Goal: Task Accomplishment & Management: Manage account settings

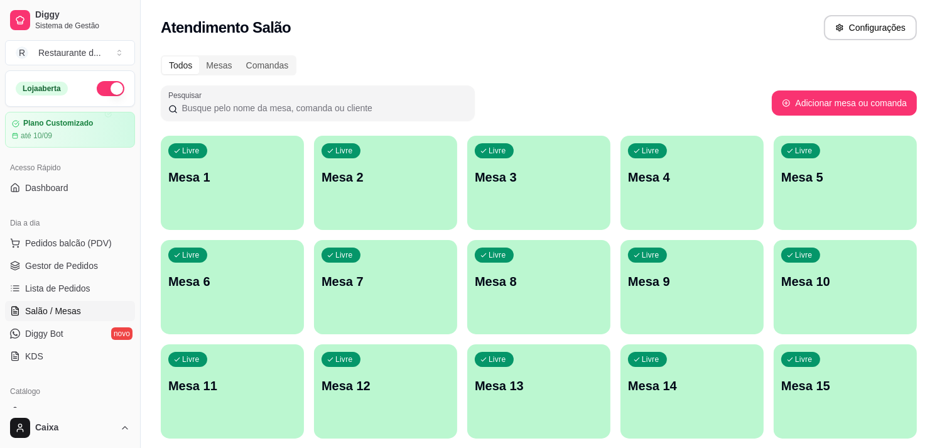
click at [213, 175] on p "Mesa 1" at bounding box center [232, 177] width 128 height 18
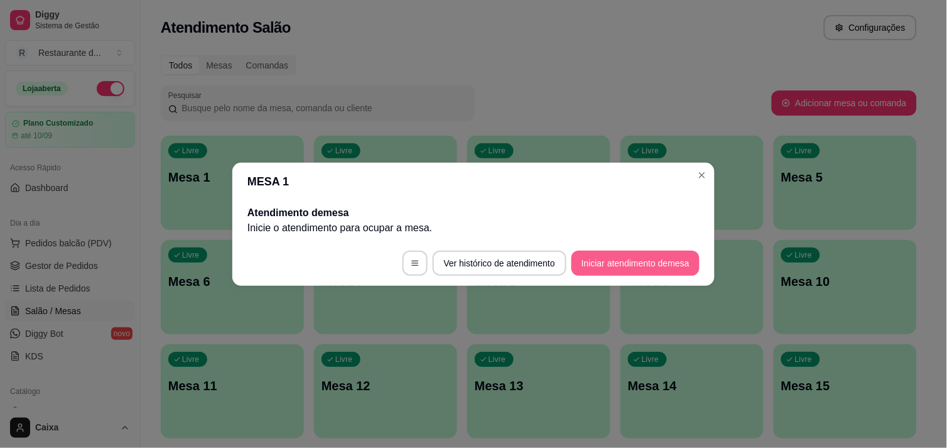
click at [622, 269] on button "Iniciar atendimento de mesa" at bounding box center [635, 263] width 128 height 25
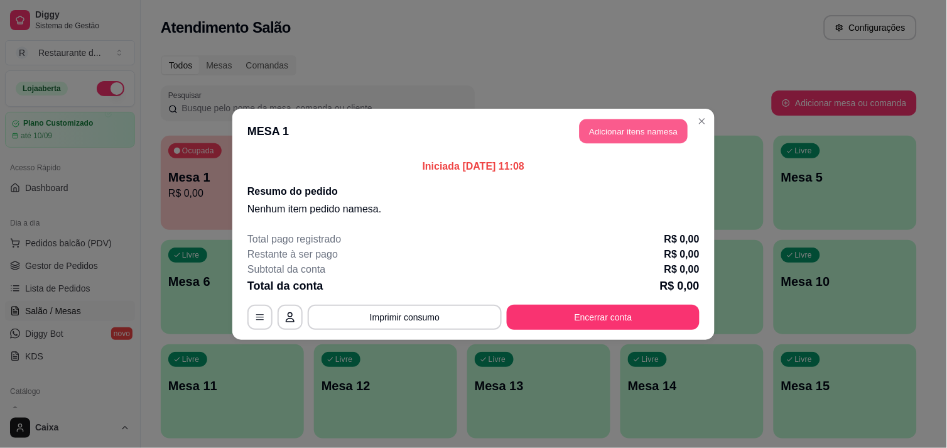
click at [639, 128] on button "Adicionar itens na mesa" at bounding box center [634, 131] width 108 height 24
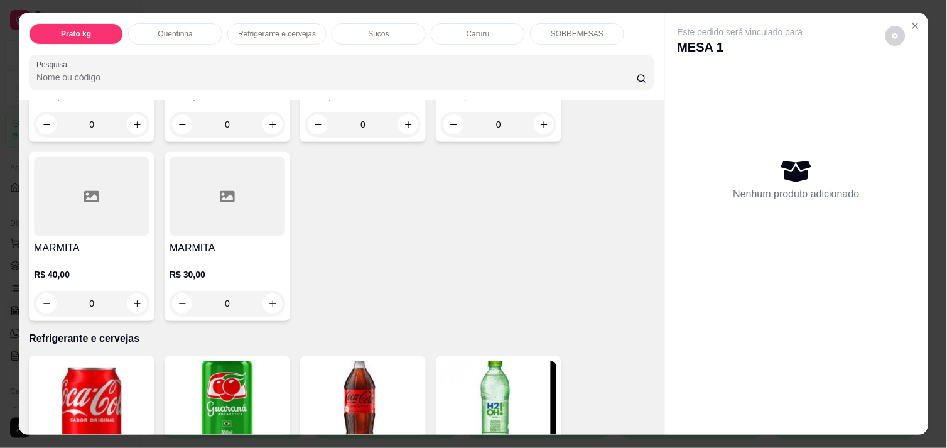
scroll to position [391, 0]
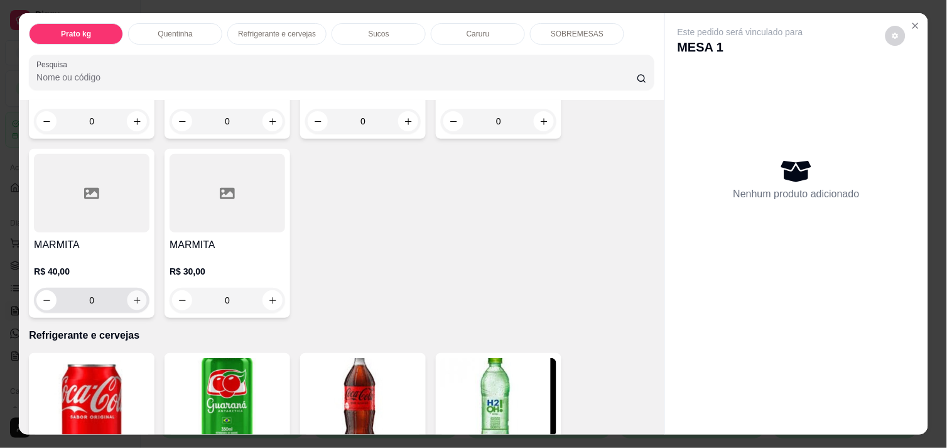
click at [132, 298] on icon "increase-product-quantity" at bounding box center [136, 300] width 9 height 9
type input "1"
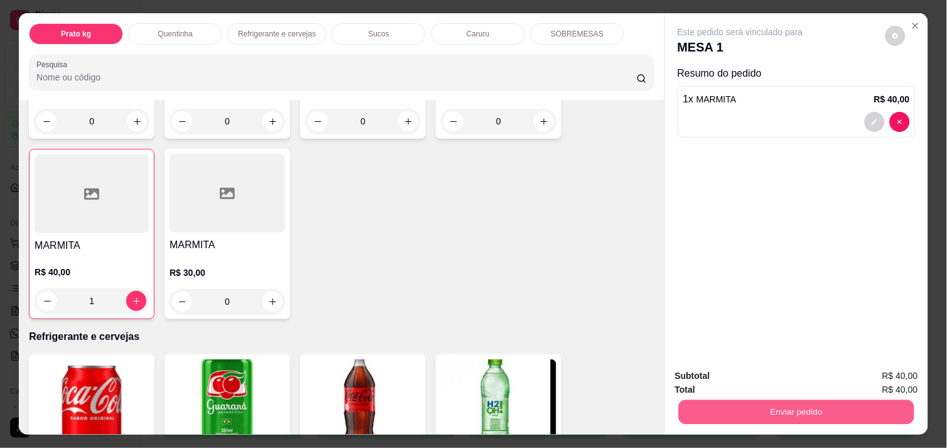
click at [768, 411] on button "Enviar pedido" at bounding box center [796, 411] width 235 height 24
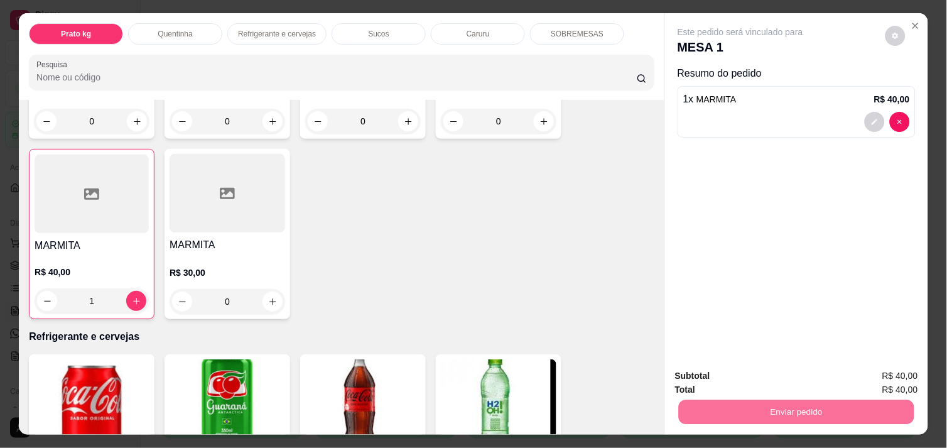
click at [731, 372] on button "Não registrar e enviar pedido" at bounding box center [754, 376] width 131 height 24
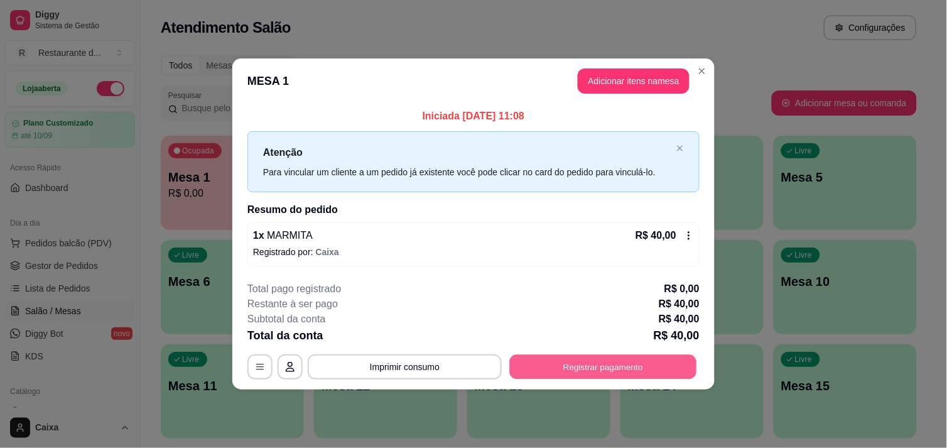
click at [625, 357] on button "Registrar pagamento" at bounding box center [603, 367] width 187 height 24
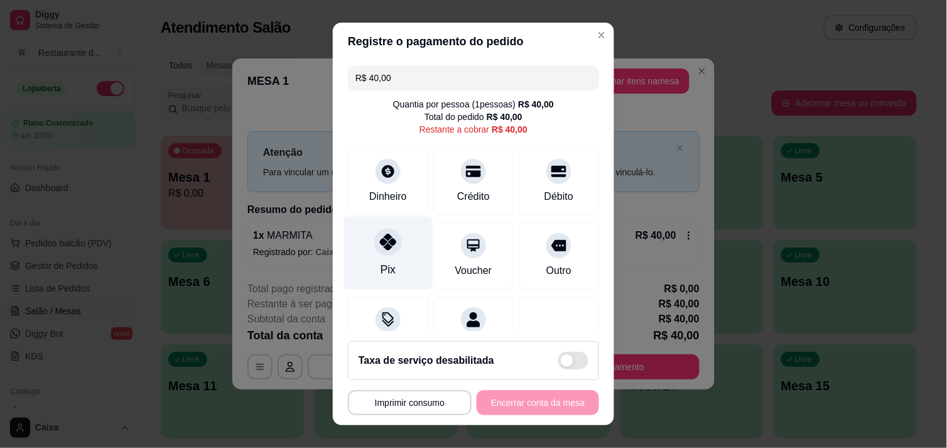
click at [387, 270] on div "Pix" at bounding box center [388, 252] width 89 height 73
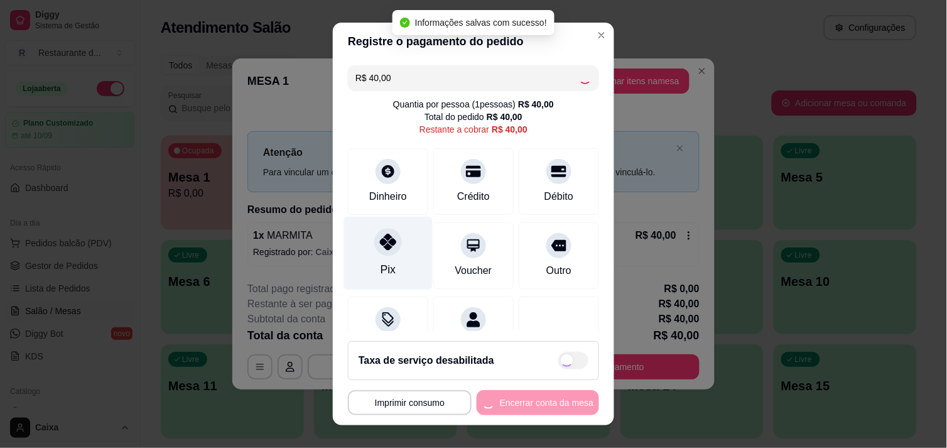
type input "R$ 0,00"
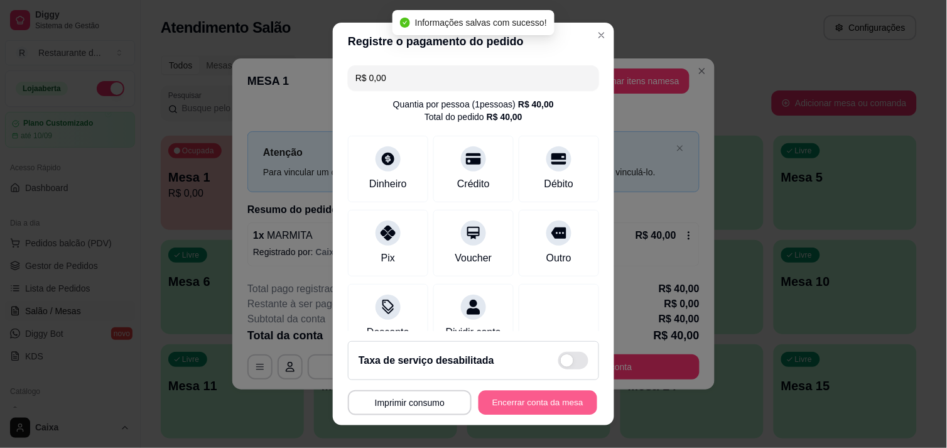
click at [504, 396] on button "Encerrar conta da mesa" at bounding box center [537, 403] width 119 height 24
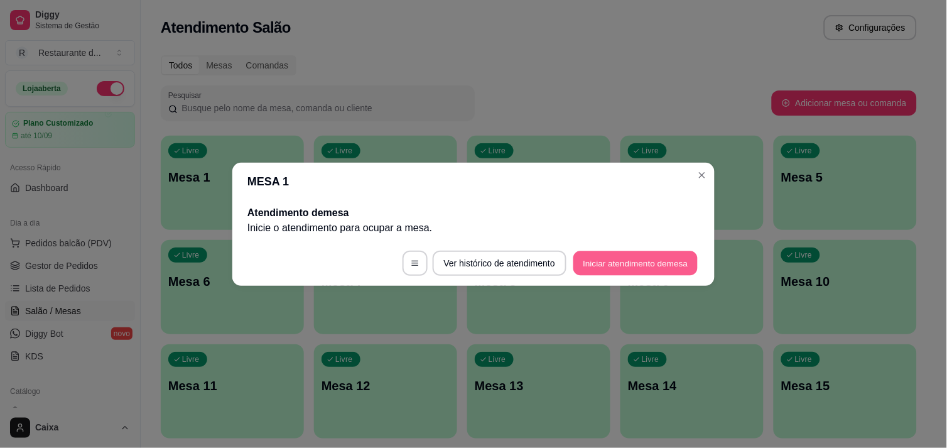
click at [618, 272] on button "Iniciar atendimento de mesa" at bounding box center [635, 263] width 124 height 24
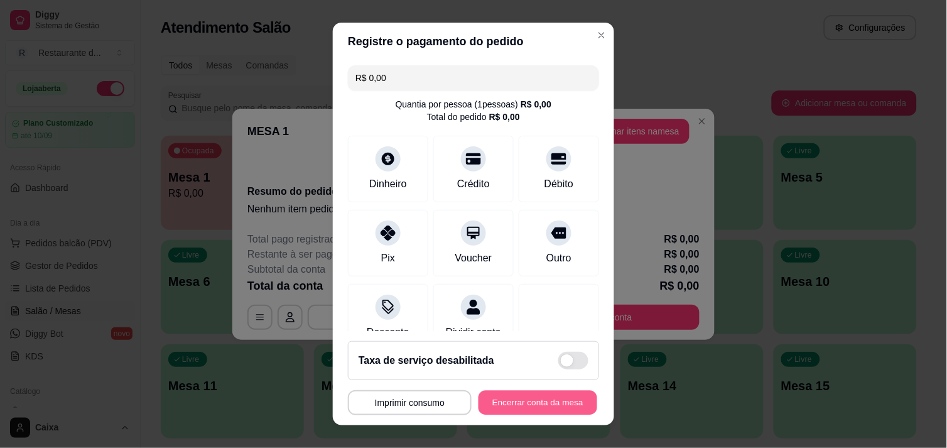
click at [526, 390] on div "MESA 1 Tempo de permanência: 0 minutos Cod. Segurança: 3207 Qtd. de Pedidos: 0 …" at bounding box center [473, 402] width 251 height 25
click at [526, 399] on button "Encerrar conta da mesa" at bounding box center [537, 403] width 119 height 24
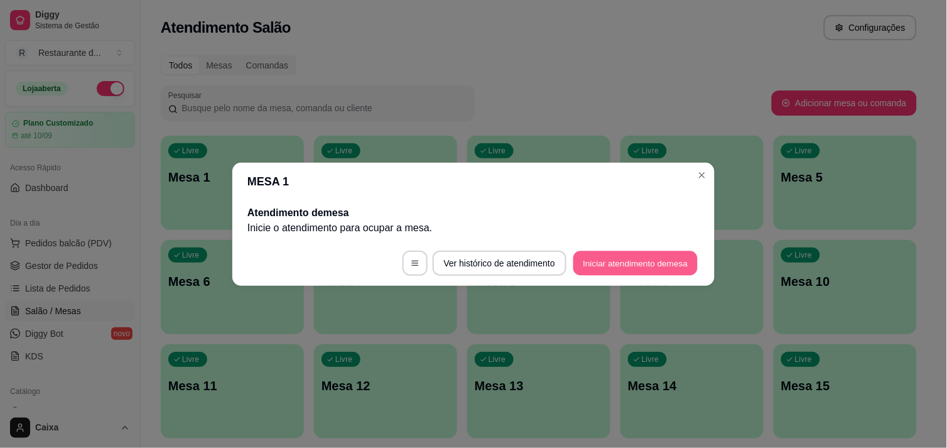
click at [600, 266] on button "Iniciar atendimento de mesa" at bounding box center [635, 263] width 124 height 24
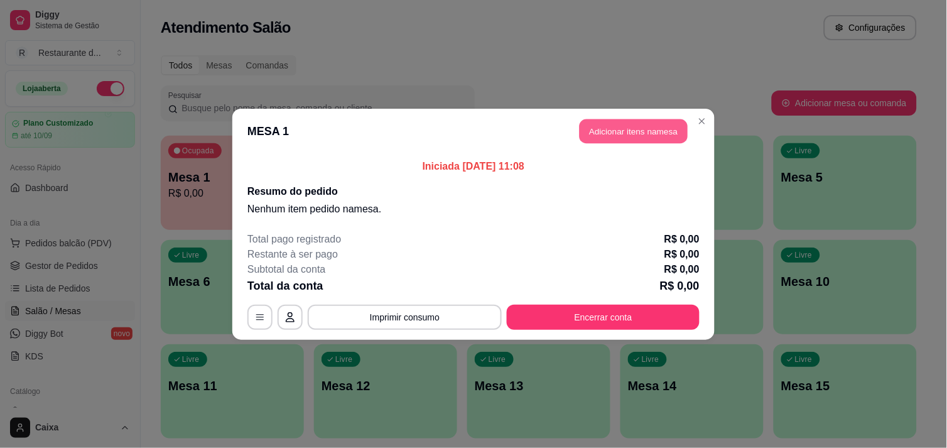
click at [620, 126] on button "Adicionar itens na mesa" at bounding box center [634, 131] width 108 height 24
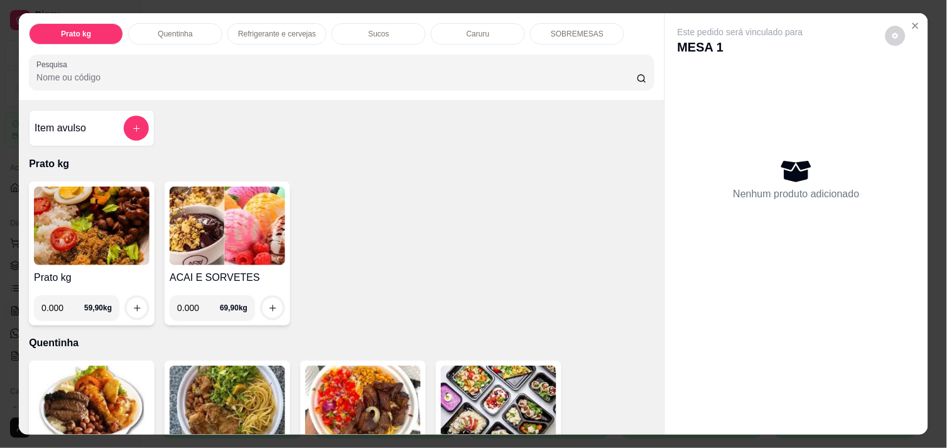
click at [647, 411] on div "Item avulso Prato kg Prato kg 0.000 59,90 kg ACAI E SORVETES 0.000 69,90 kg Que…" at bounding box center [341, 267] width 645 height 334
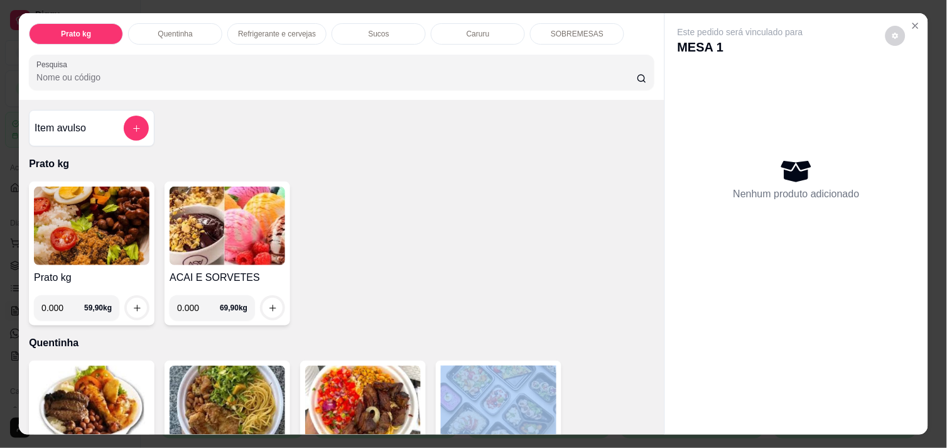
click at [647, 411] on div "Item avulso Prato kg Prato kg 0.000 59,90 kg ACAI E SORVETES 0.000 69,90 kg Que…" at bounding box center [341, 267] width 645 height 334
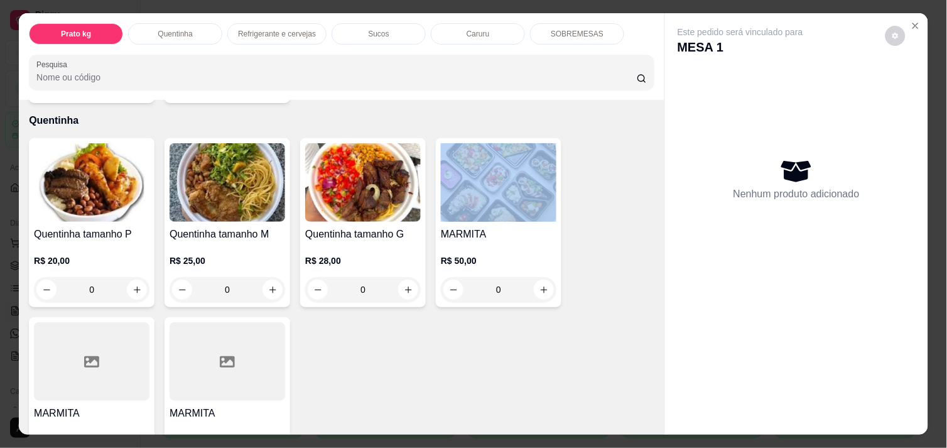
scroll to position [223, 0]
click at [132, 284] on icon "increase-product-quantity" at bounding box center [136, 288] width 9 height 9
type input "1"
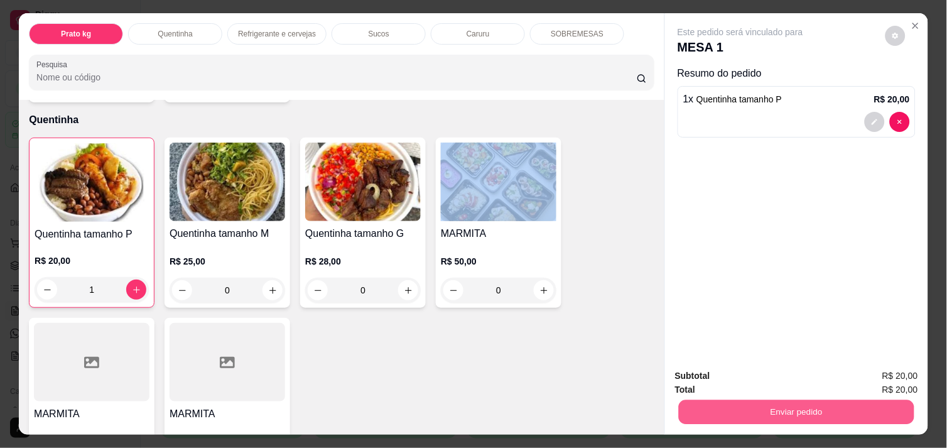
click at [823, 406] on button "Enviar pedido" at bounding box center [796, 411] width 235 height 24
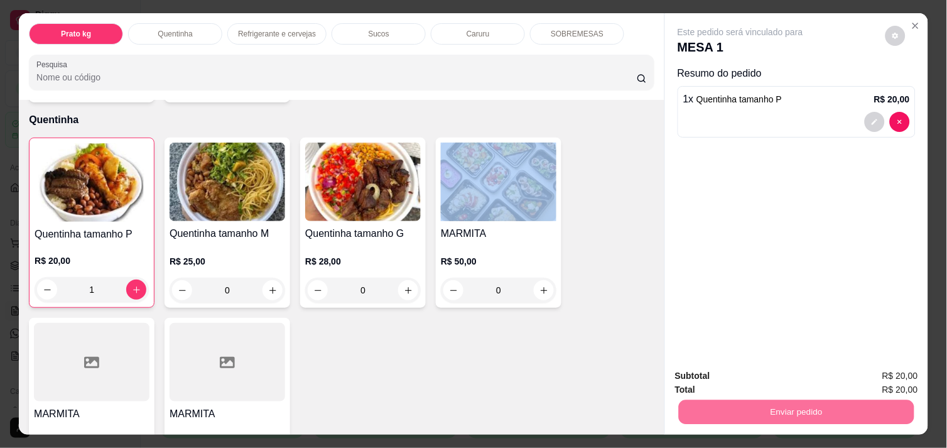
click at [792, 377] on button "Não registrar e enviar pedido" at bounding box center [754, 375] width 127 height 23
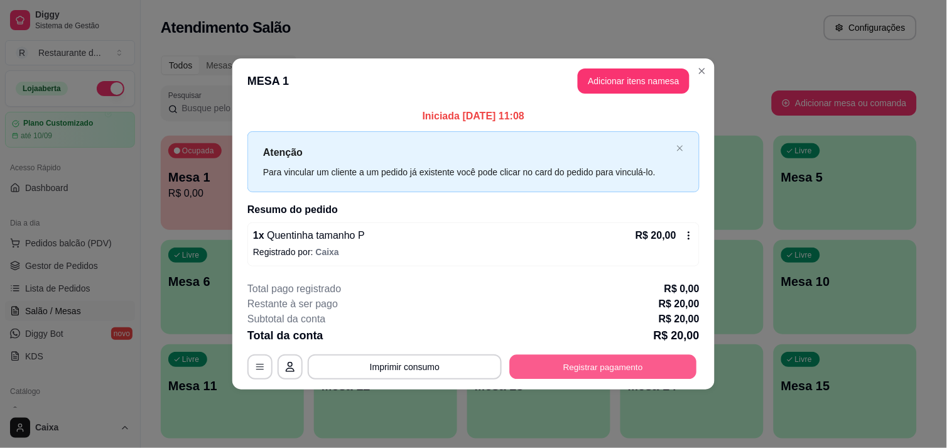
click at [611, 360] on button "Registrar pagamento" at bounding box center [603, 367] width 187 height 24
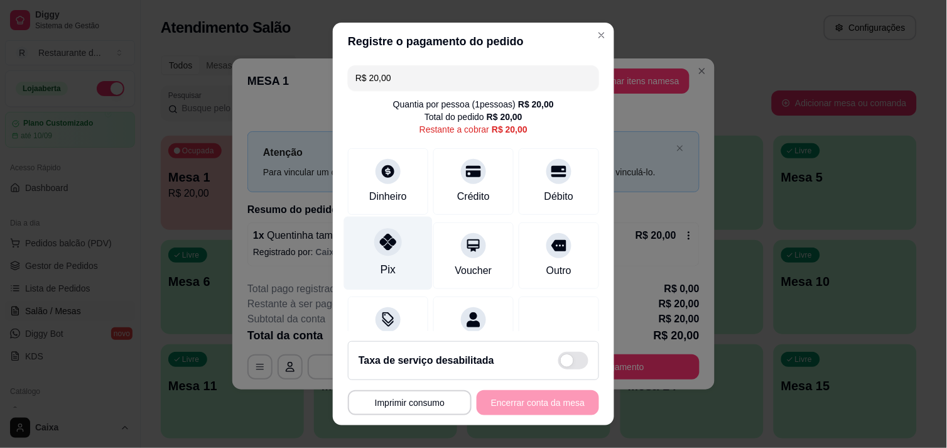
click at [380, 246] on icon at bounding box center [388, 242] width 16 height 16
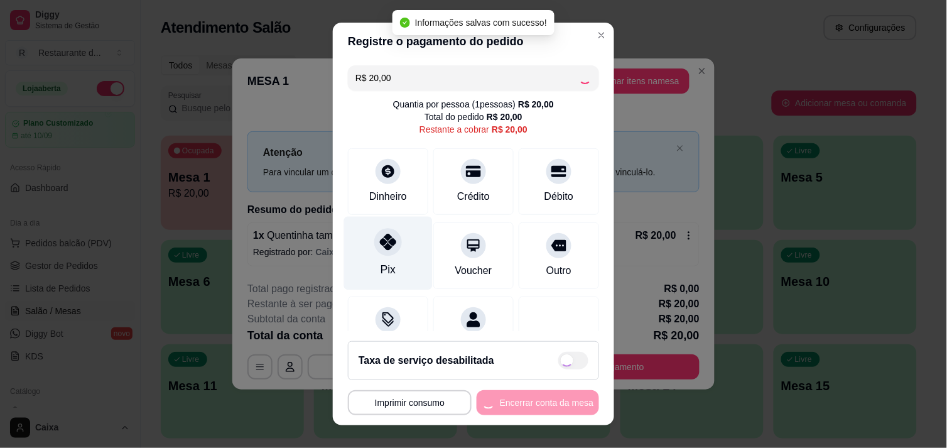
type input "R$ 0,00"
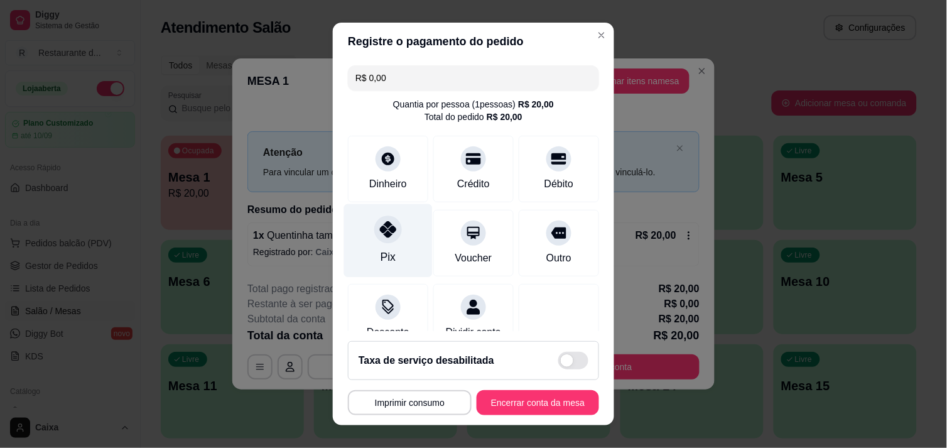
click at [380, 234] on icon at bounding box center [388, 229] width 16 height 16
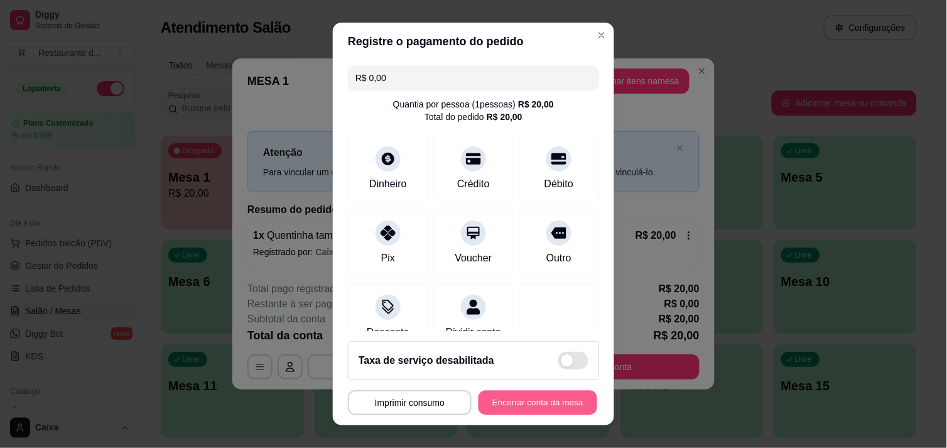
click at [518, 396] on button "Encerrar conta da mesa" at bounding box center [537, 403] width 119 height 24
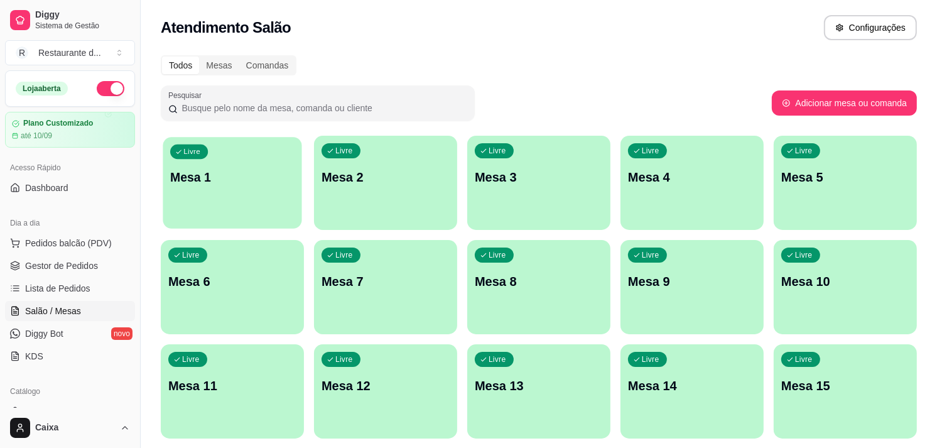
click at [224, 199] on div "Livre Mesa 1" at bounding box center [232, 175] width 139 height 77
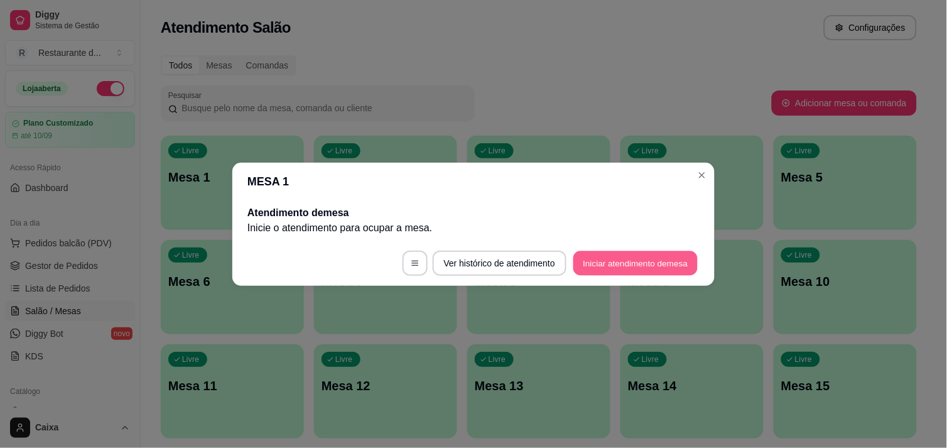
click at [622, 261] on button "Iniciar atendimento de mesa" at bounding box center [635, 263] width 124 height 24
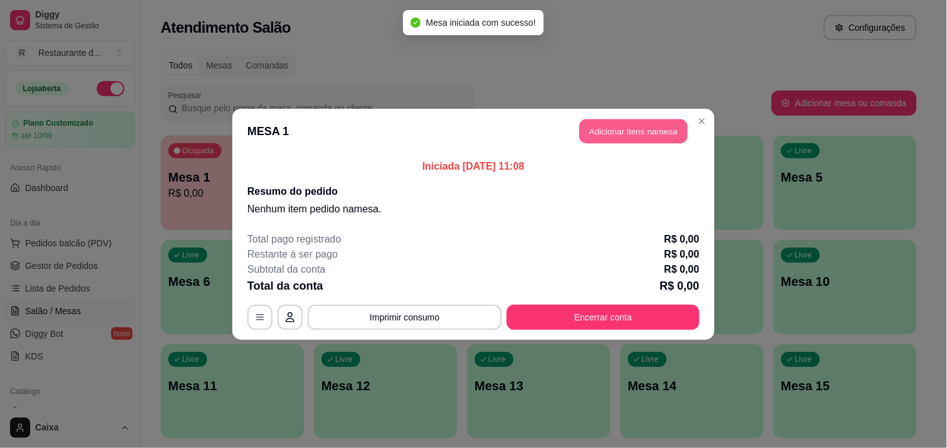
click at [626, 126] on button "Adicionar itens na mesa" at bounding box center [634, 131] width 108 height 24
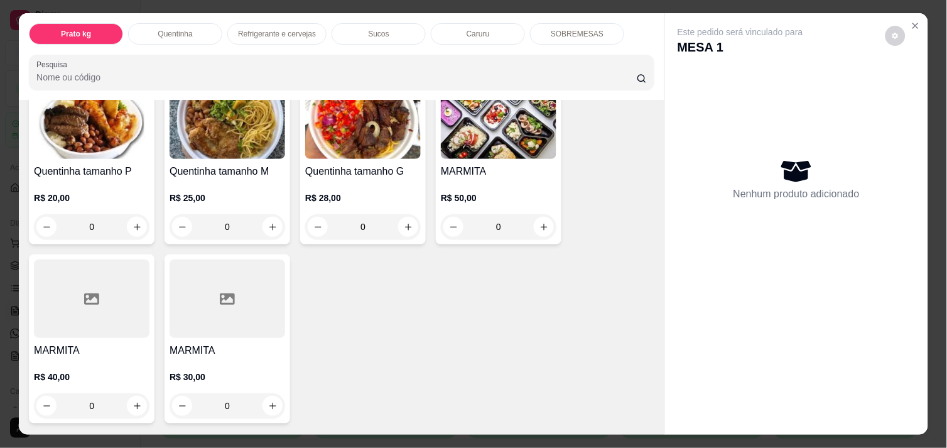
scroll to position [279, 0]
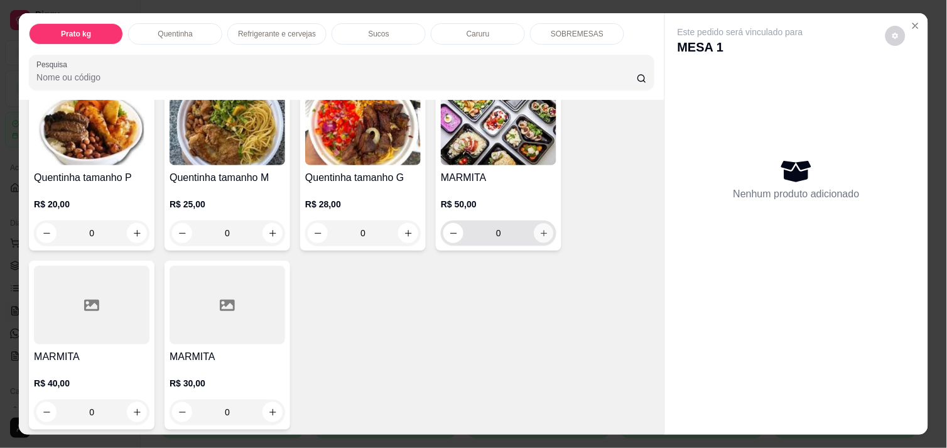
click at [542, 229] on icon "increase-product-quantity" at bounding box center [543, 233] width 9 height 9
type input "1"
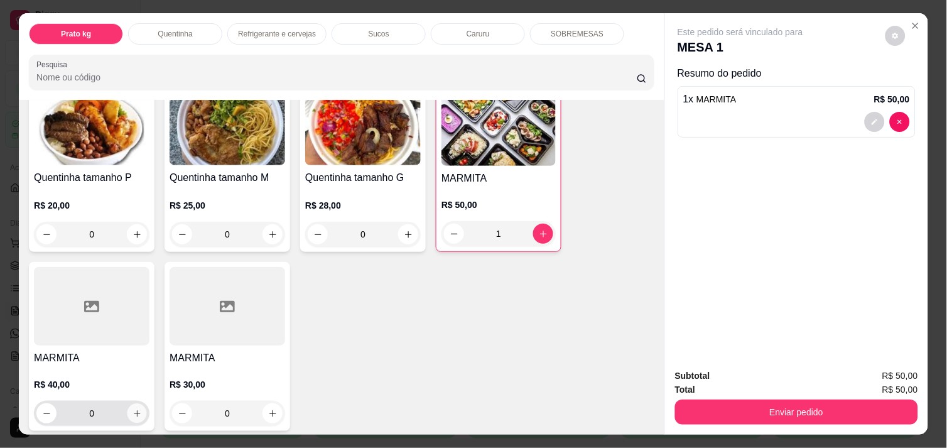
click at [132, 414] on button "increase-product-quantity" at bounding box center [136, 413] width 19 height 19
type input "1"
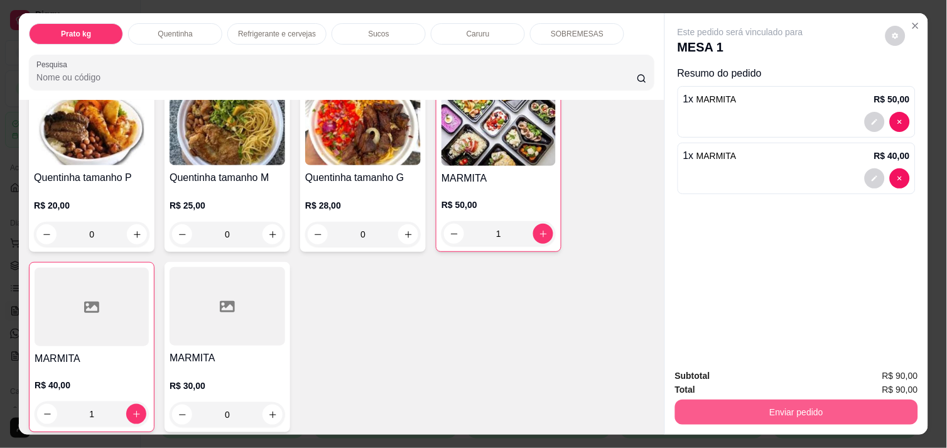
click at [770, 400] on button "Enviar pedido" at bounding box center [796, 411] width 243 height 25
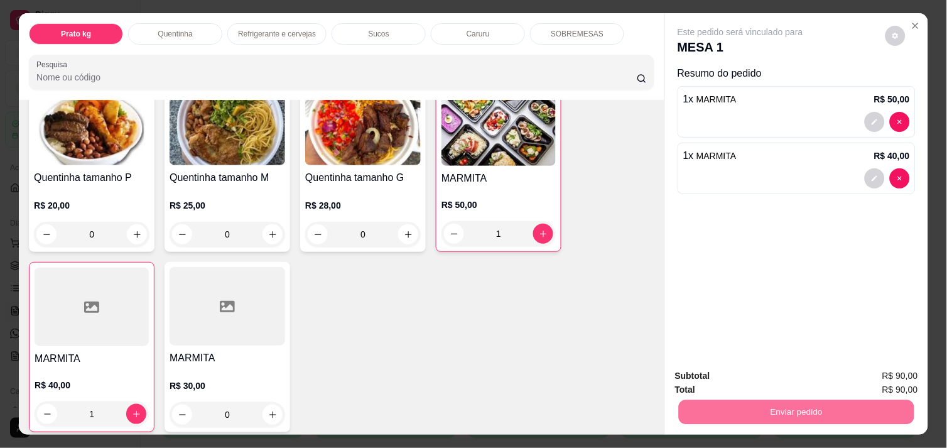
click at [738, 370] on button "Não registrar e enviar pedido" at bounding box center [754, 375] width 127 height 23
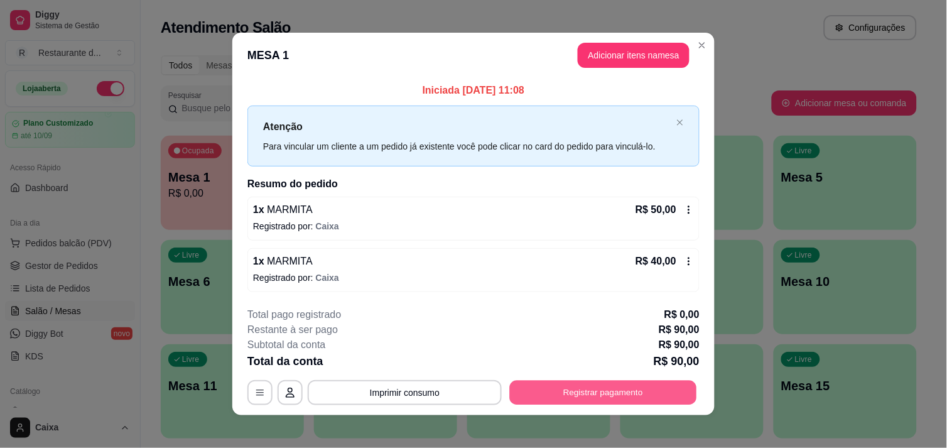
click at [630, 394] on button "Registrar pagamento" at bounding box center [603, 392] width 187 height 24
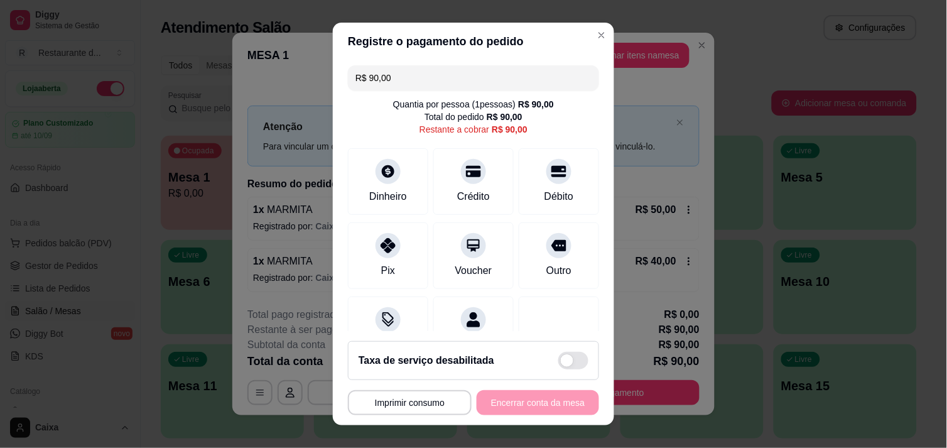
click at [401, 84] on input "R$ 90,00" at bounding box center [473, 77] width 236 height 25
click at [374, 184] on div "Dinheiro" at bounding box center [388, 178] width 89 height 73
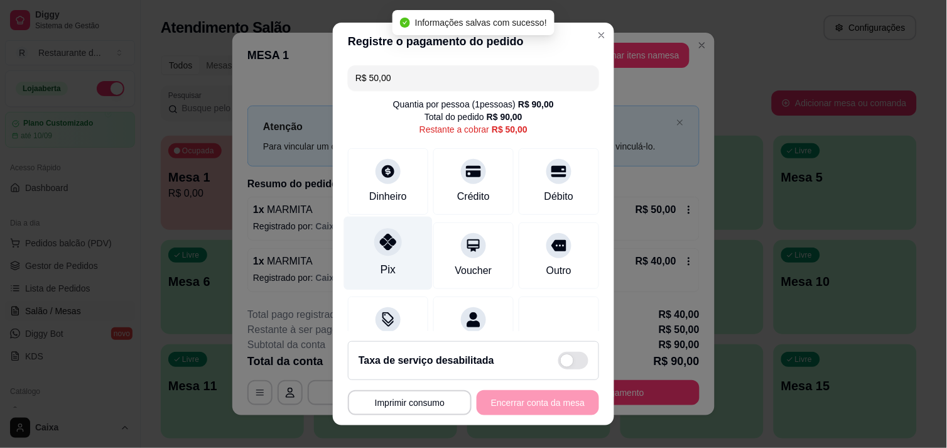
click at [388, 251] on div at bounding box center [388, 242] width 28 height 28
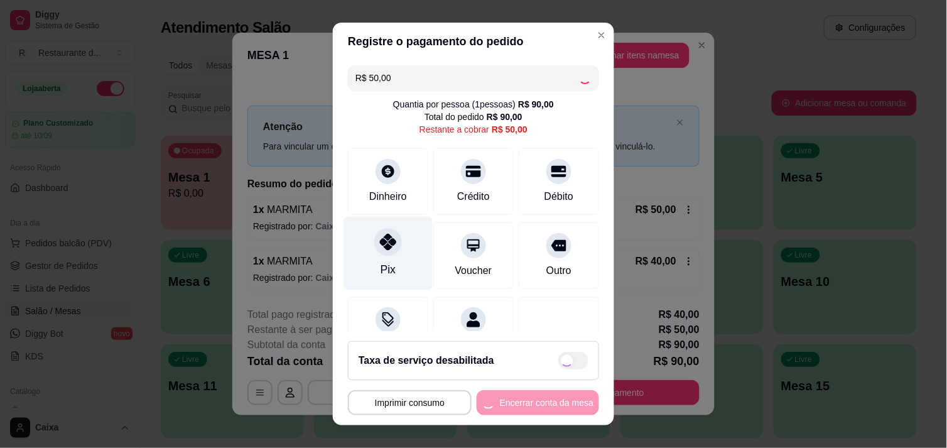
type input "R$ 0,00"
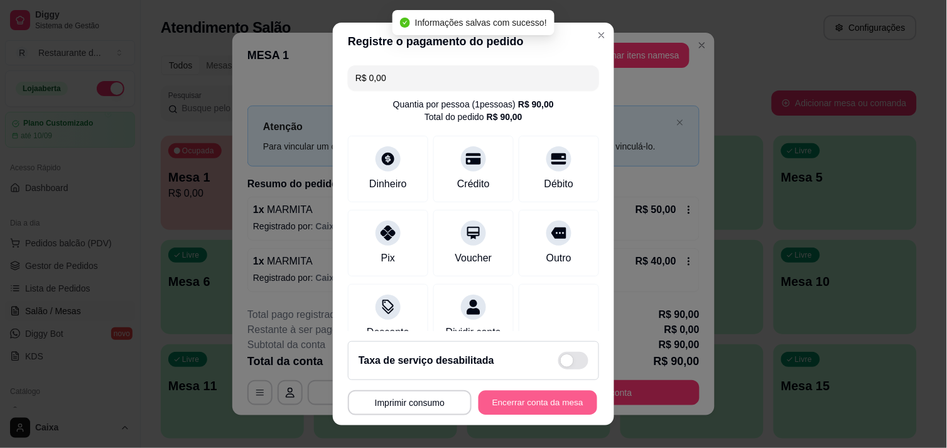
click at [520, 401] on button "Encerrar conta da mesa" at bounding box center [537, 403] width 119 height 24
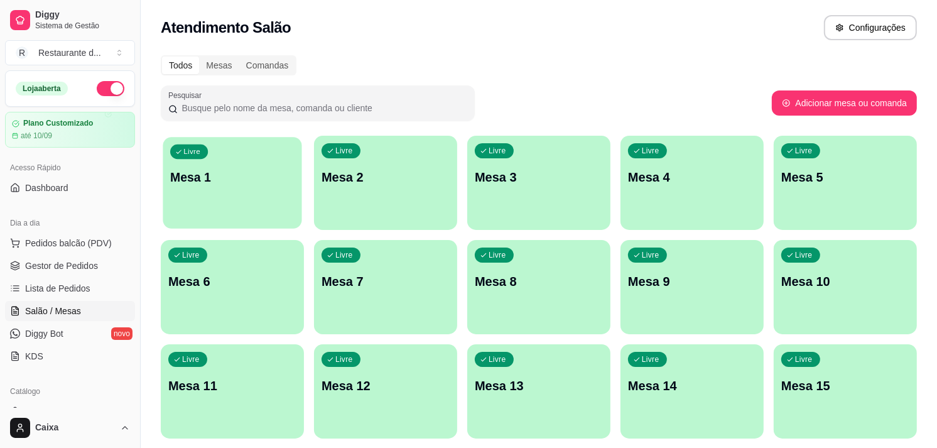
click at [227, 187] on div "Livre Mesa 1" at bounding box center [232, 175] width 139 height 77
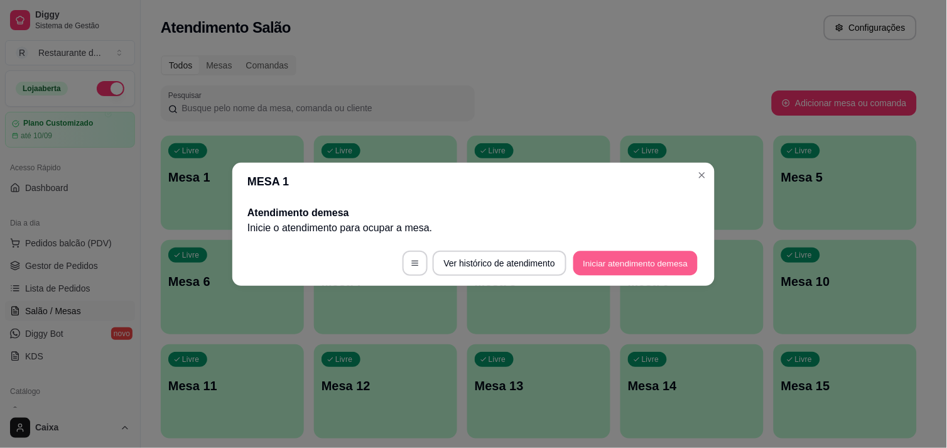
click at [593, 259] on button "Iniciar atendimento de mesa" at bounding box center [635, 263] width 124 height 24
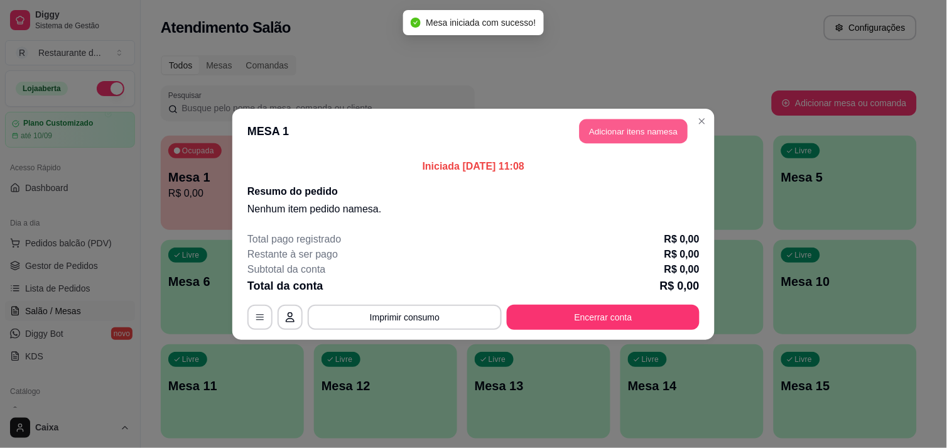
click at [625, 132] on button "Adicionar itens na mesa" at bounding box center [634, 131] width 108 height 24
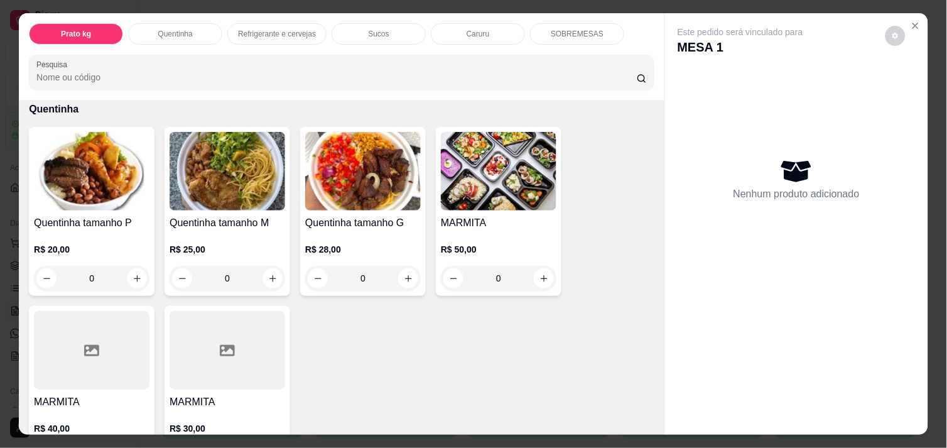
scroll to position [251, 0]
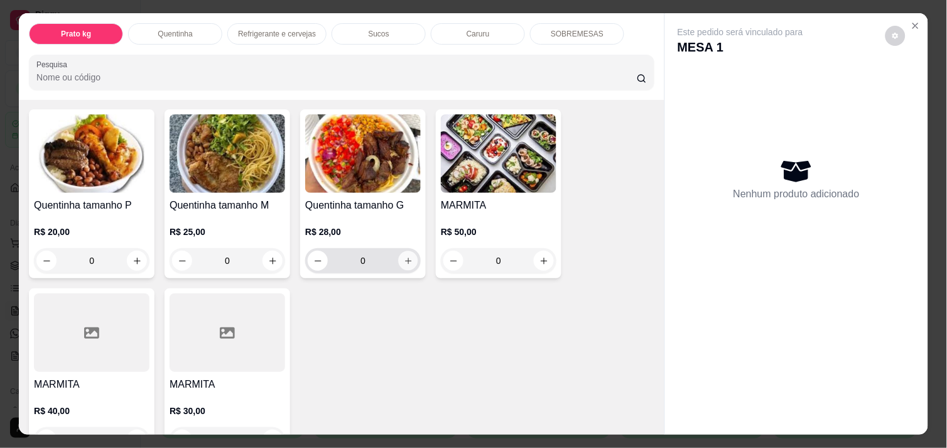
click at [404, 256] on icon "increase-product-quantity" at bounding box center [408, 260] width 9 height 9
type input "1"
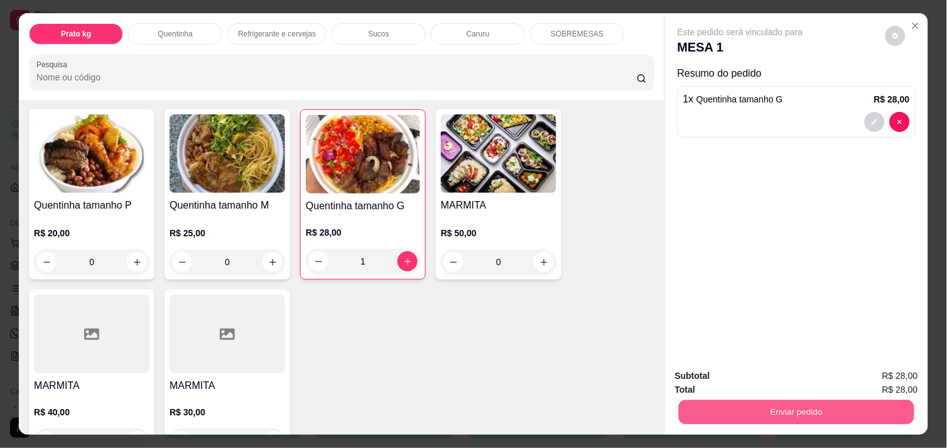
click at [749, 402] on button "Enviar pedido" at bounding box center [796, 411] width 235 height 24
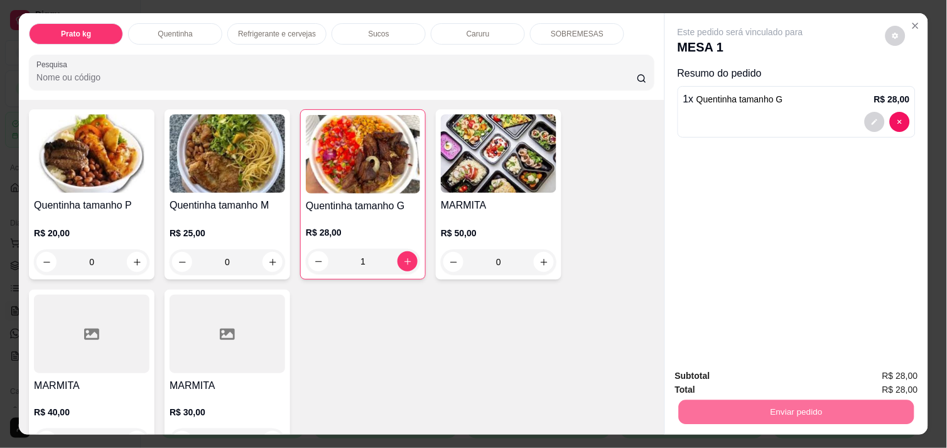
click at [733, 372] on button "Não registrar e enviar pedido" at bounding box center [754, 375] width 127 height 23
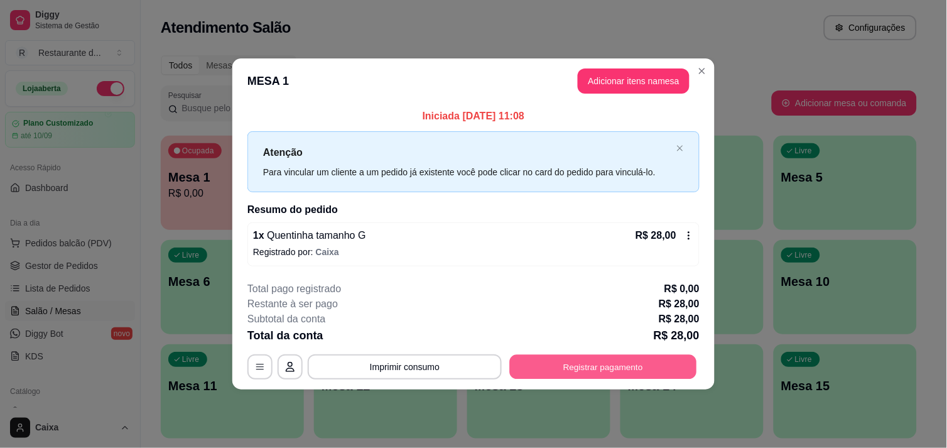
click at [567, 371] on button "Registrar pagamento" at bounding box center [603, 367] width 187 height 24
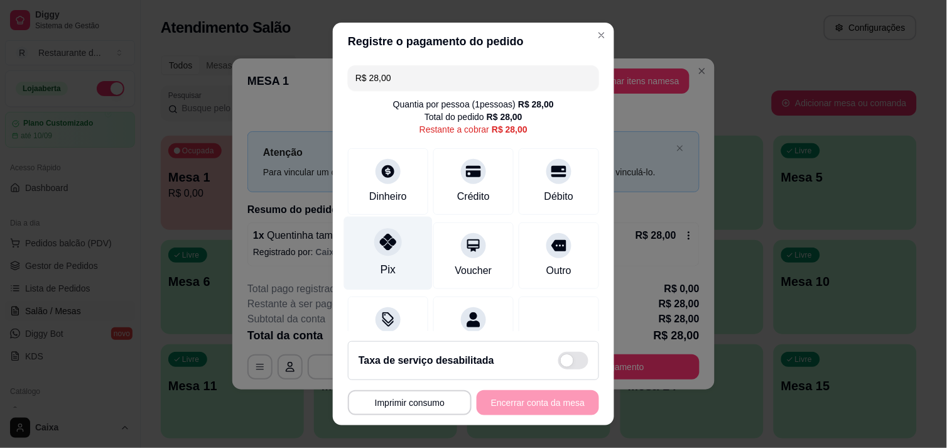
click at [380, 234] on icon at bounding box center [388, 242] width 16 height 16
type input "R$ 0,00"
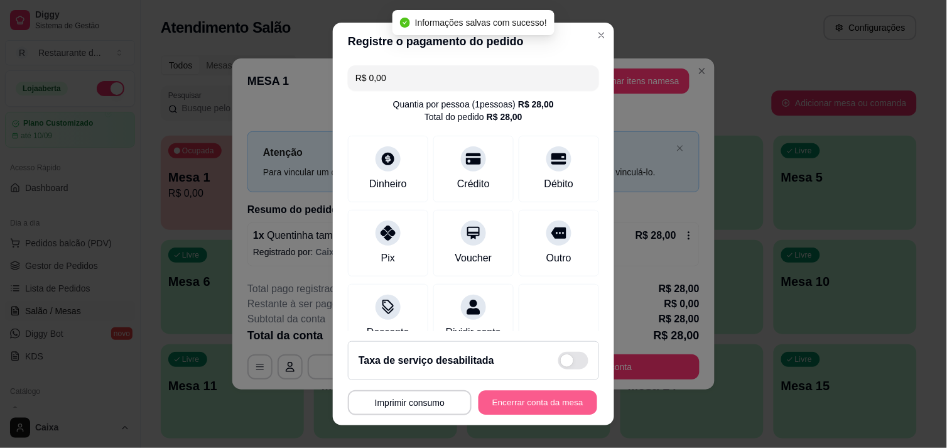
click at [512, 402] on button "Encerrar conta da mesa" at bounding box center [537, 403] width 119 height 24
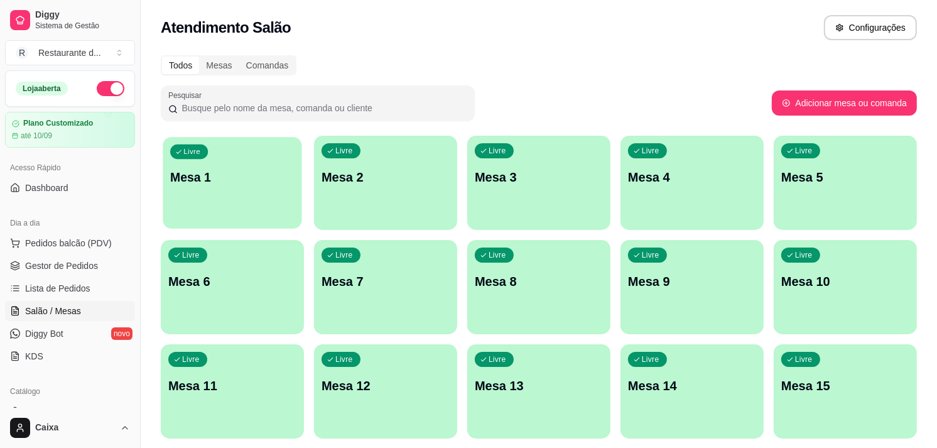
click at [257, 190] on div "Livre Mesa 1" at bounding box center [232, 175] width 139 height 77
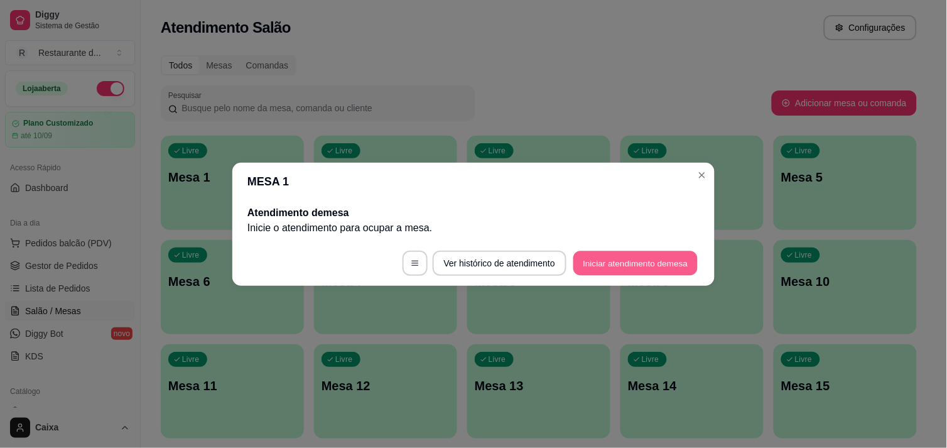
click at [614, 256] on button "Iniciar atendimento de mesa" at bounding box center [635, 263] width 124 height 24
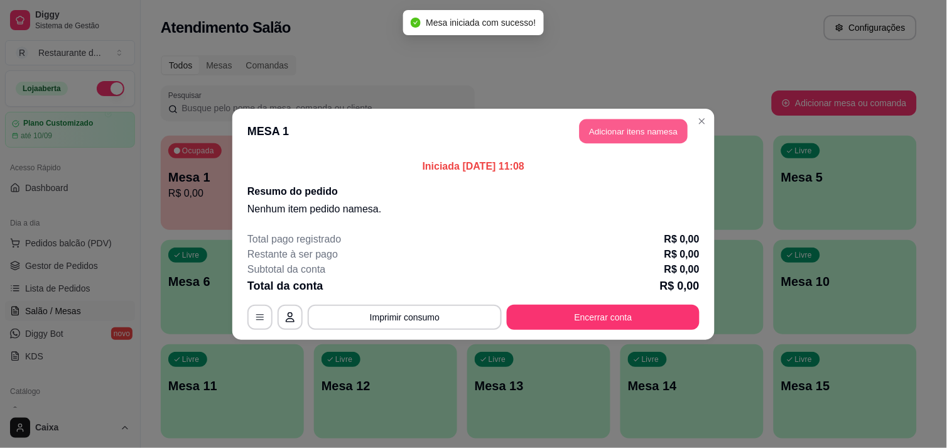
click at [618, 133] on button "Adicionar itens na mesa" at bounding box center [634, 131] width 108 height 24
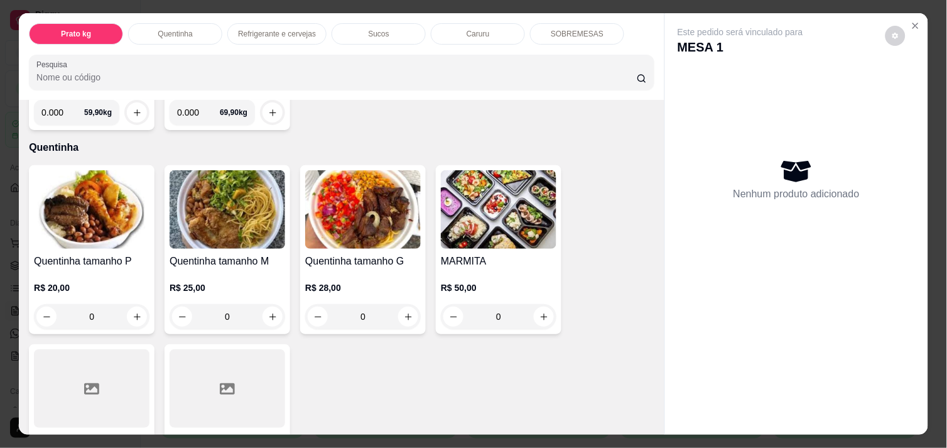
scroll to position [223, 0]
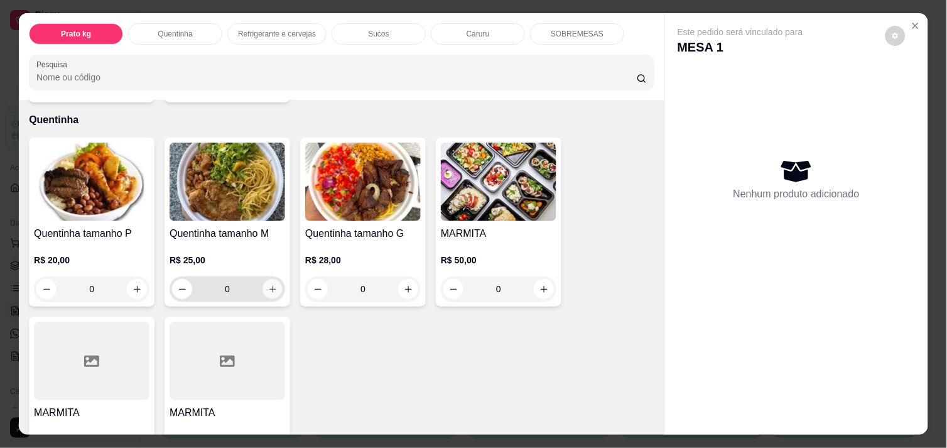
click at [271, 284] on icon "increase-product-quantity" at bounding box center [272, 288] width 9 height 9
type input "1"
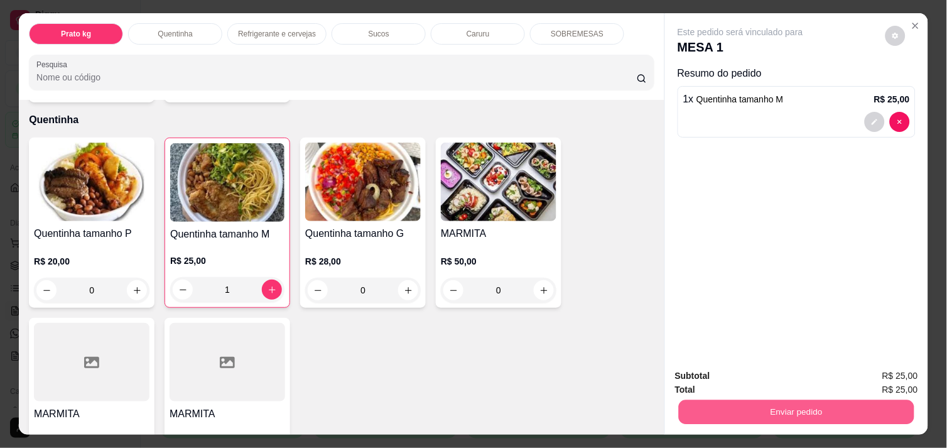
click at [774, 402] on button "Enviar pedido" at bounding box center [796, 411] width 235 height 24
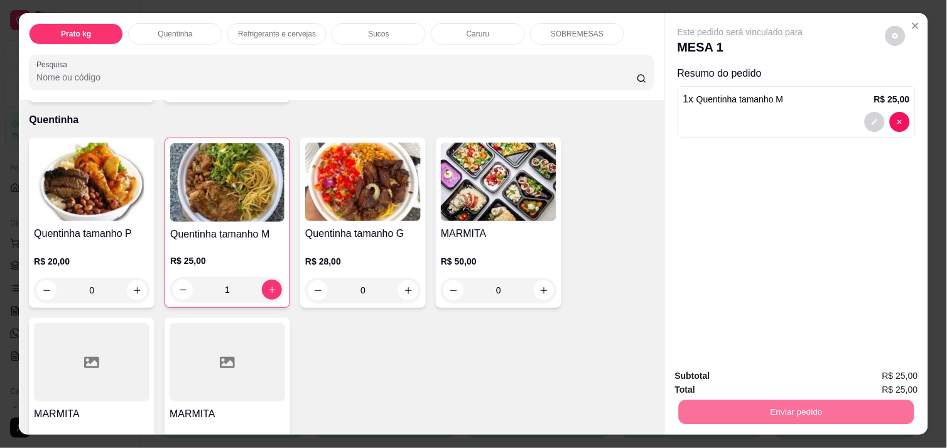
click at [762, 383] on button "Não registrar e enviar pedido" at bounding box center [754, 375] width 127 height 23
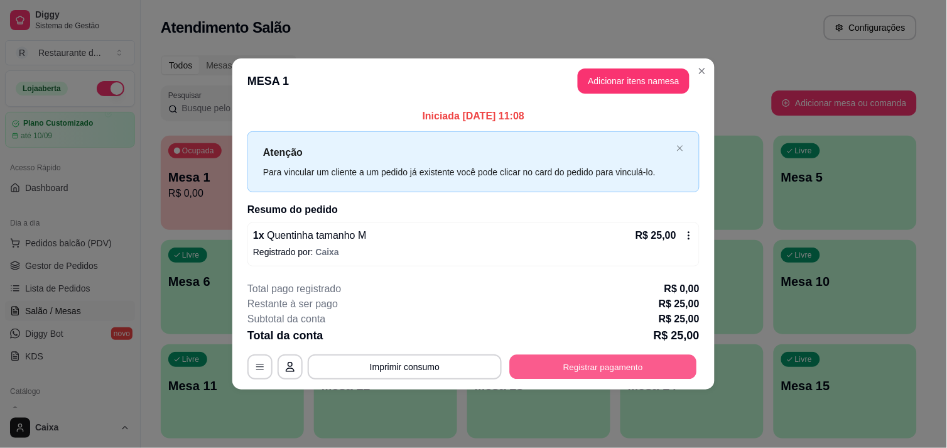
click at [615, 362] on button "Registrar pagamento" at bounding box center [603, 367] width 187 height 24
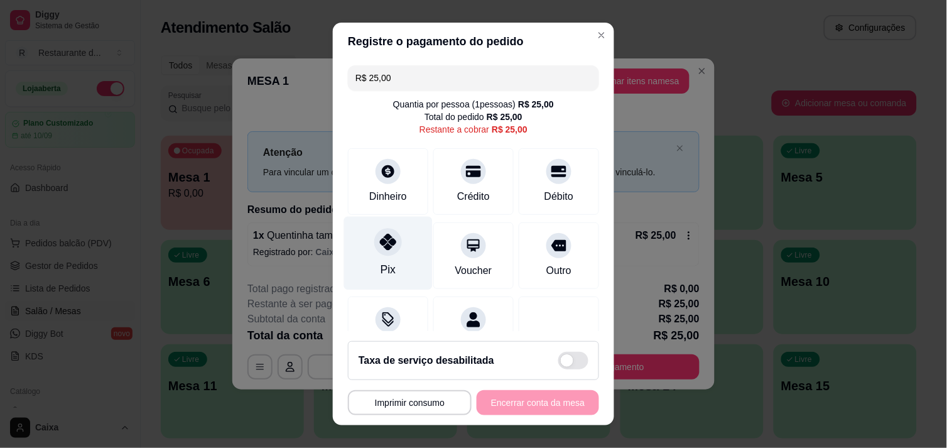
click at [380, 245] on icon at bounding box center [388, 242] width 16 height 16
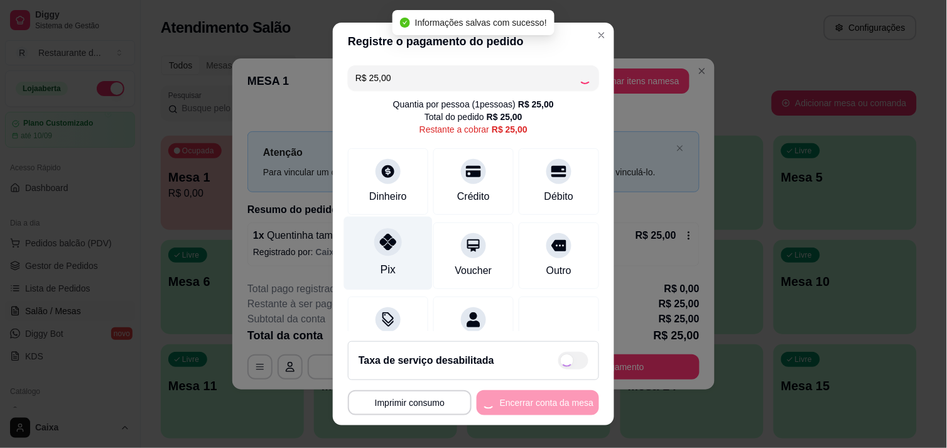
type input "R$ 0,00"
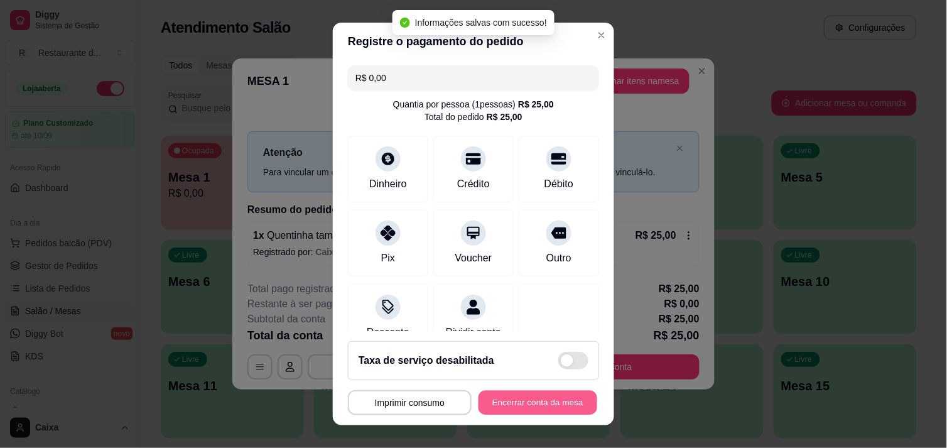
click at [507, 397] on button "Encerrar conta da mesa" at bounding box center [537, 403] width 119 height 24
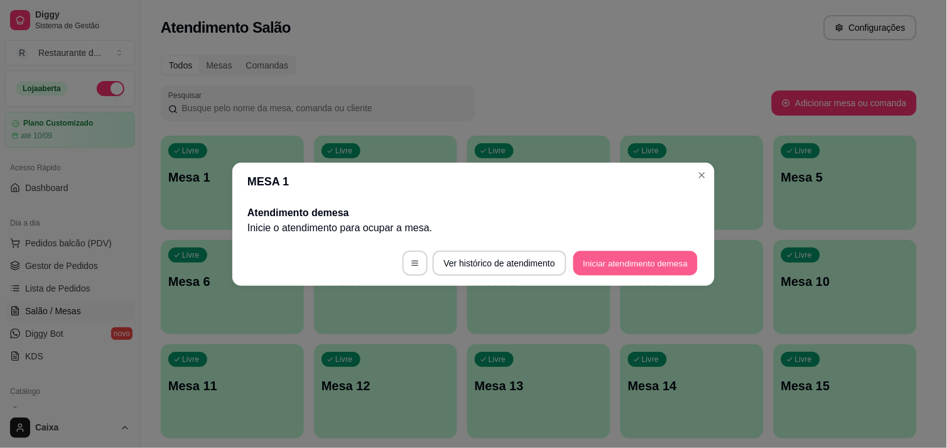
click at [619, 252] on button "Iniciar atendimento de mesa" at bounding box center [635, 263] width 124 height 24
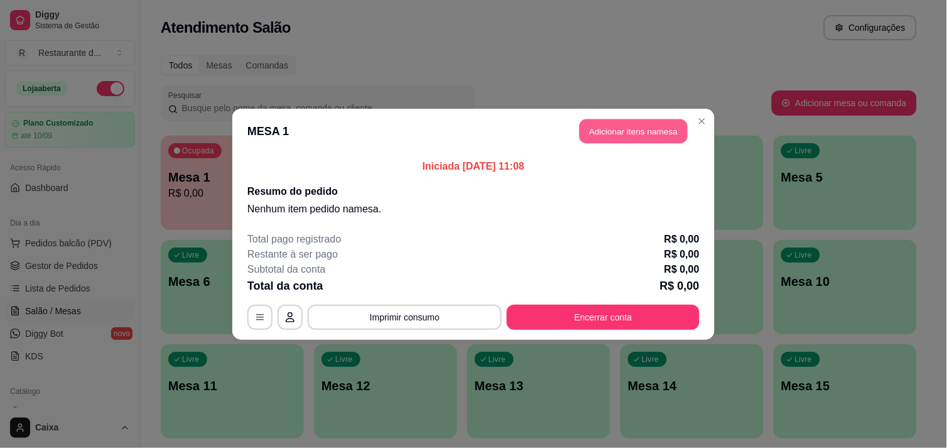
click at [620, 127] on button "Adicionar itens na mesa" at bounding box center [634, 131] width 108 height 24
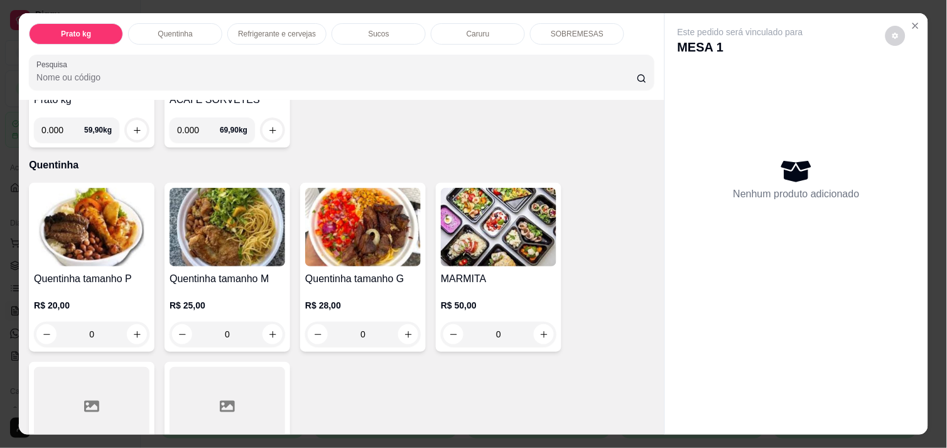
scroll to position [195, 0]
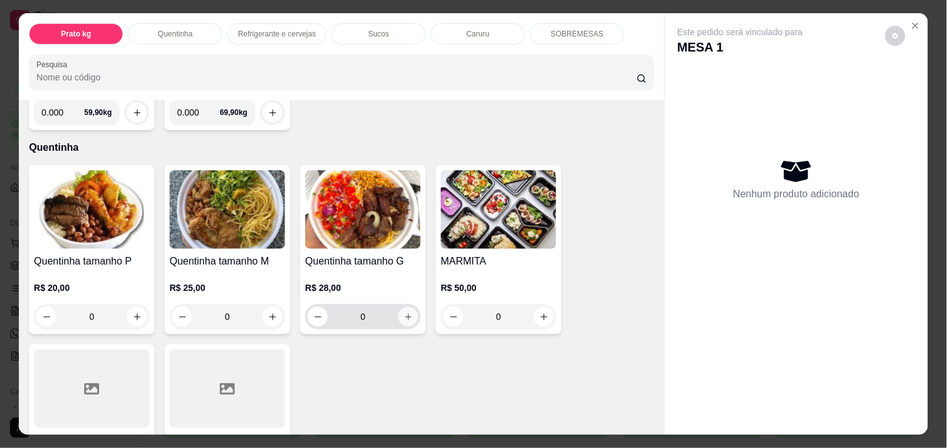
click at [404, 307] on button "increase-product-quantity" at bounding box center [408, 316] width 19 height 19
type input "1"
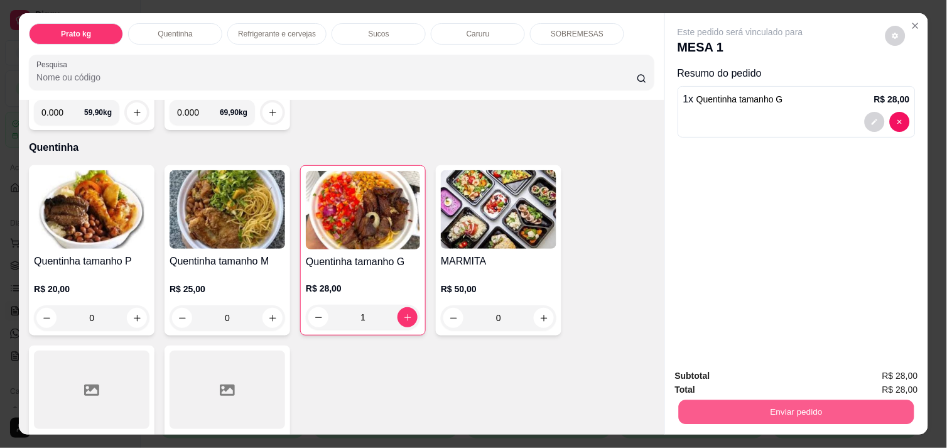
click at [795, 402] on button "Enviar pedido" at bounding box center [796, 411] width 235 height 24
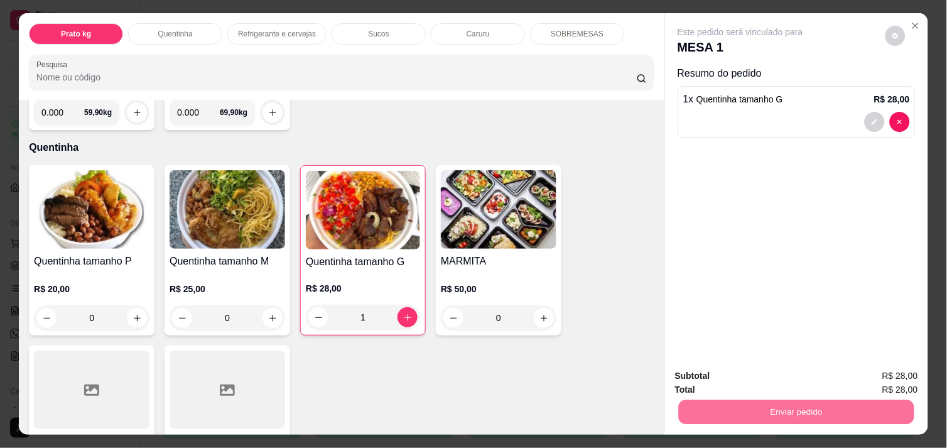
click at [768, 377] on button "Não registrar e enviar pedido" at bounding box center [754, 375] width 127 height 23
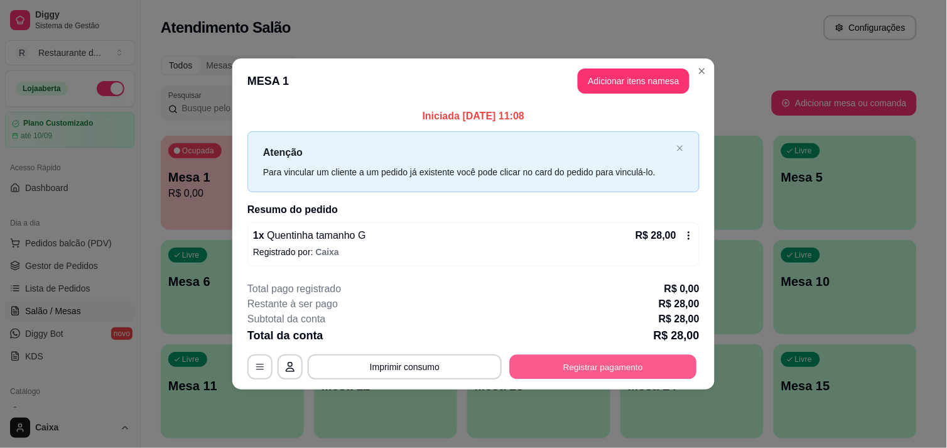
click at [637, 360] on button "Registrar pagamento" at bounding box center [603, 367] width 187 height 24
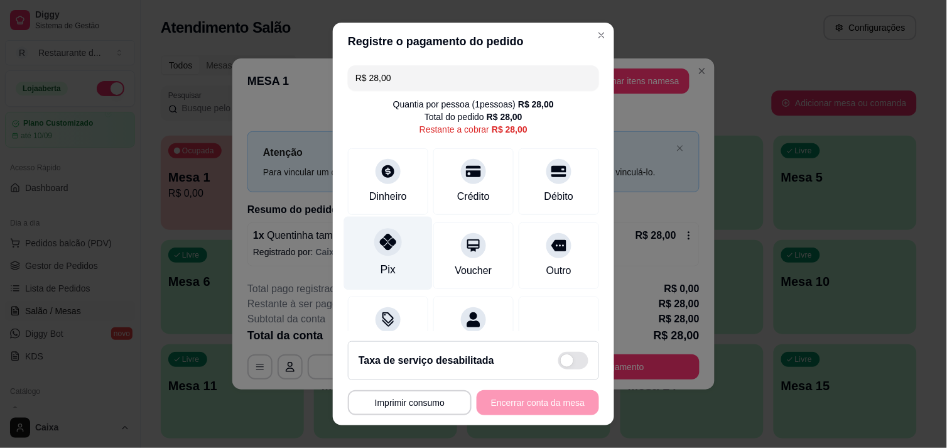
click at [374, 239] on div at bounding box center [388, 242] width 28 height 28
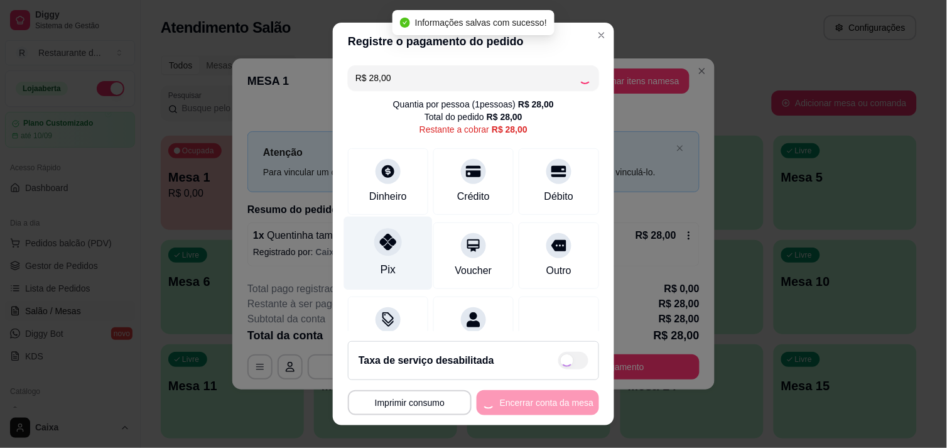
type input "R$ 0,00"
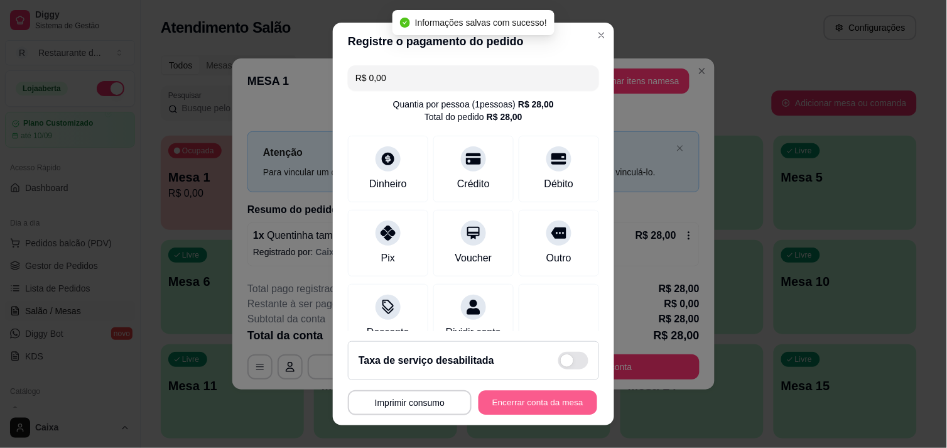
click at [523, 398] on button "Encerrar conta da mesa" at bounding box center [537, 403] width 119 height 24
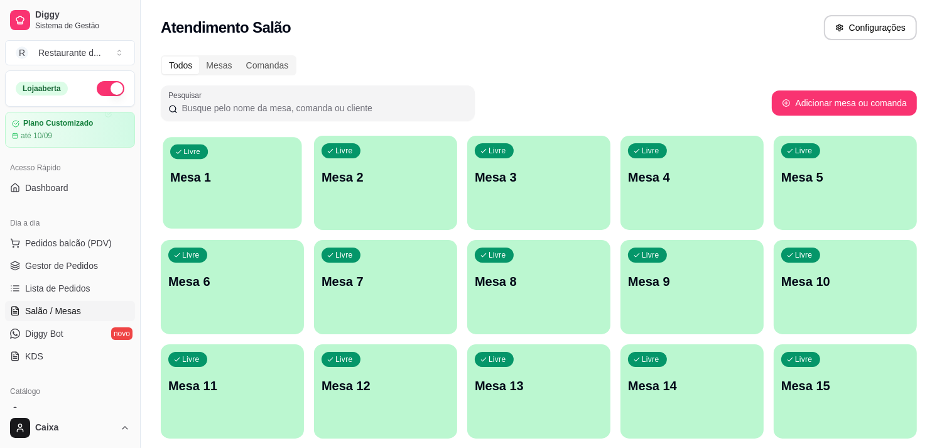
click at [237, 185] on p "Mesa 1" at bounding box center [232, 177] width 124 height 17
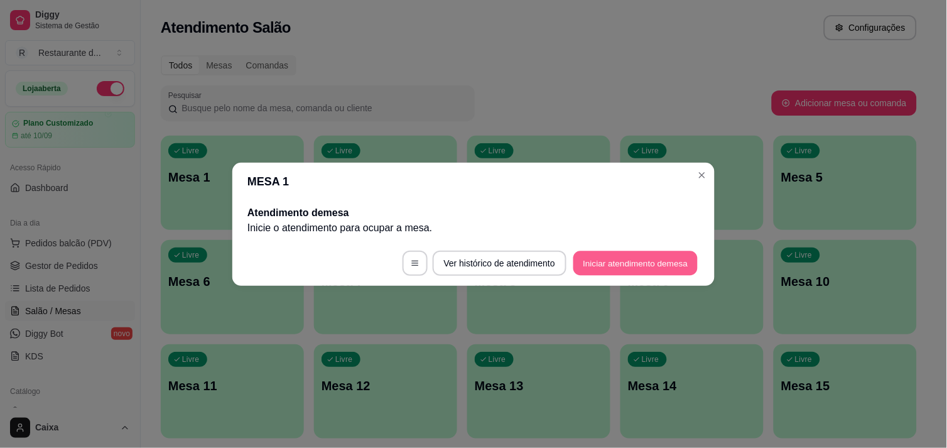
click at [614, 264] on button "Iniciar atendimento de mesa" at bounding box center [635, 263] width 124 height 24
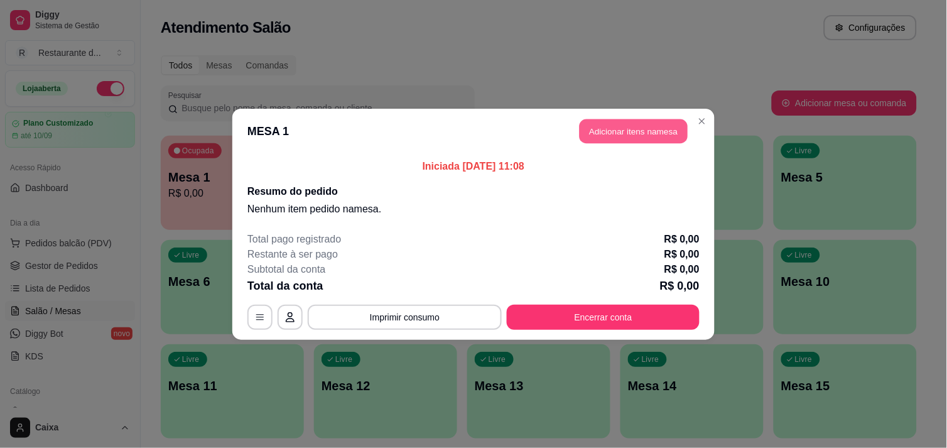
click at [612, 136] on button "Adicionar itens na mesa" at bounding box center [634, 131] width 108 height 24
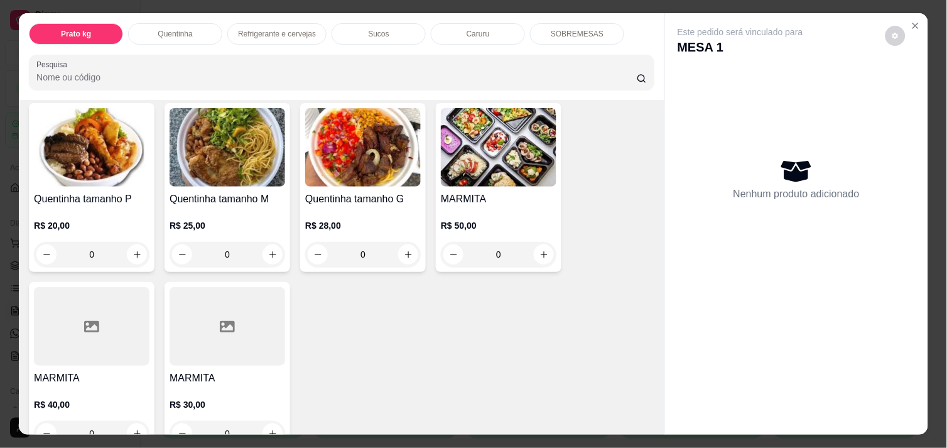
scroll to position [279, 0]
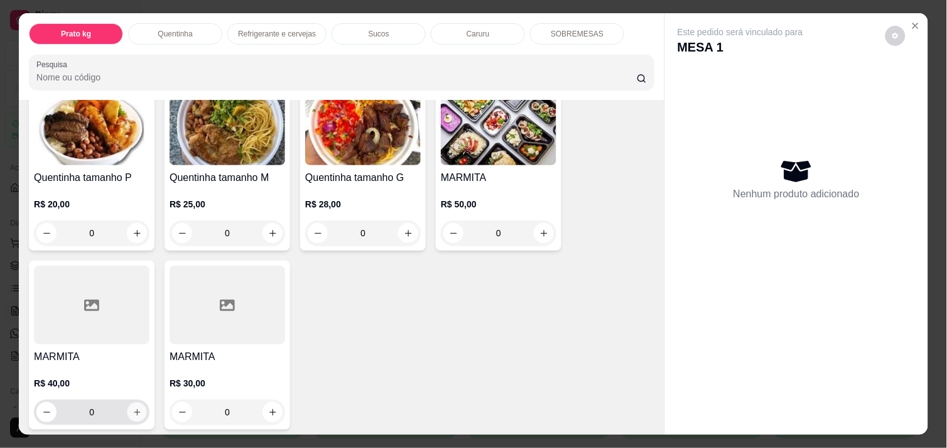
click at [134, 407] on icon "increase-product-quantity" at bounding box center [136, 411] width 9 height 9
type input "1"
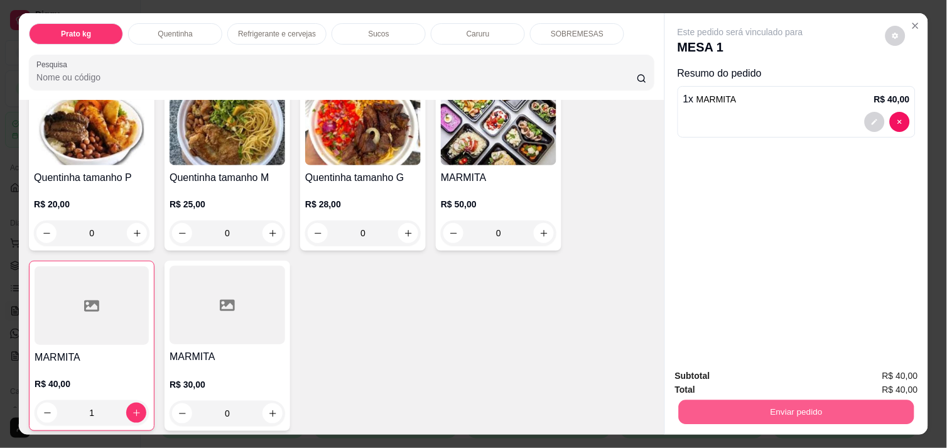
click at [780, 401] on button "Enviar pedido" at bounding box center [796, 411] width 235 height 24
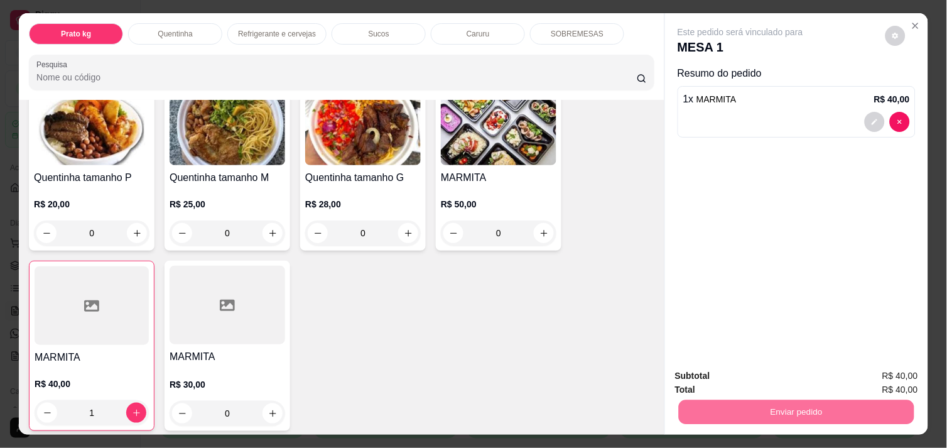
click at [760, 369] on button "Não registrar e enviar pedido" at bounding box center [754, 375] width 127 height 23
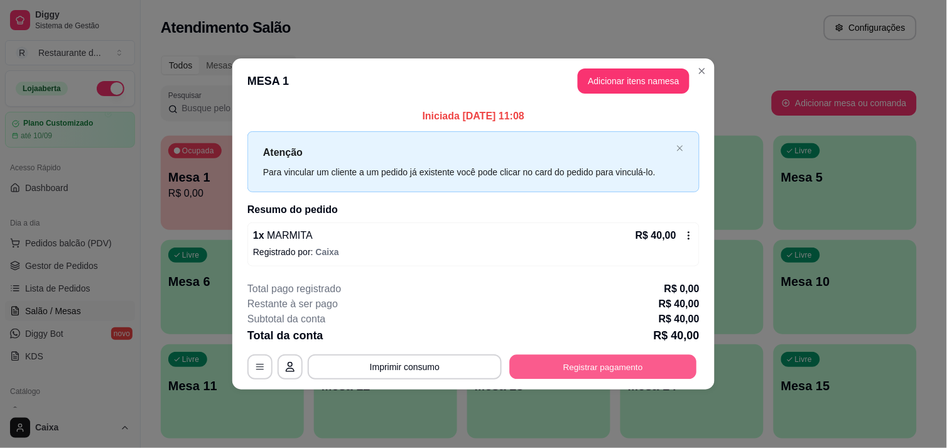
click at [635, 356] on button "Registrar pagamento" at bounding box center [603, 367] width 187 height 24
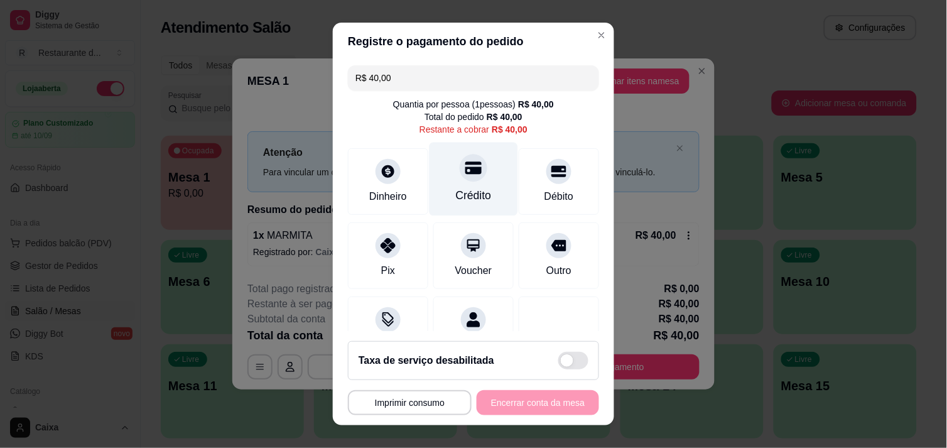
click at [437, 164] on div "Crédito" at bounding box center [473, 178] width 89 height 73
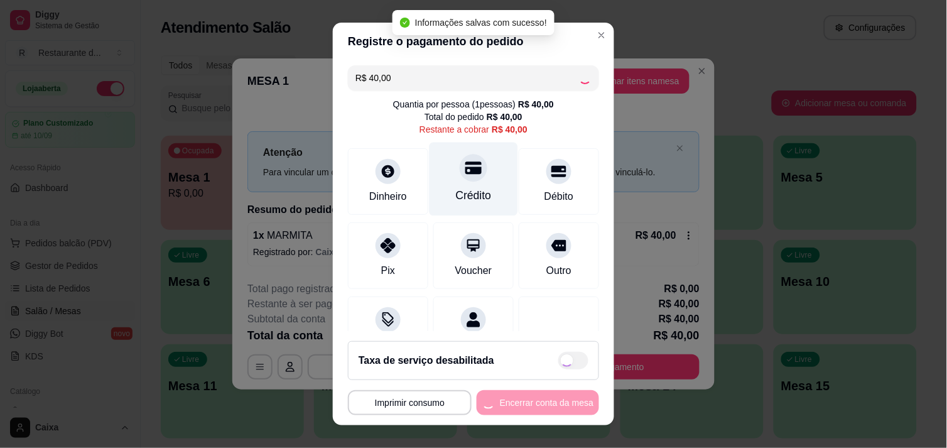
type input "R$ 0,00"
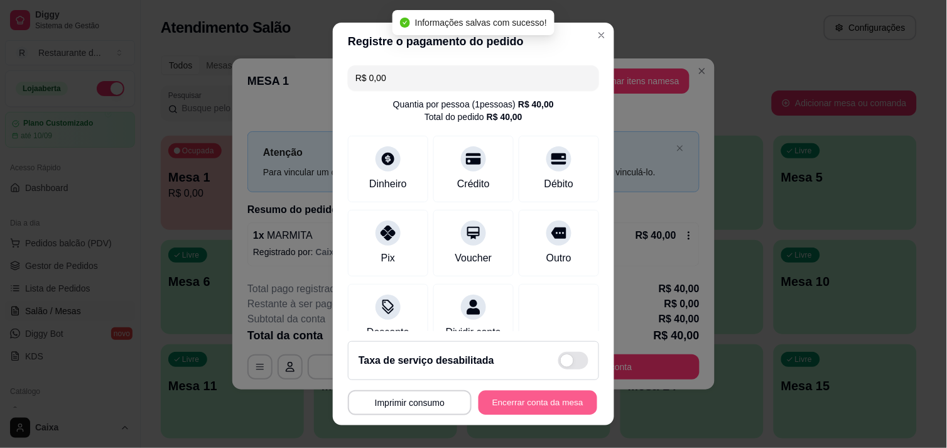
click at [542, 399] on button "Encerrar conta da mesa" at bounding box center [537, 403] width 119 height 24
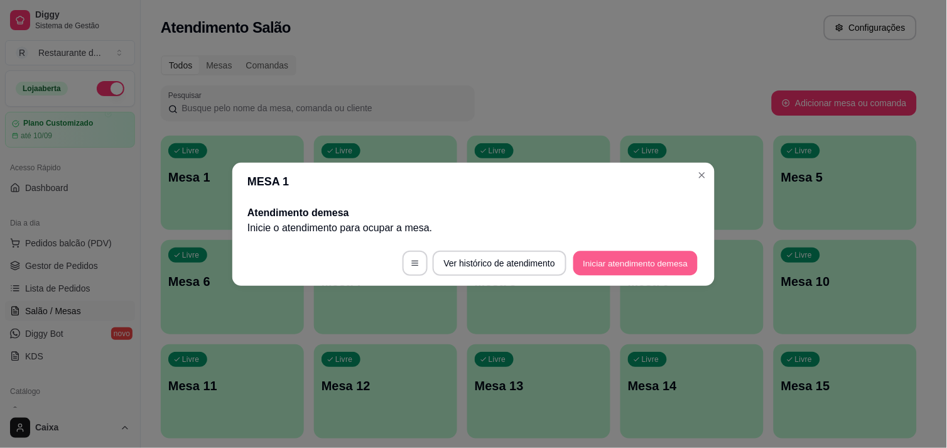
click at [608, 258] on button "Iniciar atendimento de mesa" at bounding box center [635, 263] width 124 height 24
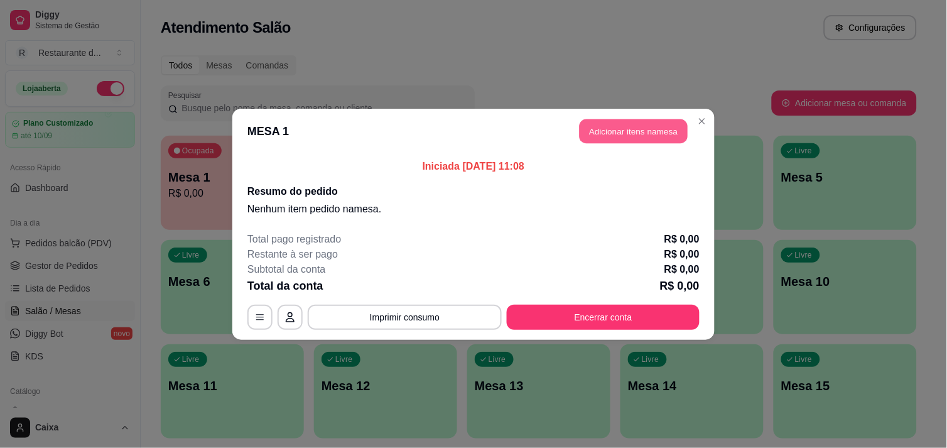
click at [656, 126] on button "Adicionar itens na mesa" at bounding box center [634, 131] width 108 height 24
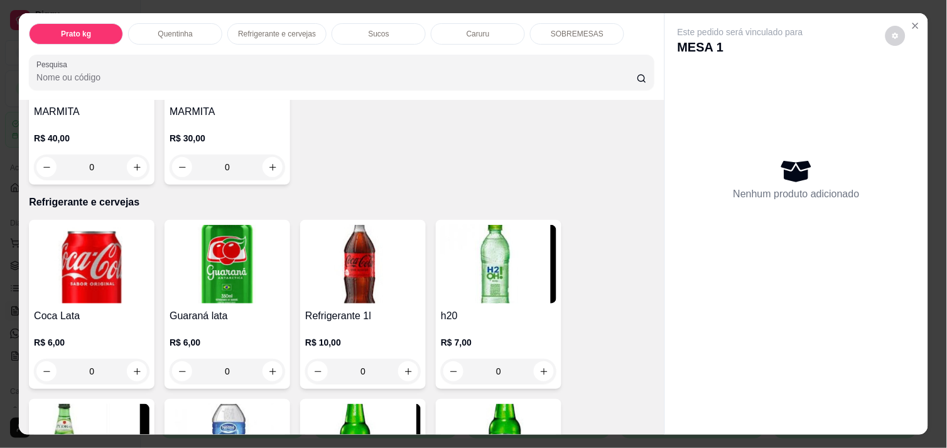
scroll to position [530, 0]
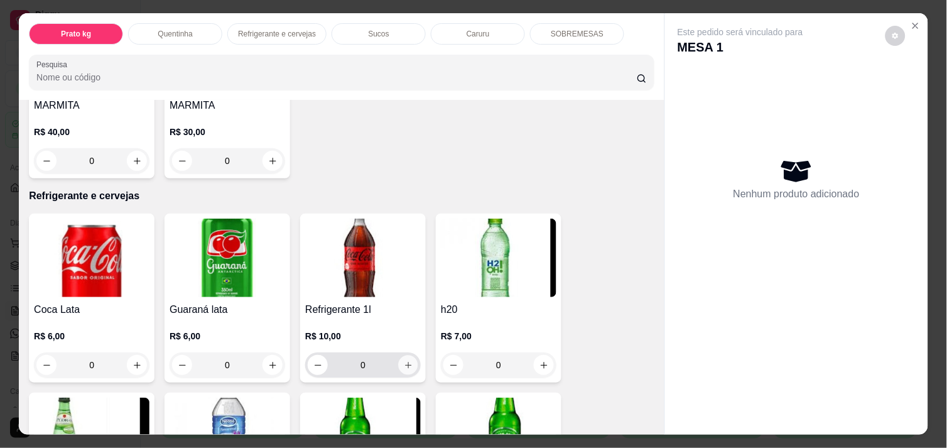
click at [405, 362] on icon "increase-product-quantity" at bounding box center [408, 365] width 6 height 6
type input "1"
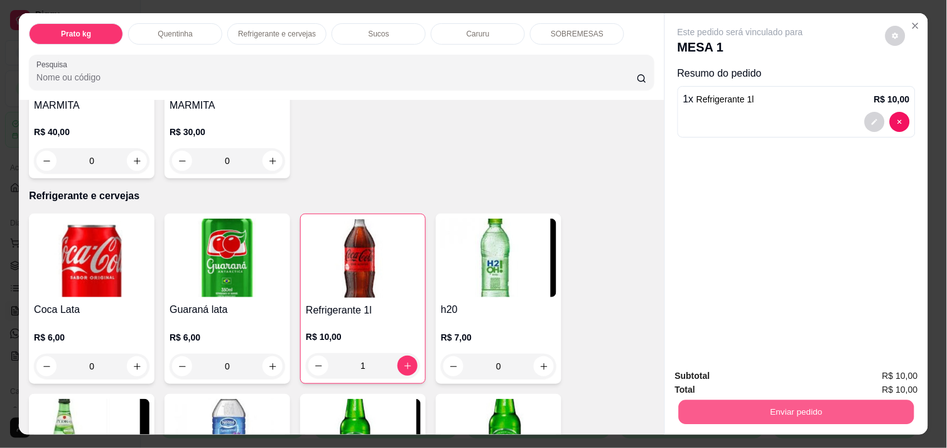
click at [774, 404] on button "Enviar pedido" at bounding box center [796, 411] width 235 height 24
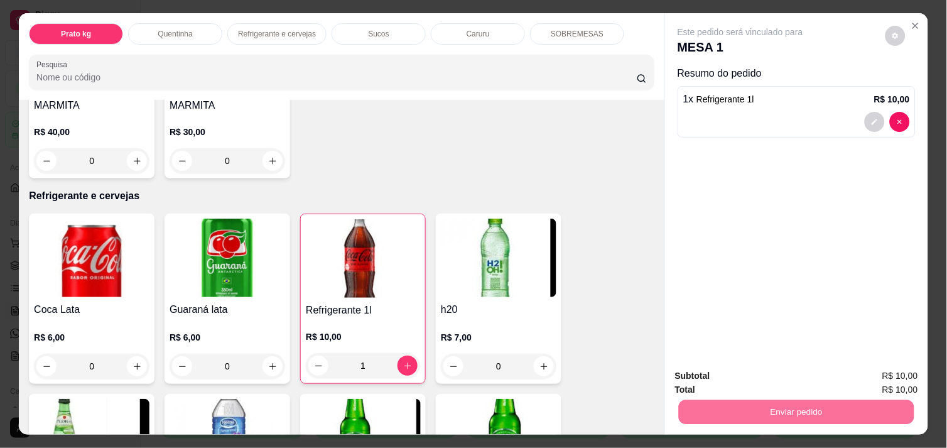
click at [758, 375] on button "Não registrar e enviar pedido" at bounding box center [754, 376] width 131 height 24
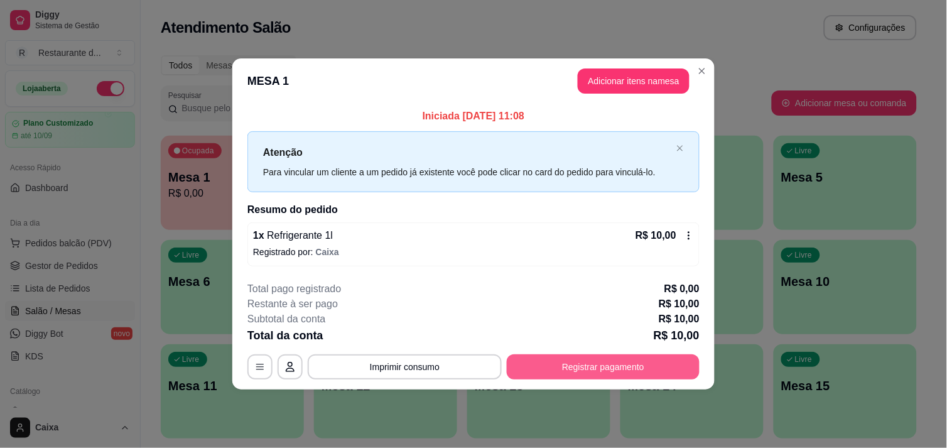
click at [606, 362] on button "Registrar pagamento" at bounding box center [603, 366] width 193 height 25
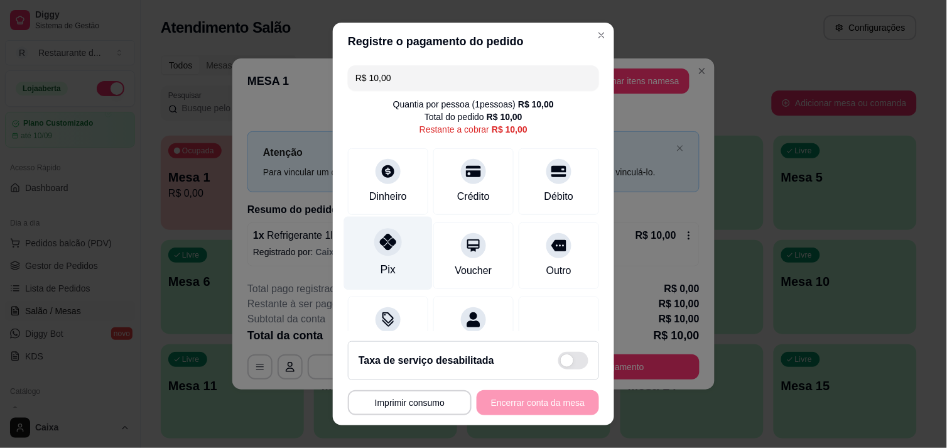
click at [383, 249] on icon at bounding box center [388, 242] width 16 height 16
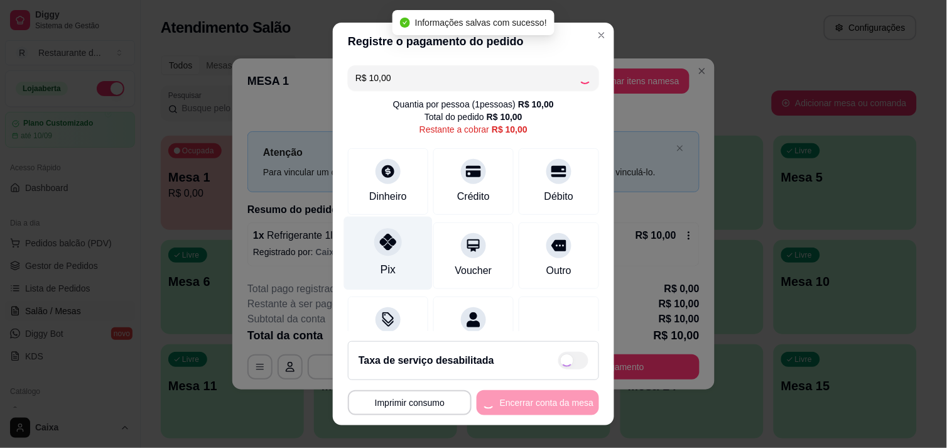
type input "R$ 0,00"
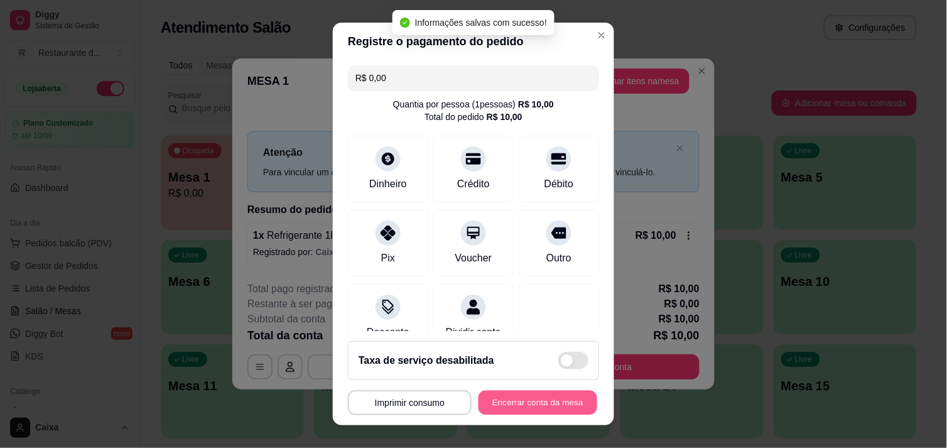
click at [518, 396] on button "Encerrar conta da mesa" at bounding box center [537, 403] width 119 height 24
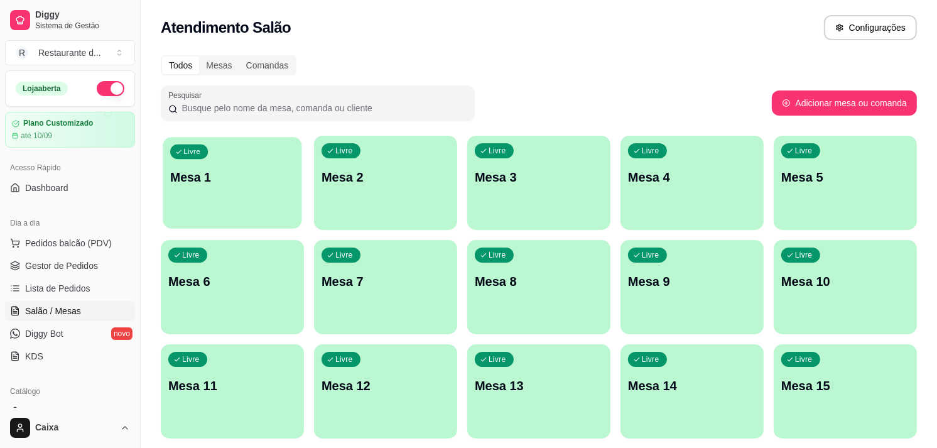
click at [278, 173] on p "Mesa 1" at bounding box center [232, 177] width 124 height 17
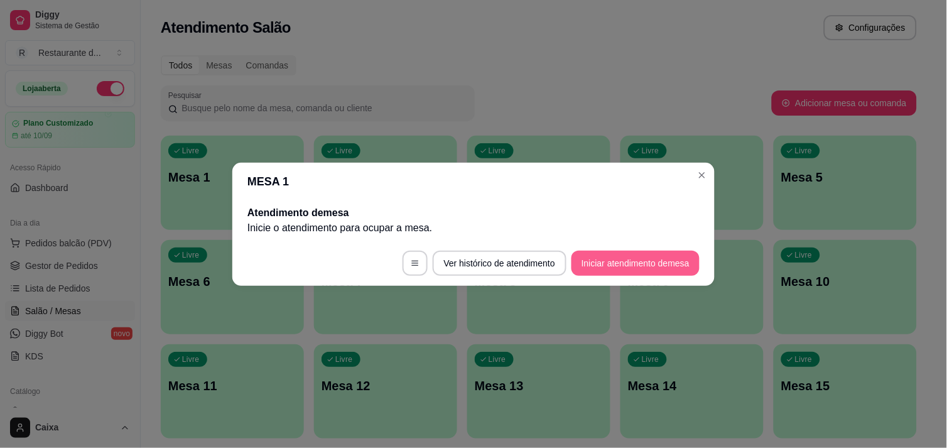
click at [631, 258] on button "Iniciar atendimento de mesa" at bounding box center [635, 263] width 128 height 25
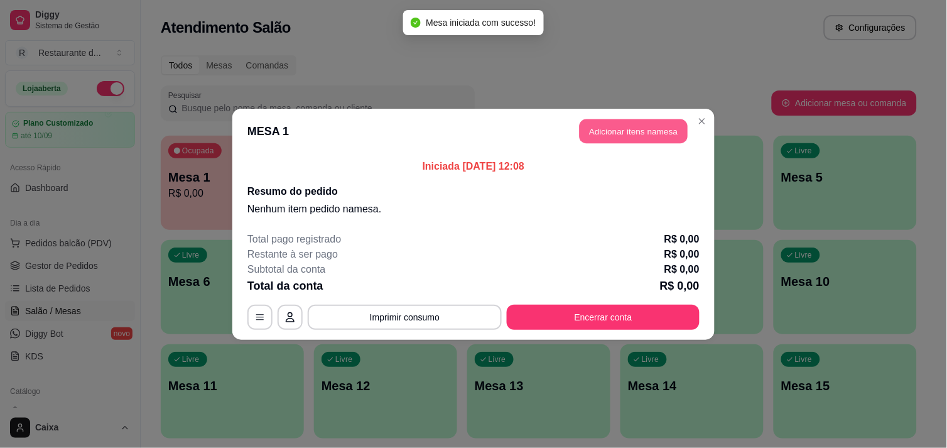
click at [640, 128] on button "Adicionar itens na mesa" at bounding box center [634, 131] width 108 height 24
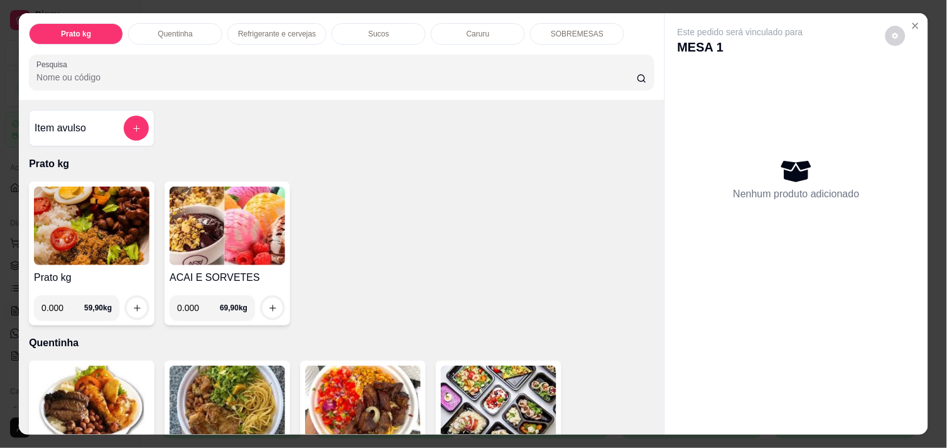
click at [59, 305] on input "0.000" at bounding box center [62, 307] width 43 height 25
type input "0.109"
click at [132, 303] on icon "increase-product-quantity" at bounding box center [136, 307] width 9 height 9
click at [61, 300] on input "0.109" at bounding box center [62, 307] width 43 height 25
type input "0.270"
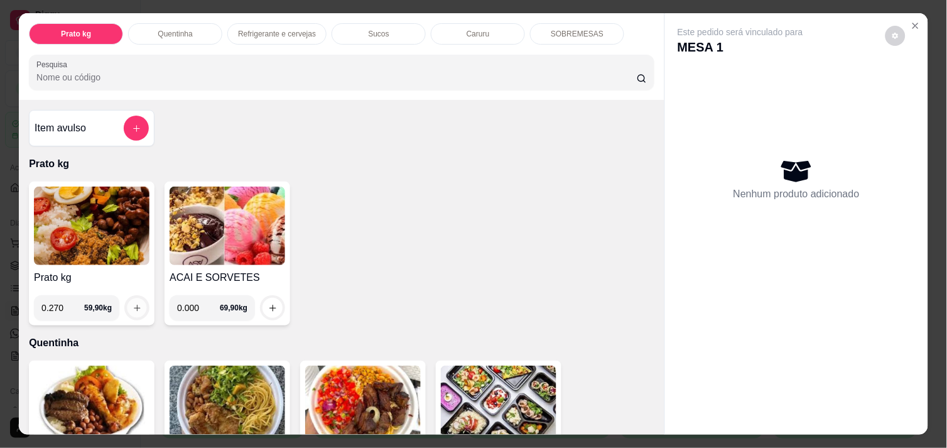
click at [133, 303] on icon "increase-product-quantity" at bounding box center [136, 307] width 9 height 9
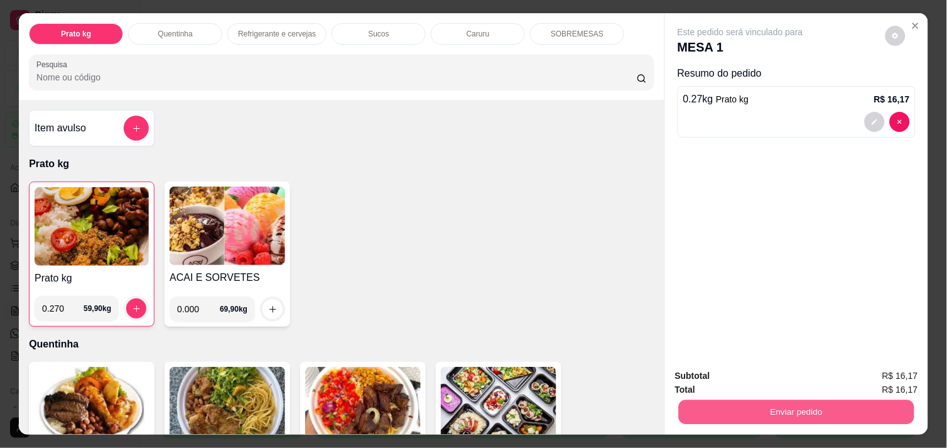
click at [795, 404] on button "Enviar pedido" at bounding box center [796, 411] width 235 height 24
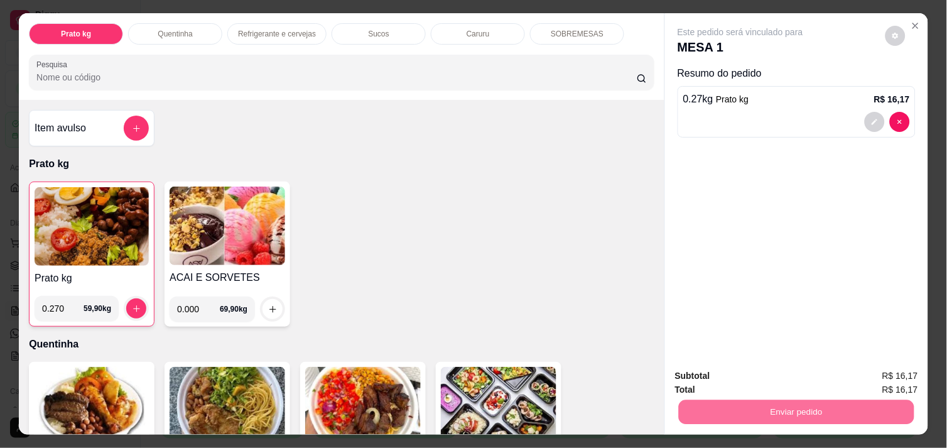
click at [769, 379] on button "Não registrar e enviar pedido" at bounding box center [754, 375] width 127 height 23
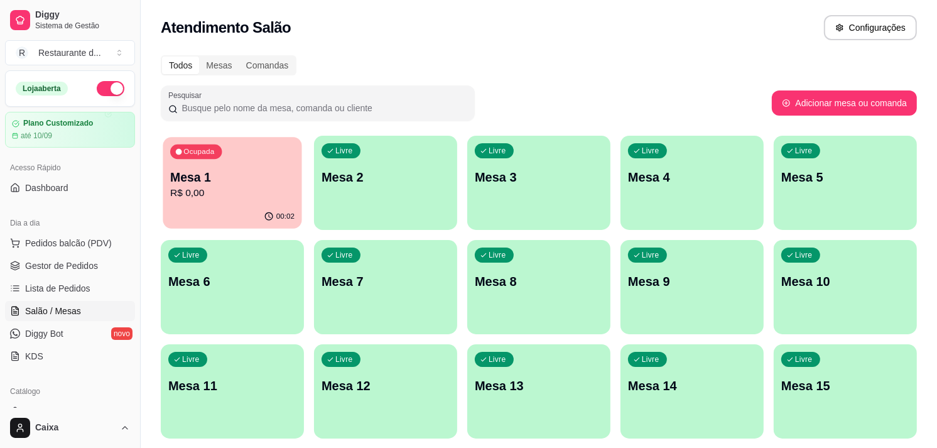
click at [229, 202] on div "Ocupada Mesa 1 R$ 0,00" at bounding box center [232, 171] width 139 height 68
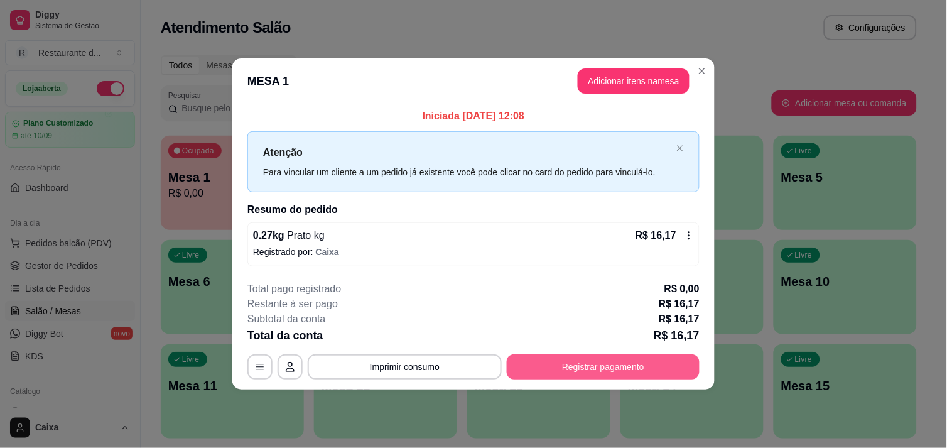
click at [601, 367] on button "Registrar pagamento" at bounding box center [603, 366] width 193 height 25
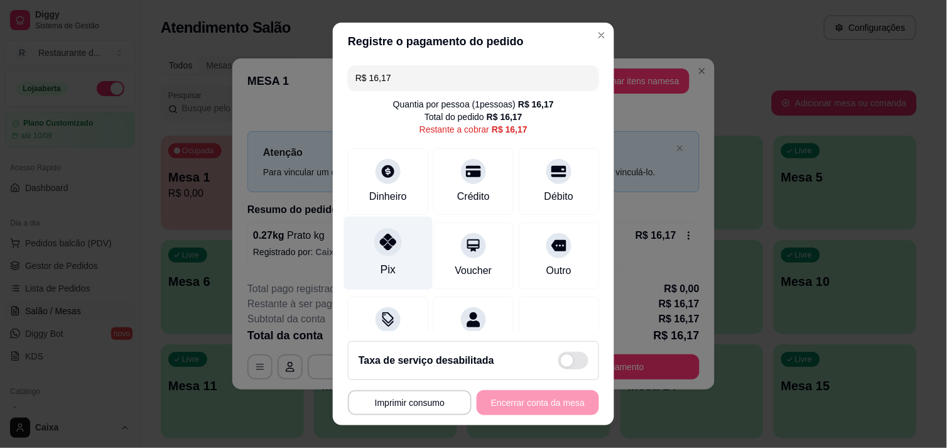
click at [380, 247] on icon at bounding box center [388, 242] width 16 height 16
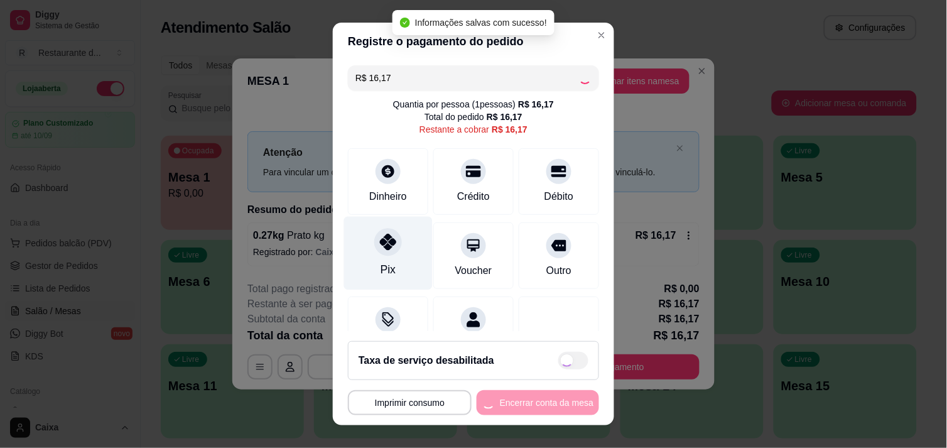
type input "R$ 0,00"
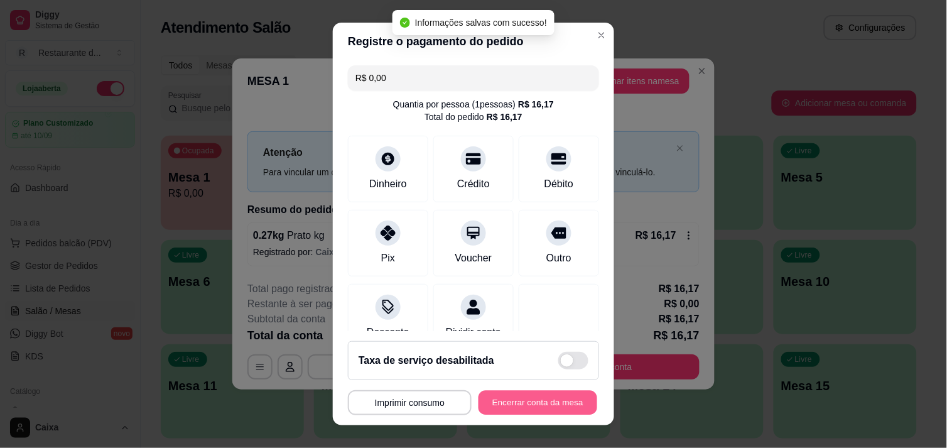
click at [512, 392] on button "Encerrar conta da mesa" at bounding box center [537, 403] width 119 height 24
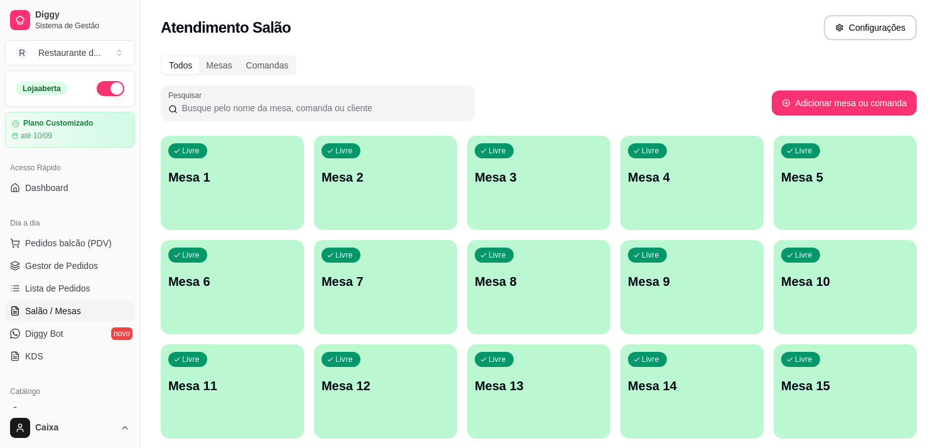
click at [220, 182] on p "Mesa 1" at bounding box center [232, 177] width 128 height 18
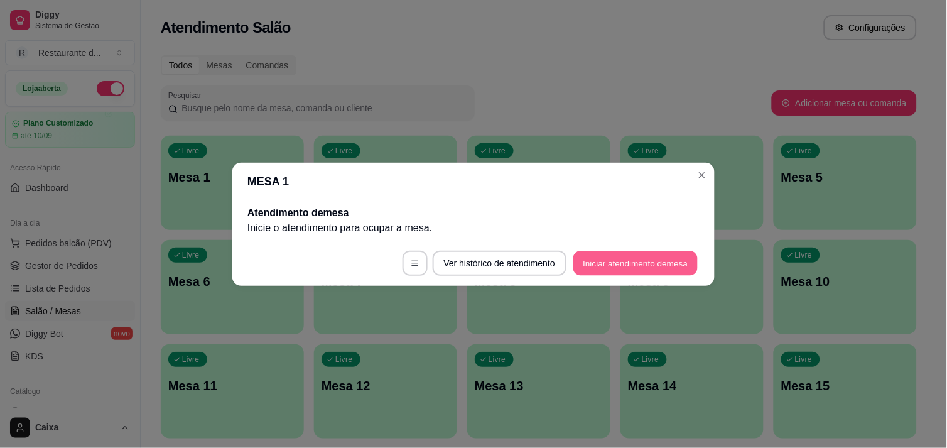
click at [647, 261] on button "Iniciar atendimento de mesa" at bounding box center [635, 263] width 124 height 24
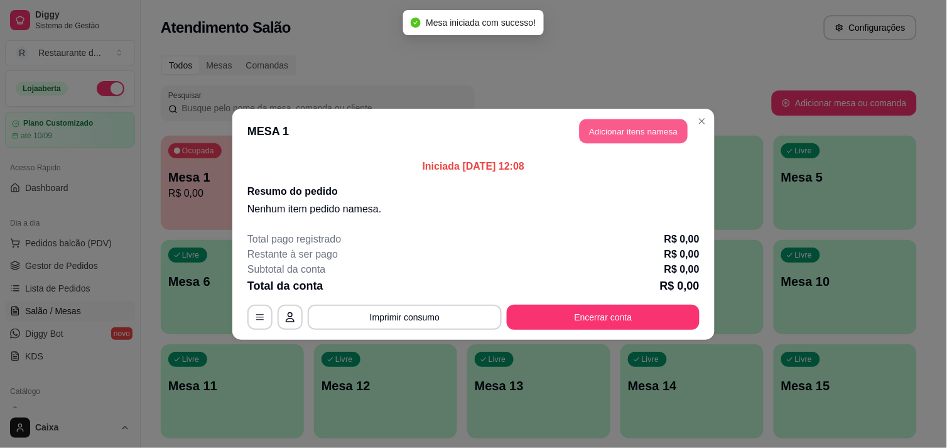
click at [619, 130] on button "Adicionar itens na mesa" at bounding box center [634, 131] width 108 height 24
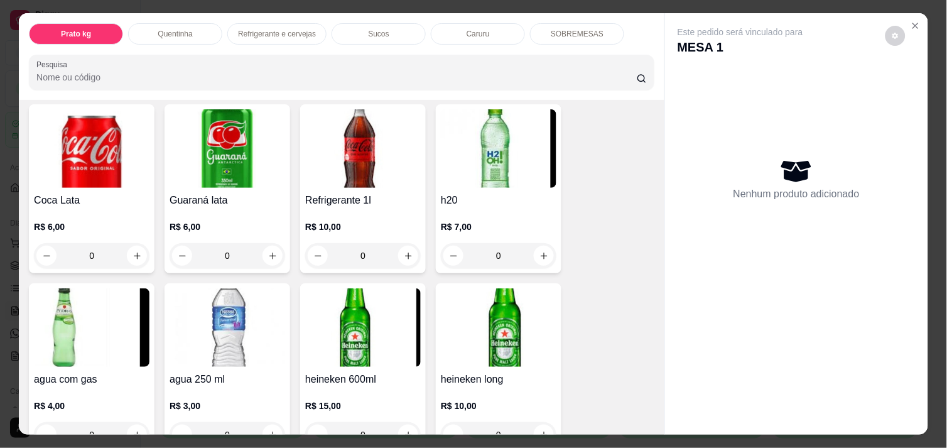
scroll to position [753, 0]
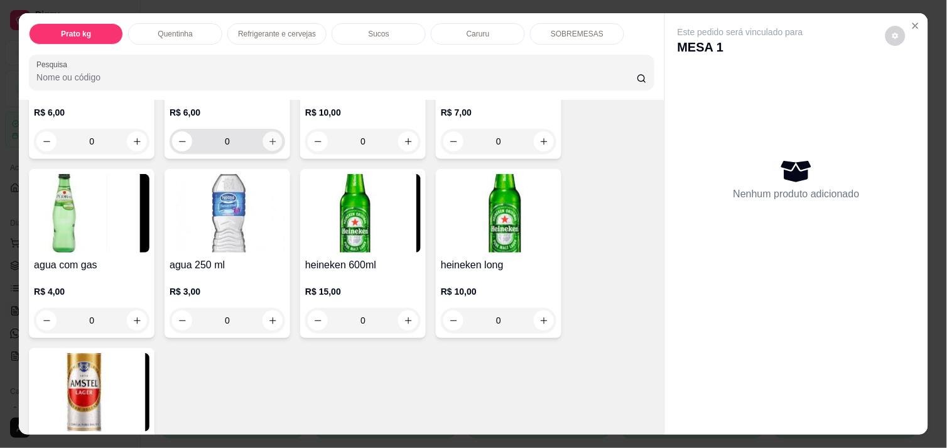
click at [266, 143] on button "increase-product-quantity" at bounding box center [272, 141] width 19 height 19
type input "1"
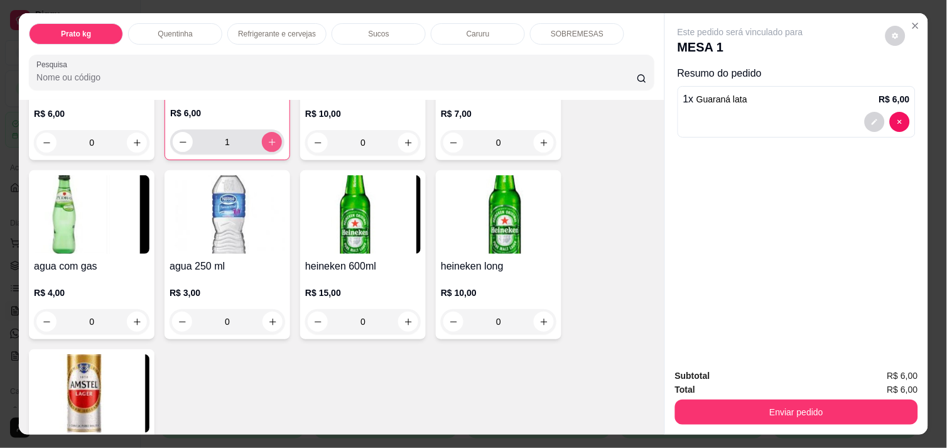
scroll to position [755, 0]
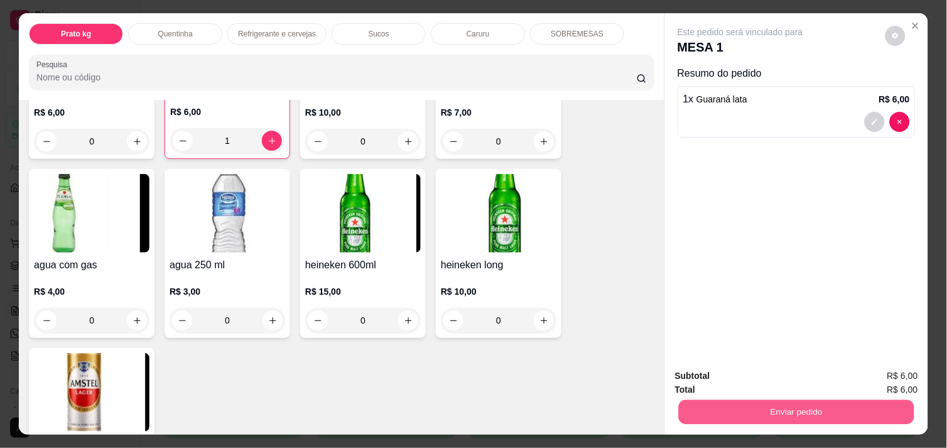
click at [735, 409] on button "Enviar pedido" at bounding box center [796, 411] width 235 height 24
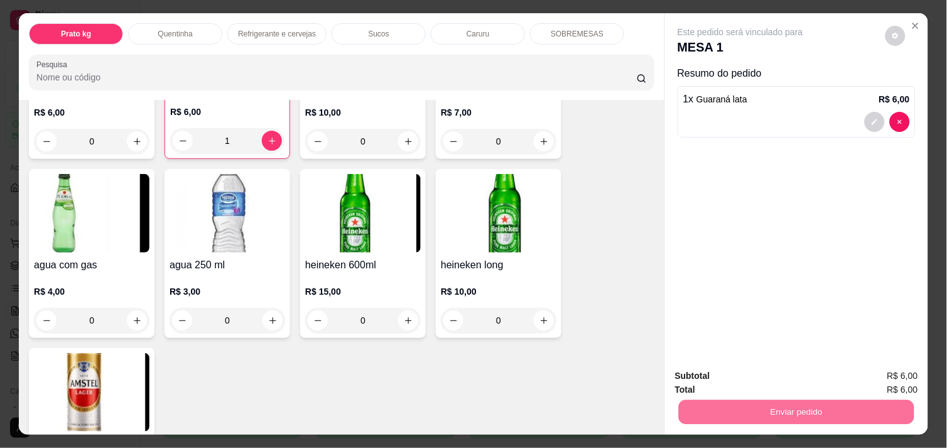
click at [733, 377] on button "Não registrar e enviar pedido" at bounding box center [754, 376] width 131 height 24
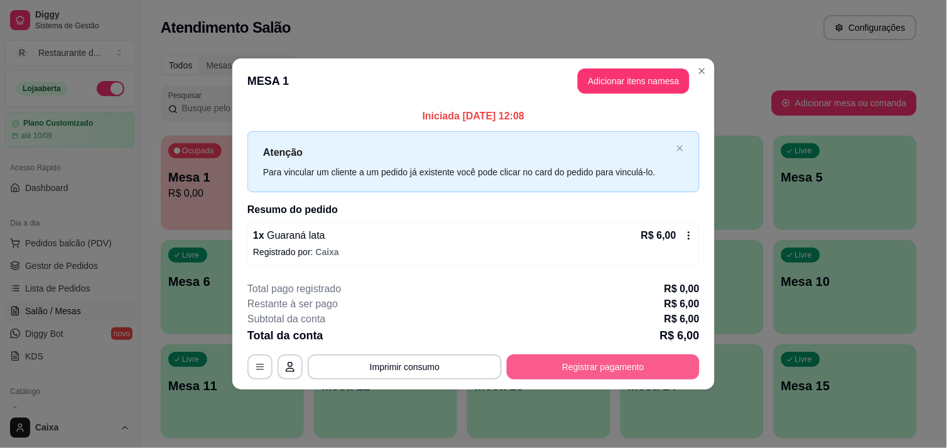
click at [620, 360] on button "Registrar pagamento" at bounding box center [603, 366] width 193 height 25
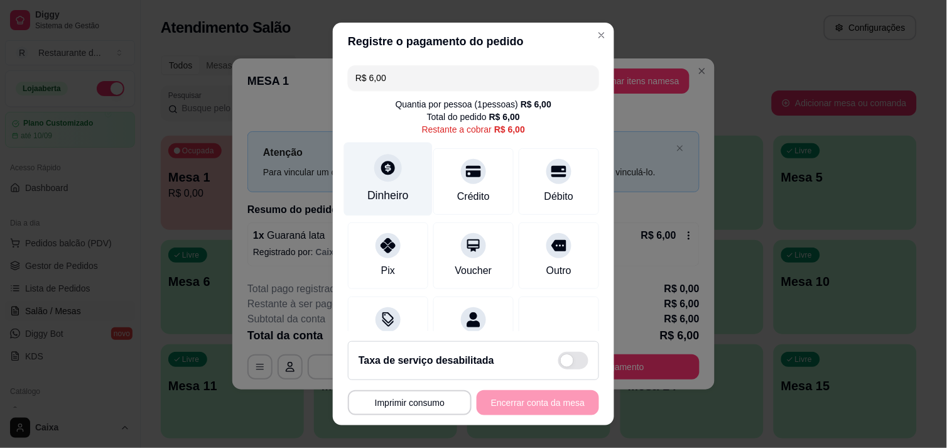
click at [380, 175] on icon at bounding box center [388, 167] width 16 height 16
click at [564, 287] on div "Outro" at bounding box center [559, 255] width 80 height 67
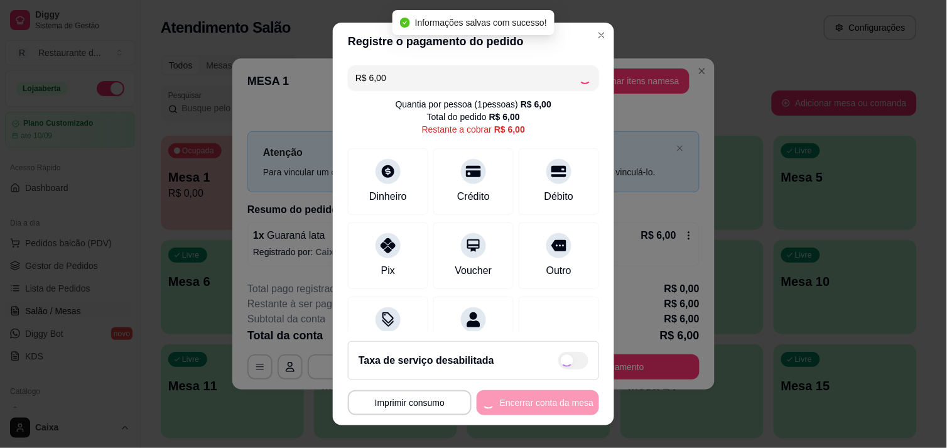
type input "R$ 0,00"
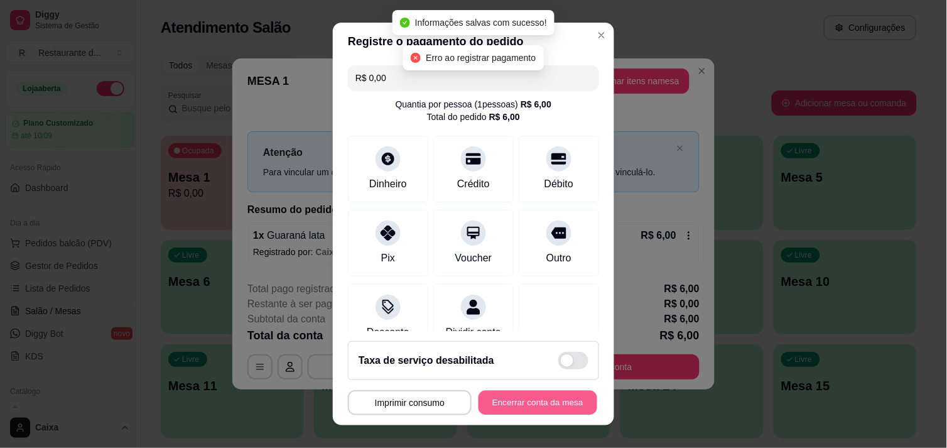
click at [548, 406] on button "Encerrar conta da mesa" at bounding box center [537, 403] width 119 height 24
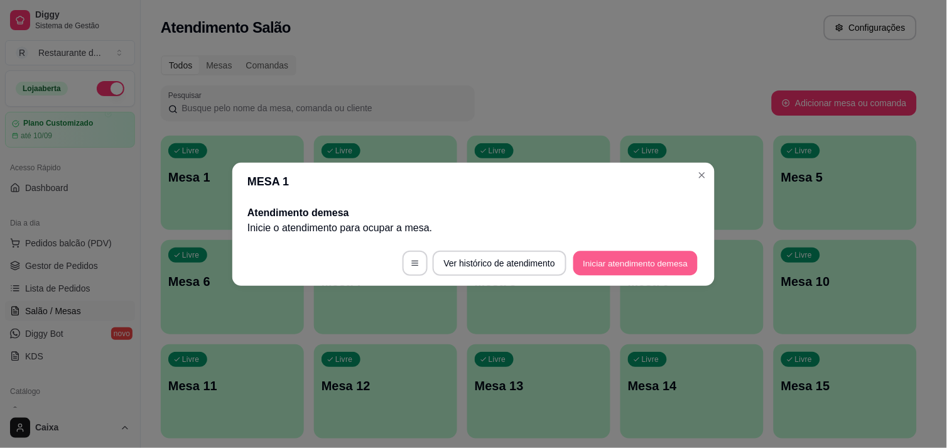
click at [637, 261] on button "Iniciar atendimento de mesa" at bounding box center [635, 263] width 124 height 24
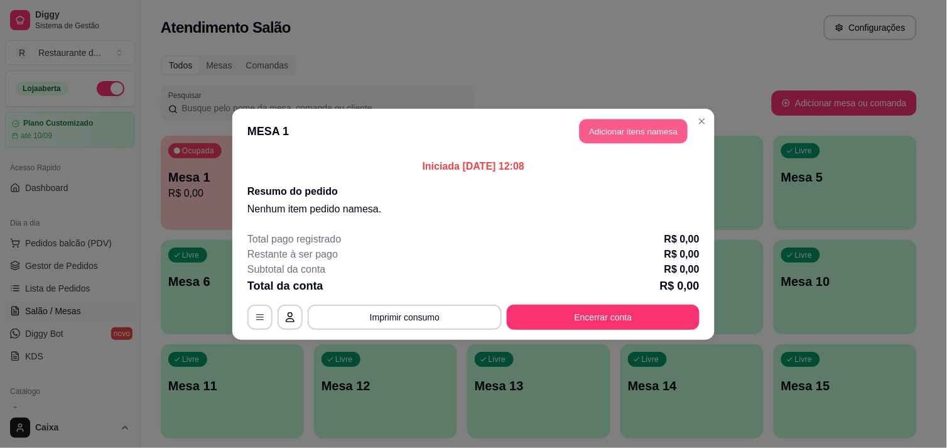
click at [647, 122] on button "Adicionar itens na mesa" at bounding box center [634, 131] width 108 height 24
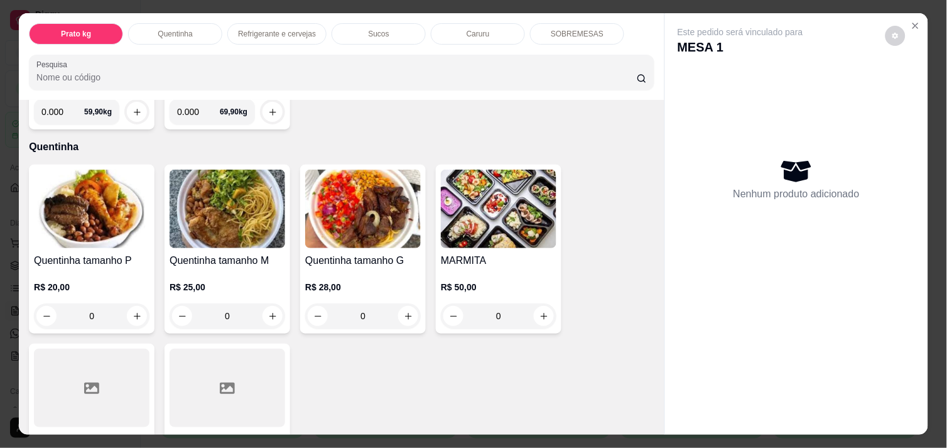
scroll to position [223, 0]
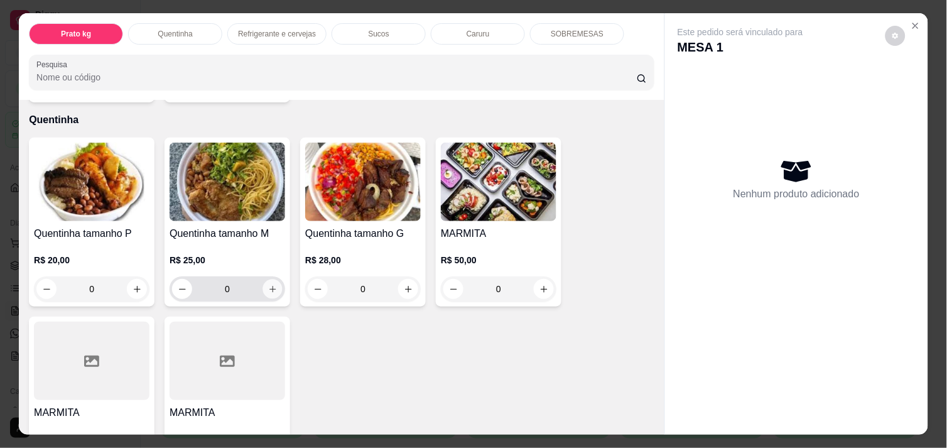
click at [270, 284] on icon "increase-product-quantity" at bounding box center [272, 288] width 9 height 9
type input "1"
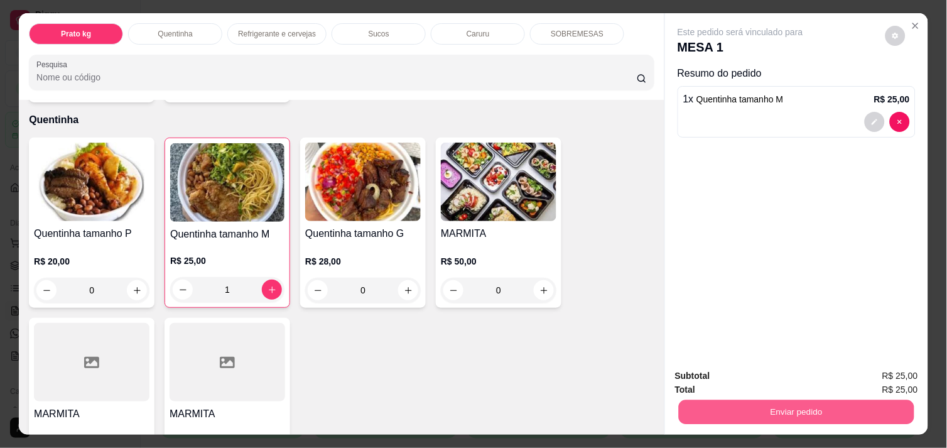
click at [779, 399] on button "Enviar pedido" at bounding box center [796, 411] width 235 height 24
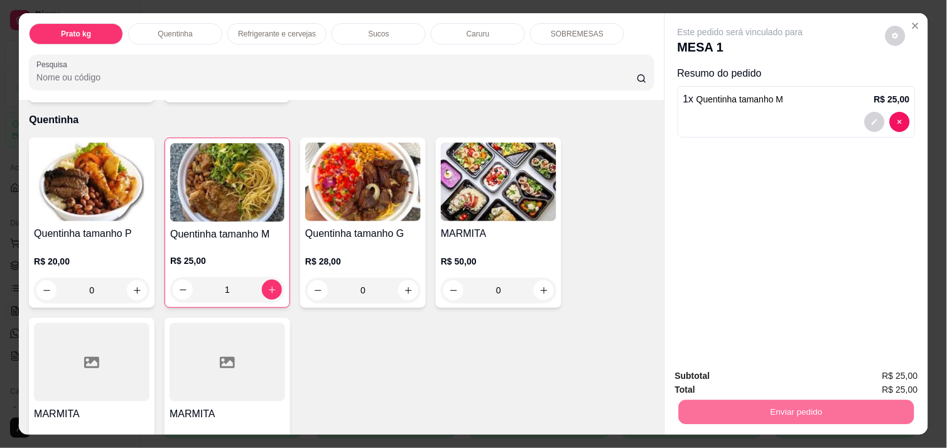
click at [762, 373] on button "Não registrar e enviar pedido" at bounding box center [754, 375] width 127 height 23
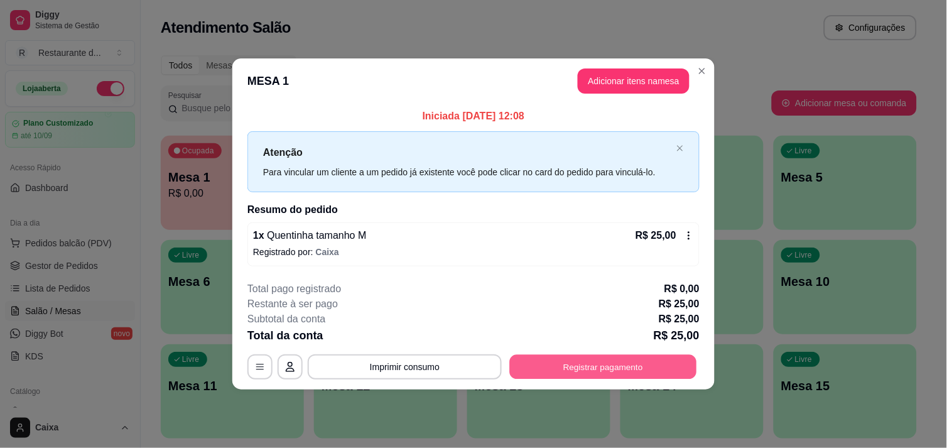
click at [597, 371] on button "Registrar pagamento" at bounding box center [603, 367] width 187 height 24
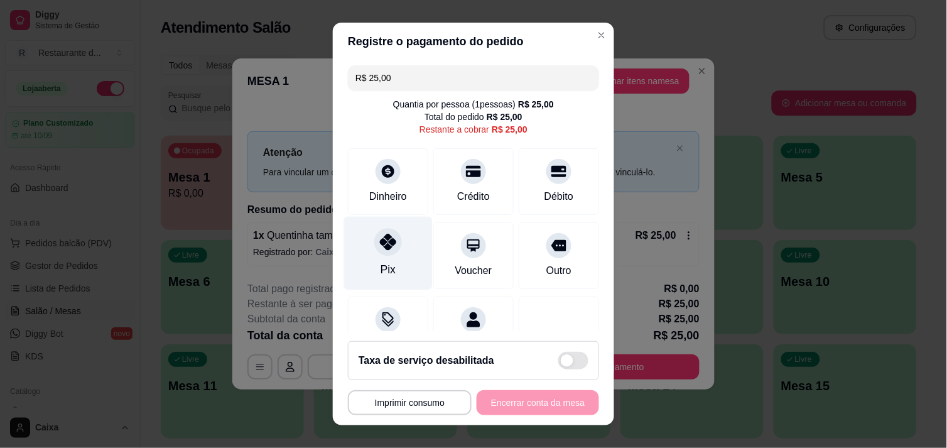
click at [380, 242] on icon at bounding box center [388, 242] width 16 height 16
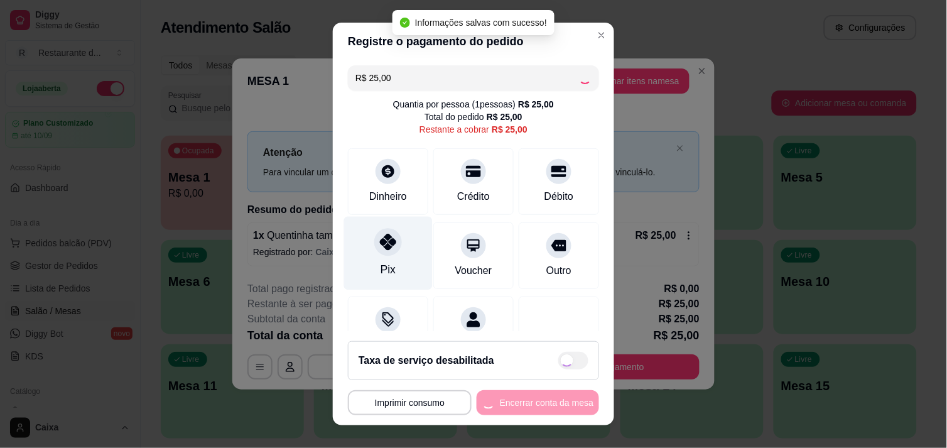
type input "R$ 0,00"
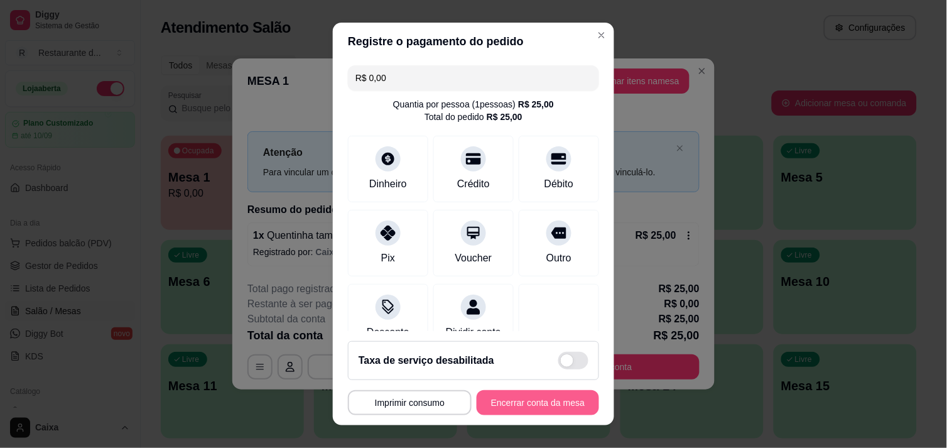
click at [521, 399] on button "Encerrar conta da mesa" at bounding box center [538, 402] width 122 height 25
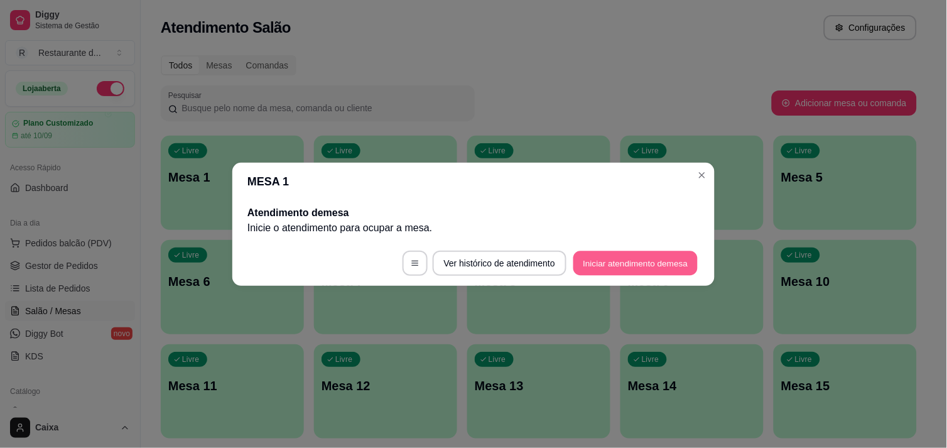
click at [618, 258] on button "Iniciar atendimento de mesa" at bounding box center [635, 263] width 124 height 24
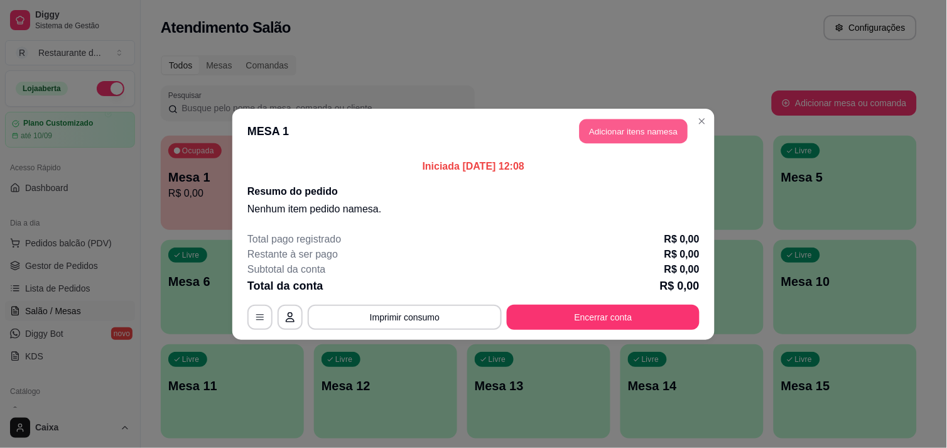
click at [632, 119] on button "Adicionar itens na mesa" at bounding box center [634, 131] width 108 height 24
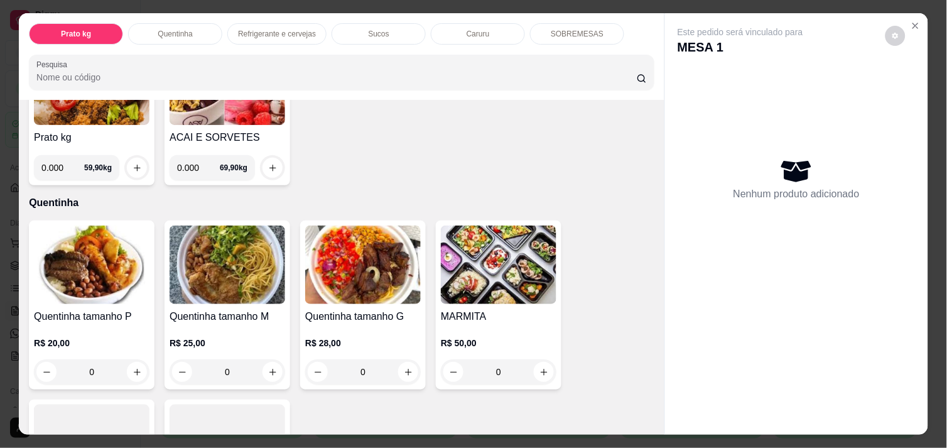
scroll to position [167, 0]
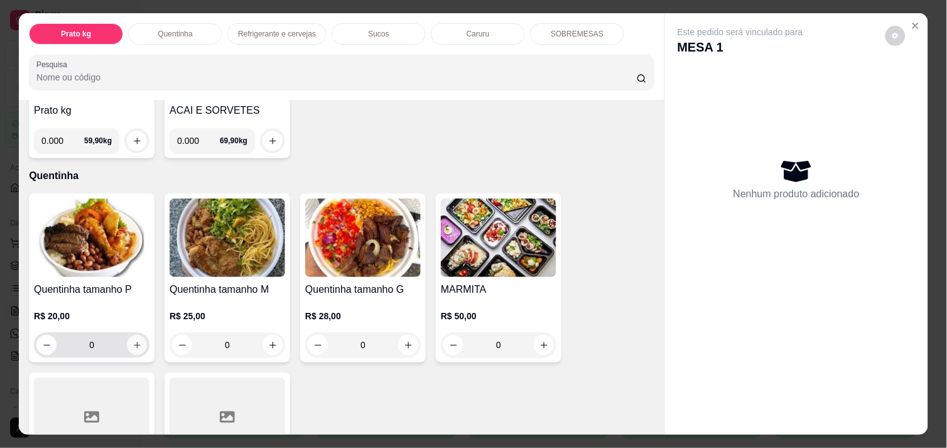
click at [132, 340] on icon "increase-product-quantity" at bounding box center [136, 344] width 9 height 9
type input "1"
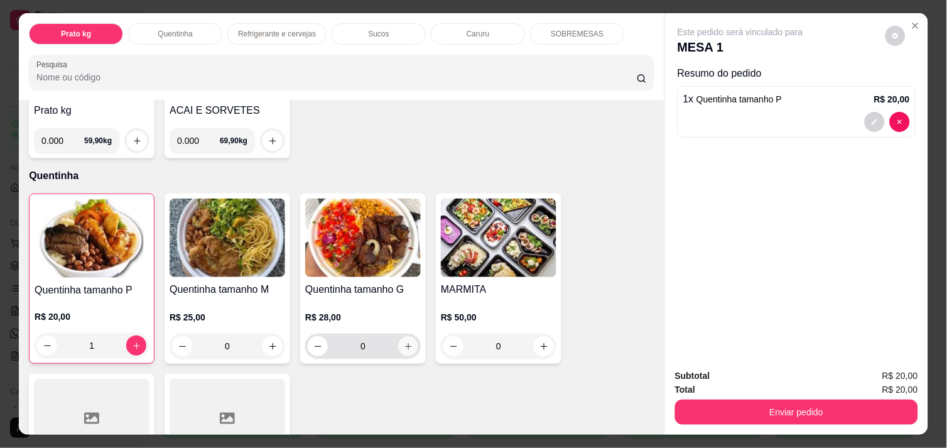
click at [404, 342] on icon "increase-product-quantity" at bounding box center [408, 346] width 9 height 9
type input "1"
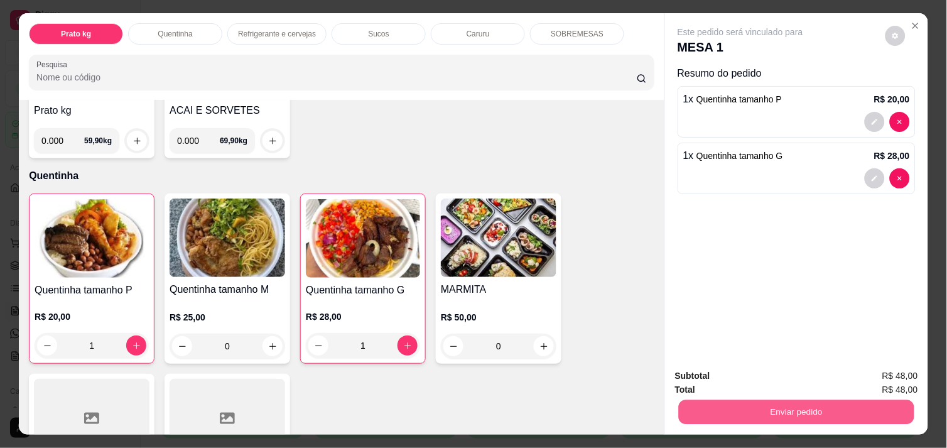
click at [783, 404] on button "Enviar pedido" at bounding box center [796, 411] width 235 height 24
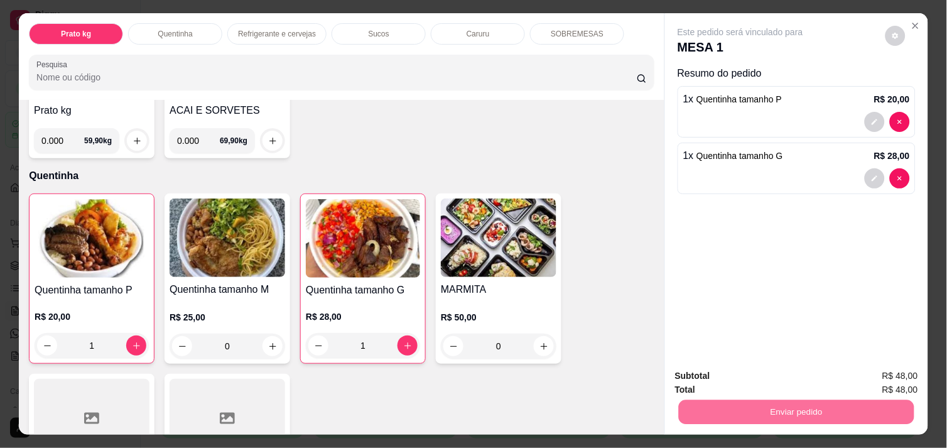
click at [762, 370] on button "Não registrar e enviar pedido" at bounding box center [754, 375] width 127 height 23
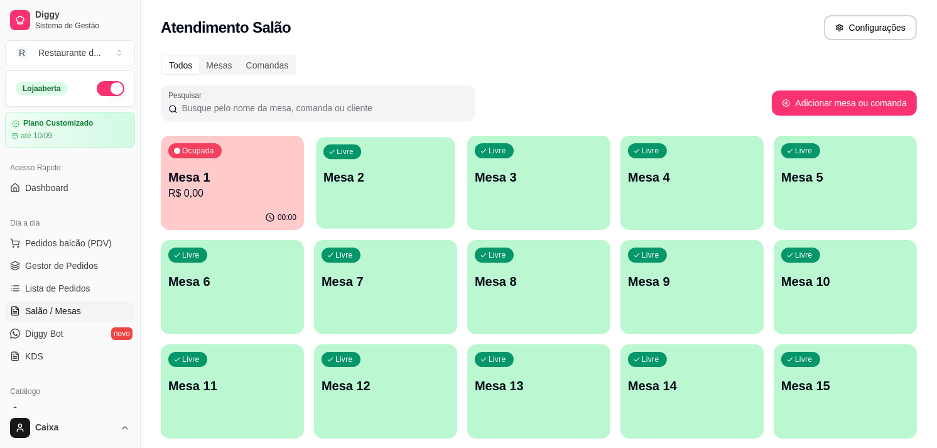
click at [359, 166] on div "Livre Mesa 2" at bounding box center [385, 175] width 139 height 77
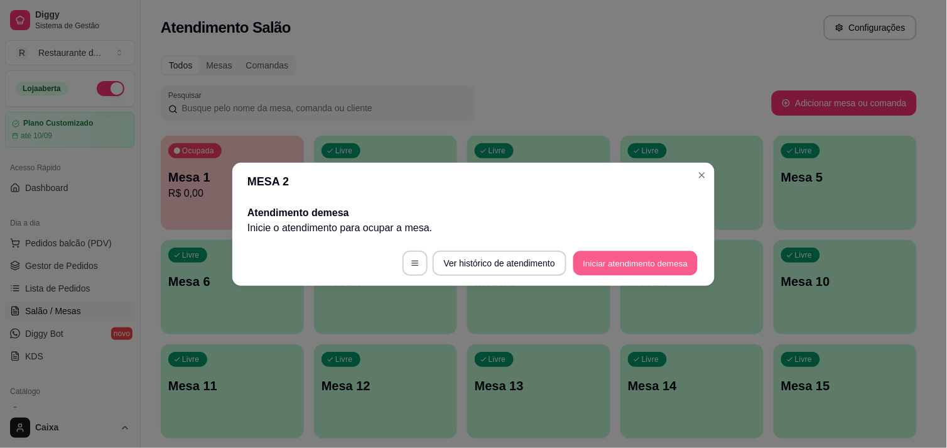
click at [618, 262] on button "Iniciar atendimento de mesa" at bounding box center [635, 263] width 124 height 24
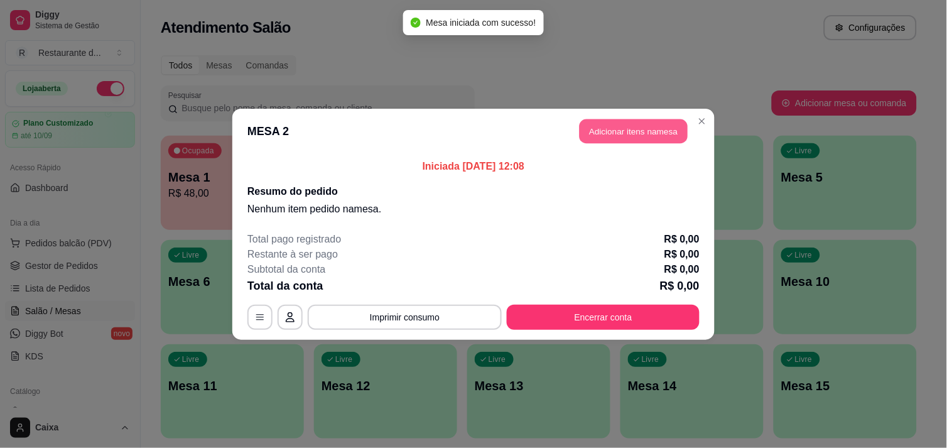
click at [653, 134] on button "Adicionar itens na mesa" at bounding box center [634, 131] width 108 height 24
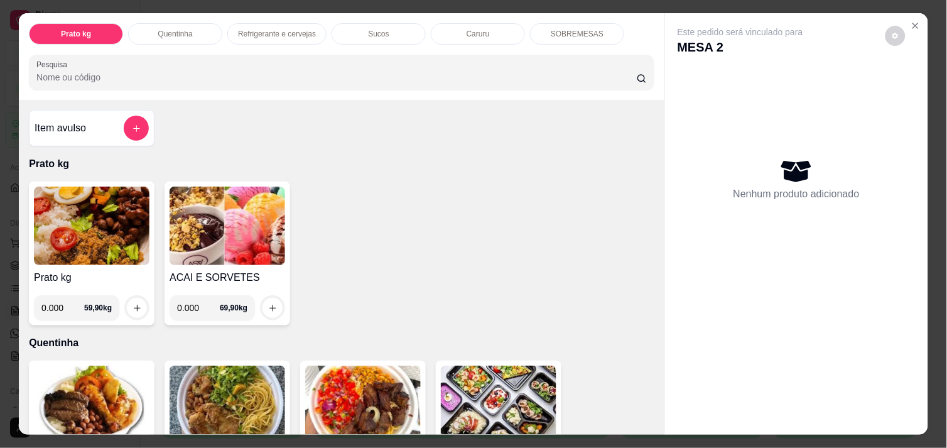
click at [63, 300] on input "0.000" at bounding box center [62, 307] width 43 height 25
type input "0.450"
click at [132, 303] on icon "increase-product-quantity" at bounding box center [136, 307] width 9 height 9
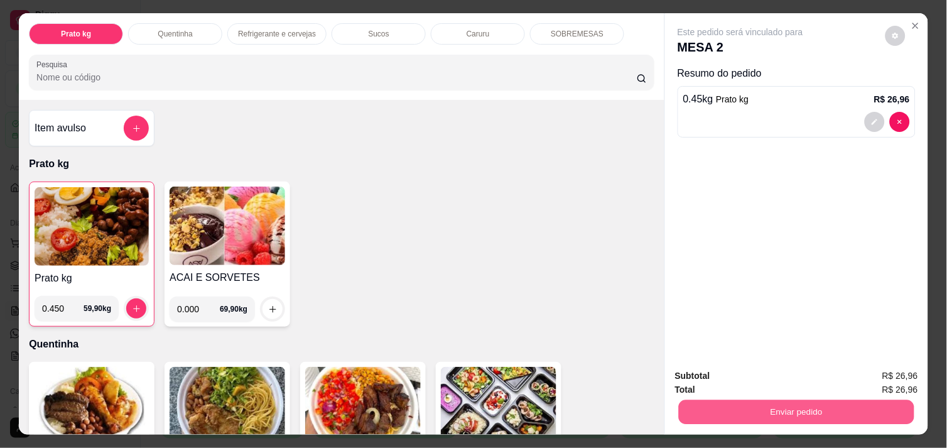
click at [775, 408] on button "Enviar pedido" at bounding box center [796, 411] width 235 height 24
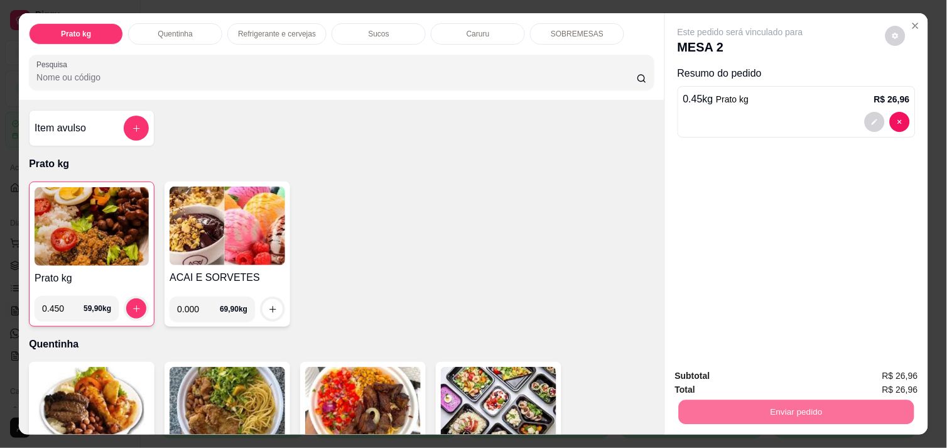
click at [750, 374] on button "Não registrar e enviar pedido" at bounding box center [754, 375] width 127 height 23
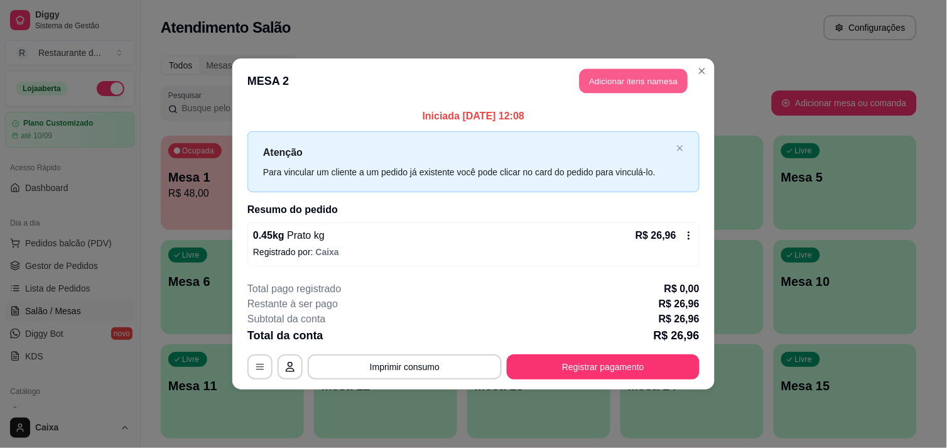
click at [623, 82] on button "Adicionar itens na mesa" at bounding box center [634, 81] width 108 height 24
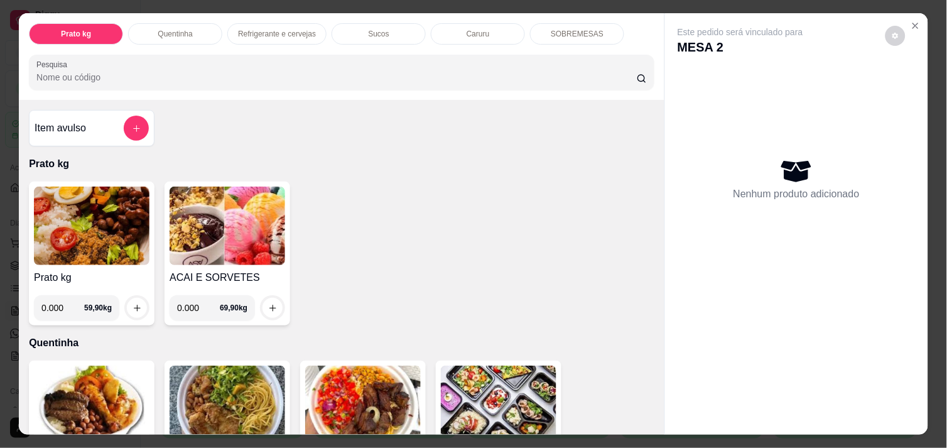
click at [65, 298] on input "0.000" at bounding box center [62, 307] width 43 height 25
type input "0.288"
click at [132, 303] on icon "increase-product-quantity" at bounding box center [136, 307] width 9 height 9
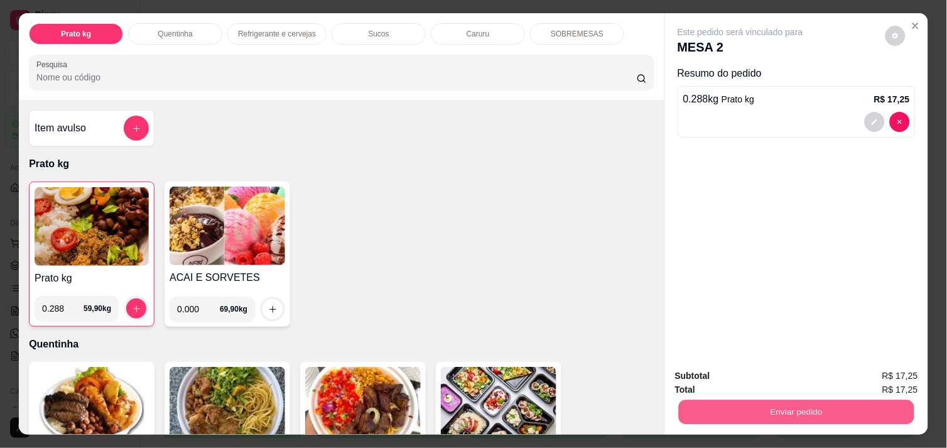
click at [777, 400] on button "Enviar pedido" at bounding box center [796, 411] width 235 height 24
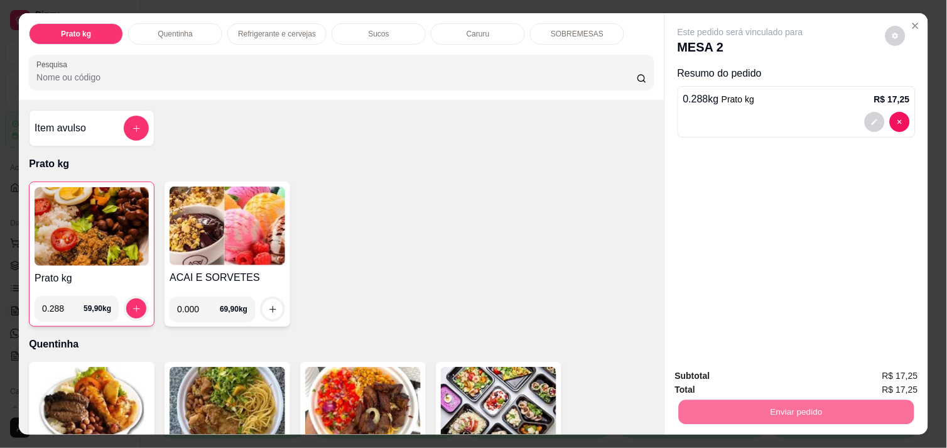
click at [758, 375] on button "Não registrar e enviar pedido" at bounding box center [754, 375] width 127 height 23
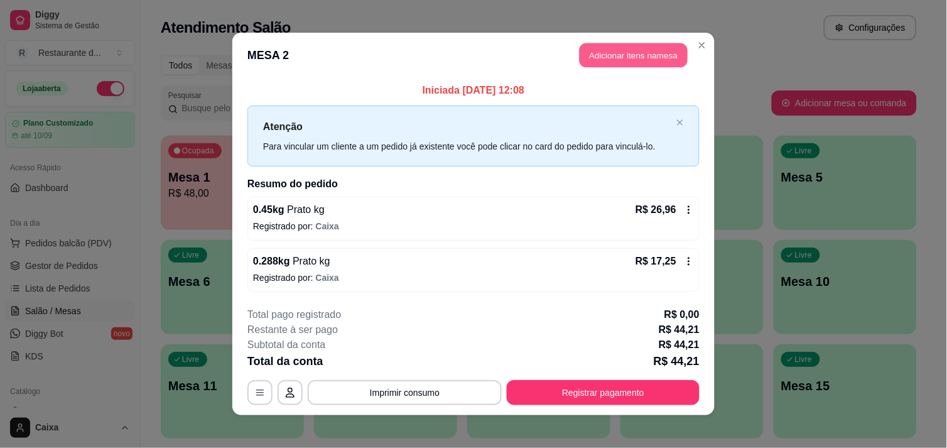
click at [638, 53] on button "Adicionar itens na mesa" at bounding box center [634, 55] width 108 height 24
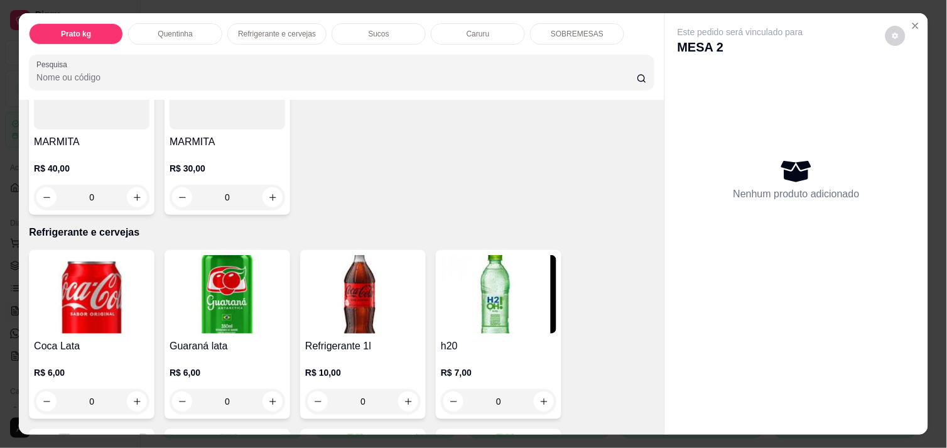
scroll to position [502, 0]
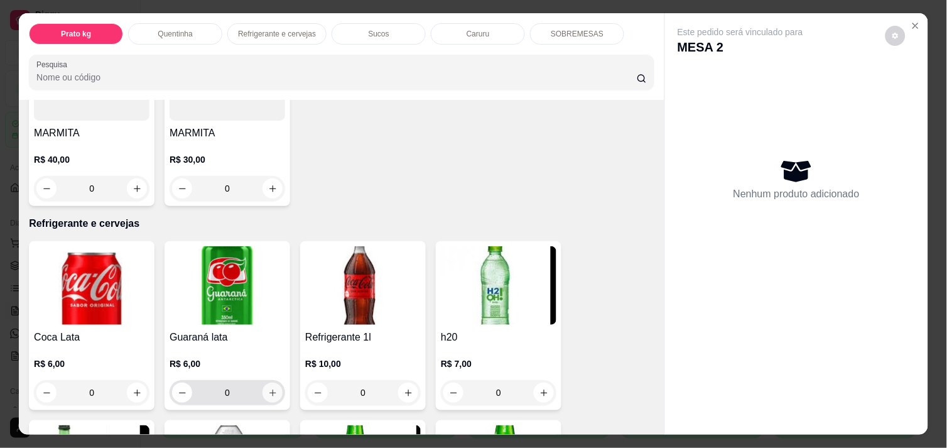
click at [268, 388] on icon "increase-product-quantity" at bounding box center [272, 392] width 9 height 9
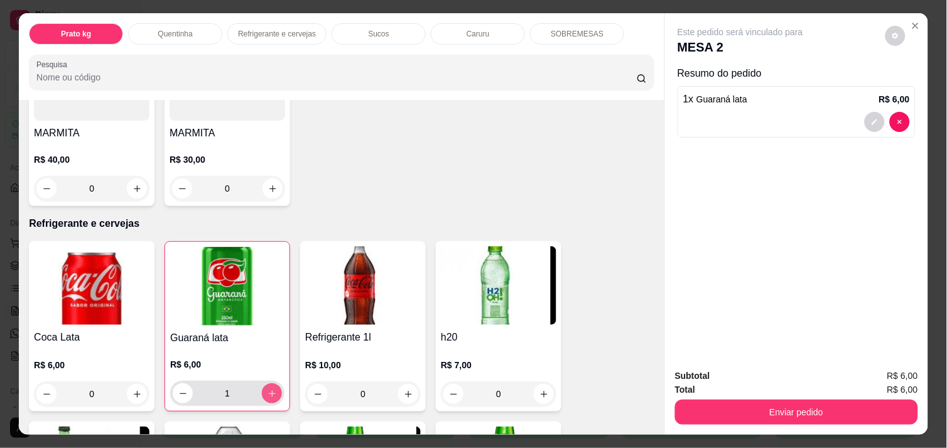
type input "1"
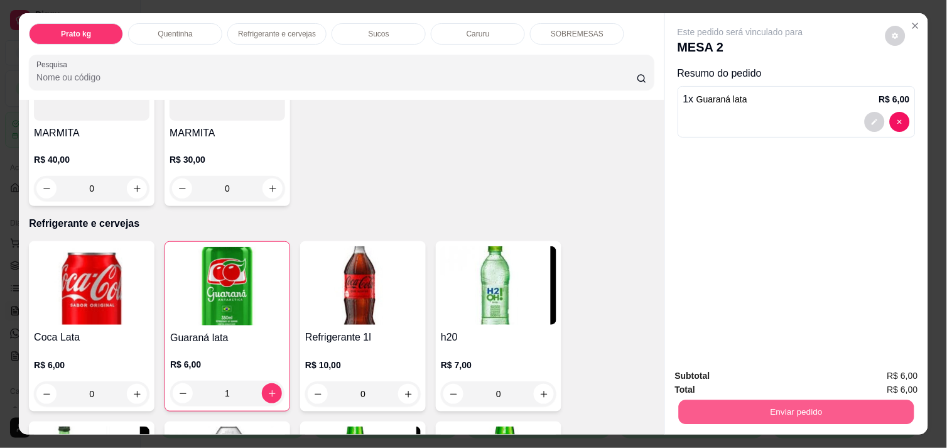
click at [779, 406] on button "Enviar pedido" at bounding box center [796, 411] width 235 height 24
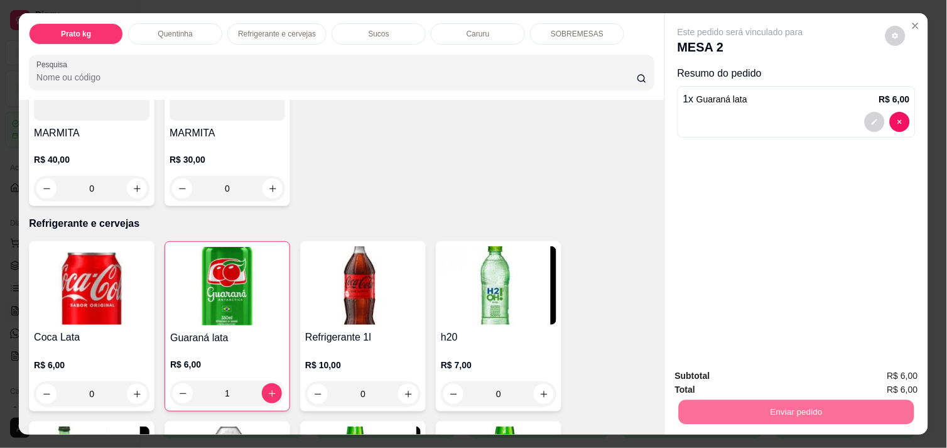
click at [781, 378] on button "Não registrar e enviar pedido" at bounding box center [754, 375] width 127 height 23
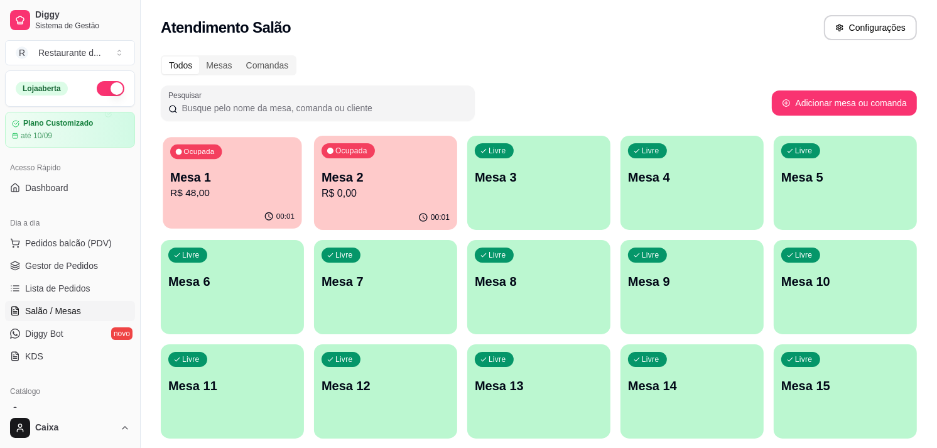
click at [224, 177] on p "Mesa 1" at bounding box center [232, 177] width 124 height 17
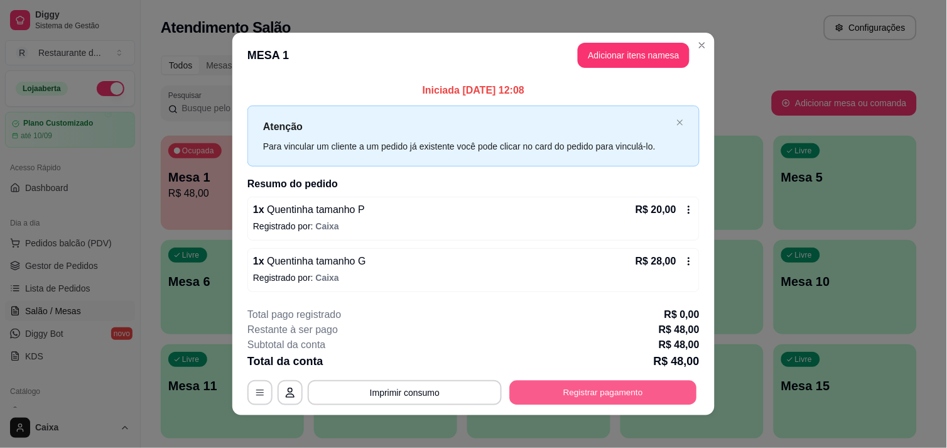
click at [586, 391] on button "Registrar pagamento" at bounding box center [603, 392] width 187 height 24
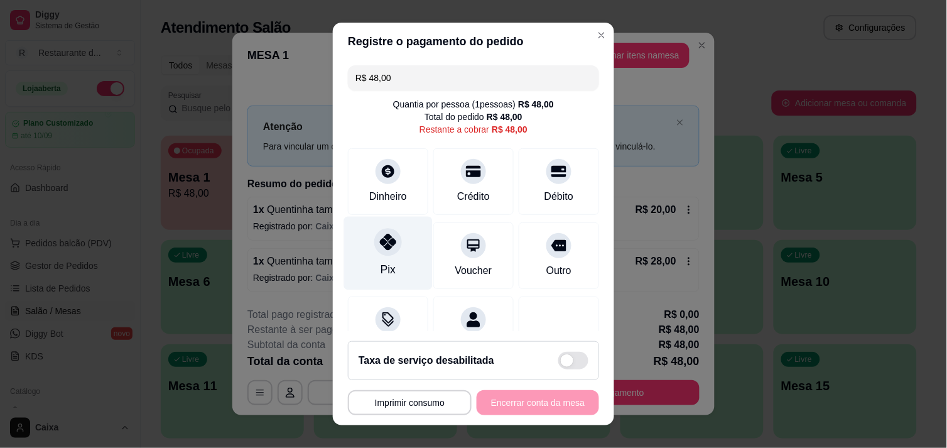
click at [380, 245] on icon at bounding box center [388, 242] width 16 height 16
type input "R$ 0,00"
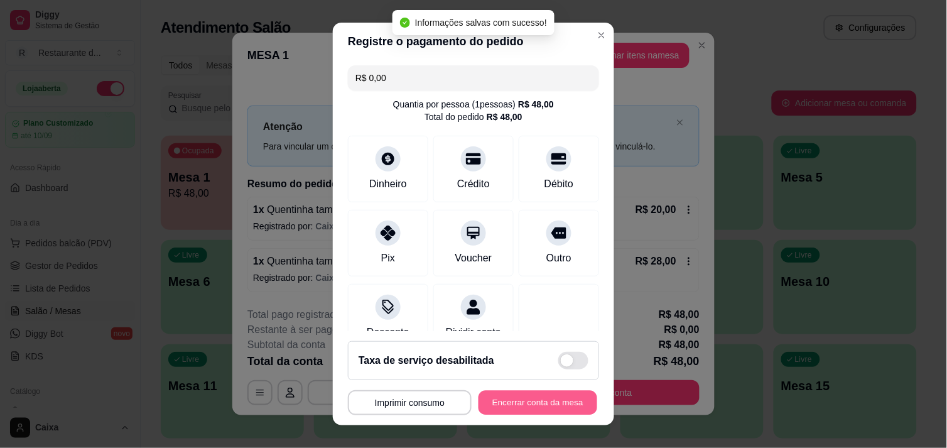
click at [541, 402] on button "Encerrar conta da mesa" at bounding box center [537, 403] width 119 height 24
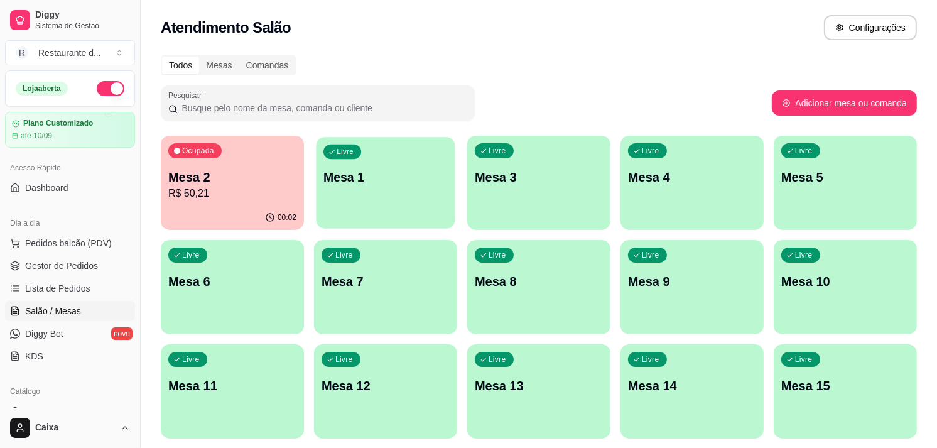
click at [384, 185] on div "Livre Mesa 1" at bounding box center [385, 175] width 139 height 77
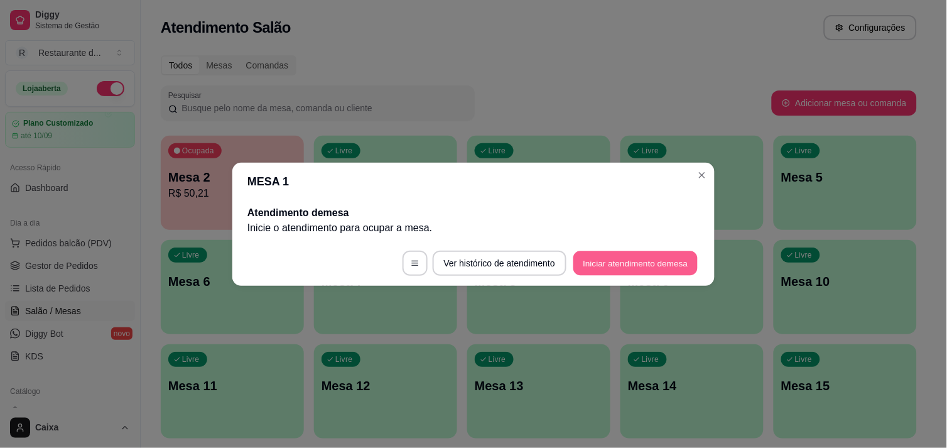
click at [609, 256] on button "Iniciar atendimento de mesa" at bounding box center [635, 263] width 124 height 24
click at [609, 256] on footer "Ver histórico de atendimento Iniciar atendimento de mesa" at bounding box center [473, 262] width 482 height 45
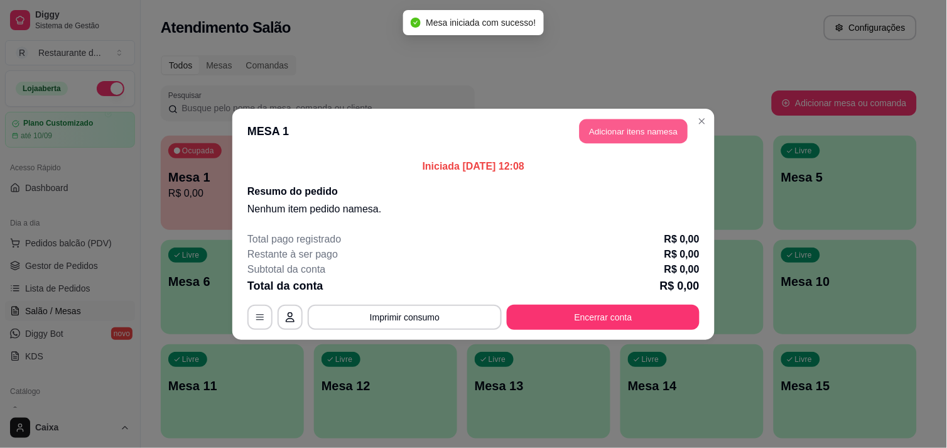
click at [624, 132] on button "Adicionar itens na mesa" at bounding box center [634, 131] width 108 height 24
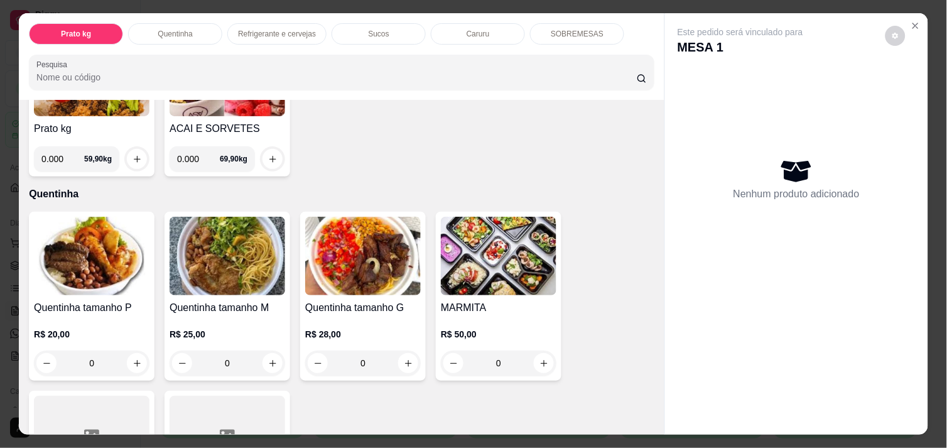
scroll to position [167, 0]
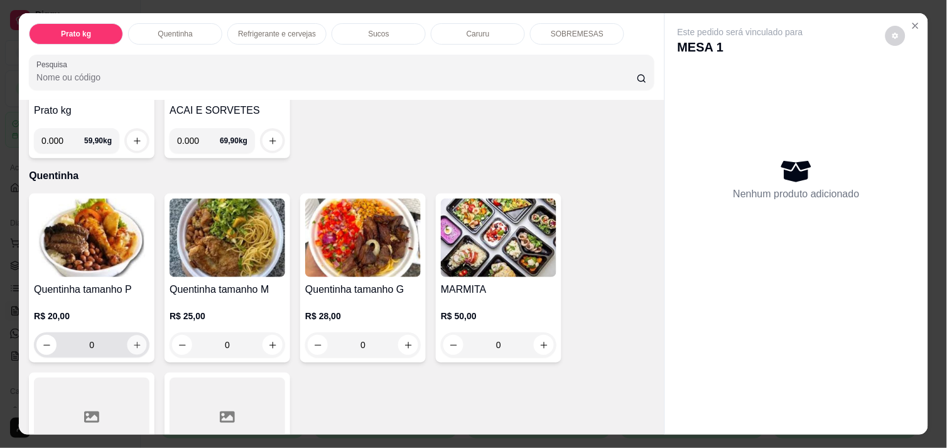
click at [133, 340] on icon "increase-product-quantity" at bounding box center [136, 344] width 9 height 9
type input "1"
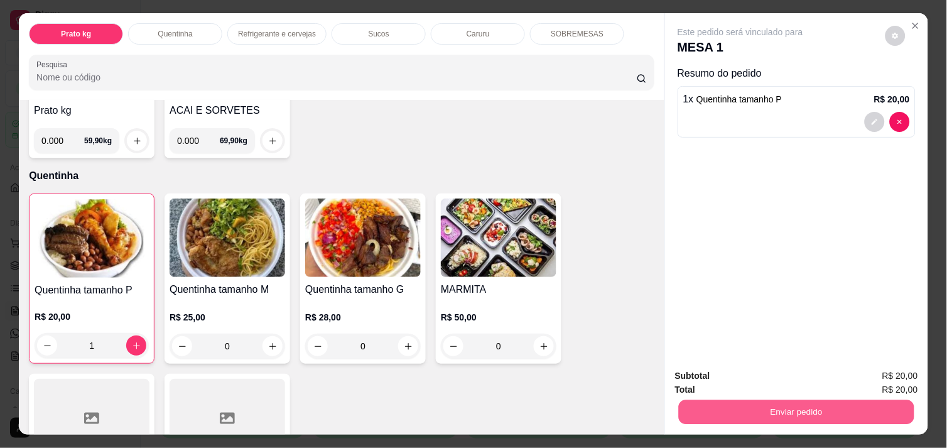
click at [785, 409] on button "Enviar pedido" at bounding box center [796, 411] width 235 height 24
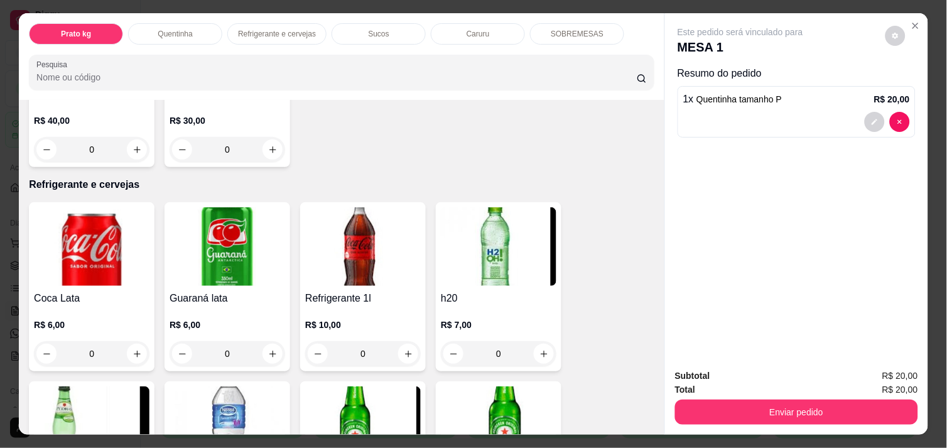
scroll to position [558, 0]
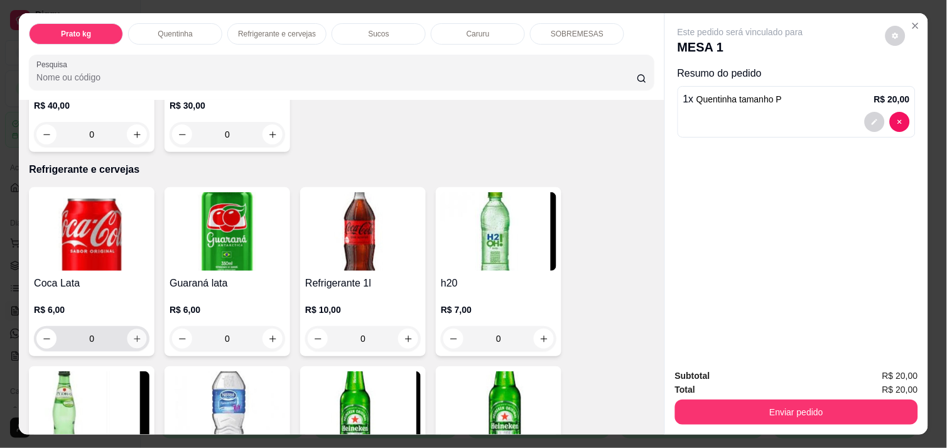
click at [132, 337] on button "increase-product-quantity" at bounding box center [136, 338] width 19 height 19
type input "1"
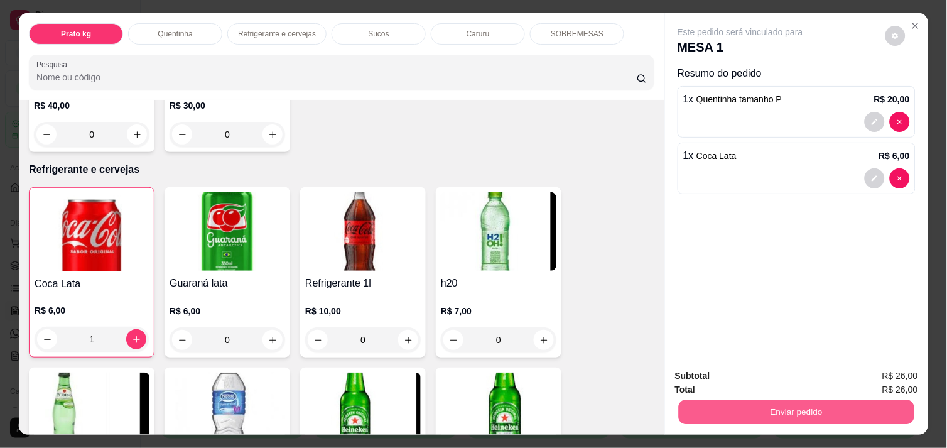
click at [762, 399] on button "Enviar pedido" at bounding box center [796, 411] width 235 height 24
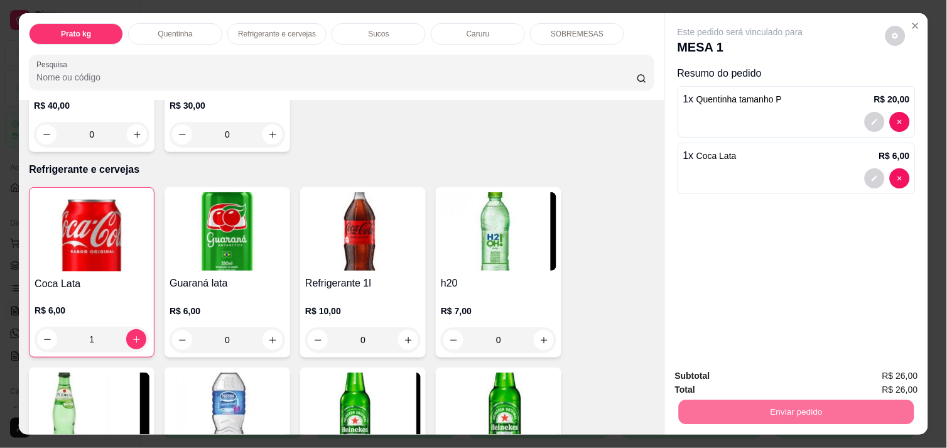
click at [757, 375] on button "Não registrar e enviar pedido" at bounding box center [754, 375] width 127 height 23
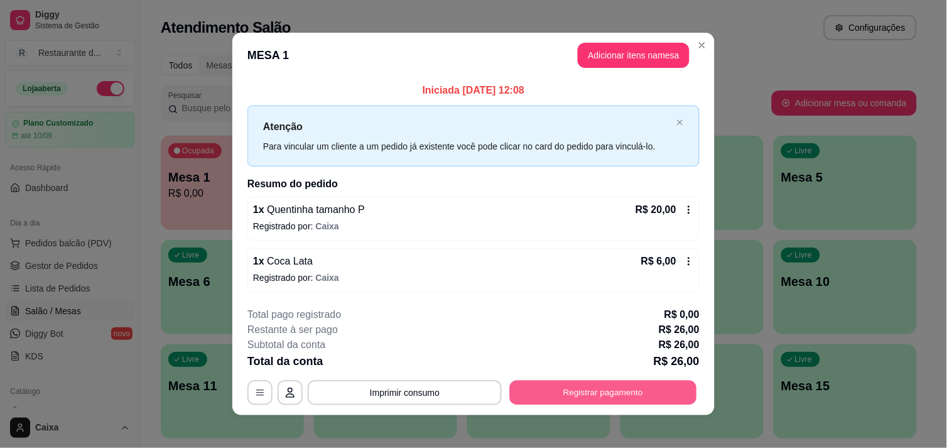
click at [633, 387] on button "Registrar pagamento" at bounding box center [603, 392] width 187 height 24
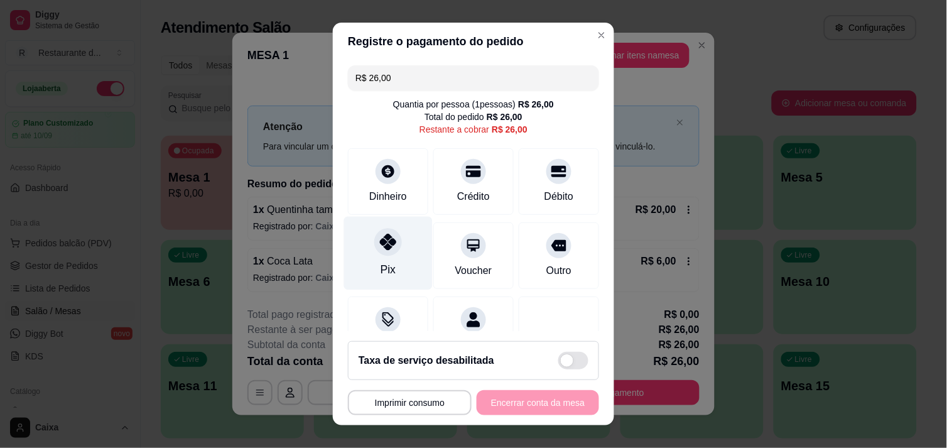
click at [375, 251] on div at bounding box center [388, 242] width 28 height 28
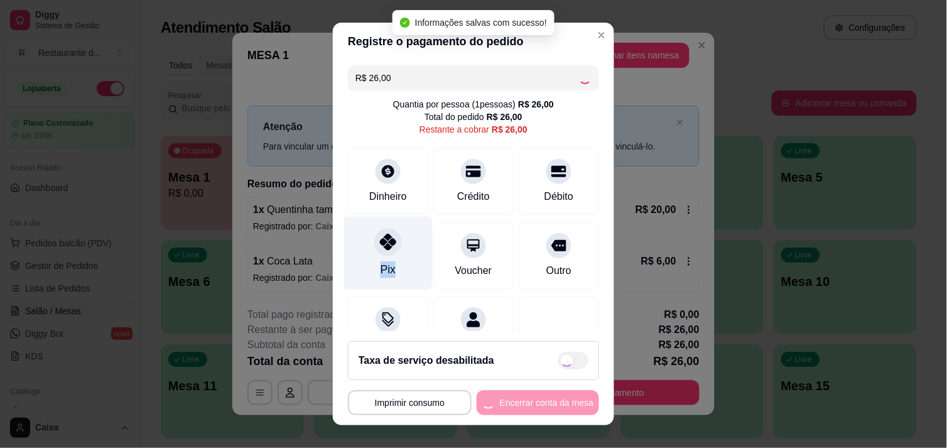
type input "R$ 0,00"
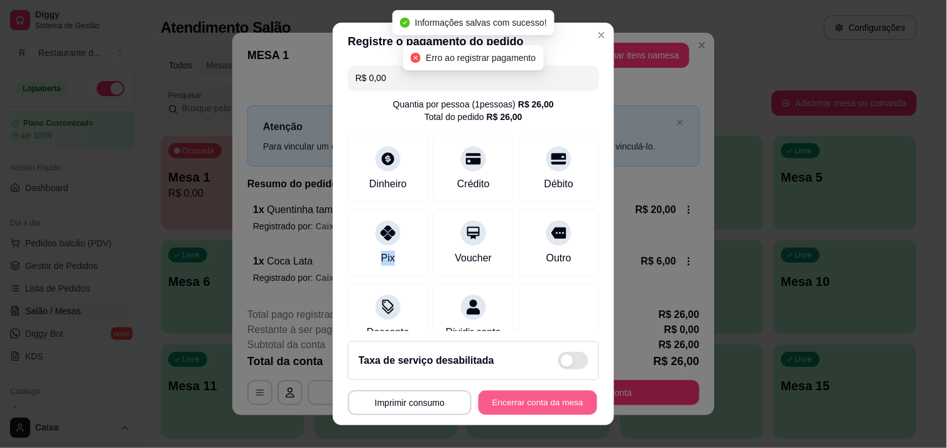
click at [528, 391] on button "Encerrar conta da mesa" at bounding box center [537, 403] width 119 height 24
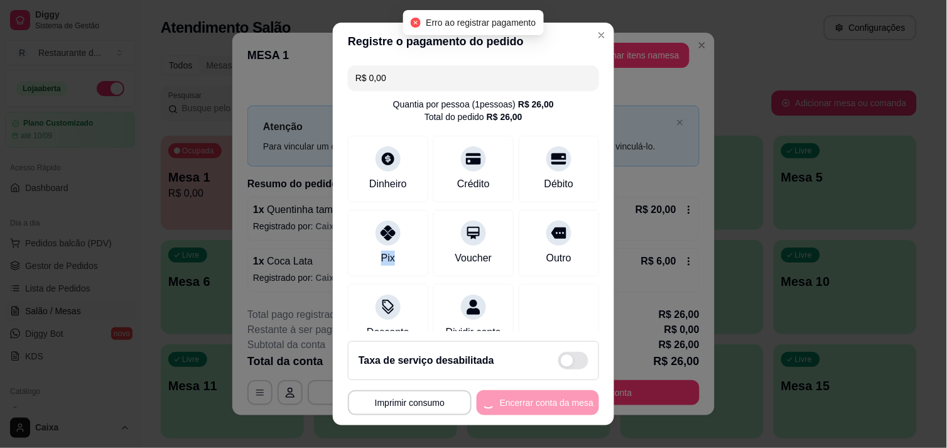
click at [528, 391] on div "**********" at bounding box center [473, 402] width 251 height 25
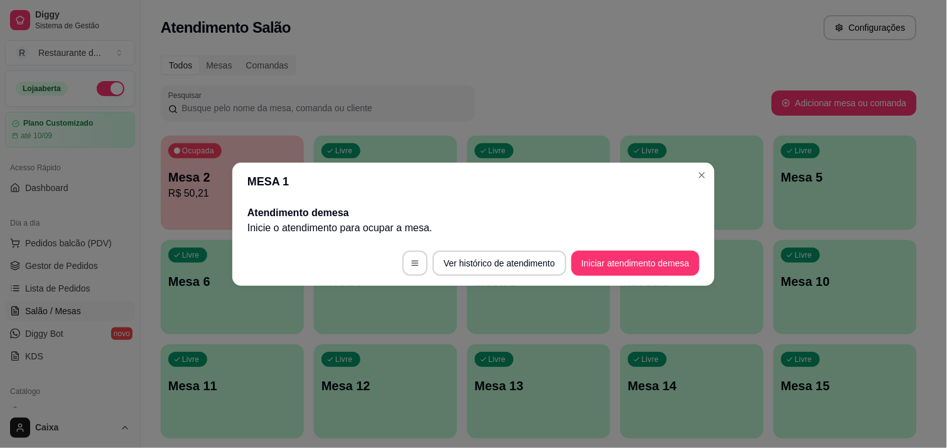
drag, startPoint x: 528, startPoint y: 391, endPoint x: 668, endPoint y: 180, distance: 253.2
click at [668, 180] on header "MESA 1" at bounding box center [473, 182] width 482 height 38
click at [624, 256] on button "Iniciar atendimento de mesa" at bounding box center [635, 263] width 124 height 24
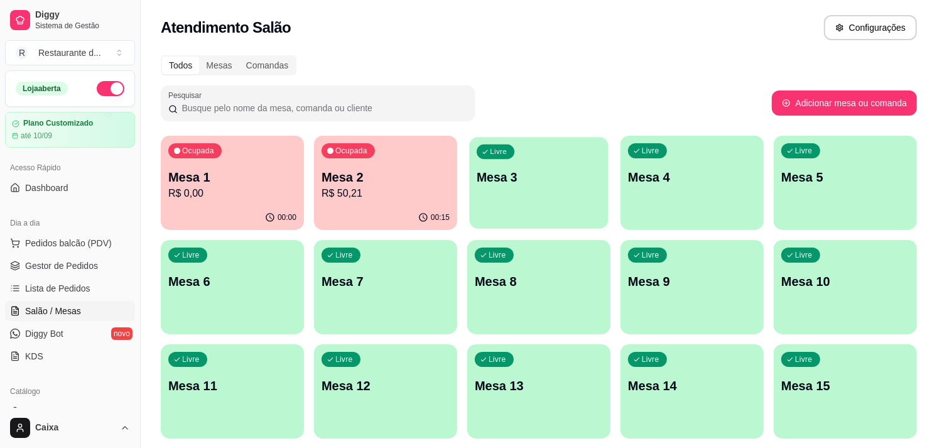
click at [528, 222] on div "button" at bounding box center [538, 220] width 139 height 14
click at [536, 193] on div "Livre Mesa 3" at bounding box center [538, 175] width 139 height 77
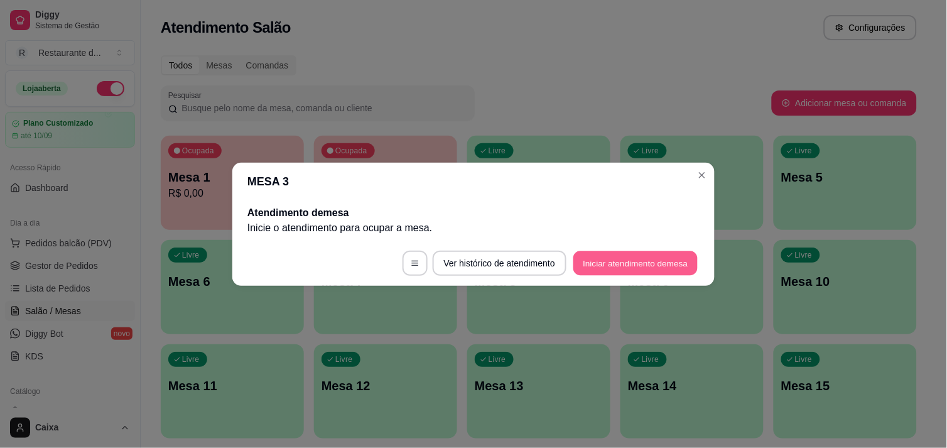
click at [605, 262] on button "Iniciar atendimento de mesa" at bounding box center [635, 263] width 124 height 24
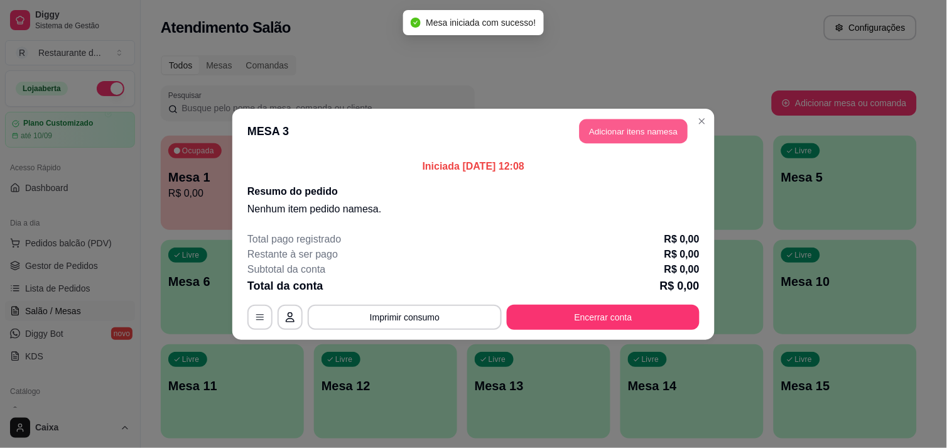
click at [617, 132] on button "Adicionar itens na mesa" at bounding box center [634, 131] width 108 height 24
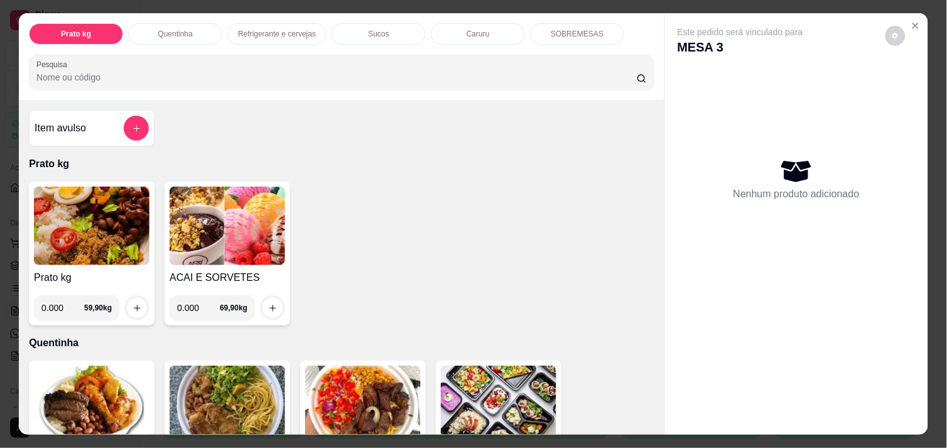
click at [57, 303] on input "0.000" at bounding box center [62, 307] width 43 height 25
type input "0.142"
click at [134, 303] on icon "increase-product-quantity" at bounding box center [136, 307] width 9 height 9
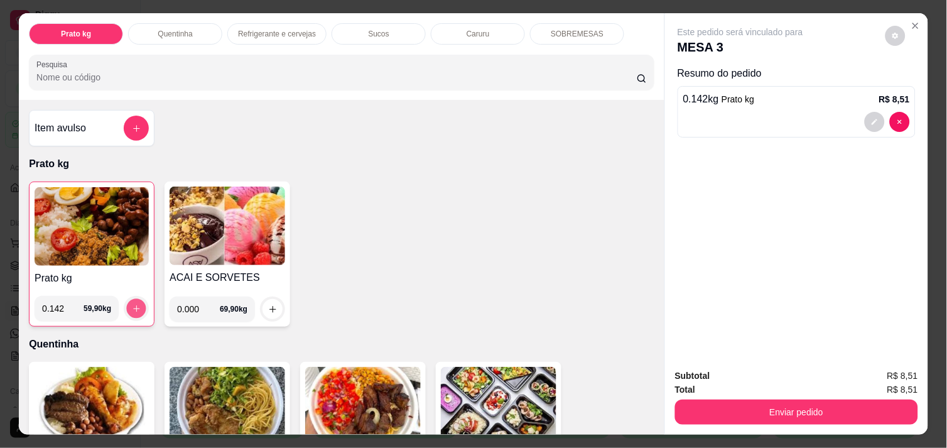
click at [134, 304] on icon "increase-product-quantity" at bounding box center [136, 308] width 9 height 9
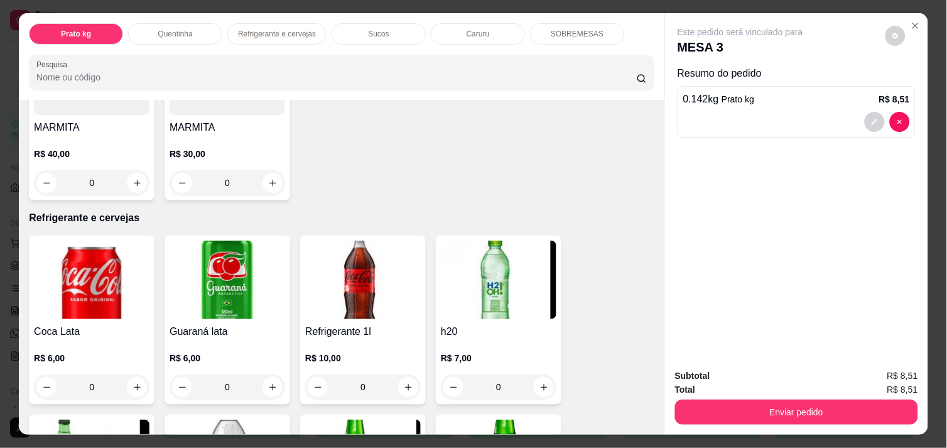
scroll to position [530, 0]
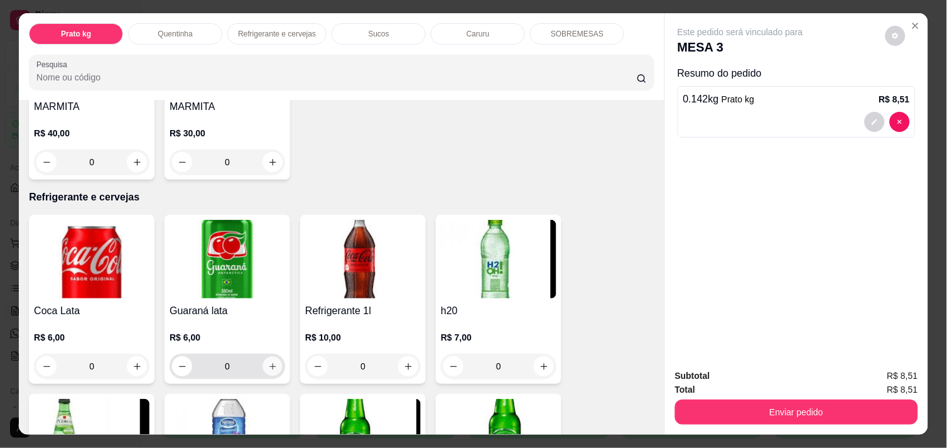
click at [269, 362] on icon "increase-product-quantity" at bounding box center [272, 366] width 9 height 9
type input "1"
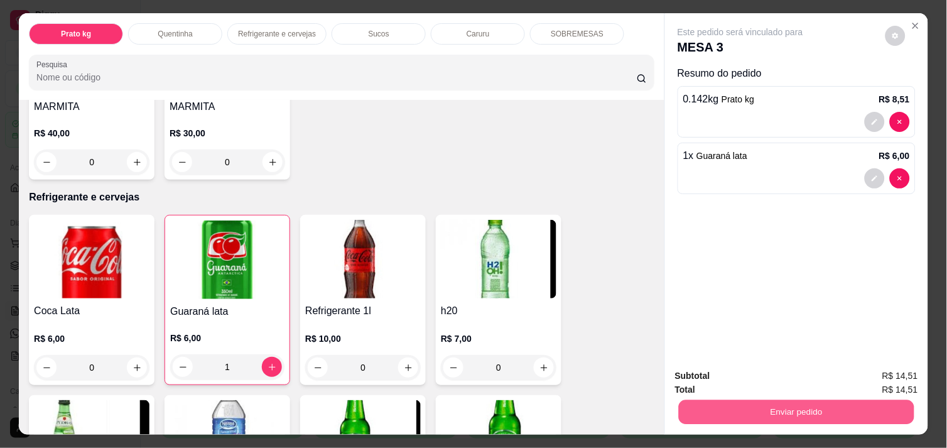
click at [786, 401] on button "Enviar pedido" at bounding box center [796, 411] width 235 height 24
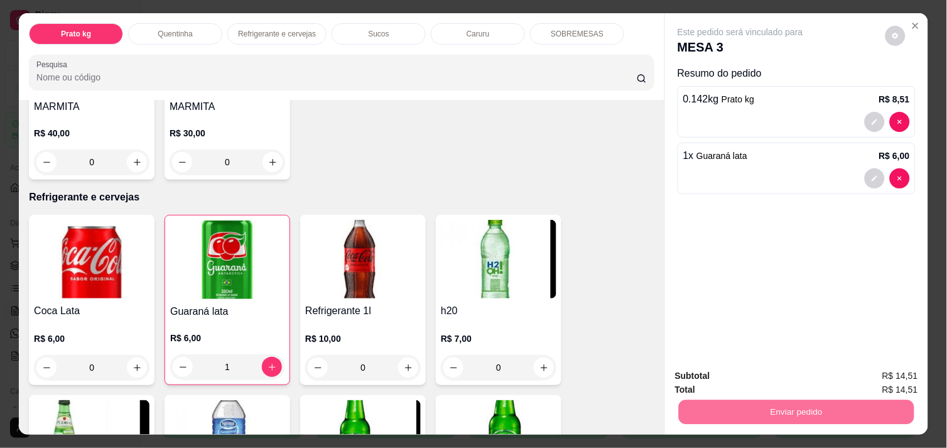
click at [785, 380] on button "Não registrar e enviar pedido" at bounding box center [754, 375] width 127 height 23
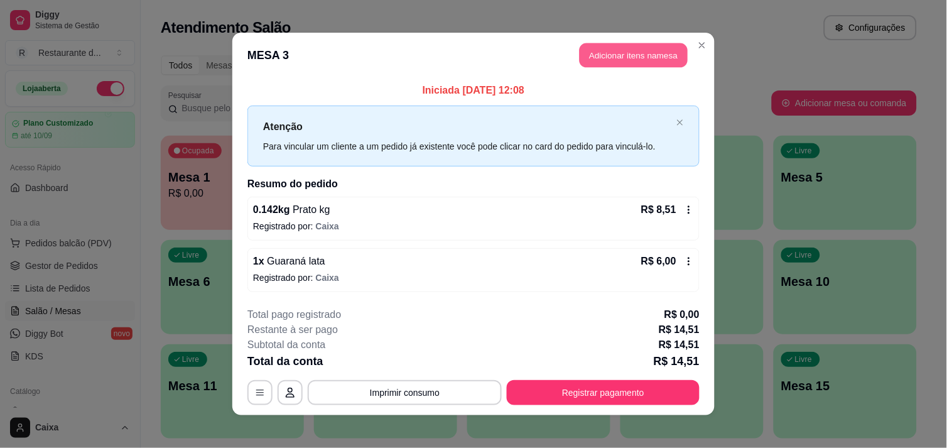
click at [630, 58] on button "Adicionar itens na mesa" at bounding box center [634, 55] width 108 height 24
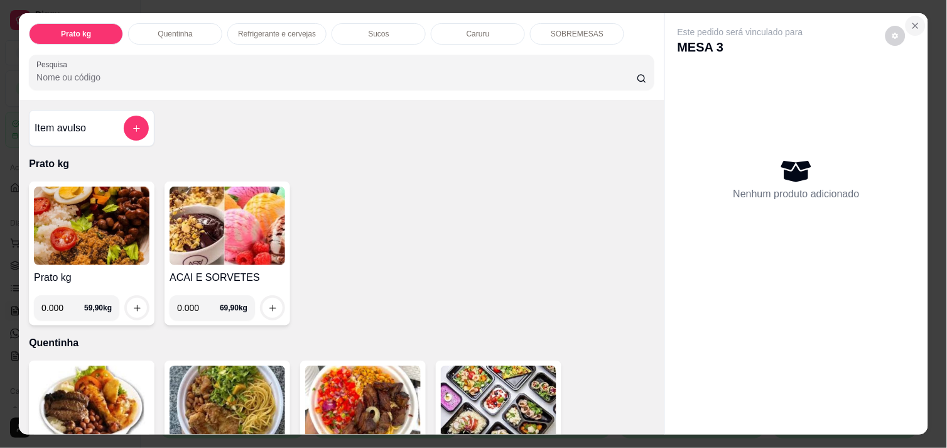
click at [913, 23] on icon "Close" at bounding box center [915, 25] width 5 height 5
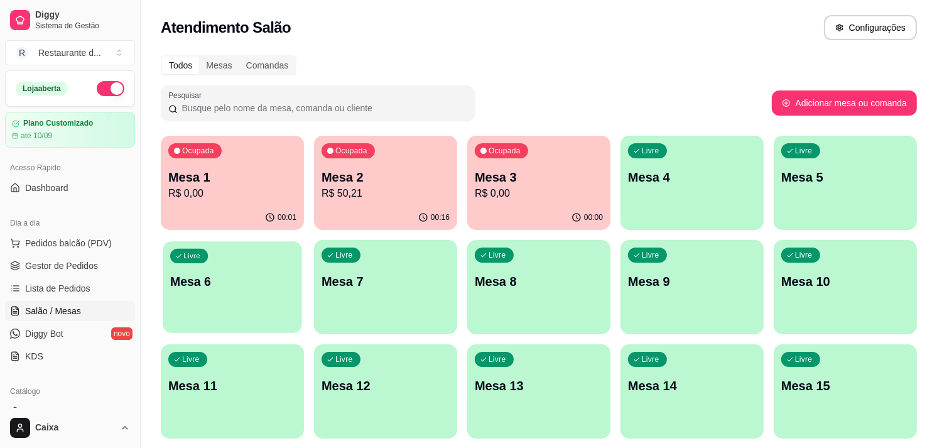
click at [233, 299] on div "Livre Mesa 6" at bounding box center [232, 279] width 139 height 77
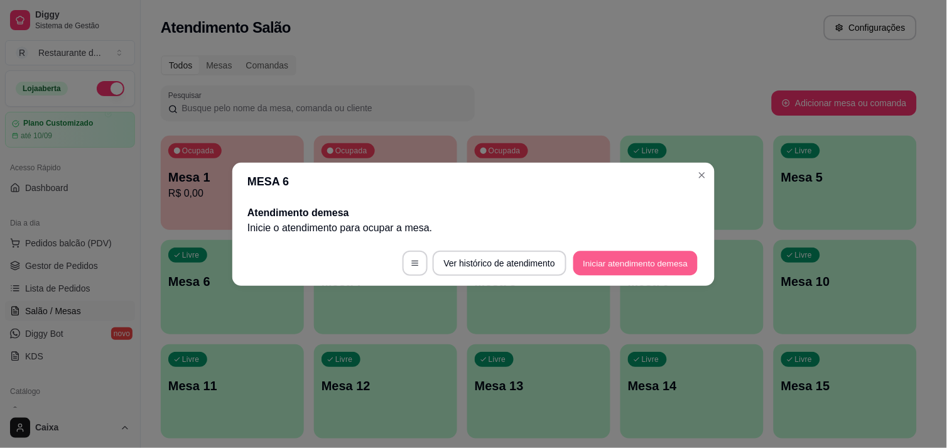
click at [599, 256] on button "Iniciar atendimento de mesa" at bounding box center [635, 263] width 124 height 24
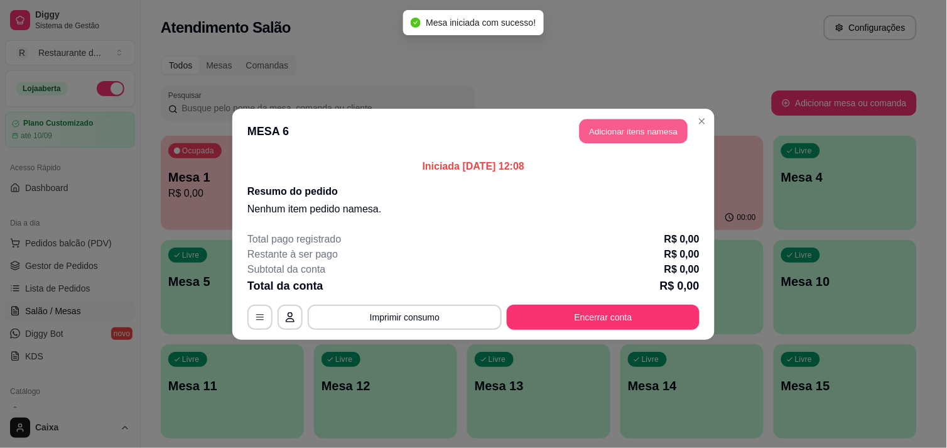
click at [639, 136] on button "Adicionar itens na mesa" at bounding box center [634, 131] width 108 height 24
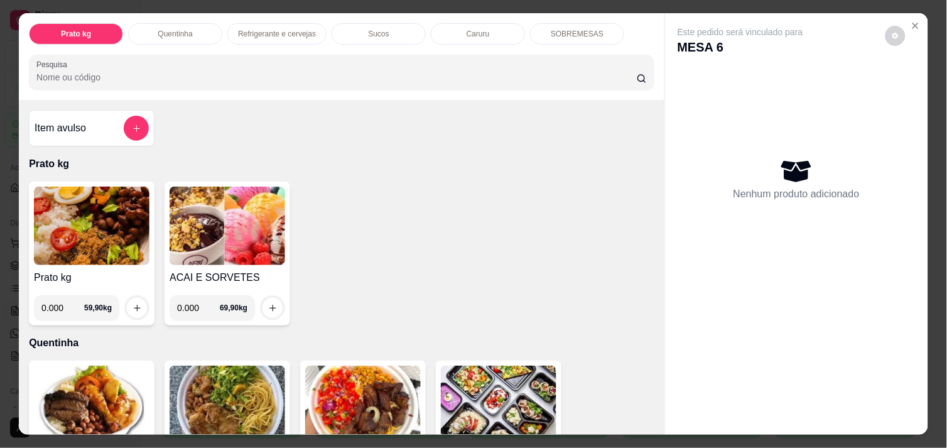
click at [63, 296] on input "0.000" at bounding box center [62, 307] width 43 height 25
type input "0.360"
click at [136, 303] on button "increase-product-quantity" at bounding box center [136, 307] width 19 height 19
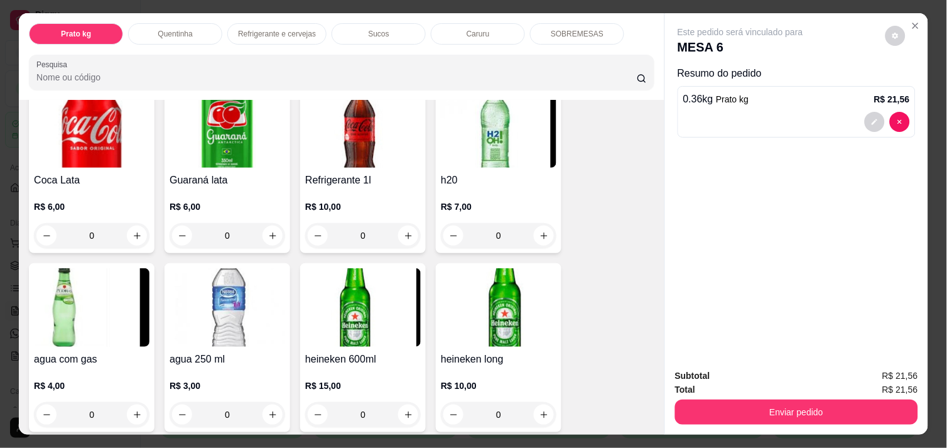
scroll to position [669, 0]
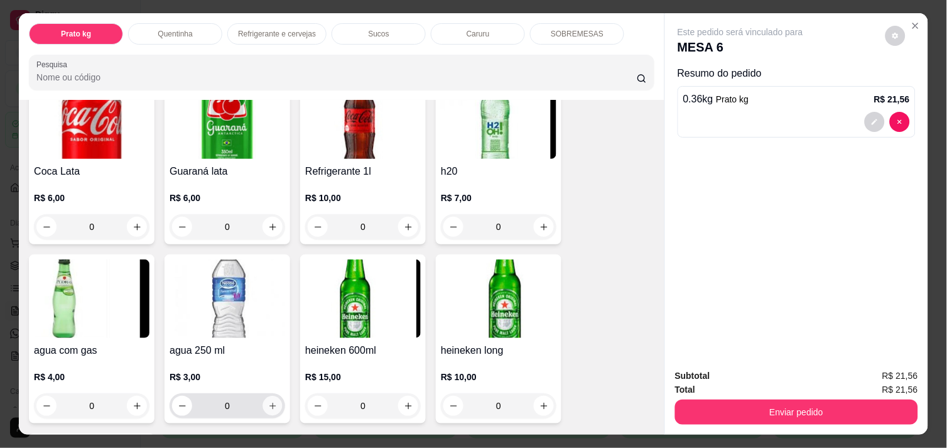
click at [268, 401] on icon "increase-product-quantity" at bounding box center [272, 405] width 9 height 9
type input "1"
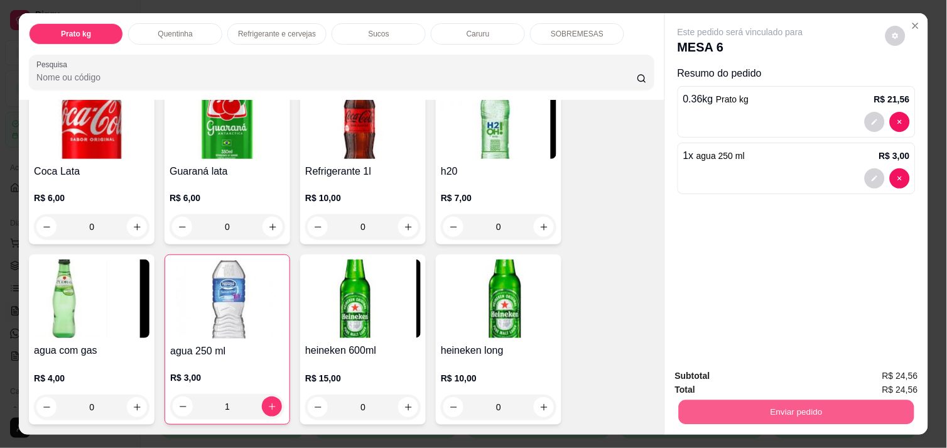
click at [774, 402] on button "Enviar pedido" at bounding box center [796, 411] width 235 height 24
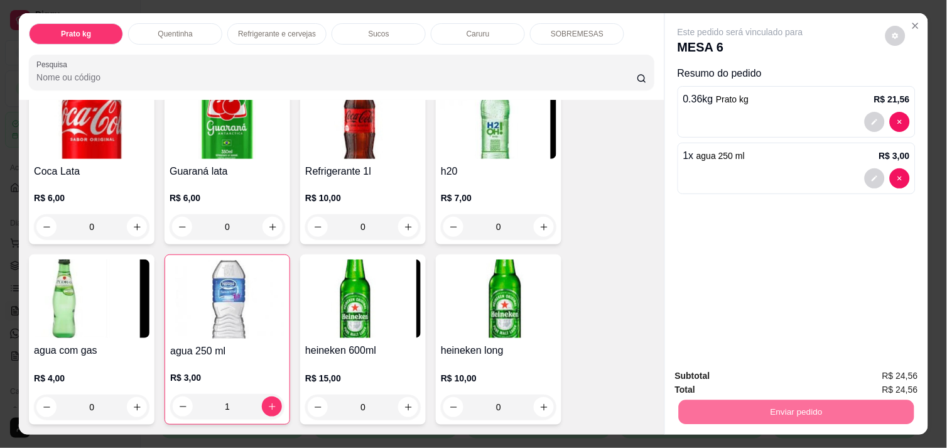
click at [766, 377] on button "Não registrar e enviar pedido" at bounding box center [754, 375] width 127 height 23
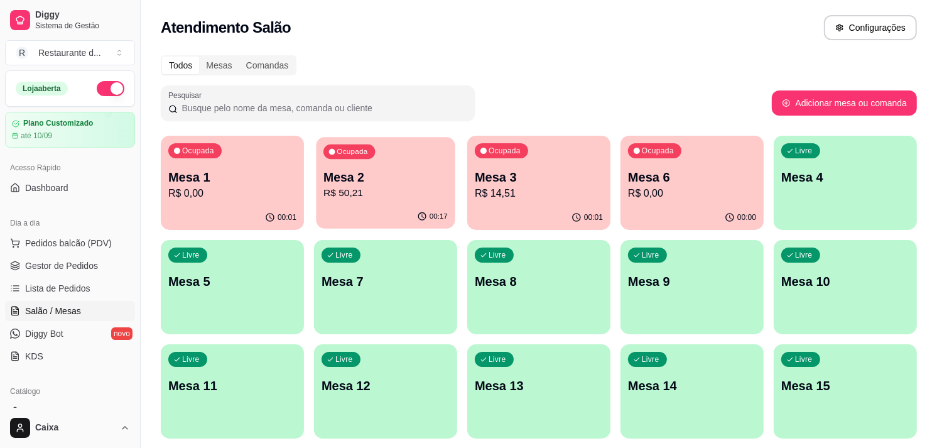
click at [425, 167] on div "Ocupada Mesa 2 R$ 50,21" at bounding box center [385, 171] width 139 height 68
click at [166, 161] on div "Ocupada Mesa 1 R$ 0,00" at bounding box center [232, 171] width 139 height 68
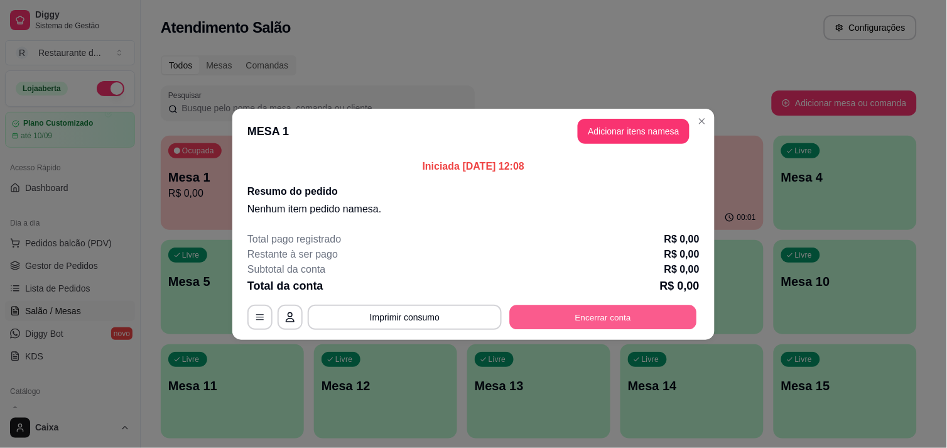
click at [628, 308] on button "Encerrar conta" at bounding box center [603, 317] width 187 height 24
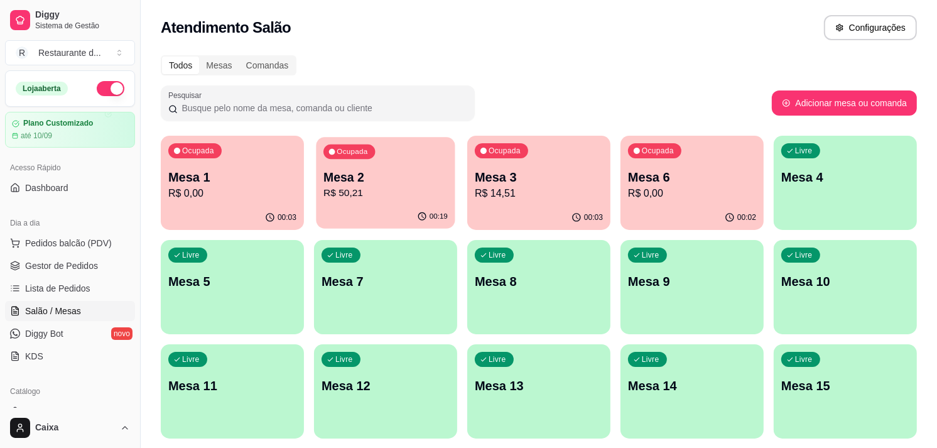
click at [406, 162] on div "Ocupada Mesa 2 R$ 50,21" at bounding box center [385, 171] width 139 height 68
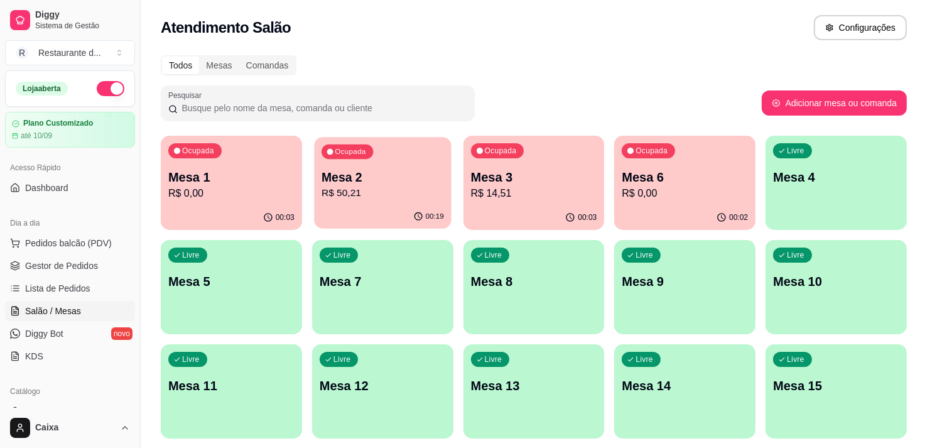
click at [406, 162] on body "Diggy Sistema de Gestão R Restaurante d ... Loja aberta Plano Customizado até 1…" at bounding box center [463, 224] width 927 height 448
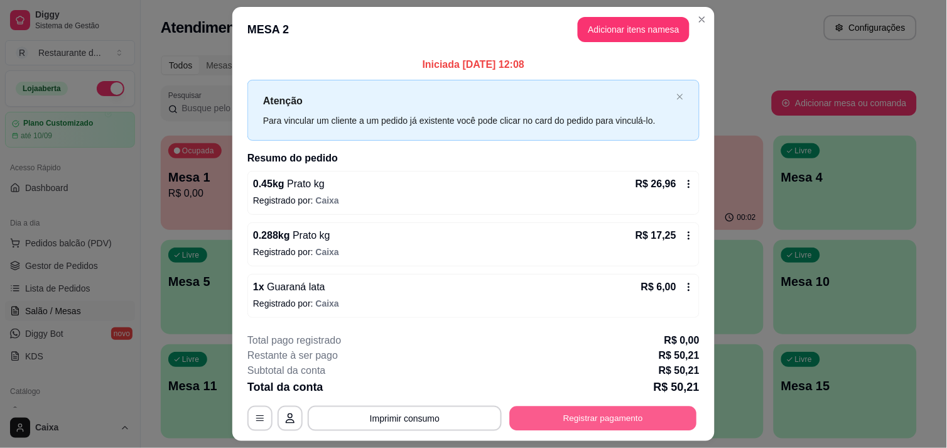
click at [590, 412] on button "Registrar pagamento" at bounding box center [603, 418] width 187 height 24
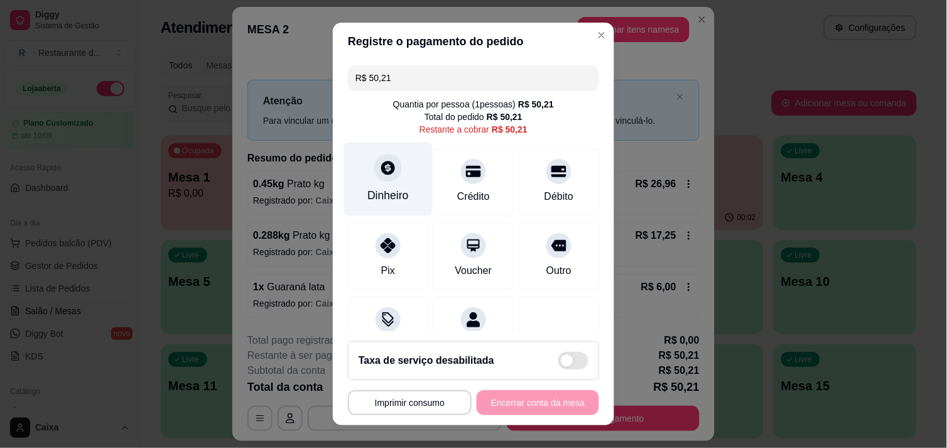
click at [374, 165] on div at bounding box center [388, 168] width 28 height 28
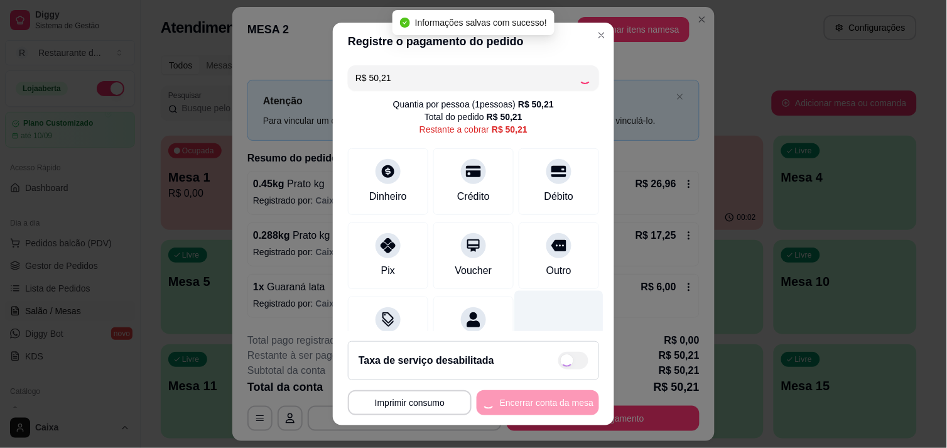
type input "R$ 0,00"
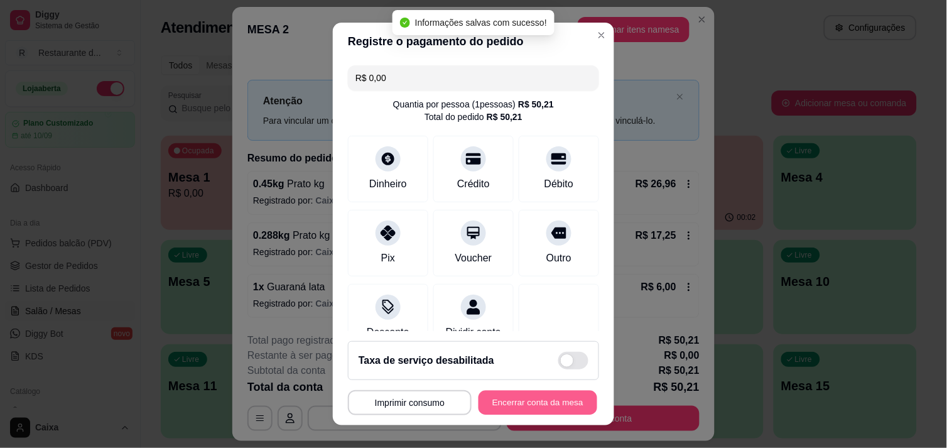
click at [534, 396] on button "Encerrar conta da mesa" at bounding box center [537, 403] width 119 height 24
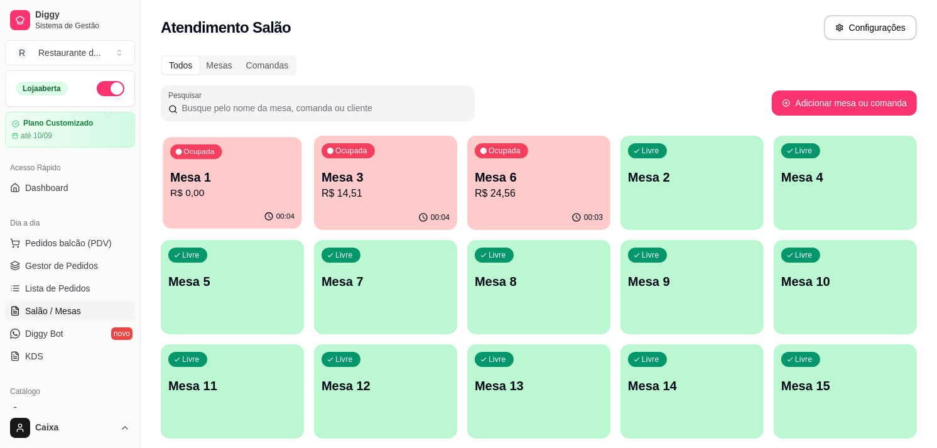
click at [254, 200] on div "Ocupada Mesa 1 R$ 0,00" at bounding box center [232, 171] width 139 height 68
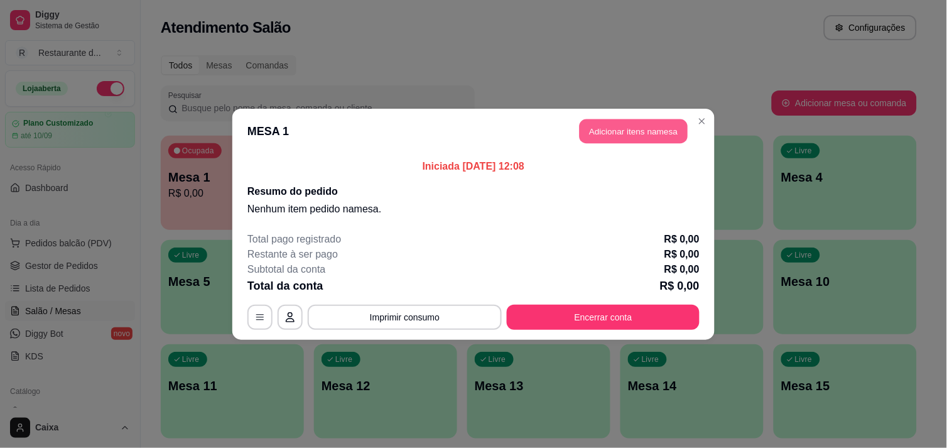
click at [610, 124] on button "Adicionar itens na mesa" at bounding box center [634, 131] width 108 height 24
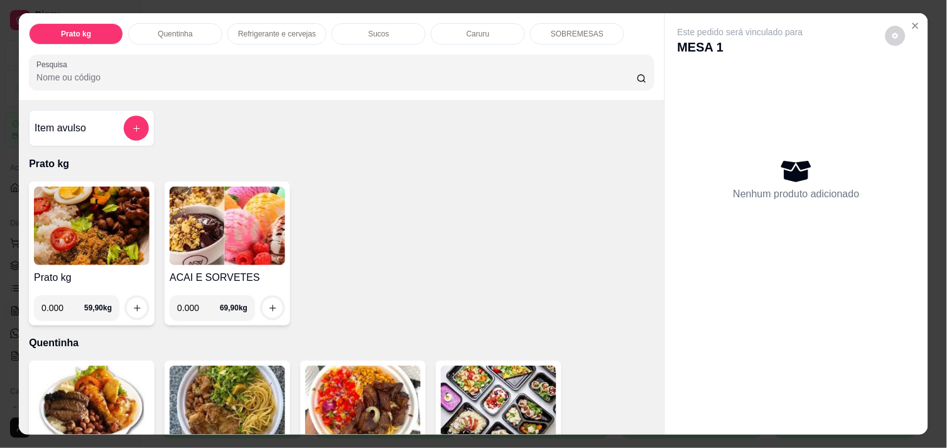
click at [58, 299] on input "0.000" at bounding box center [62, 307] width 43 height 25
type input "0.532"
click at [134, 305] on icon "increase-product-quantity" at bounding box center [137, 308] width 6 height 6
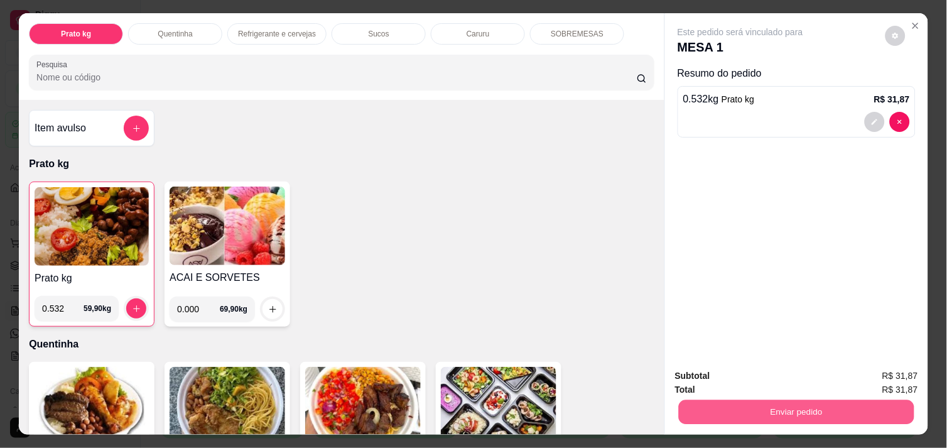
click at [807, 399] on button "Enviar pedido" at bounding box center [796, 411] width 235 height 24
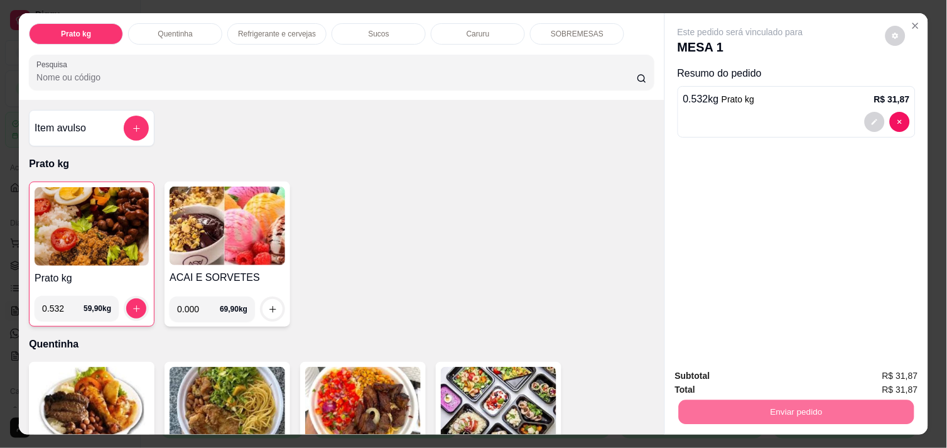
click at [777, 369] on button "Não registrar e enviar pedido" at bounding box center [754, 376] width 131 height 24
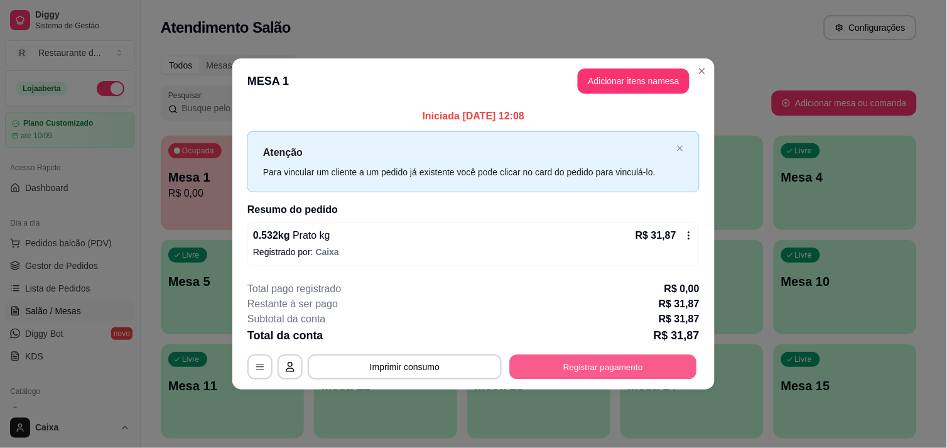
click at [566, 365] on button "Registrar pagamento" at bounding box center [603, 367] width 187 height 24
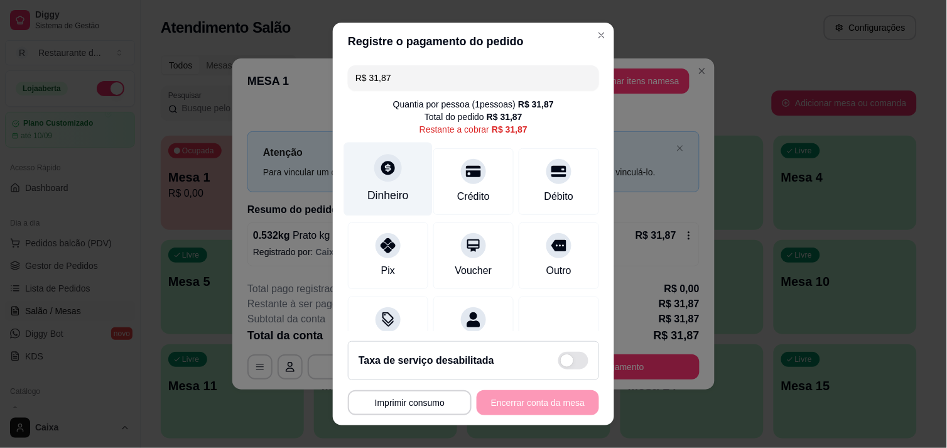
click at [387, 172] on icon at bounding box center [388, 167] width 16 height 16
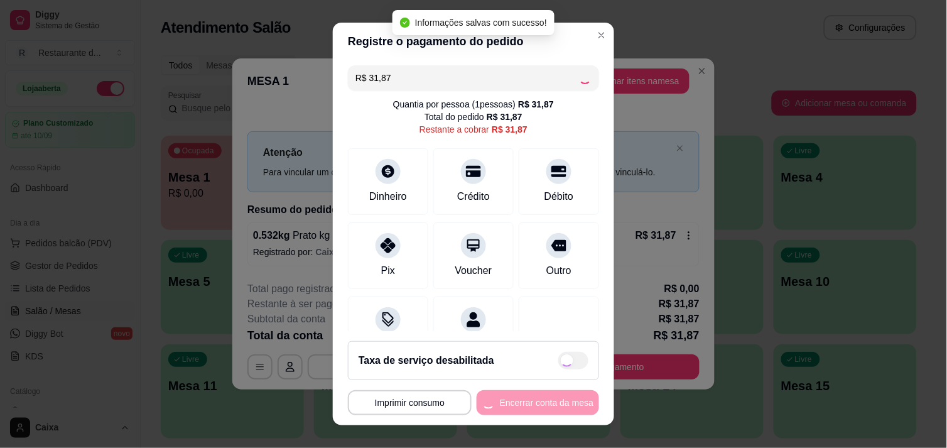
type input "R$ 0,00"
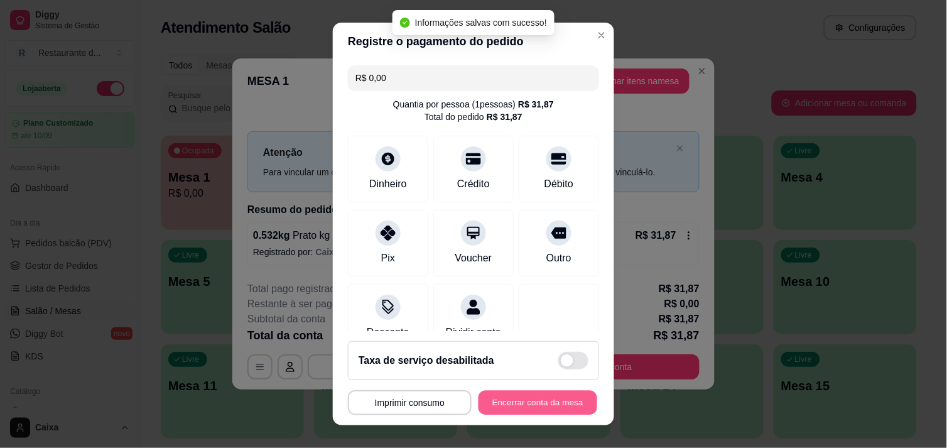
click at [544, 404] on button "Encerrar conta da mesa" at bounding box center [537, 403] width 119 height 24
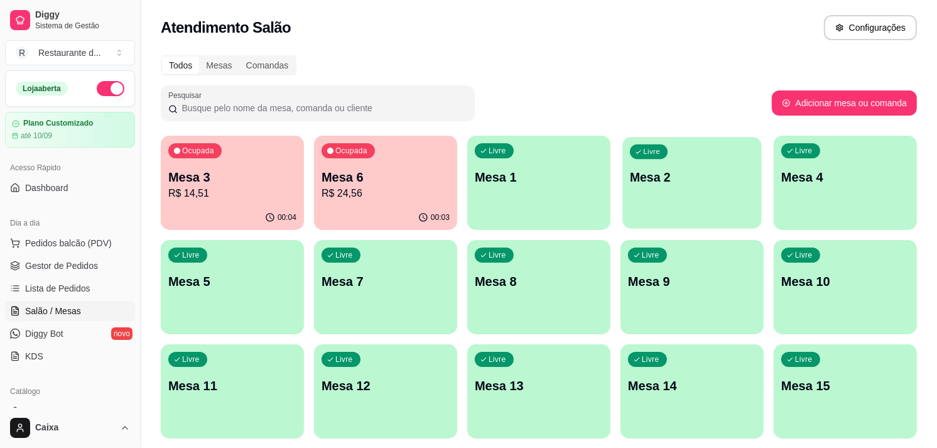
click at [736, 141] on div "Livre Mesa 2" at bounding box center [691, 175] width 139 height 77
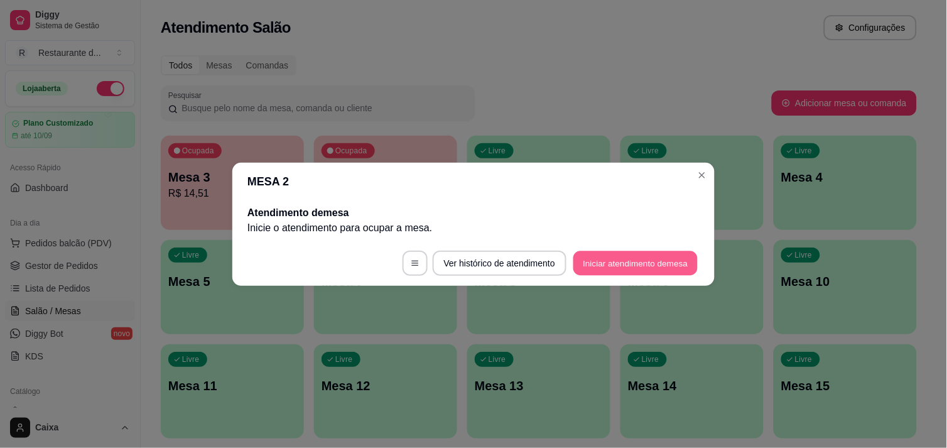
click at [635, 253] on button "Iniciar atendimento de mesa" at bounding box center [635, 263] width 124 height 24
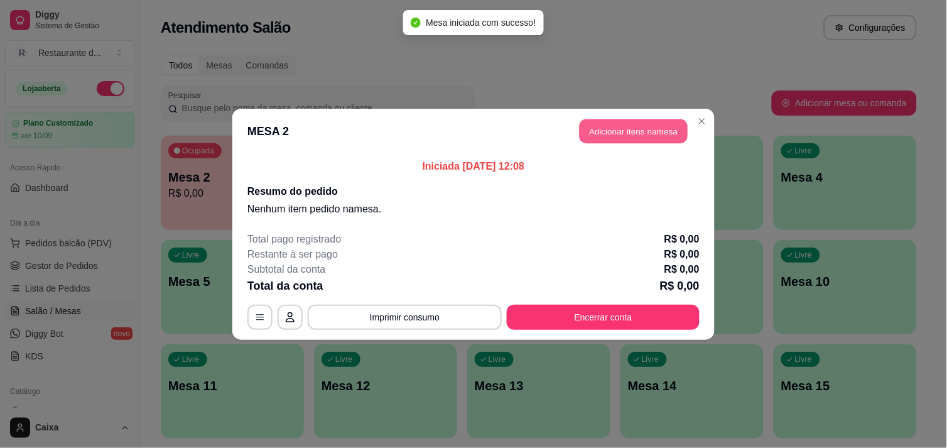
click at [633, 128] on button "Adicionar itens na mesa" at bounding box center [634, 131] width 108 height 24
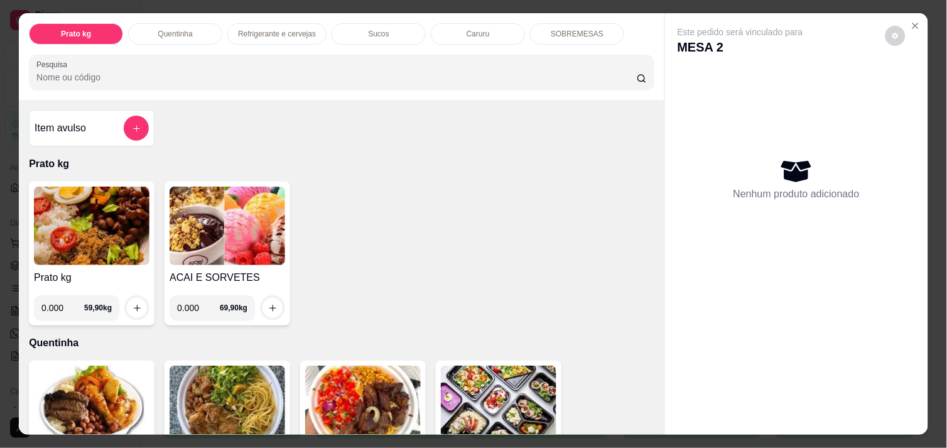
click at [63, 303] on input "0.000" at bounding box center [62, 307] width 43 height 25
type input "0.642"
click at [134, 303] on icon "increase-product-quantity" at bounding box center [136, 307] width 9 height 9
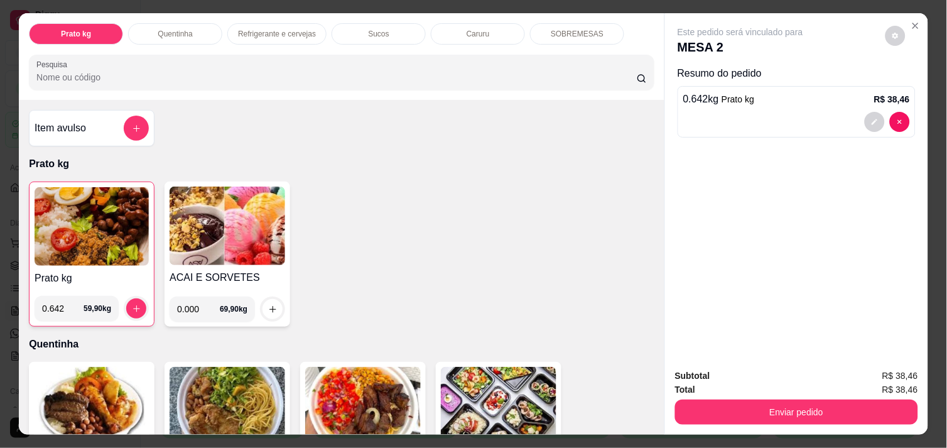
click at [59, 302] on input "0.642" at bounding box center [62, 308] width 41 height 25
click at [59, 302] on input "0.006" at bounding box center [62, 308] width 41 height 25
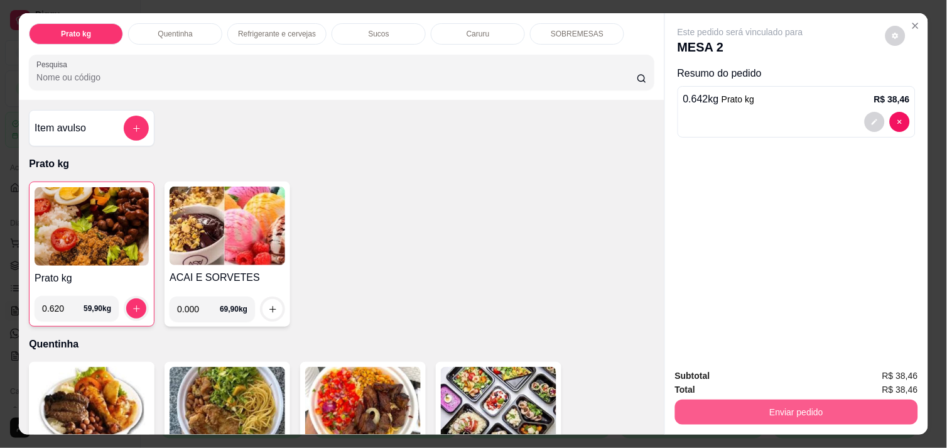
type input "0.620"
click at [768, 405] on button "Enviar pedido" at bounding box center [796, 411] width 235 height 24
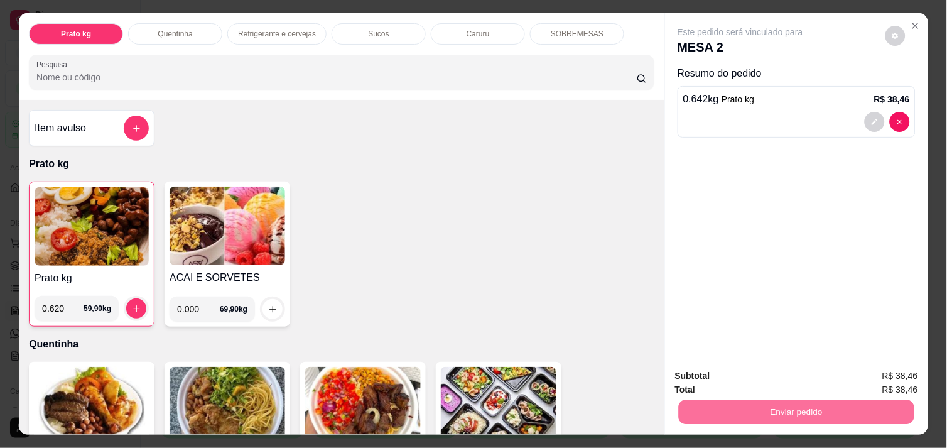
click at [755, 370] on button "Não registrar e enviar pedido" at bounding box center [754, 375] width 127 height 23
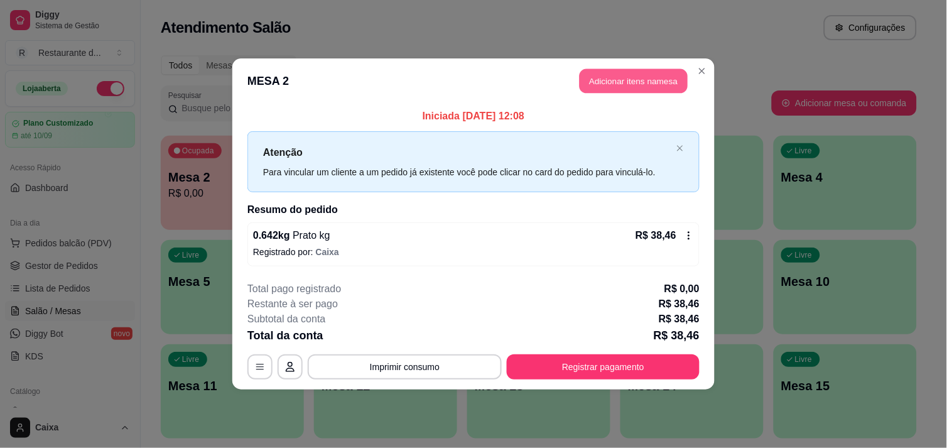
click at [617, 80] on button "Adicionar itens na mesa" at bounding box center [634, 81] width 108 height 24
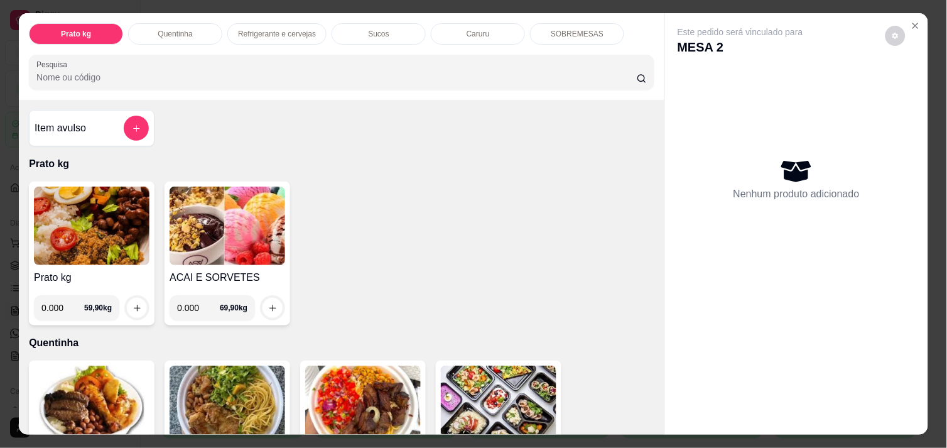
click at [61, 299] on input "0.000" at bounding box center [62, 307] width 43 height 25
type input "0.620"
click at [132, 303] on icon "increase-product-quantity" at bounding box center [136, 307] width 9 height 9
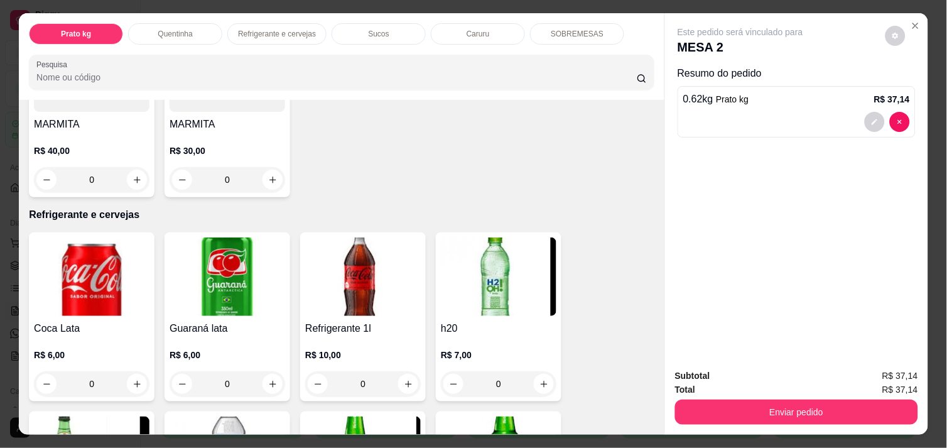
scroll to position [530, 0]
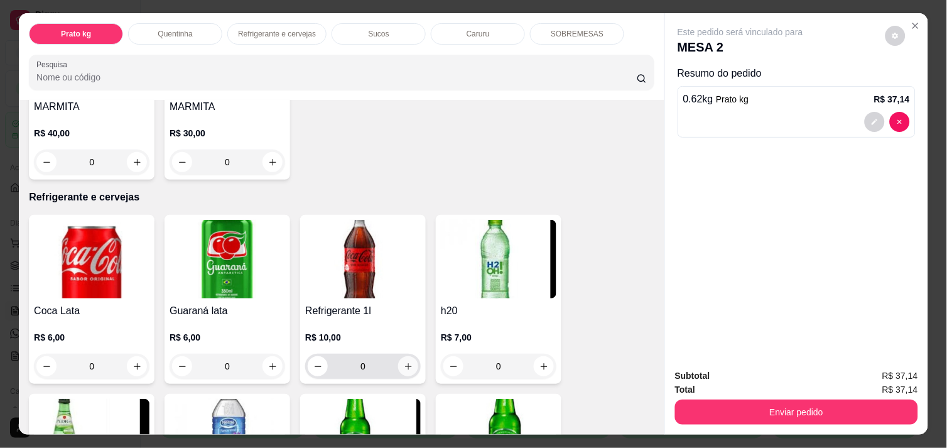
click at [404, 362] on icon "increase-product-quantity" at bounding box center [408, 366] width 9 height 9
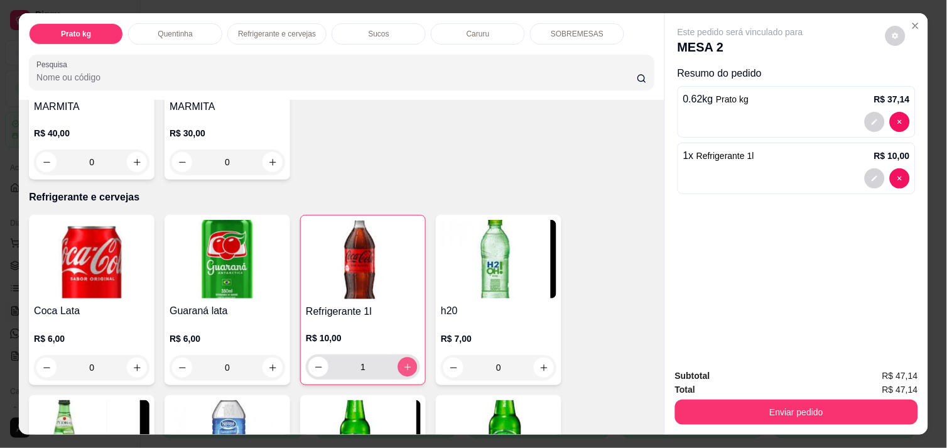
click at [404, 362] on icon "increase-product-quantity" at bounding box center [407, 366] width 9 height 9
click at [309, 362] on button "decrease-product-quantity" at bounding box center [318, 366] width 19 height 19
type input "1"
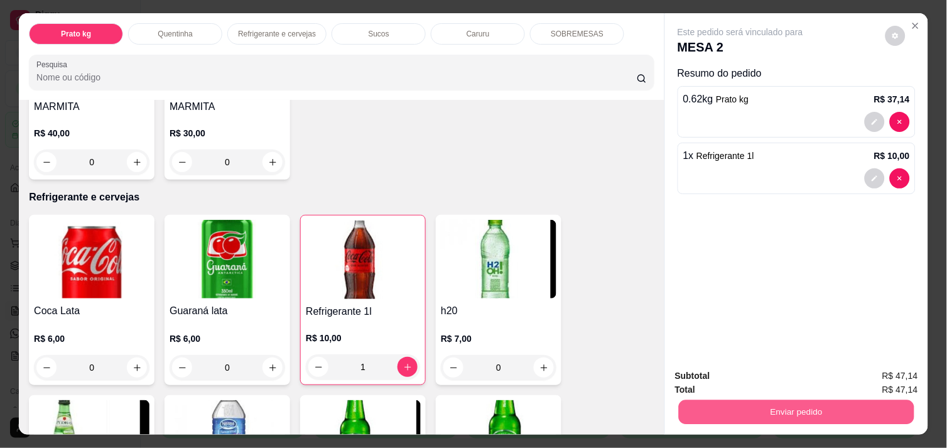
click at [795, 409] on button "Enviar pedido" at bounding box center [796, 411] width 235 height 24
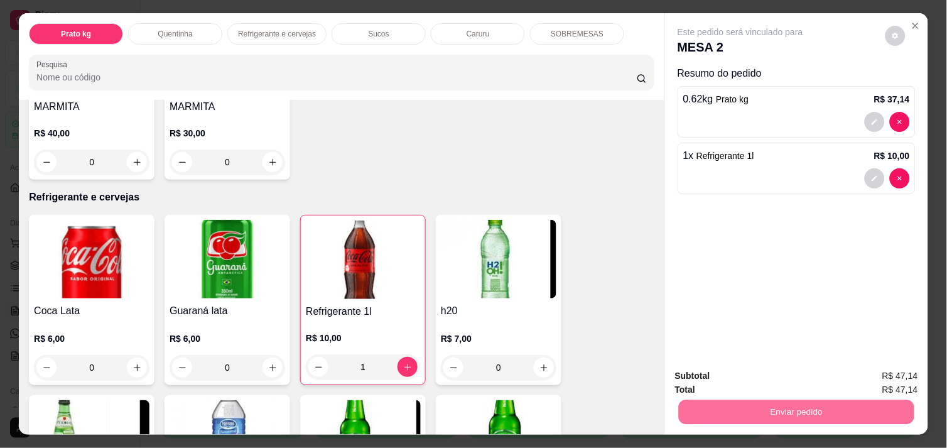
click at [767, 368] on button "Não registrar e enviar pedido" at bounding box center [754, 375] width 127 height 23
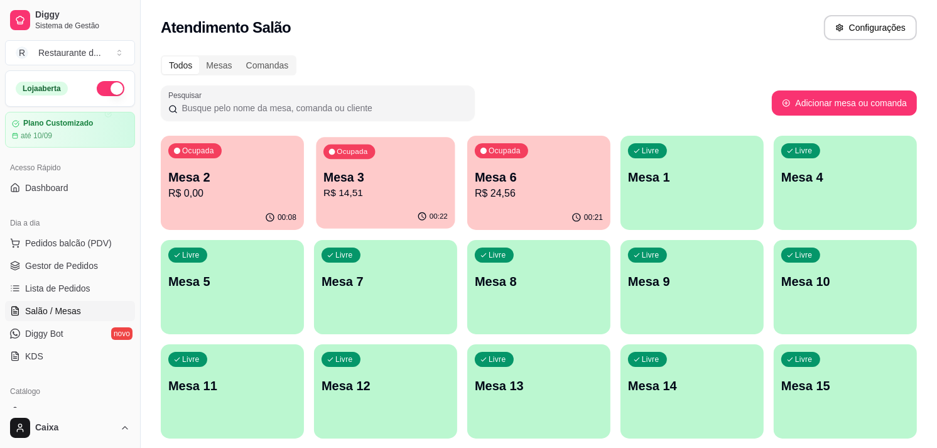
click at [399, 197] on p "R$ 14,51" at bounding box center [385, 193] width 124 height 14
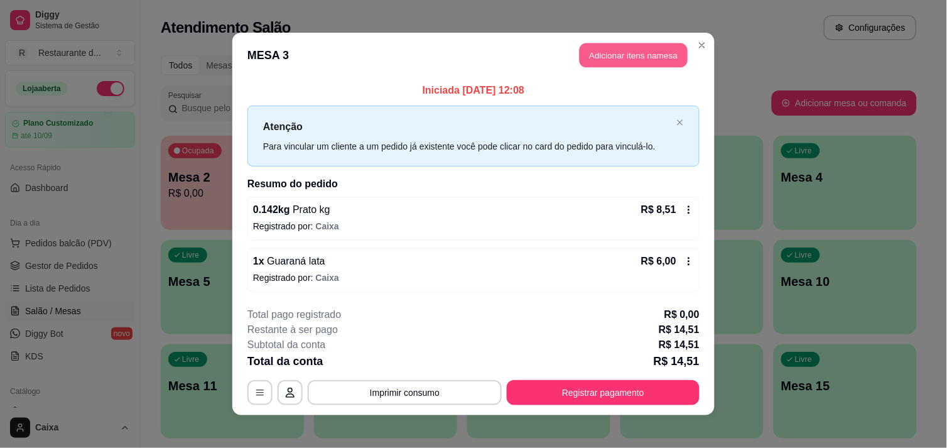
click at [618, 49] on button "Adicionar itens na mesa" at bounding box center [634, 55] width 108 height 24
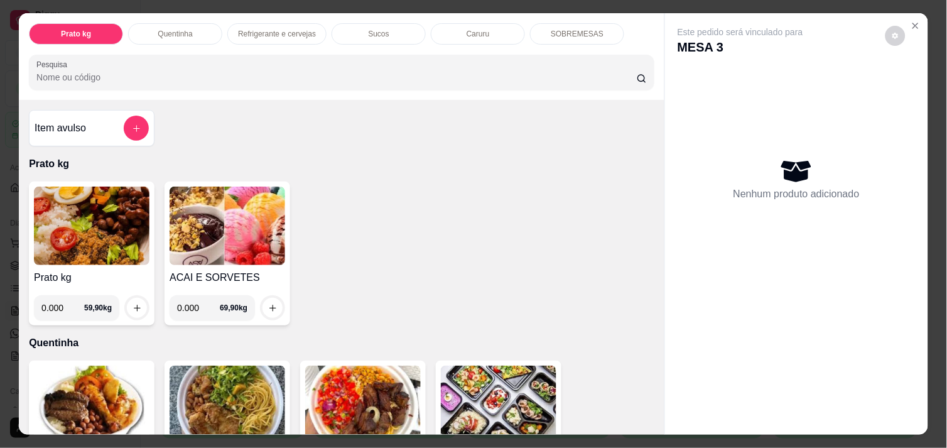
click at [195, 305] on input "0.000" at bounding box center [198, 307] width 43 height 25
type input "0.676"
click at [271, 295] on div at bounding box center [272, 307] width 25 height 25
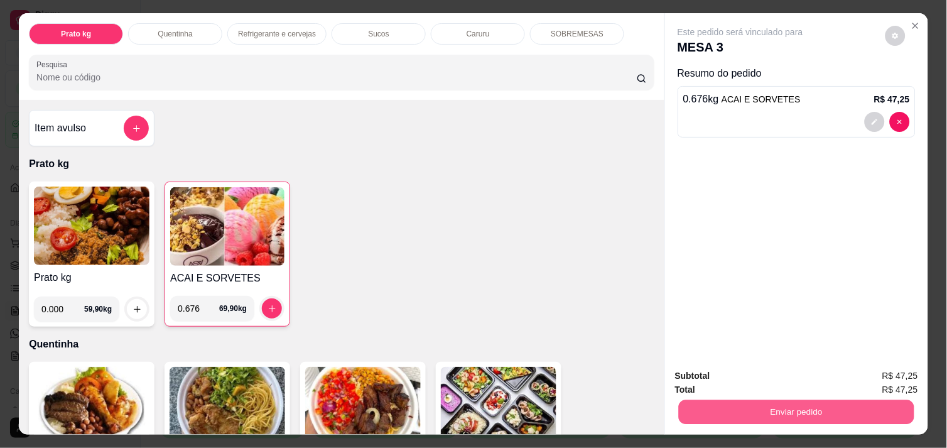
click at [824, 400] on button "Enviar pedido" at bounding box center [796, 411] width 235 height 24
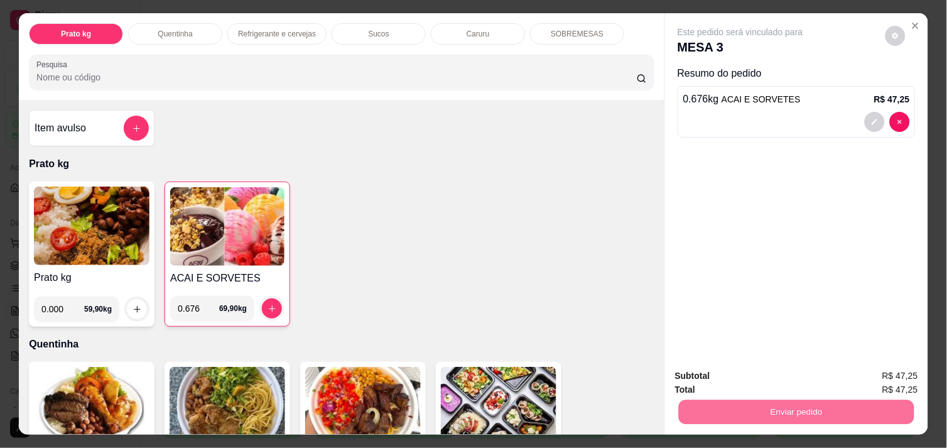
click at [790, 375] on button "Não registrar e enviar pedido" at bounding box center [754, 375] width 127 height 23
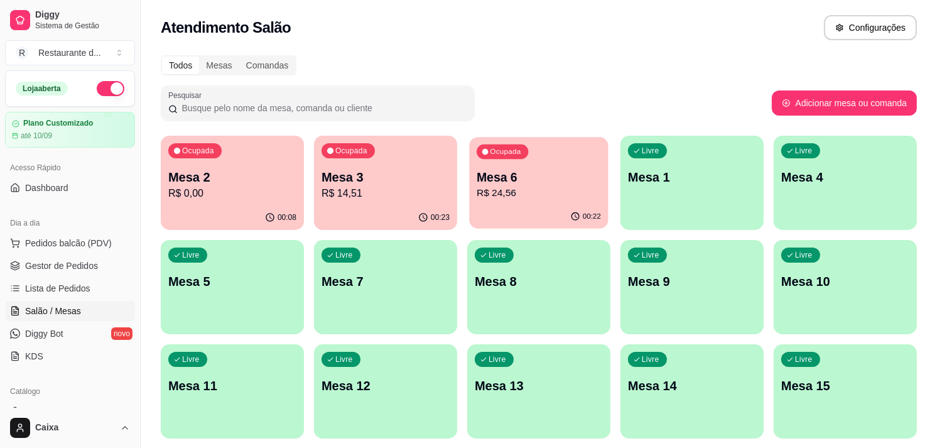
click at [559, 171] on p "Mesa 6" at bounding box center [539, 177] width 124 height 17
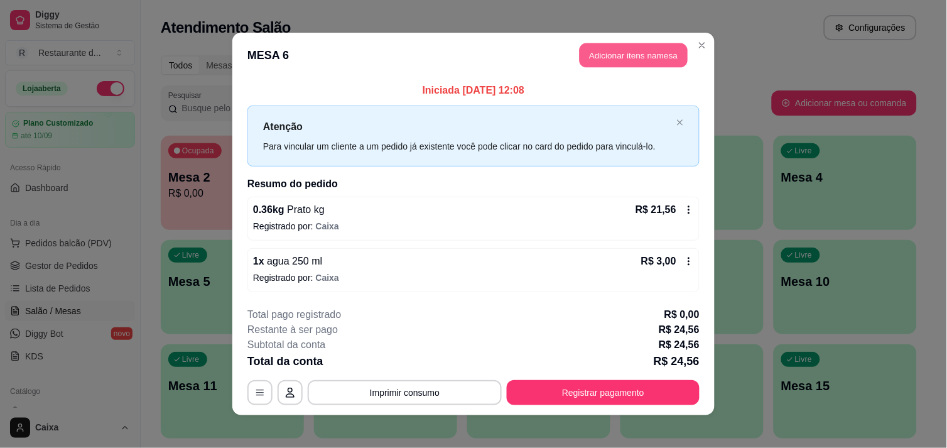
click at [613, 57] on button "Adicionar itens na mesa" at bounding box center [634, 55] width 108 height 24
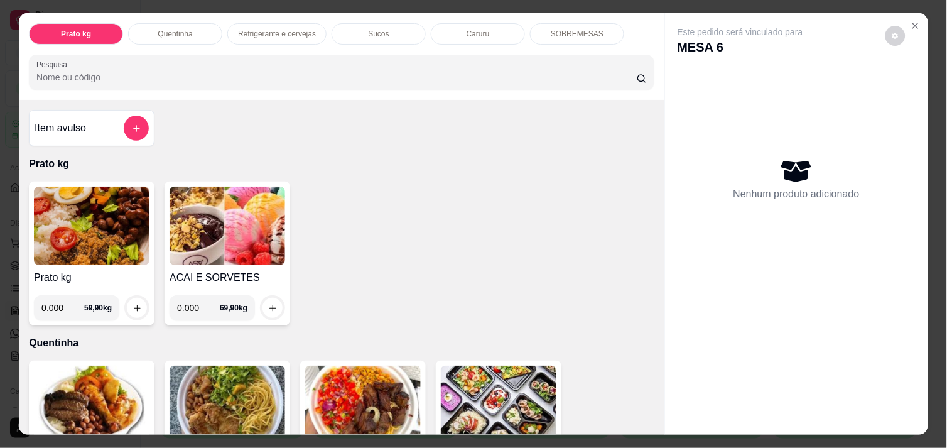
click at [201, 302] on input "0.000" at bounding box center [198, 307] width 43 height 25
type input "0.660"
click at [268, 303] on icon "increase-product-quantity" at bounding box center [272, 307] width 9 height 9
click at [58, 301] on input "0.000" at bounding box center [62, 307] width 43 height 25
type input "0.146"
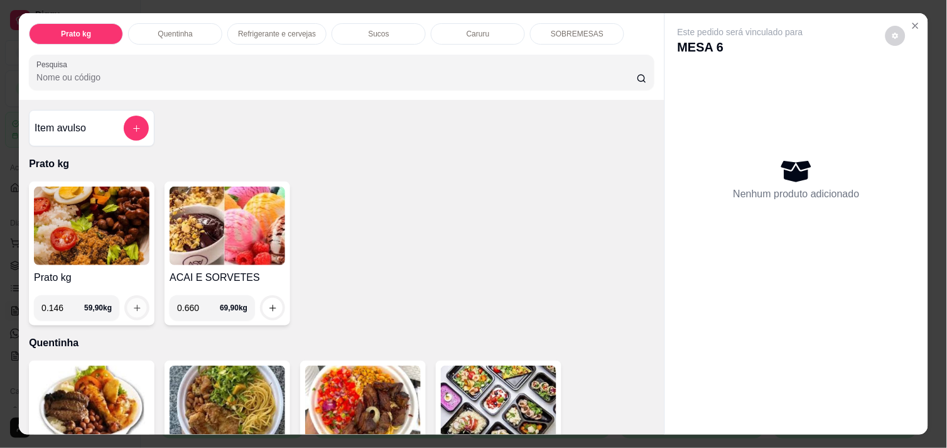
click at [132, 303] on icon "increase-product-quantity" at bounding box center [136, 307] width 9 height 9
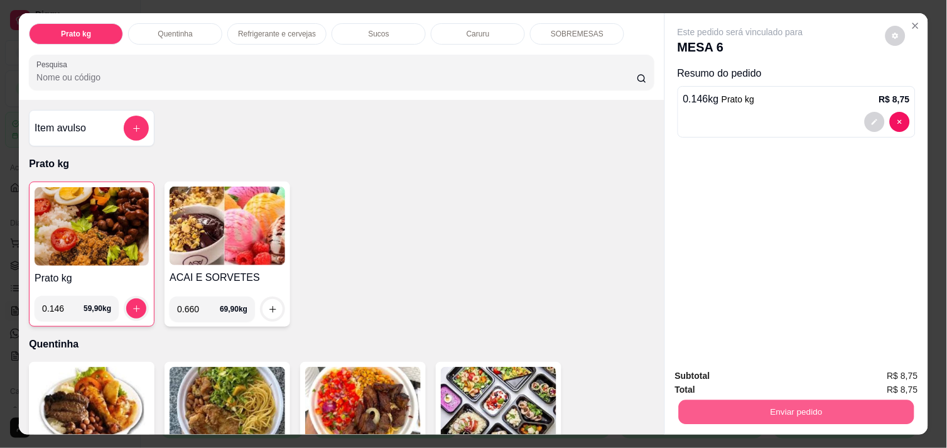
click at [839, 402] on button "Enviar pedido" at bounding box center [796, 411] width 235 height 24
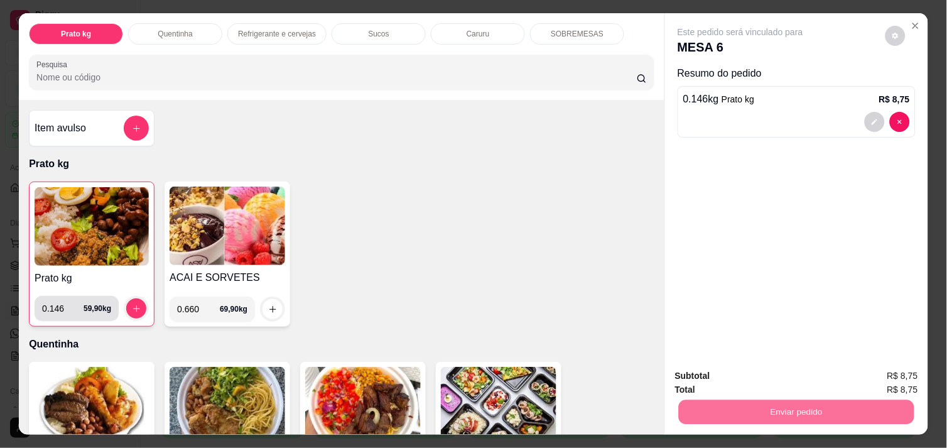
click at [65, 311] on input "0.146" at bounding box center [62, 308] width 41 height 25
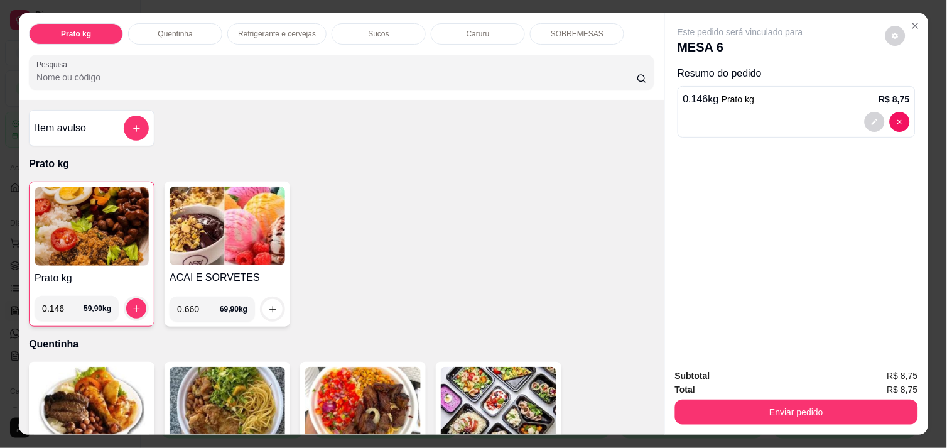
click at [57, 302] on input "0.146" at bounding box center [62, 308] width 41 height 25
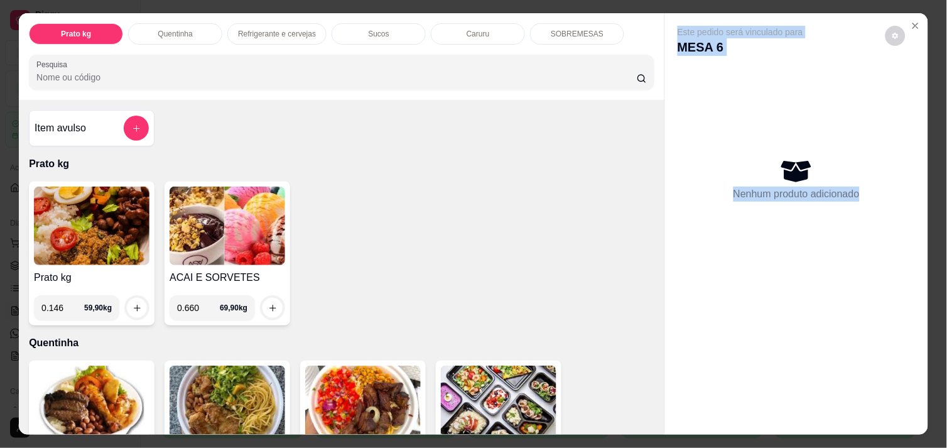
click at [892, 111] on div "Nenhum produto adicionado" at bounding box center [796, 179] width 238 height 246
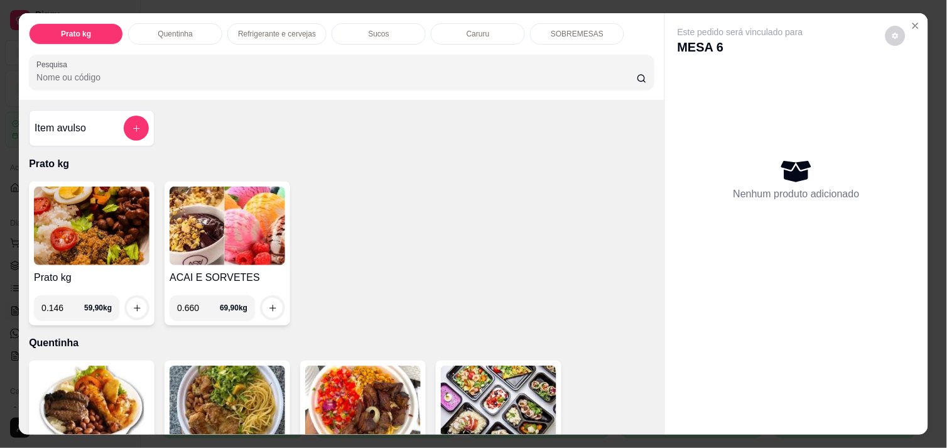
click at [198, 297] on input "0.660" at bounding box center [198, 307] width 43 height 25
type input "0.148"
click at [263, 303] on button "increase-product-quantity" at bounding box center [272, 307] width 19 height 19
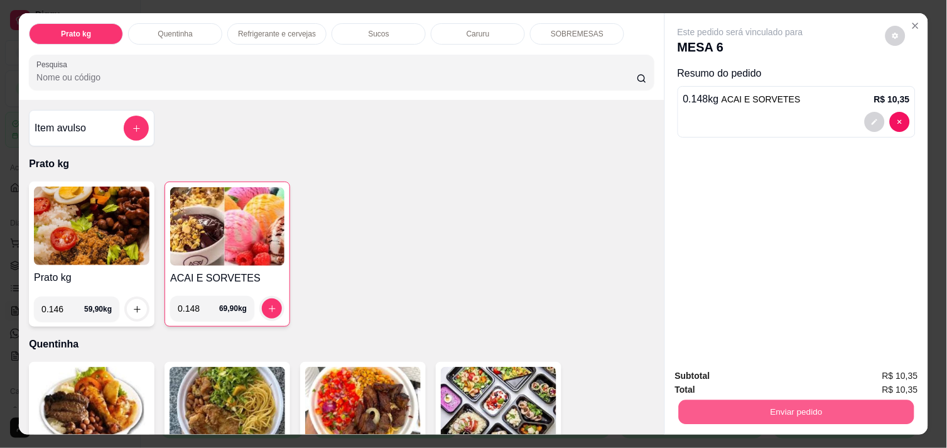
click at [820, 406] on button "Enviar pedido" at bounding box center [796, 411] width 235 height 24
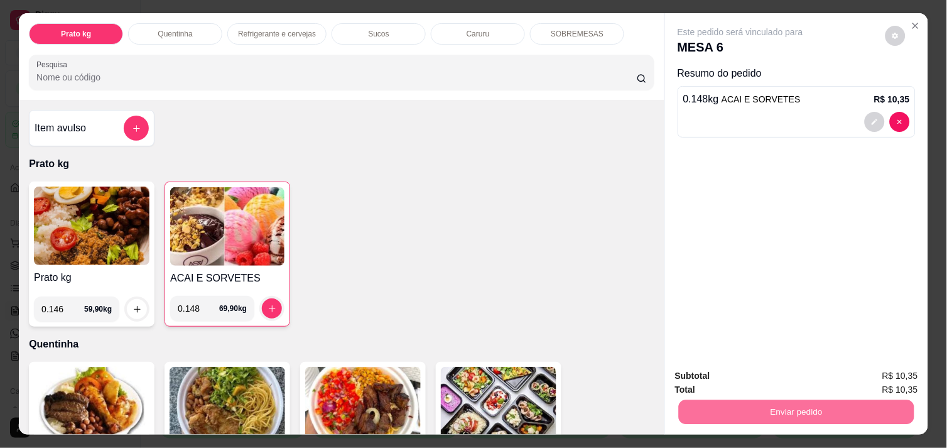
click at [775, 372] on button "Não registrar e enviar pedido" at bounding box center [754, 375] width 127 height 23
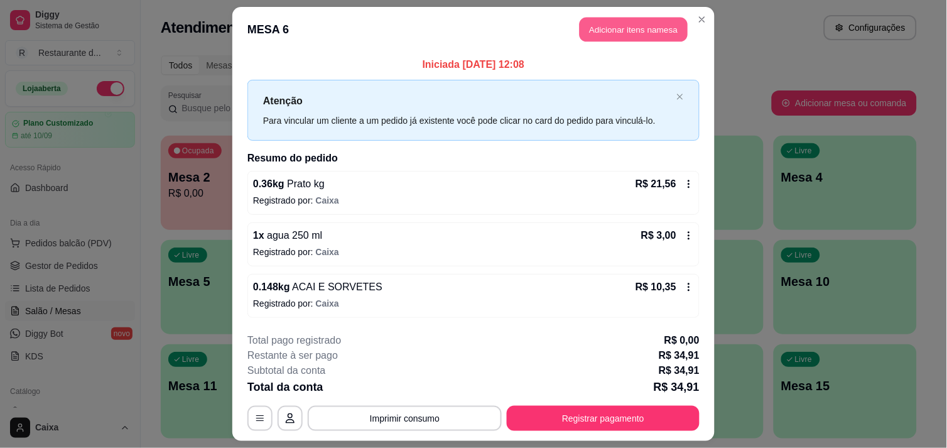
click at [626, 30] on button "Adicionar itens na mesa" at bounding box center [634, 30] width 108 height 24
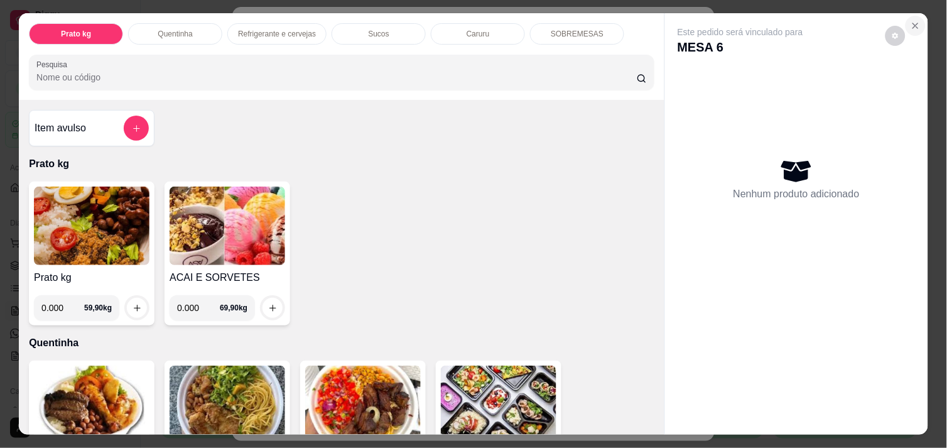
click at [910, 21] on icon "Close" at bounding box center [915, 26] width 10 height 10
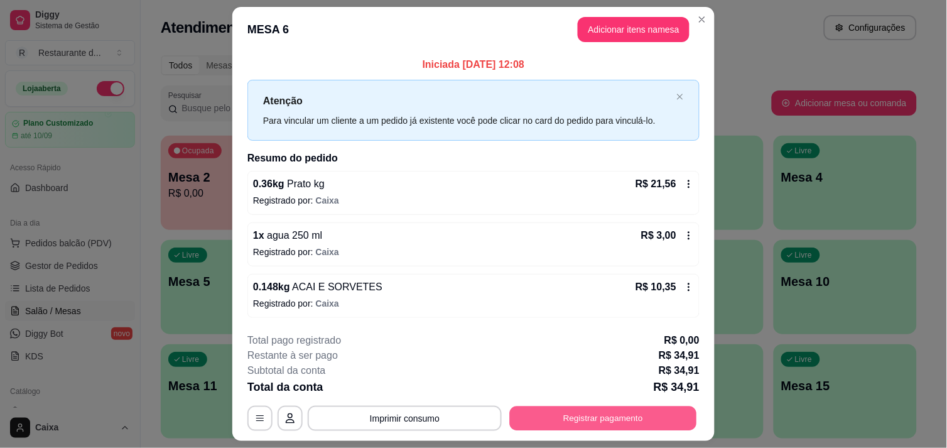
click at [585, 409] on button "Registrar pagamento" at bounding box center [603, 418] width 187 height 24
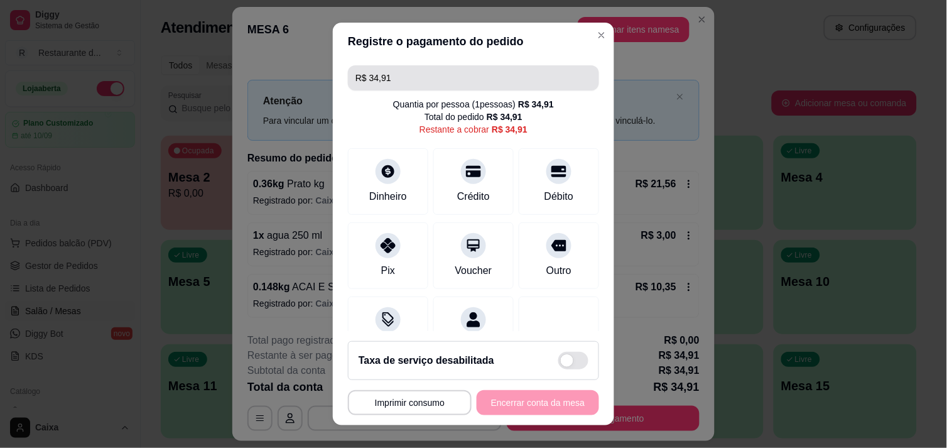
click at [391, 73] on input "R$ 34,91" at bounding box center [473, 77] width 236 height 25
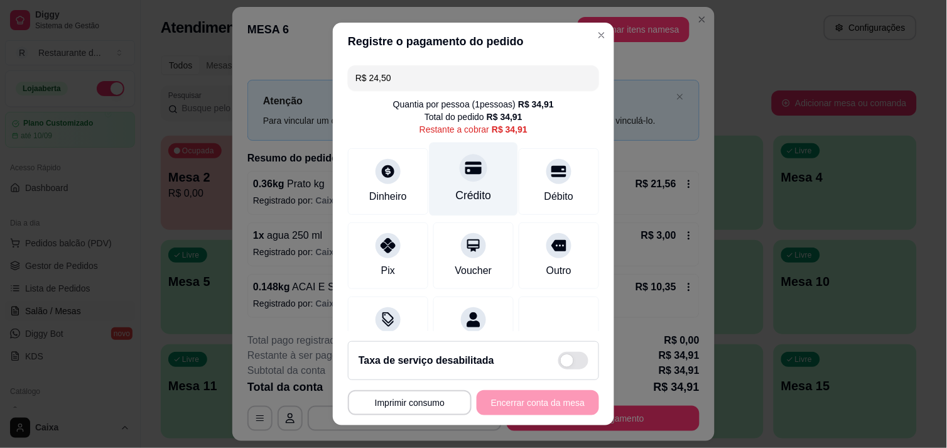
click at [429, 167] on div "Crédito" at bounding box center [473, 178] width 89 height 73
click at [532, 402] on div "**********" at bounding box center [473, 402] width 251 height 25
click at [510, 403] on div "**********" at bounding box center [473, 402] width 251 height 25
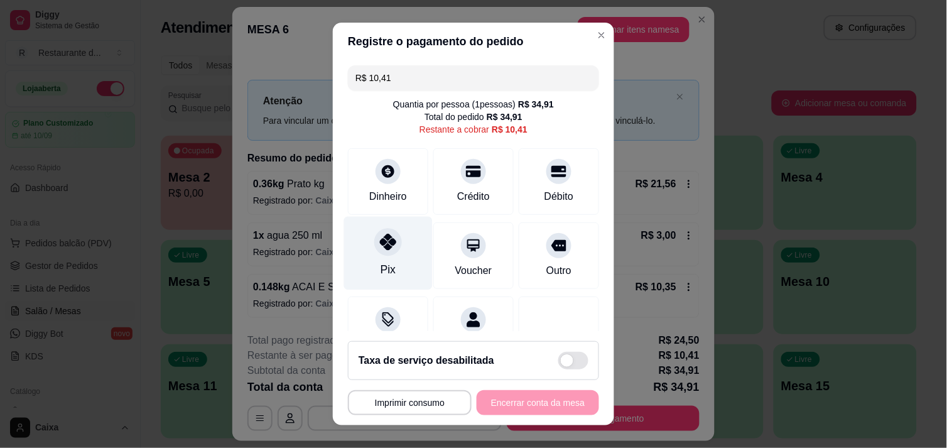
click at [384, 245] on icon at bounding box center [388, 242] width 16 height 16
type input "R$ 0,00"
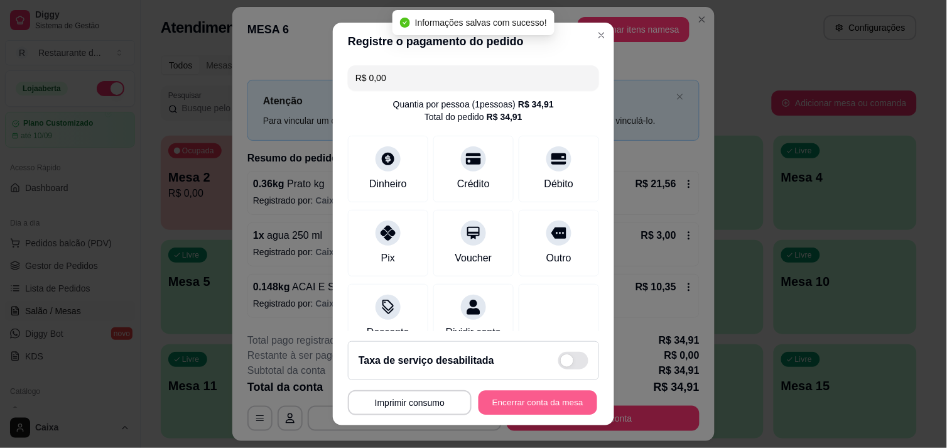
click at [510, 401] on button "Encerrar conta da mesa" at bounding box center [537, 403] width 119 height 24
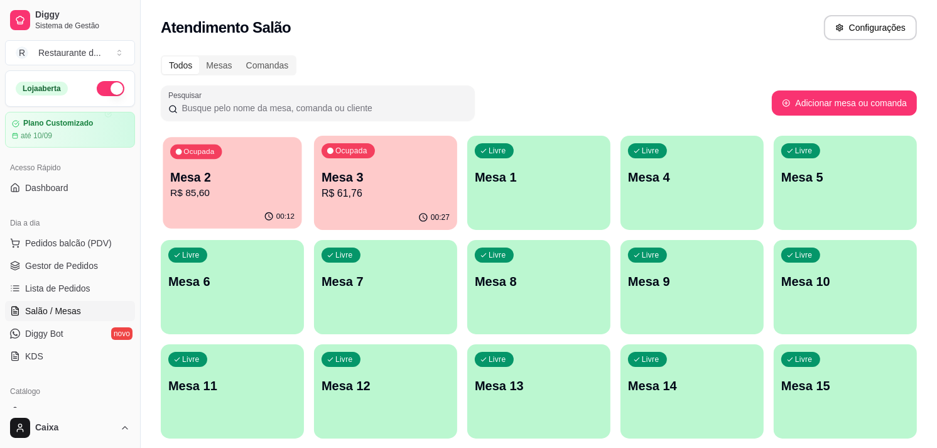
click at [250, 186] on p "R$ 85,60" at bounding box center [232, 193] width 124 height 14
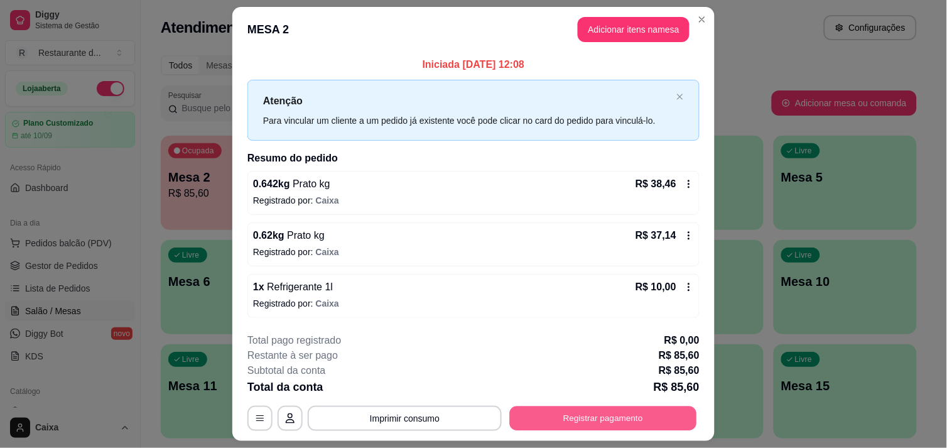
click at [596, 415] on button "Registrar pagamento" at bounding box center [603, 418] width 187 height 24
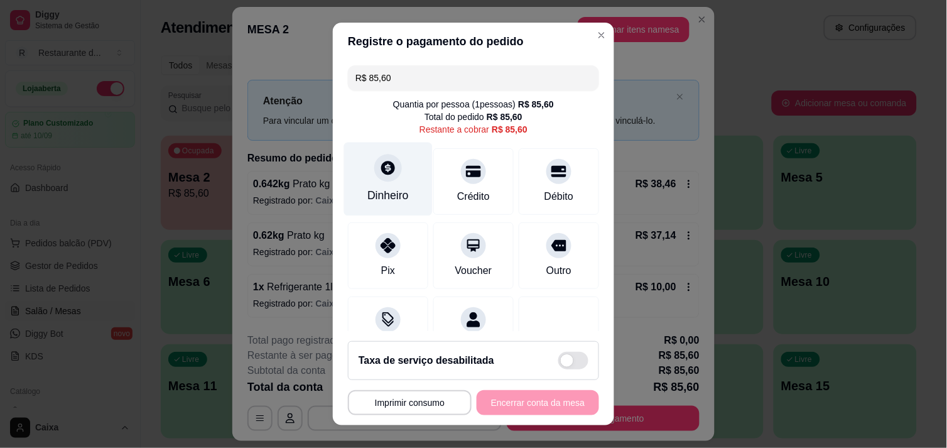
click at [394, 195] on div "Dinheiro" at bounding box center [387, 195] width 41 height 16
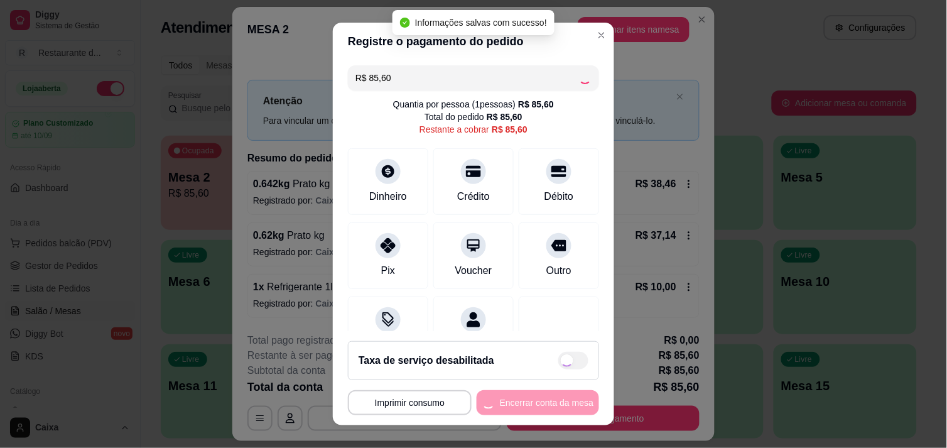
type input "R$ 0,00"
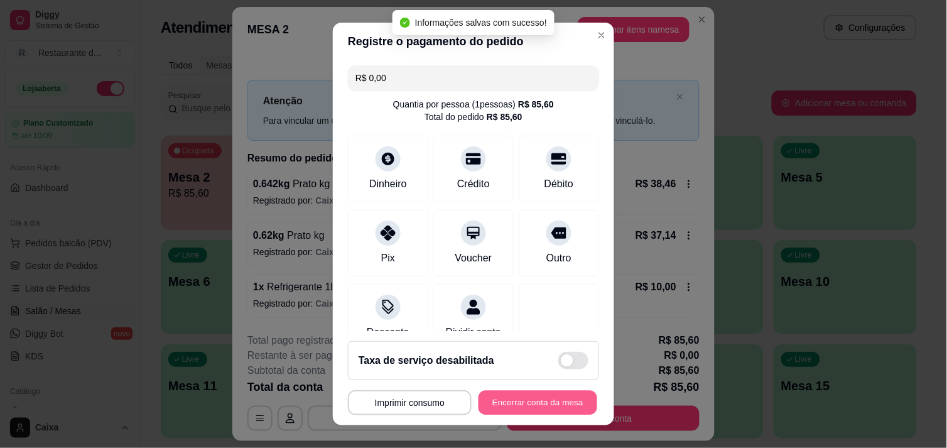
click at [529, 402] on button "Encerrar conta da mesa" at bounding box center [537, 403] width 119 height 24
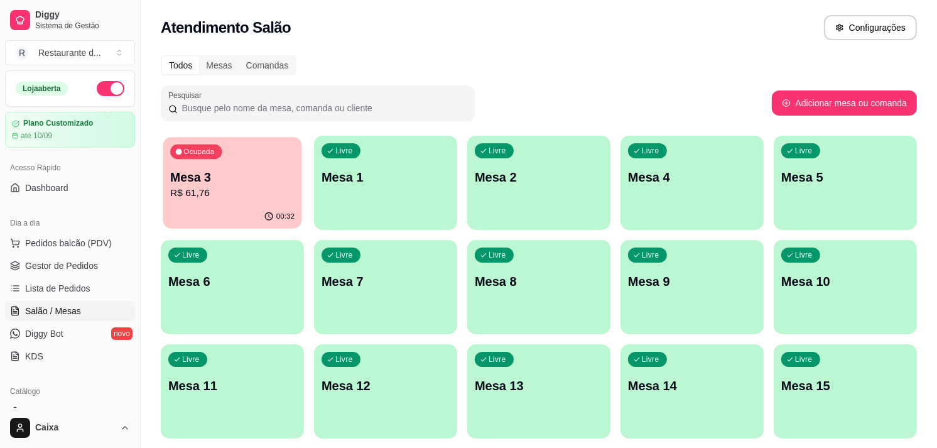
click at [240, 170] on p "Mesa 3" at bounding box center [232, 177] width 124 height 17
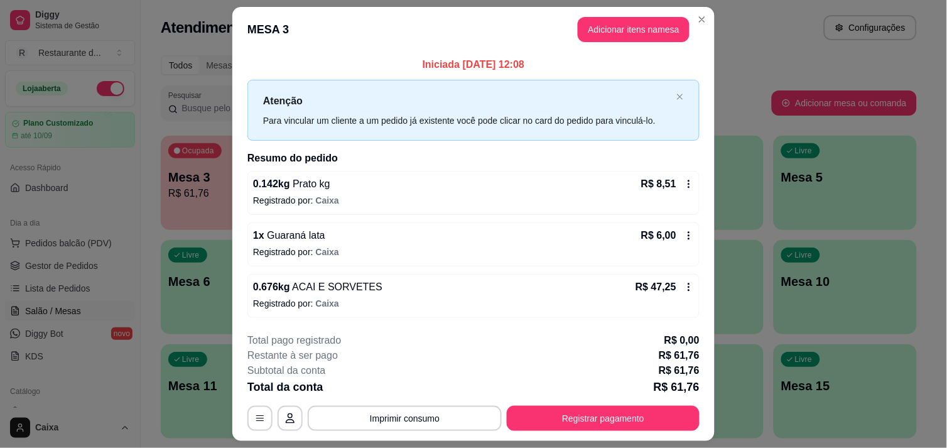
click at [684, 284] on icon at bounding box center [689, 287] width 10 height 10
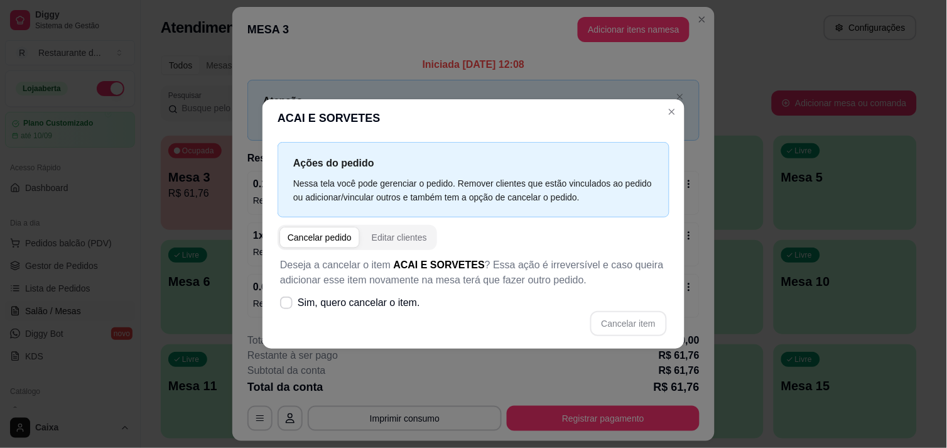
click at [316, 239] on div "Cancelar pedido" at bounding box center [320, 237] width 64 height 13
click at [286, 303] on icon at bounding box center [285, 302] width 9 height 7
click at [286, 305] on input "Sim, quero cancelar o item." at bounding box center [283, 309] width 8 height 8
checkbox input "true"
click at [633, 316] on button "Cancelar item" at bounding box center [628, 323] width 75 height 24
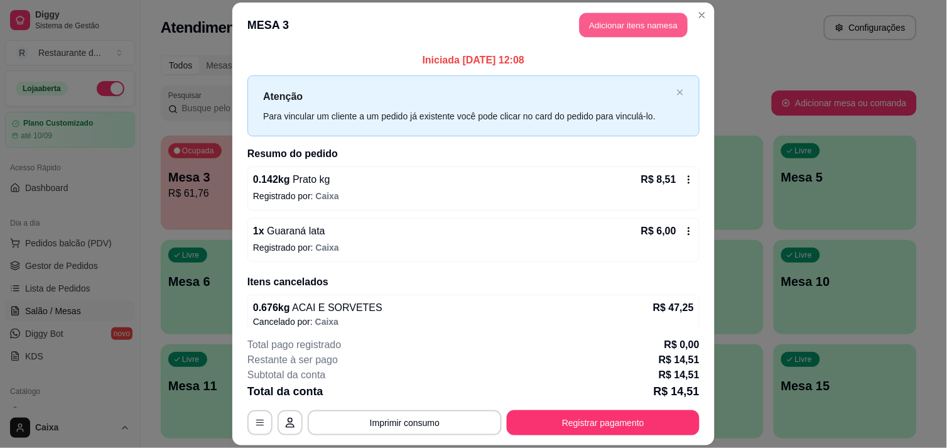
click at [633, 25] on button "Adicionar itens na mesa" at bounding box center [634, 25] width 108 height 24
click at [633, 25] on div "Prato kg Quentinha Refrigerante e cervejas Sucos Caruru SOBREMESAS" at bounding box center [341, 33] width 627 height 21
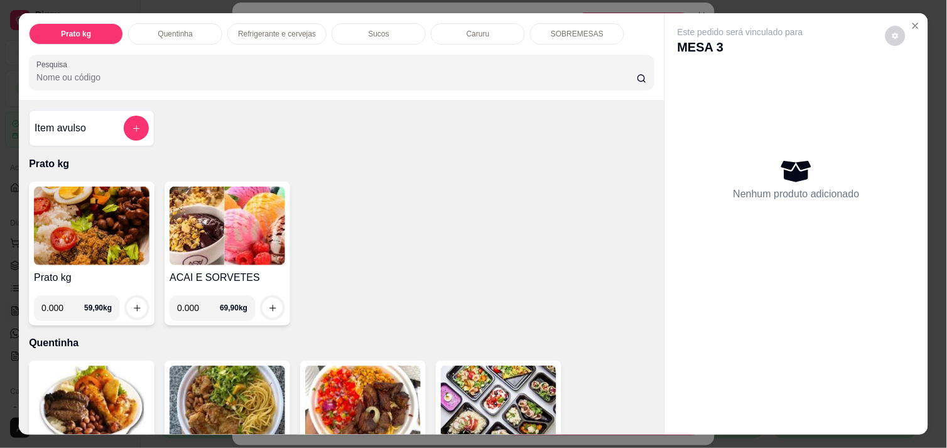
click at [195, 305] on input "0.000" at bounding box center [198, 307] width 43 height 25
type input "0.150"
click at [268, 303] on icon "increase-product-quantity" at bounding box center [272, 307] width 9 height 9
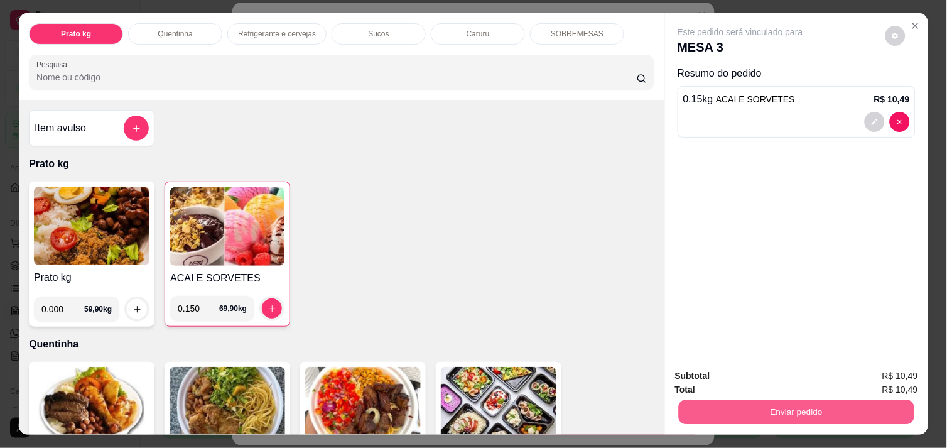
click at [707, 404] on button "Enviar pedido" at bounding box center [796, 411] width 235 height 24
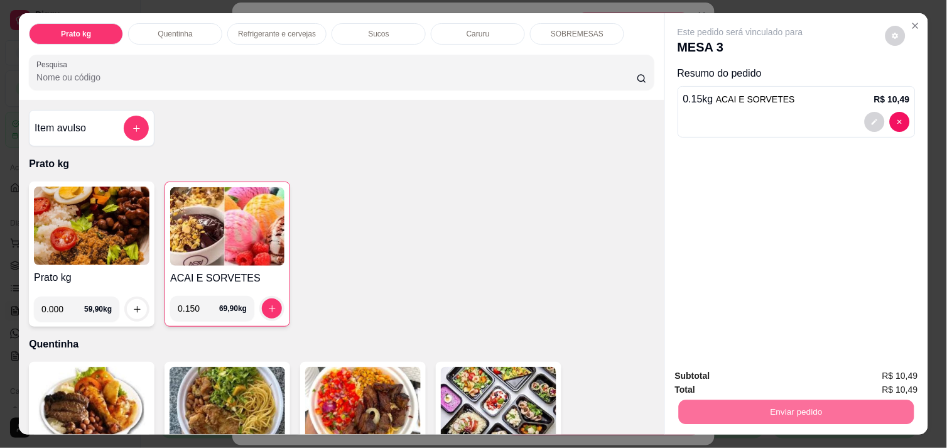
click at [732, 375] on button "Não registrar e enviar pedido" at bounding box center [754, 375] width 127 height 23
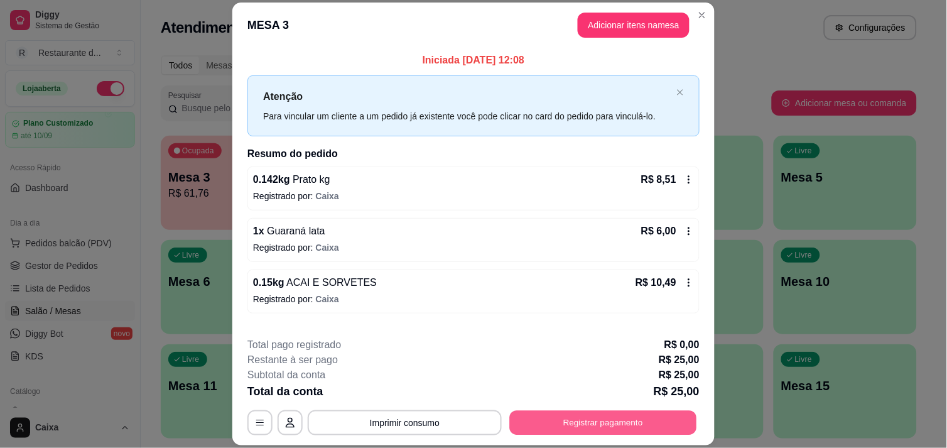
click at [611, 431] on button "Registrar pagamento" at bounding box center [603, 423] width 187 height 24
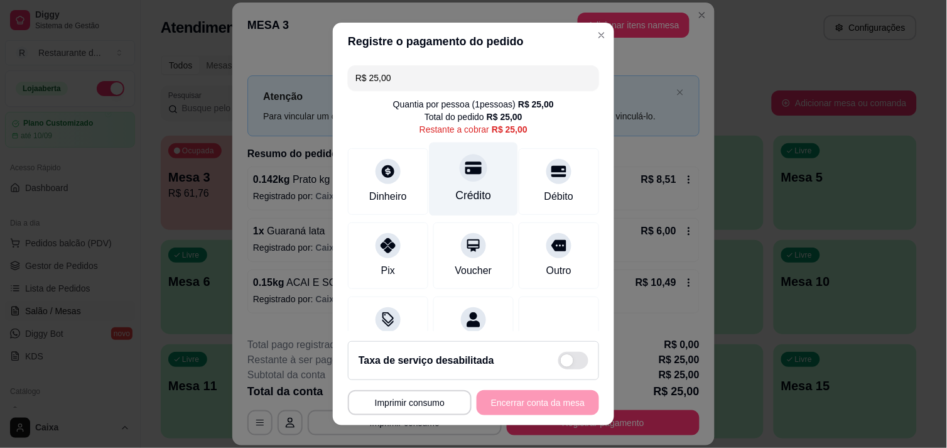
click at [456, 192] on div "Crédito" at bounding box center [474, 195] width 36 height 16
type input "R$ 0,00"
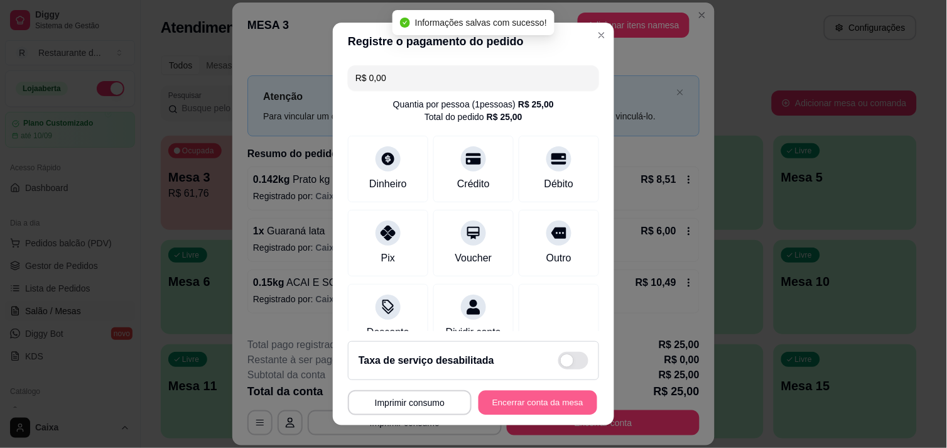
click at [506, 408] on button "Encerrar conta da mesa" at bounding box center [537, 403] width 119 height 24
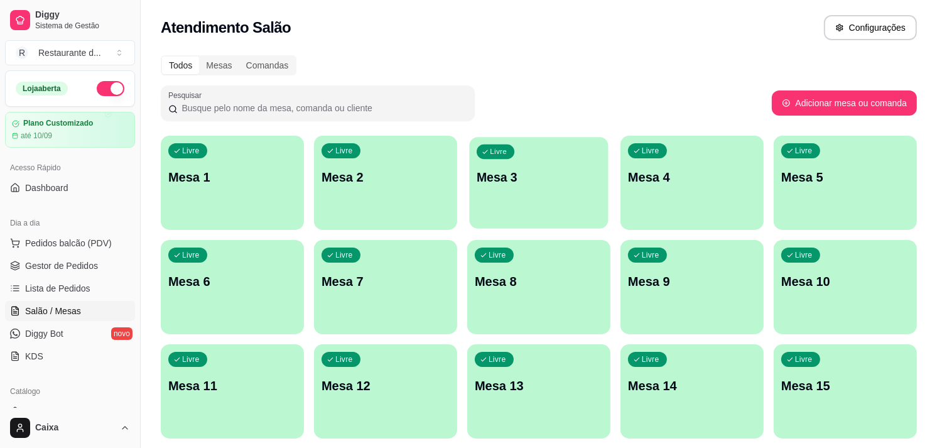
click at [505, 191] on div "Livre Mesa 3" at bounding box center [538, 175] width 139 height 77
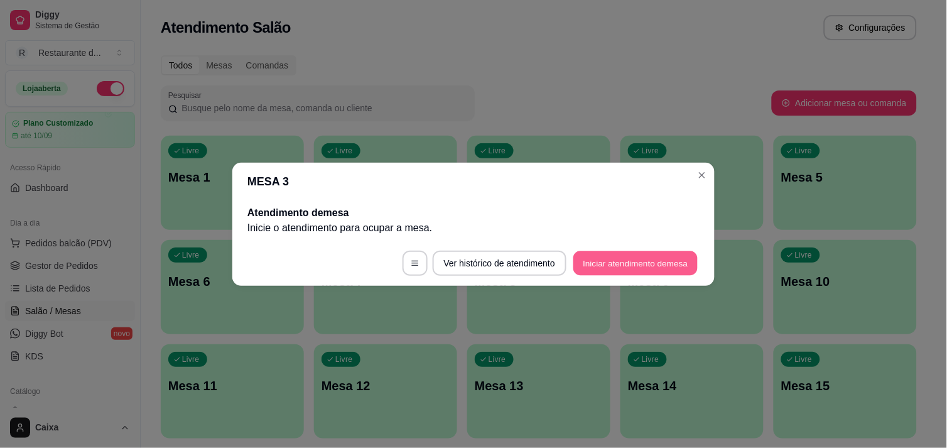
click at [622, 262] on button "Iniciar atendimento de mesa" at bounding box center [635, 263] width 124 height 24
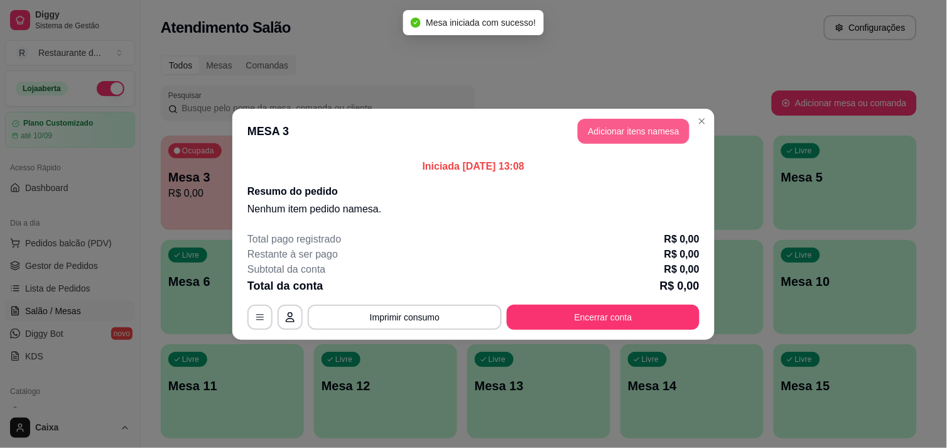
click at [623, 129] on button "Adicionar itens na mesa" at bounding box center [634, 131] width 112 height 25
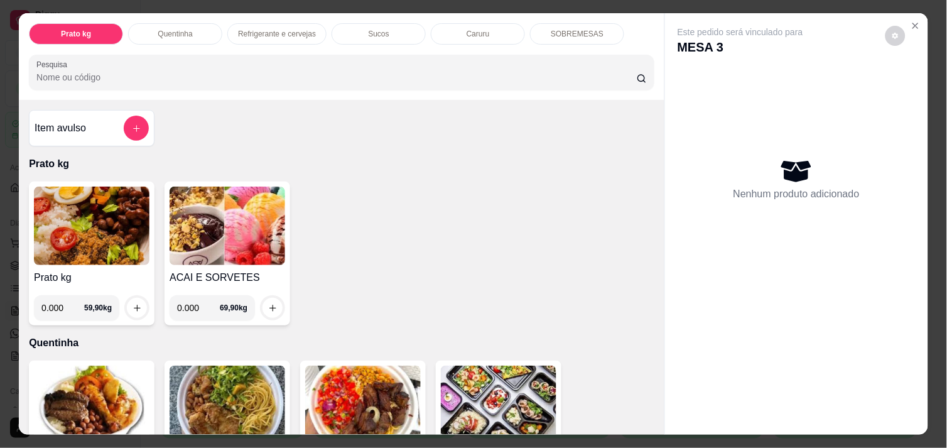
click at [61, 308] on input "0.000" at bounding box center [62, 307] width 43 height 25
type input "0.614"
click at [127, 306] on button "increase-product-quantity" at bounding box center [136, 307] width 19 height 19
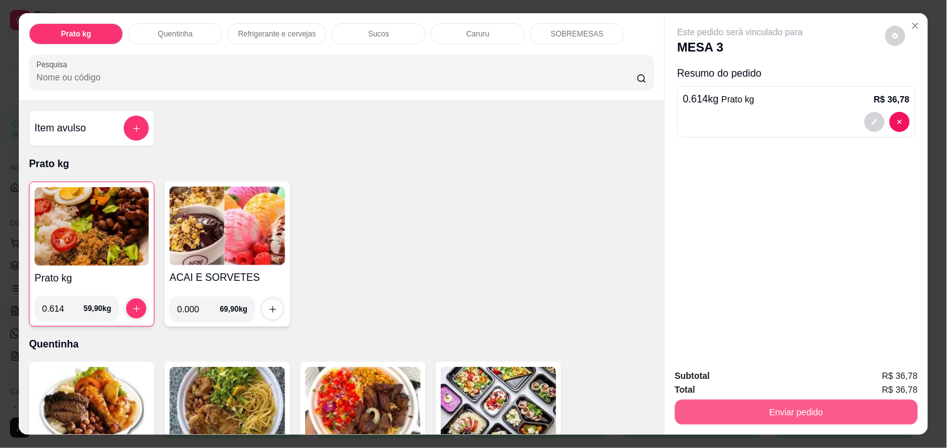
click at [713, 407] on button "Enviar pedido" at bounding box center [796, 411] width 243 height 25
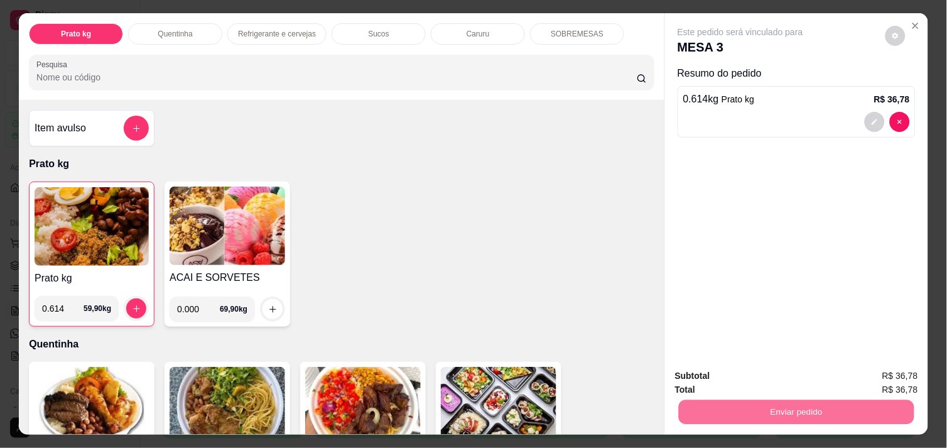
click at [736, 365] on button "Não registrar e enviar pedido" at bounding box center [754, 375] width 127 height 23
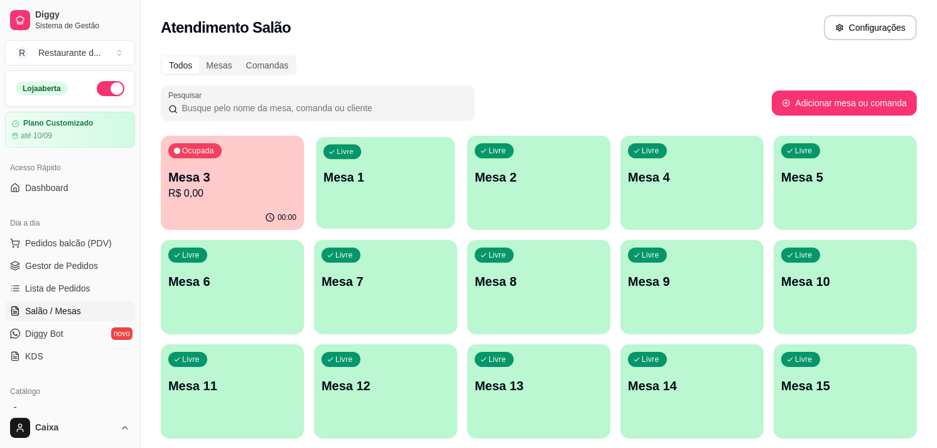
click at [399, 162] on div "Livre Mesa 1" at bounding box center [385, 175] width 139 height 77
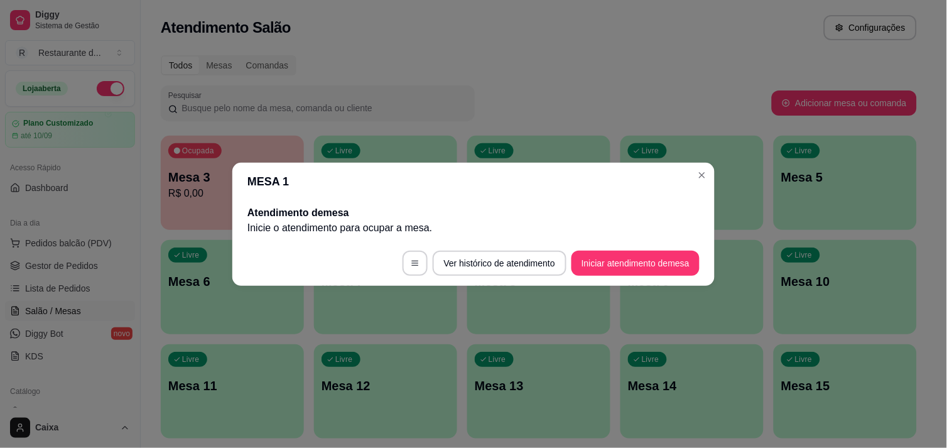
click at [627, 245] on footer "Ver histórico de atendimento Iniciar atendimento de mesa" at bounding box center [473, 262] width 482 height 45
click at [627, 259] on button "Iniciar atendimento de mesa" at bounding box center [635, 263] width 124 height 24
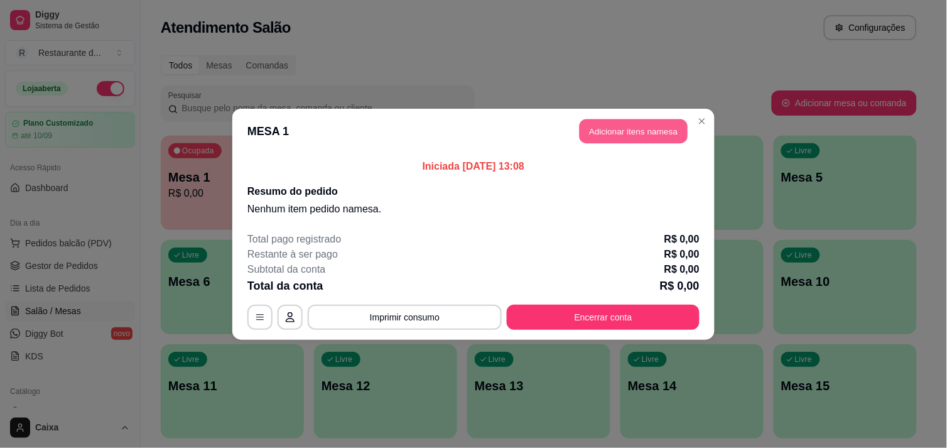
click at [634, 129] on button "Adicionar itens na mesa" at bounding box center [634, 131] width 108 height 24
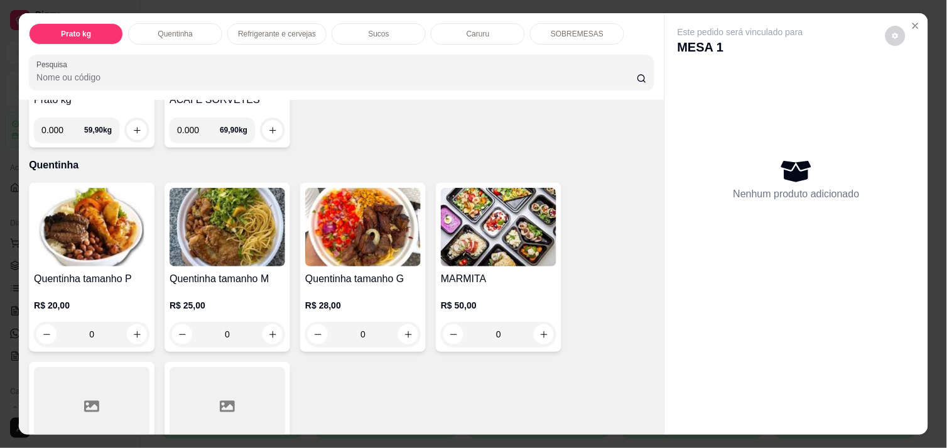
scroll to position [195, 0]
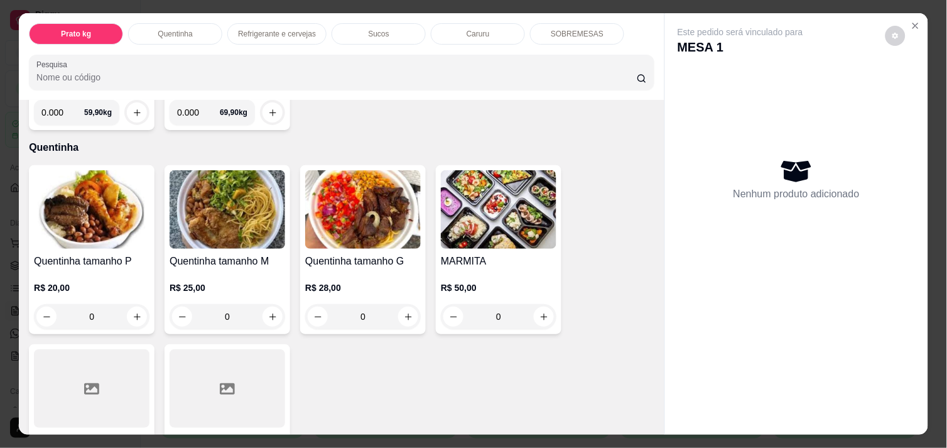
click at [417, 316] on div "Quentinha tamanho G R$ 28,00 0" at bounding box center [363, 249] width 126 height 169
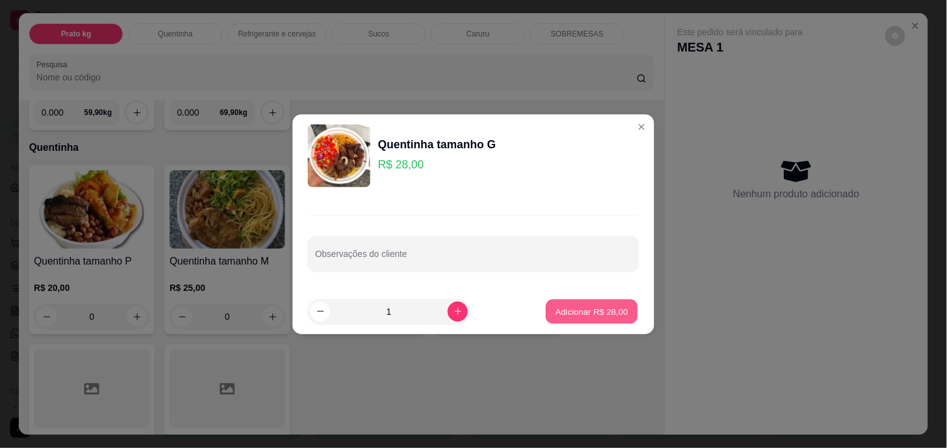
click at [608, 310] on p "Adicionar R$ 28,00" at bounding box center [592, 311] width 73 height 12
type input "1"
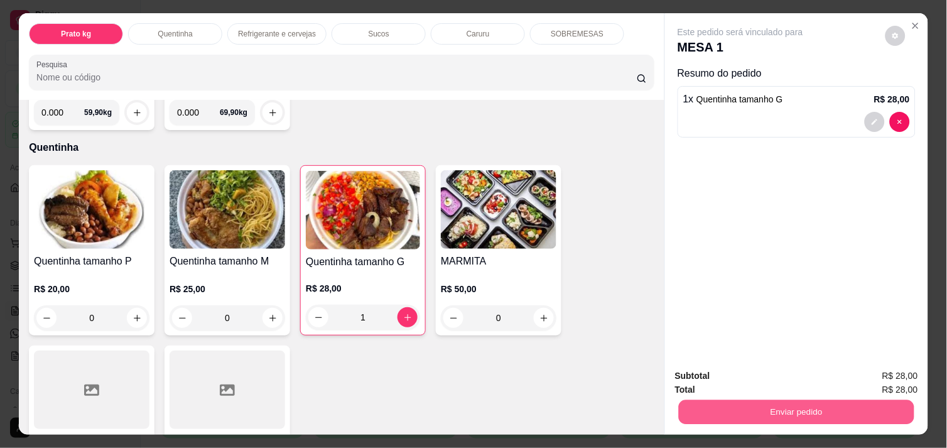
click at [738, 399] on button "Enviar pedido" at bounding box center [796, 411] width 235 height 24
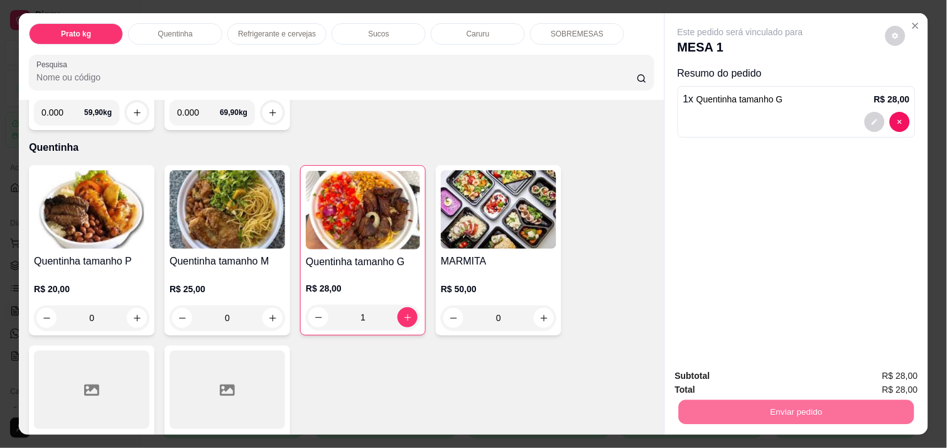
click at [738, 377] on button "Não registrar e enviar pedido" at bounding box center [754, 376] width 131 height 24
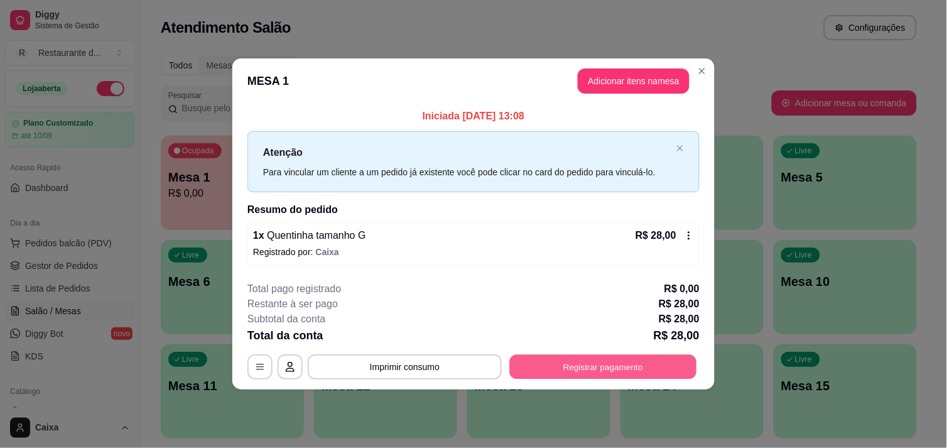
click at [612, 374] on button "Registrar pagamento" at bounding box center [603, 367] width 187 height 24
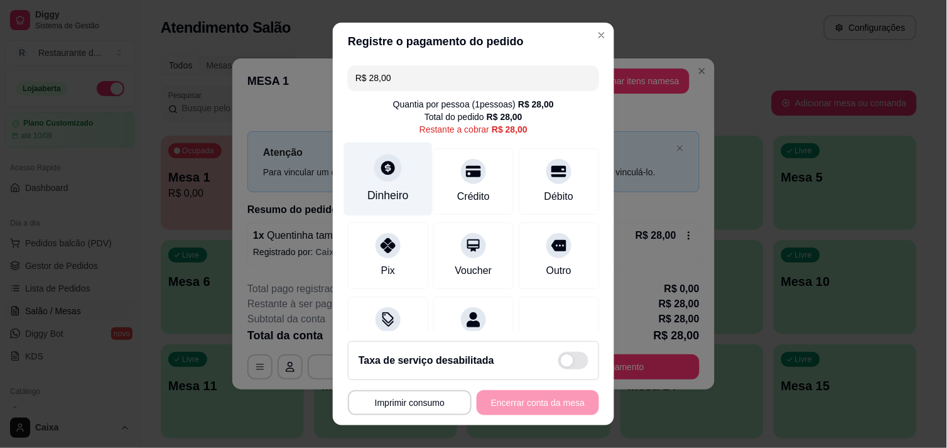
click at [400, 190] on div "Dinheiro" at bounding box center [387, 195] width 41 height 16
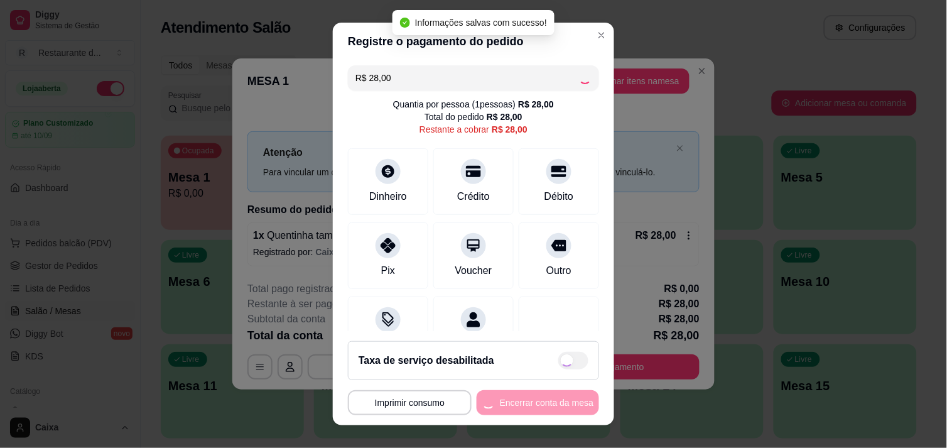
type input "R$ 0,00"
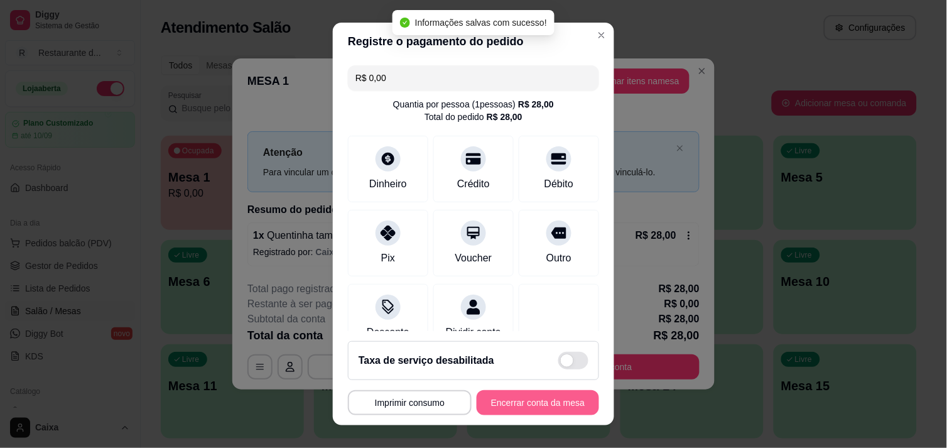
click at [553, 406] on button "Encerrar conta da mesa" at bounding box center [538, 402] width 122 height 25
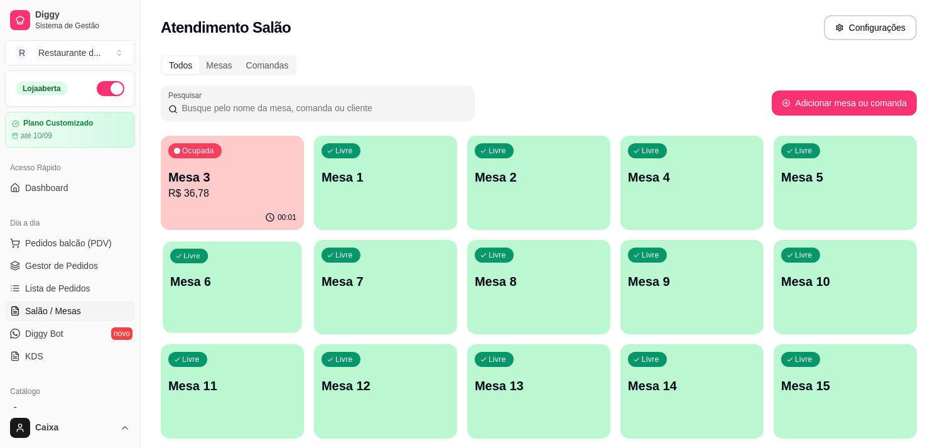
click at [239, 317] on div "Livre Mesa 6" at bounding box center [232, 279] width 139 height 77
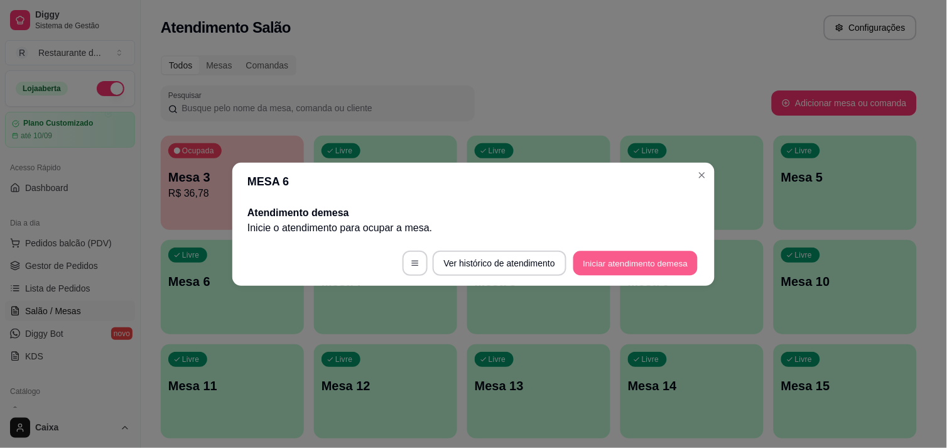
click at [610, 261] on button "Iniciar atendimento de mesa" at bounding box center [635, 263] width 124 height 24
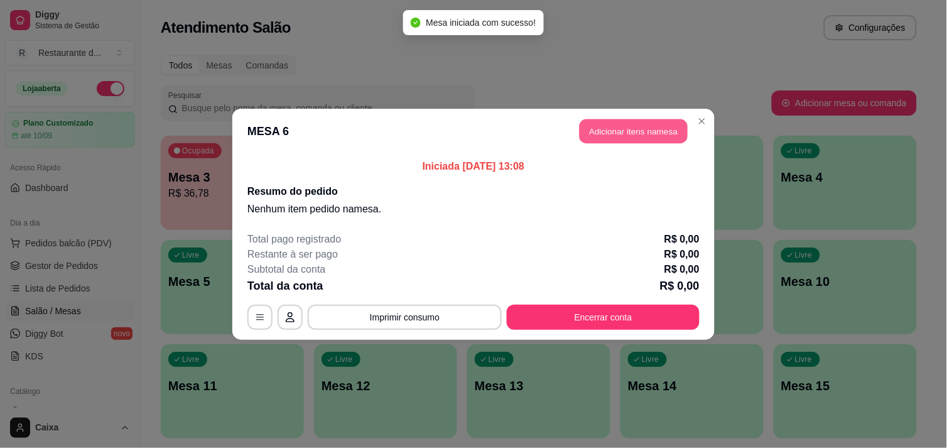
click at [627, 135] on button "Adicionar itens na mesa" at bounding box center [634, 131] width 108 height 24
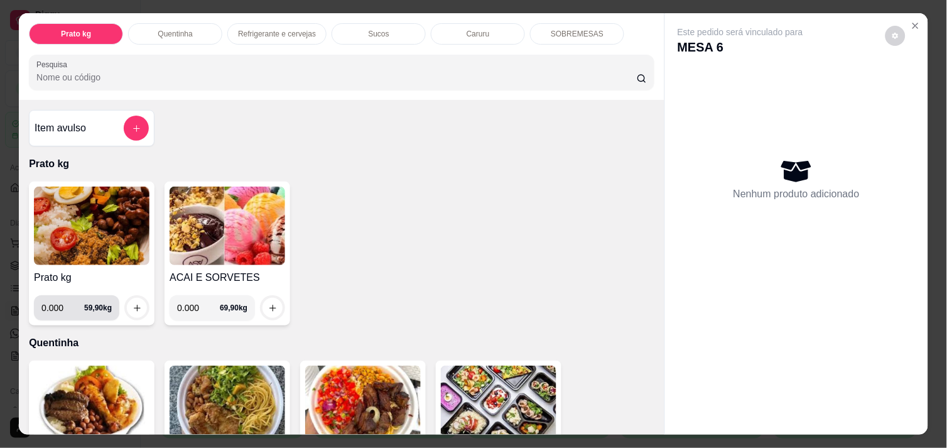
click at [58, 308] on input "0.000" at bounding box center [62, 307] width 43 height 25
type input "0.336"
click at [128, 308] on button "increase-product-quantity" at bounding box center [136, 307] width 19 height 19
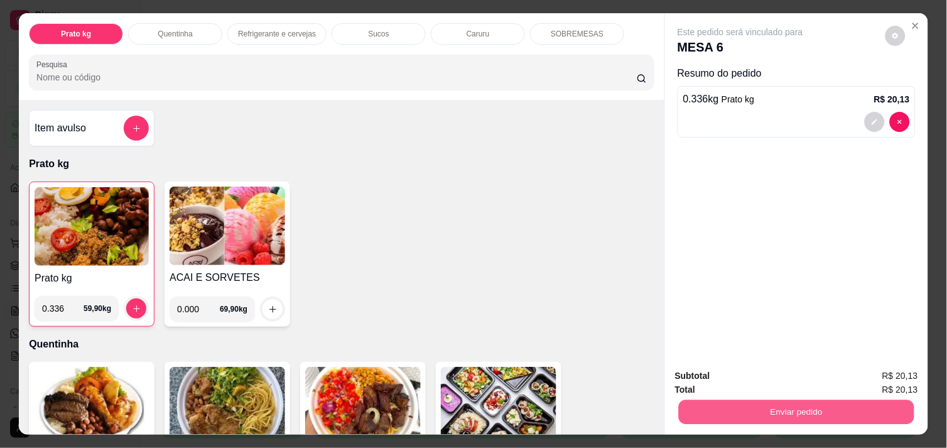
click at [775, 399] on button "Enviar pedido" at bounding box center [796, 411] width 235 height 24
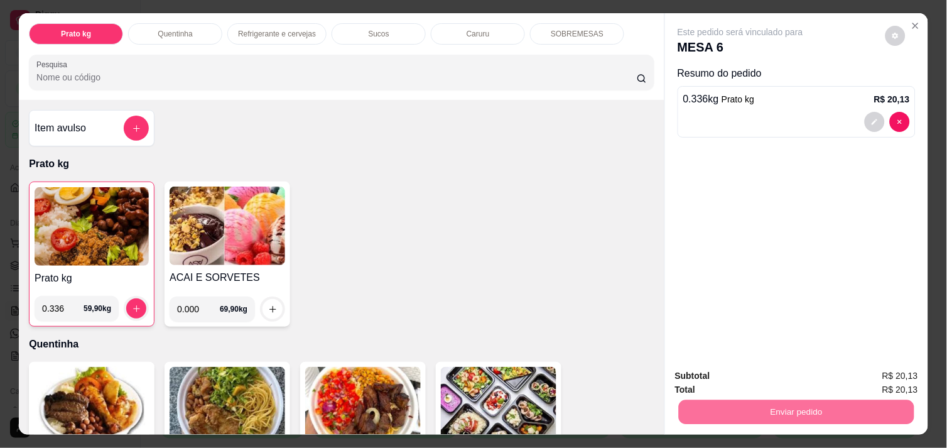
click at [768, 378] on button "Não registrar e enviar pedido" at bounding box center [754, 375] width 127 height 23
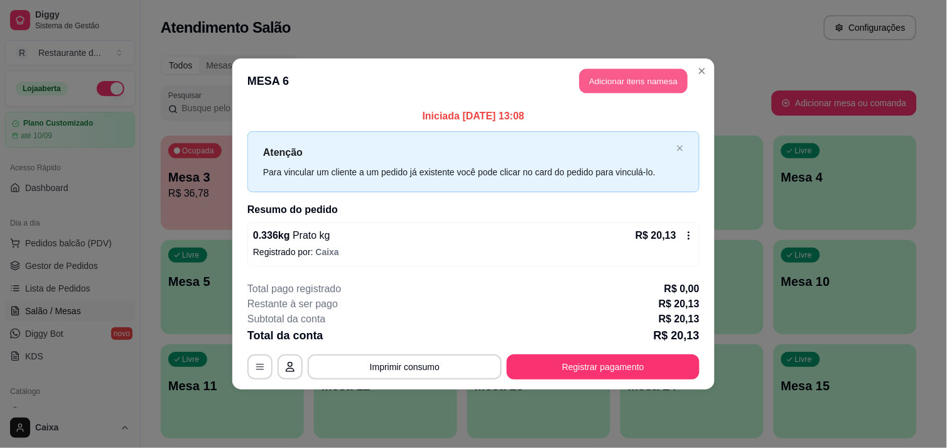
click at [628, 71] on button "Adicionar itens na mesa" at bounding box center [634, 81] width 108 height 24
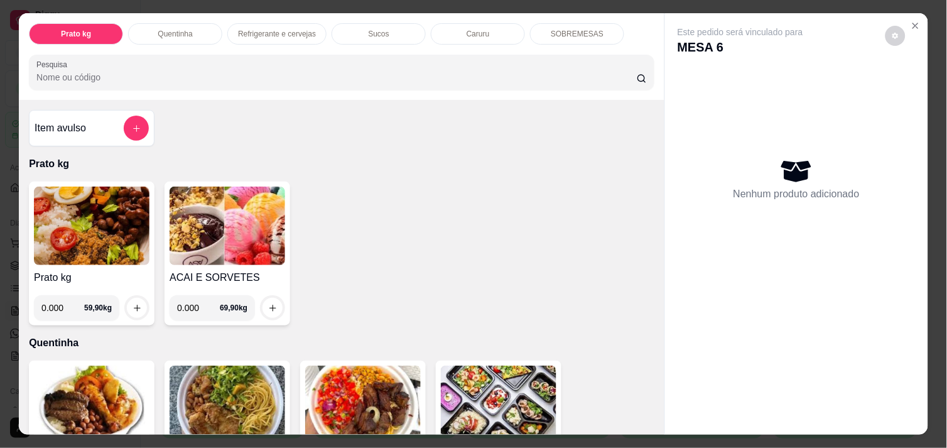
click at [58, 300] on input "0.000" at bounding box center [62, 307] width 43 height 25
type input "0.304"
click at [136, 304] on button "increase-product-quantity" at bounding box center [136, 307] width 19 height 19
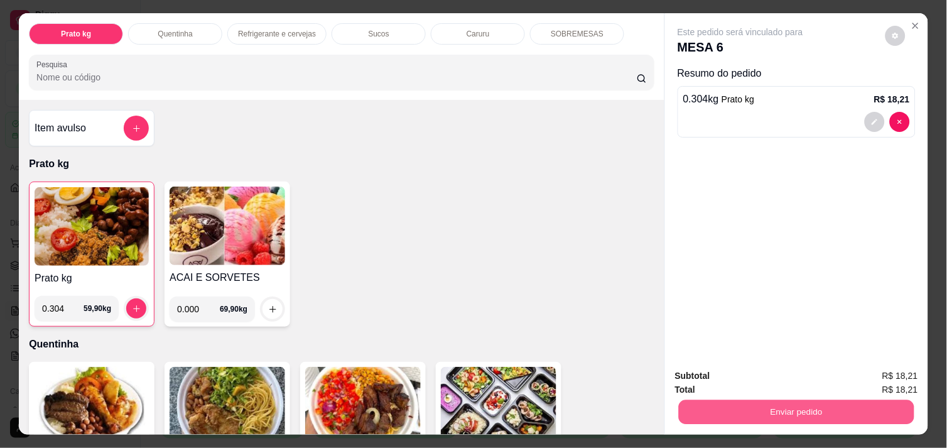
click at [687, 403] on button "Enviar pedido" at bounding box center [796, 411] width 235 height 24
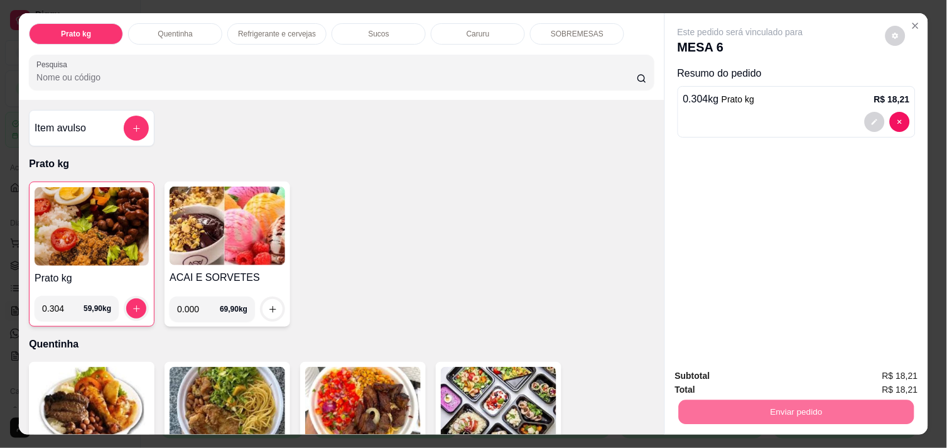
click at [739, 372] on button "Não registrar e enviar pedido" at bounding box center [754, 376] width 131 height 24
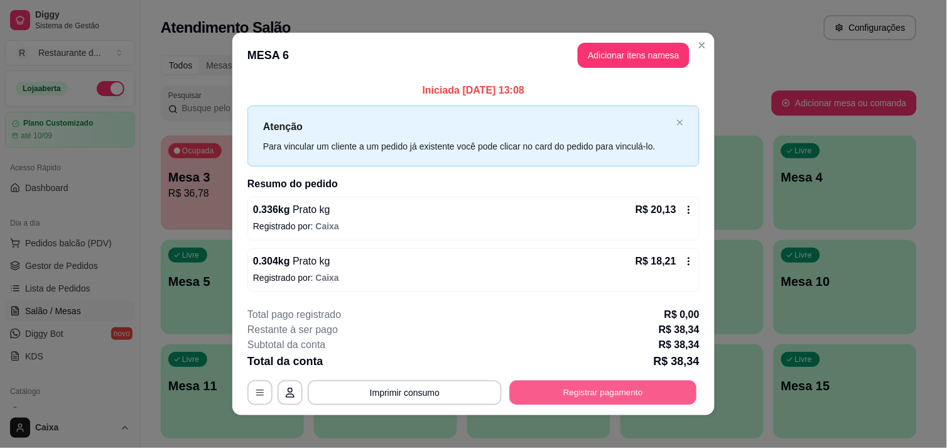
click at [628, 400] on button "Registrar pagamento" at bounding box center [603, 392] width 187 height 24
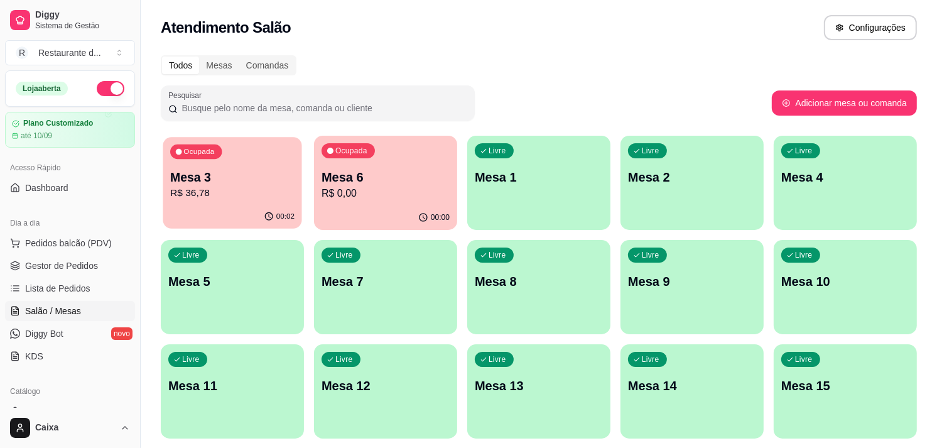
click at [250, 208] on div "00:02" at bounding box center [232, 217] width 139 height 24
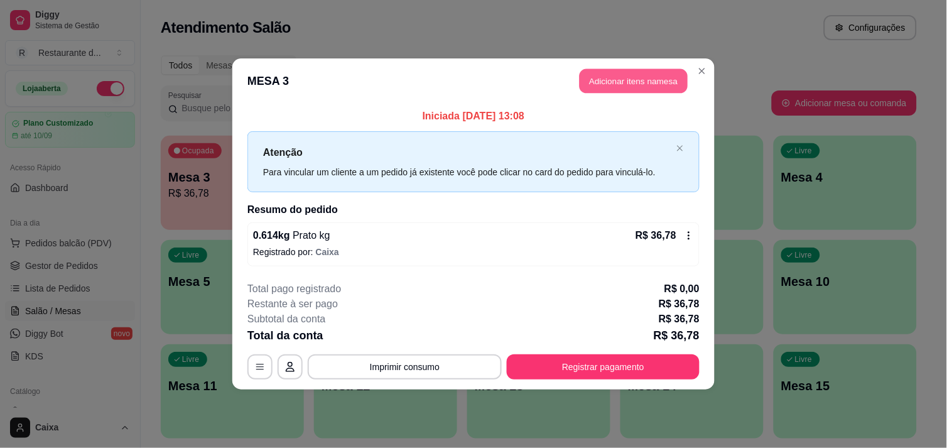
click at [623, 82] on button "Adicionar itens na mesa" at bounding box center [634, 81] width 108 height 24
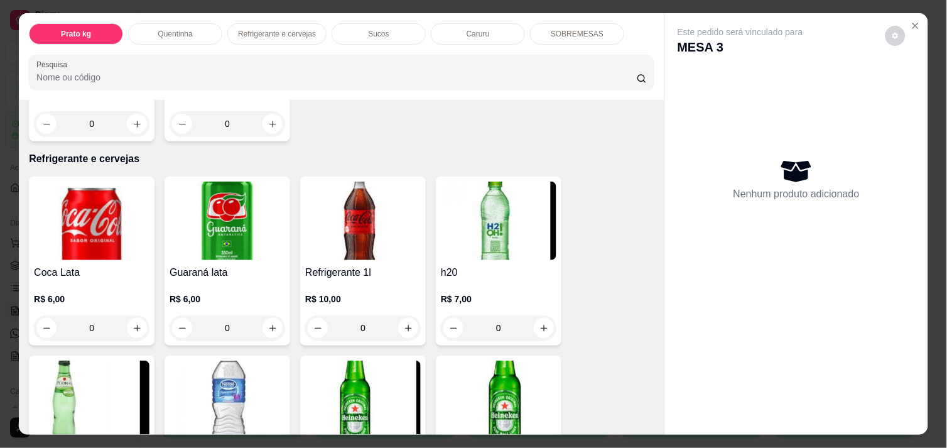
scroll to position [586, 0]
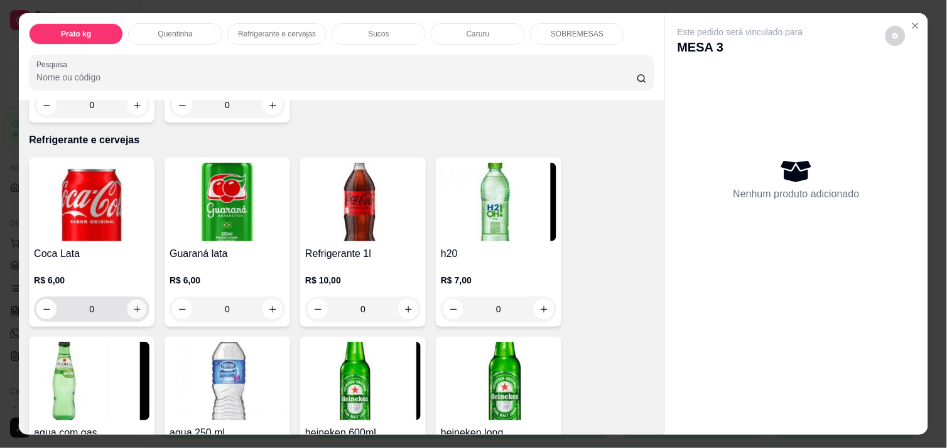
click at [138, 302] on button "increase-product-quantity" at bounding box center [136, 308] width 19 height 19
type input "1"
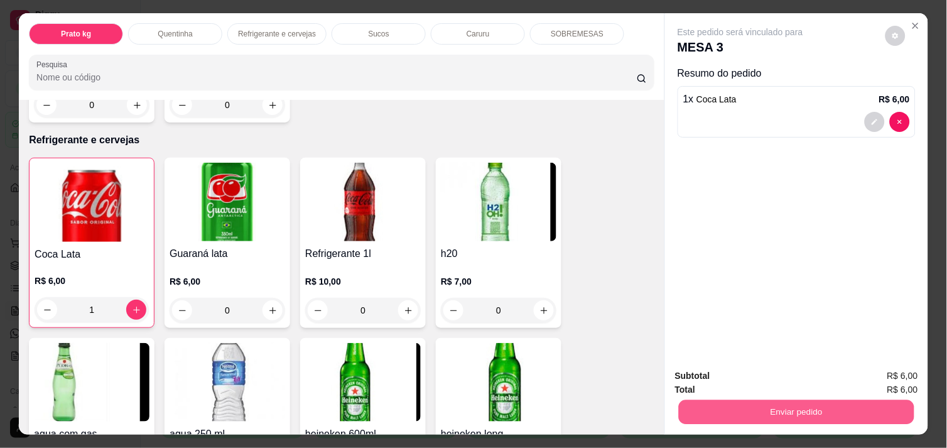
click at [711, 405] on button "Enviar pedido" at bounding box center [796, 411] width 235 height 24
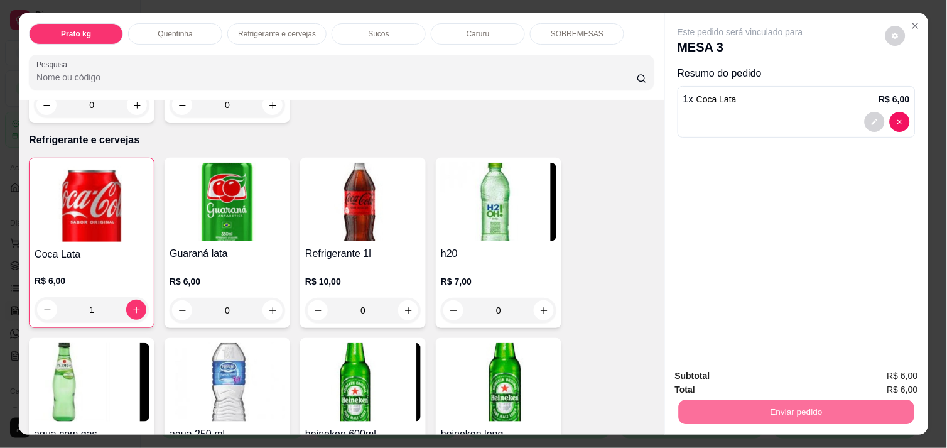
click at [709, 377] on button "Não registrar e enviar pedido" at bounding box center [754, 375] width 127 height 23
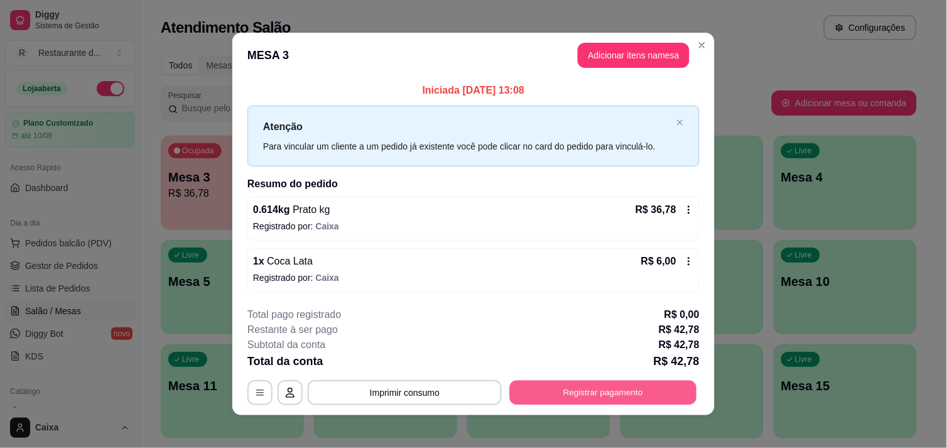
click at [585, 391] on button "Registrar pagamento" at bounding box center [603, 392] width 187 height 24
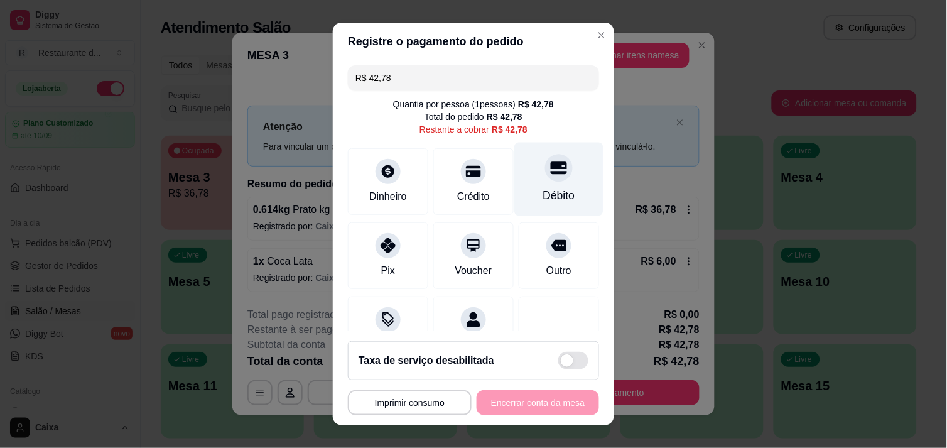
click at [543, 188] on div "Débito" at bounding box center [559, 195] width 32 height 16
type input "R$ 0,00"
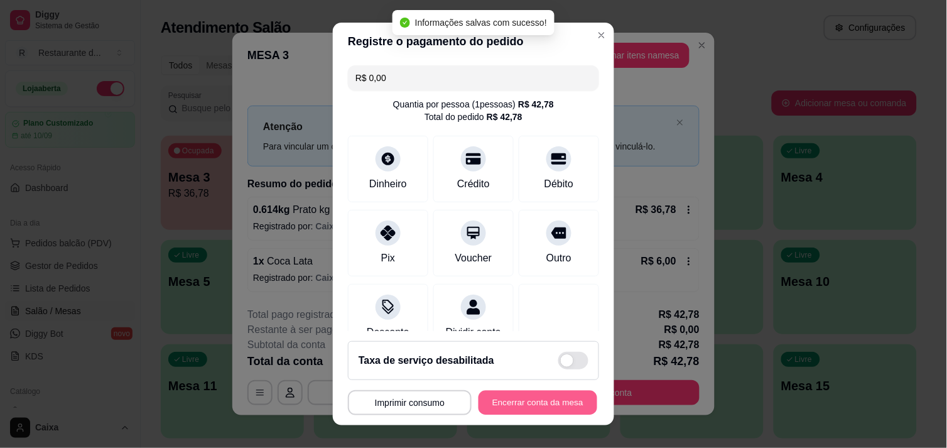
click at [514, 402] on button "Encerrar conta da mesa" at bounding box center [537, 403] width 119 height 24
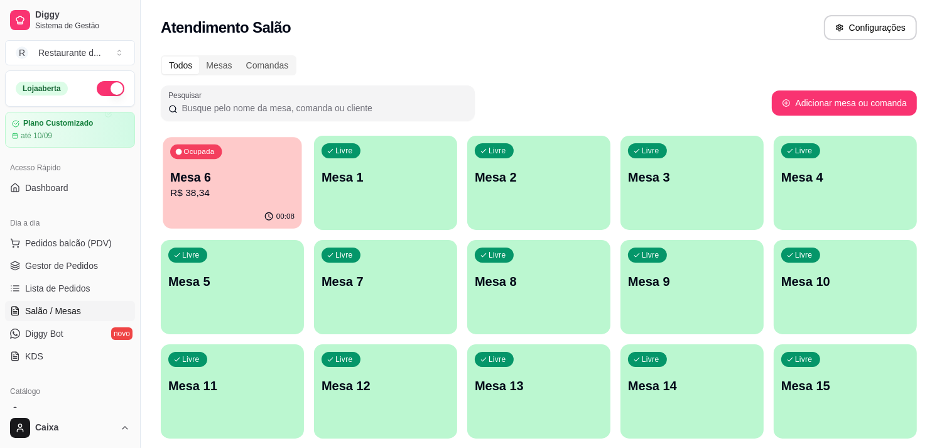
click at [254, 210] on div "00:08" at bounding box center [232, 217] width 139 height 24
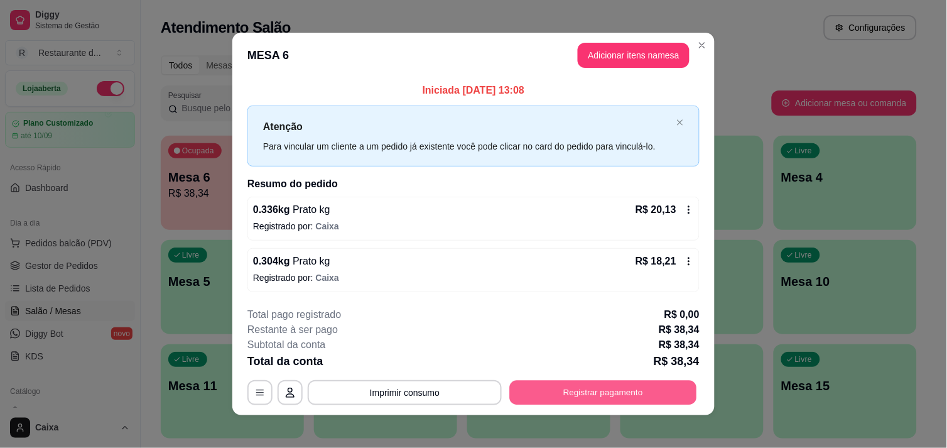
click at [565, 399] on button "Registrar pagamento" at bounding box center [603, 392] width 187 height 24
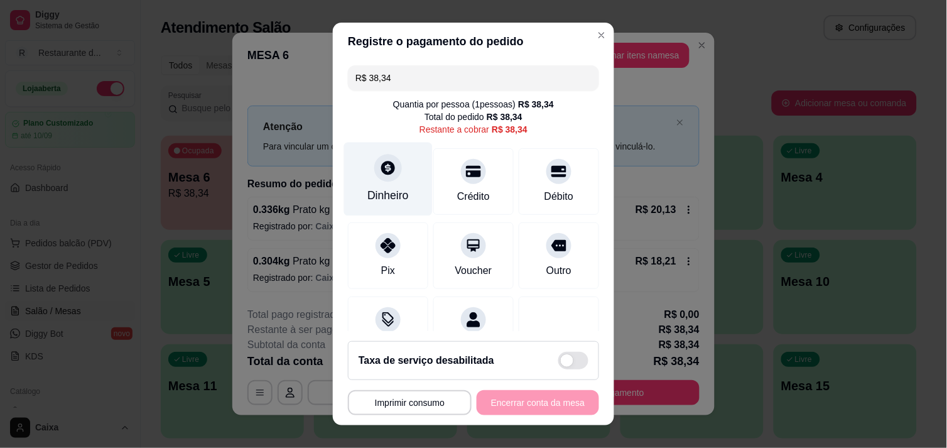
click at [390, 161] on div at bounding box center [388, 168] width 28 height 28
type input "R$ 0,00"
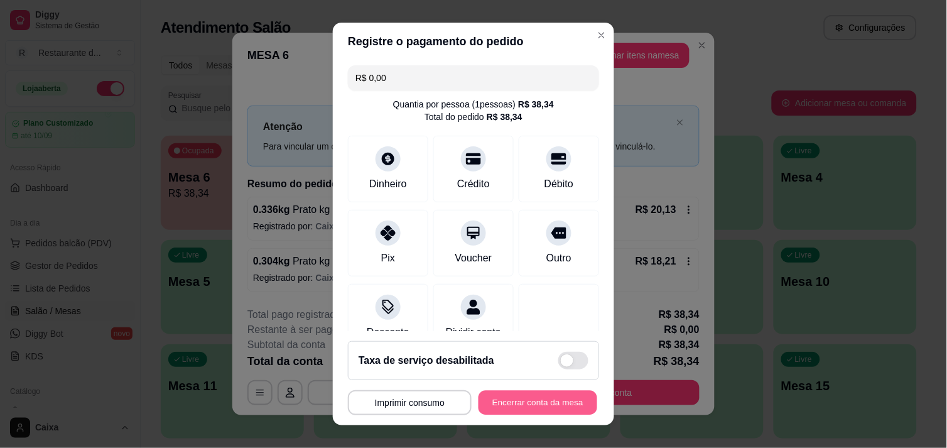
click at [522, 399] on button "Encerrar conta da mesa" at bounding box center [537, 403] width 119 height 24
click at [522, 399] on div "**********" at bounding box center [473, 402] width 251 height 25
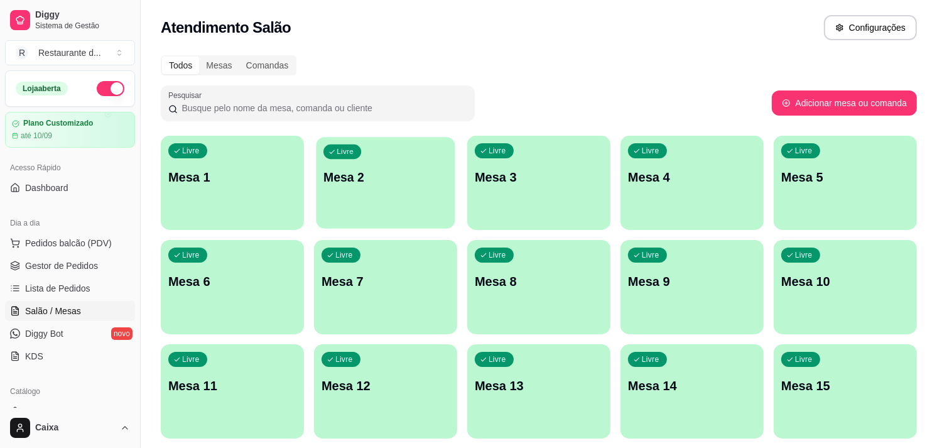
click at [330, 224] on div "button" at bounding box center [385, 220] width 139 height 14
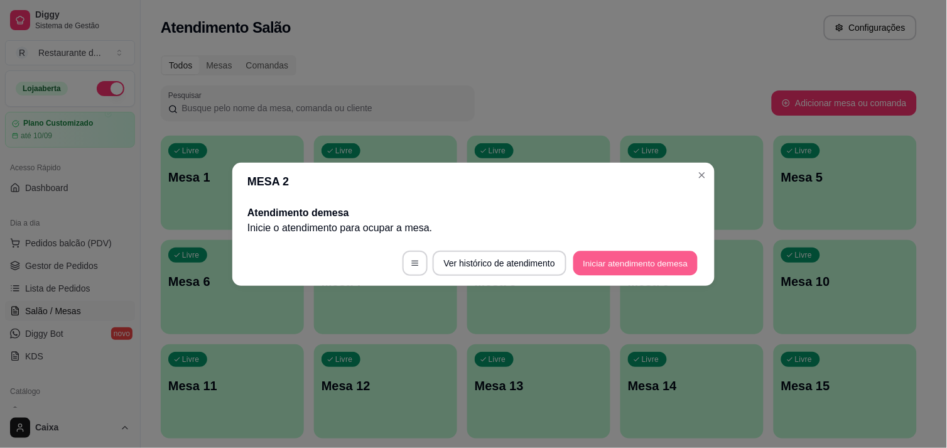
click at [631, 271] on button "Iniciar atendimento de mesa" at bounding box center [635, 263] width 124 height 24
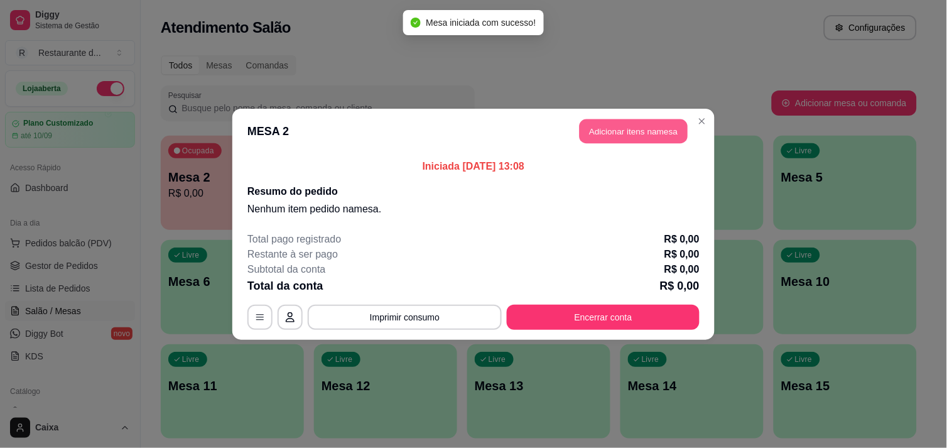
click at [639, 130] on button "Adicionar itens na mesa" at bounding box center [634, 131] width 108 height 24
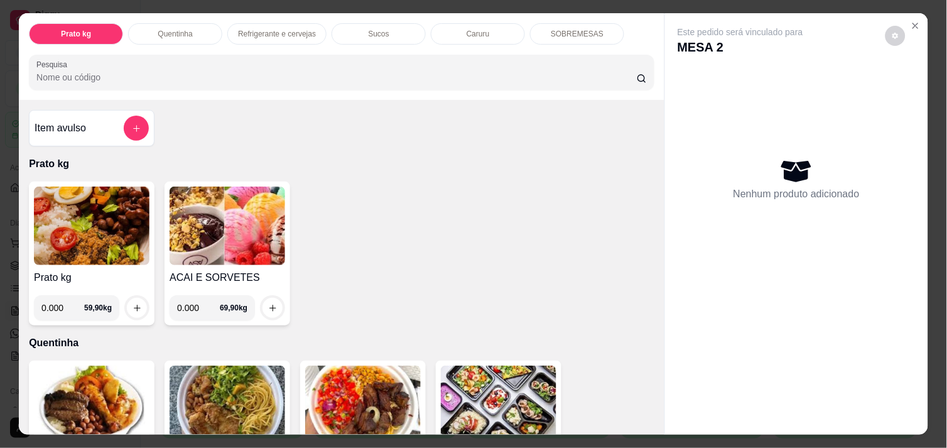
click at [58, 305] on input "0.000" at bounding box center [62, 307] width 43 height 25
type input "0.428"
click at [133, 305] on icon "increase-product-quantity" at bounding box center [136, 307] width 9 height 9
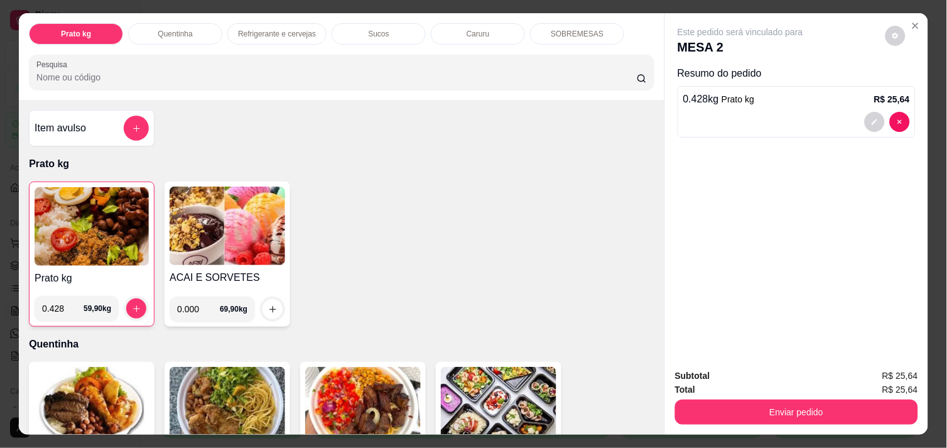
click at [665, 424] on div "Subtotal R$ 25,64 Total R$ 25,64 Enviar pedido" at bounding box center [796, 396] width 263 height 76
click at [660, 424] on div "Prato kg Quentinha Refrigerante e cervejas Sucos Caruru SOBREMESAS Pesquisa Ite…" at bounding box center [473, 224] width 947 height 448
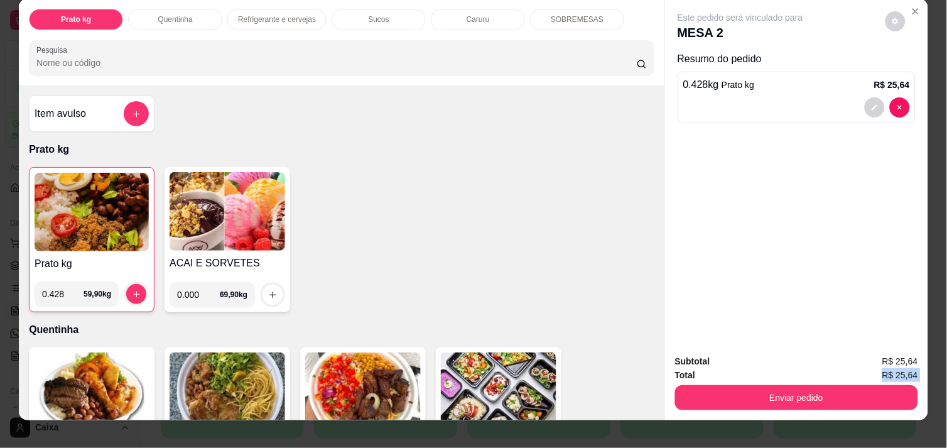
click at [660, 424] on div "Prato kg Quentinha Refrigerante e cervejas Sucos Caruru SOBREMESAS Pesquisa Ite…" at bounding box center [473, 224] width 947 height 448
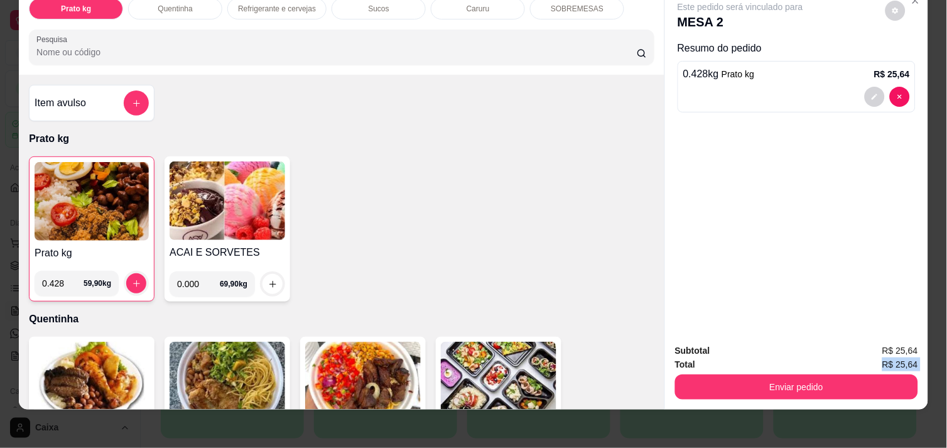
scroll to position [32, 0]
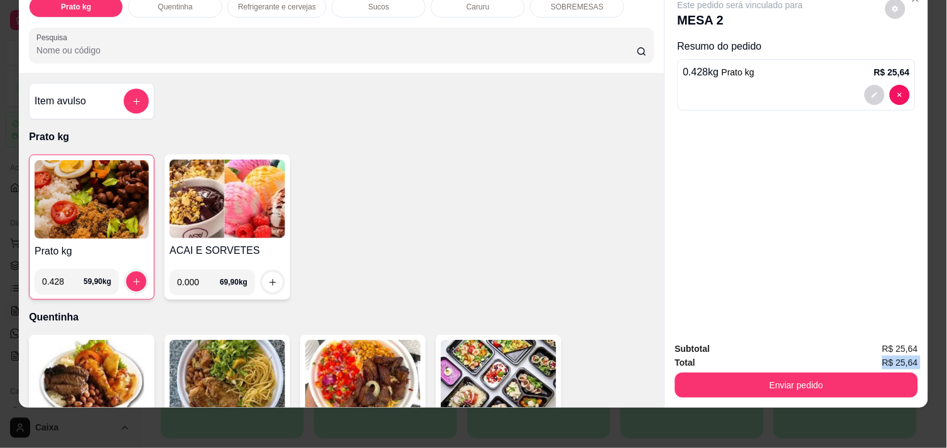
click at [660, 424] on div "Prato kg Quentinha Refrigerante e cervejas Sucos Caruru SOBREMESAS Pesquisa Ite…" at bounding box center [473, 224] width 947 height 448
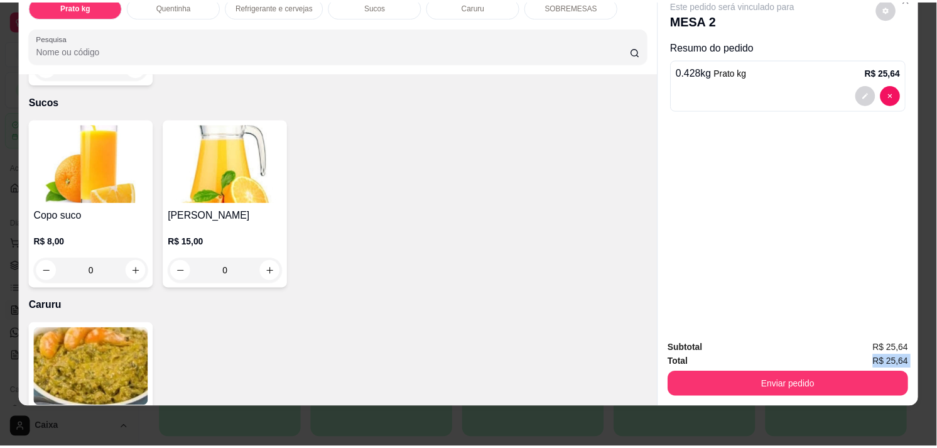
scroll to position [1172, 0]
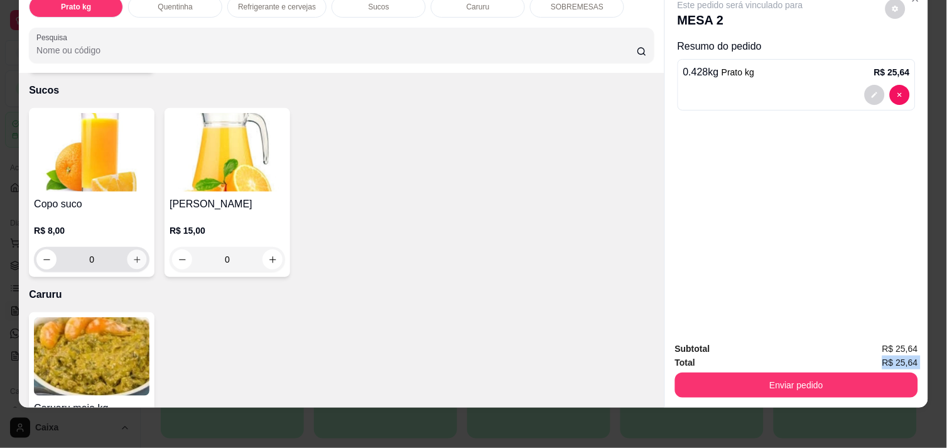
click at [132, 255] on icon "increase-product-quantity" at bounding box center [136, 259] width 9 height 9
type input "1"
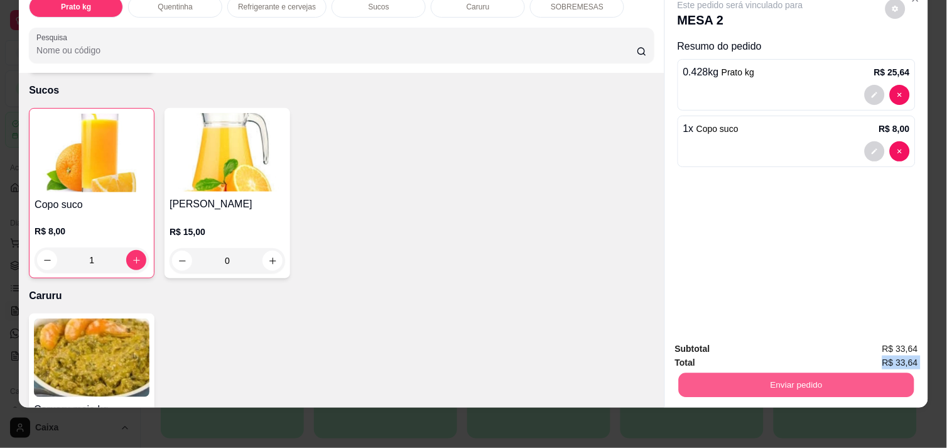
click at [733, 384] on button "Enviar pedido" at bounding box center [796, 384] width 235 height 24
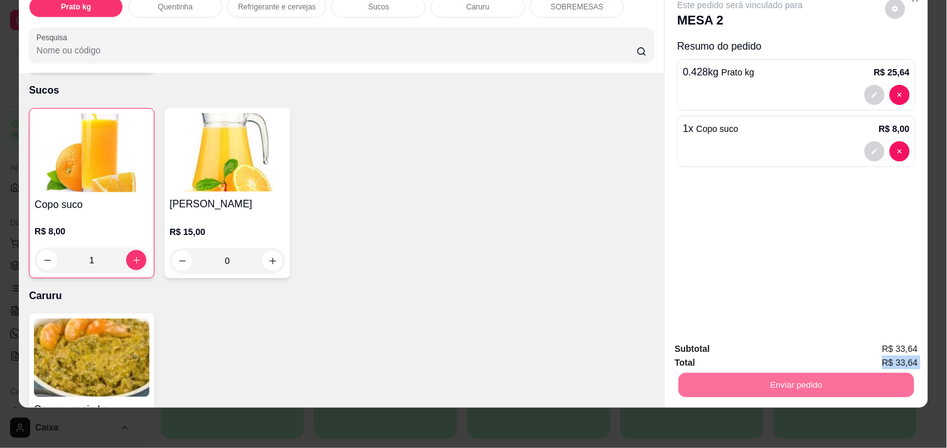
click at [714, 344] on button "Não registrar e enviar pedido" at bounding box center [754, 343] width 127 height 23
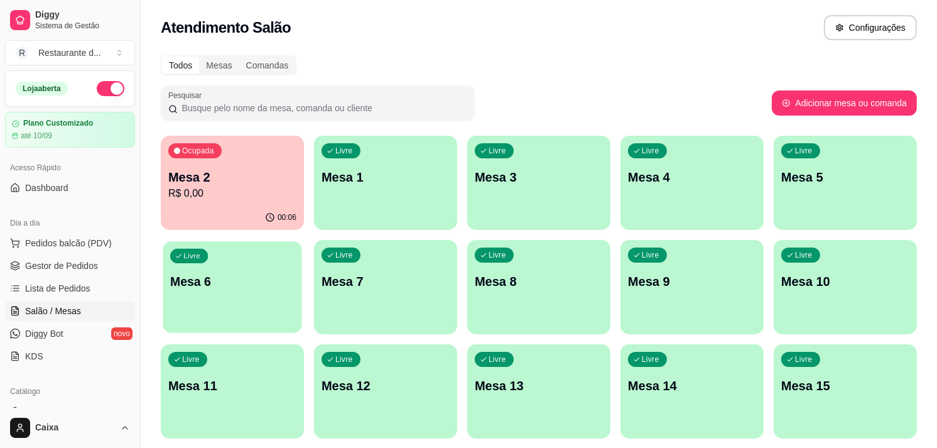
click at [195, 264] on div "Livre Mesa 6" at bounding box center [232, 279] width 139 height 77
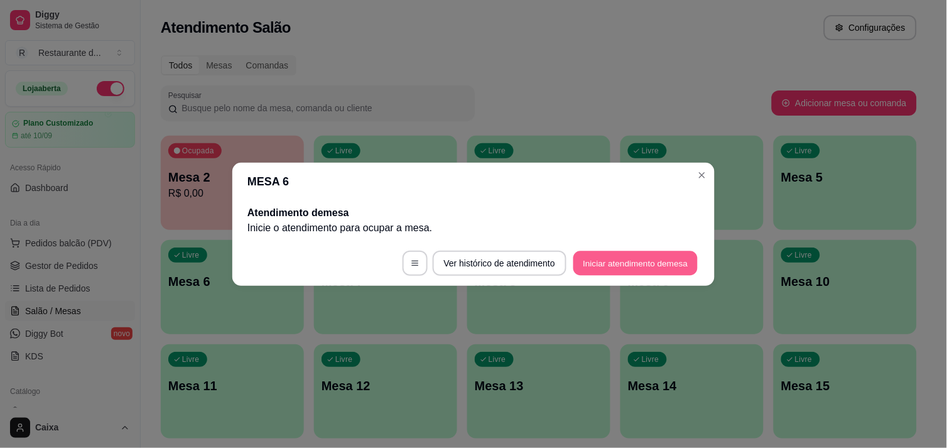
click at [628, 265] on button "Iniciar atendimento de mesa" at bounding box center [635, 263] width 124 height 24
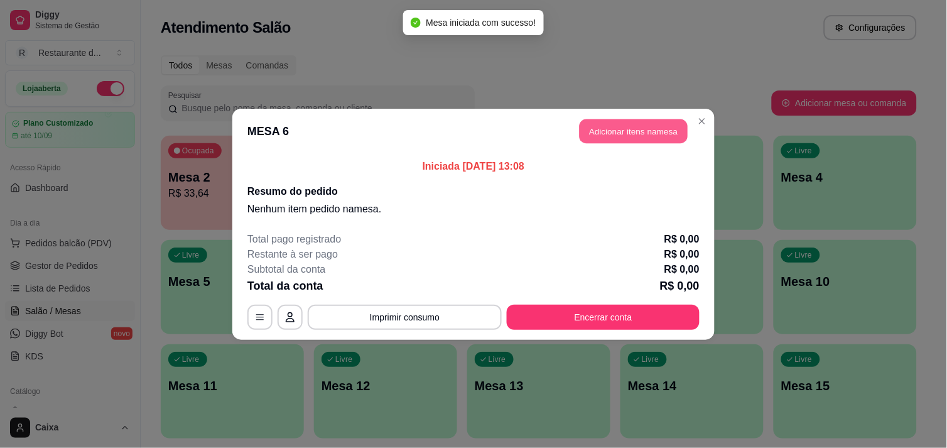
click at [623, 129] on button "Adicionar itens na mesa" at bounding box center [634, 131] width 108 height 24
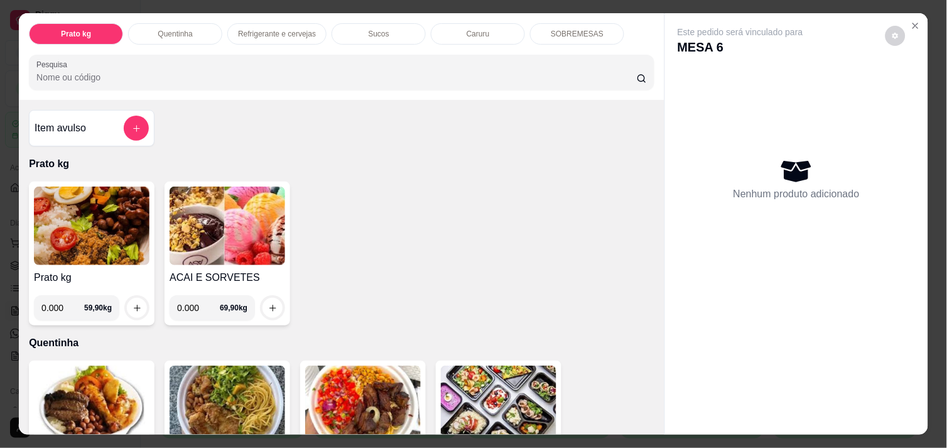
click at [60, 302] on input "0.000" at bounding box center [62, 307] width 43 height 25
type input "0.212"
click at [134, 305] on icon "increase-product-quantity" at bounding box center [137, 308] width 6 height 6
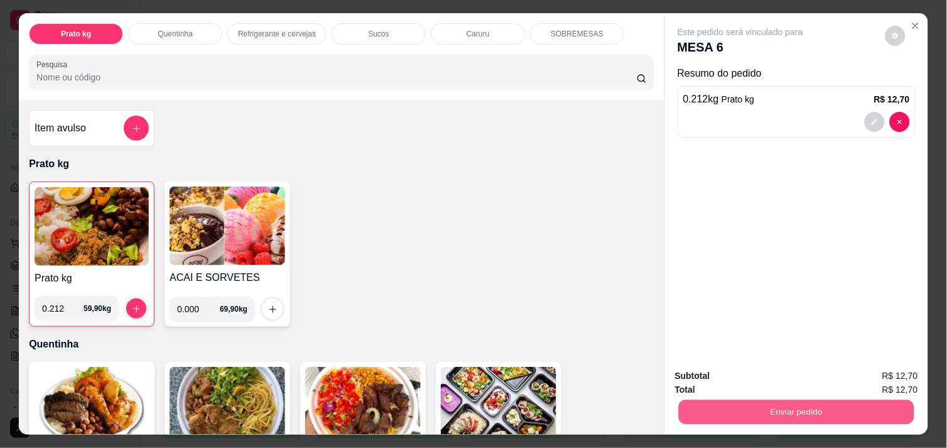
click at [758, 407] on button "Enviar pedido" at bounding box center [796, 411] width 235 height 24
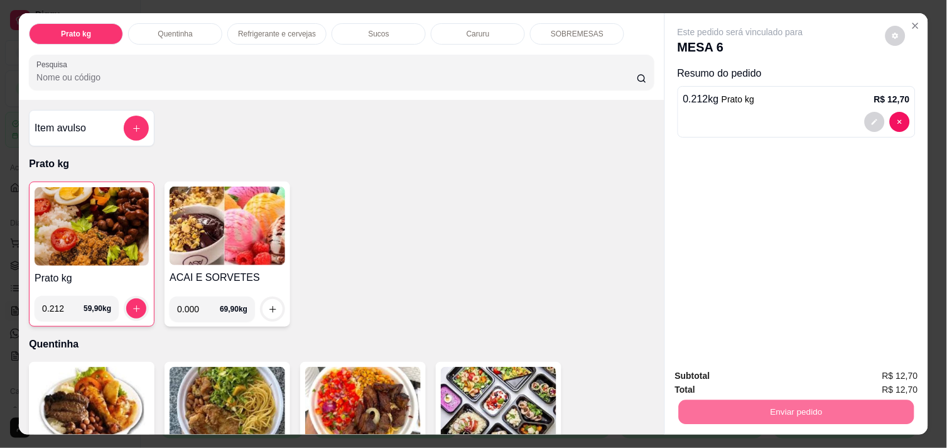
click at [747, 383] on button "Não registrar e enviar pedido" at bounding box center [754, 375] width 127 height 23
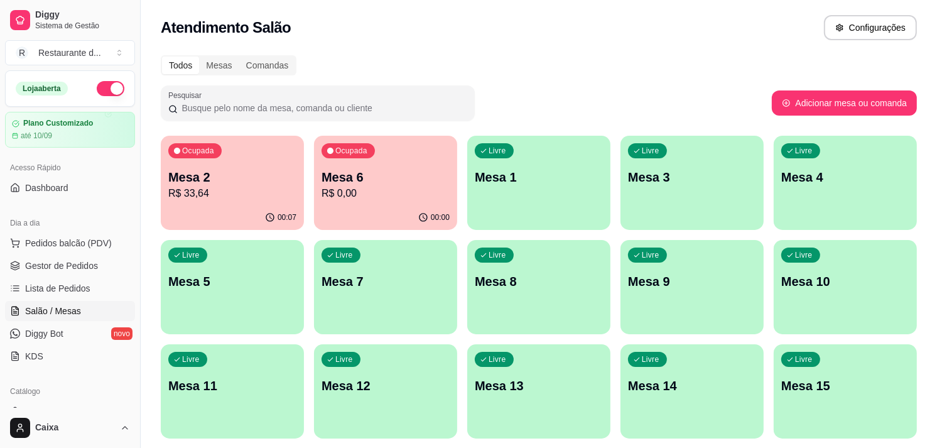
click at [236, 185] on div "Mesa 2 R$ 33,64" at bounding box center [232, 184] width 128 height 33
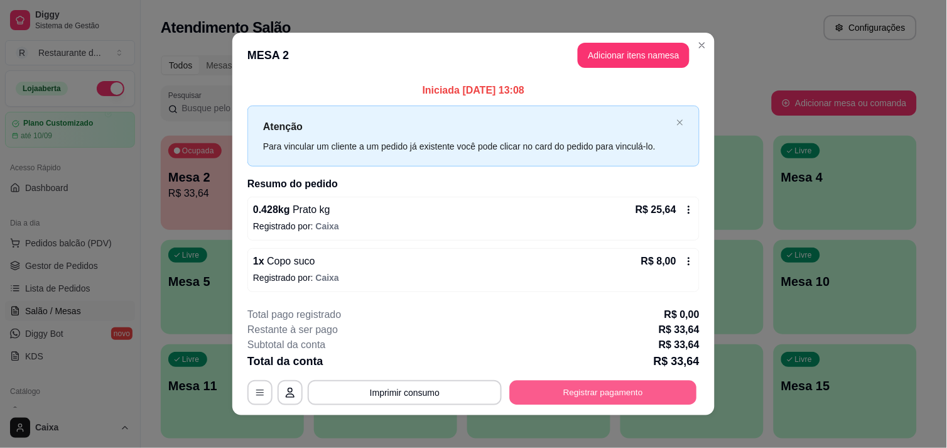
click at [581, 386] on button "Registrar pagamento" at bounding box center [603, 392] width 187 height 24
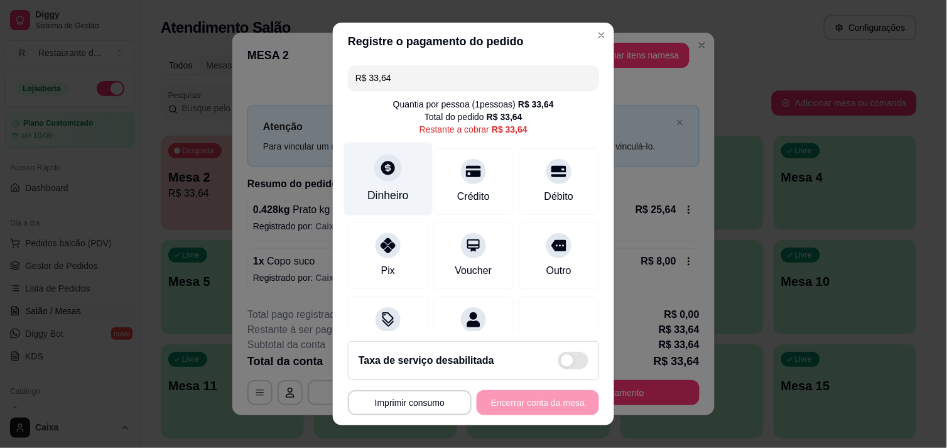
click at [380, 159] on icon at bounding box center [388, 167] width 16 height 16
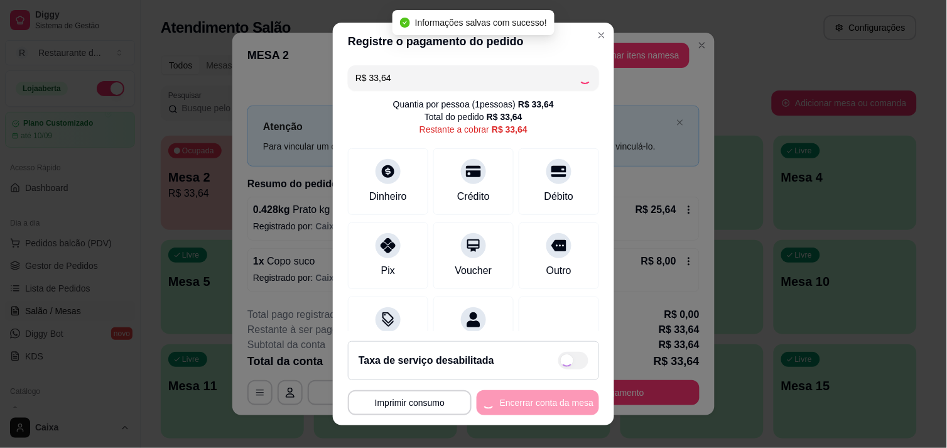
type input "R$ 0,00"
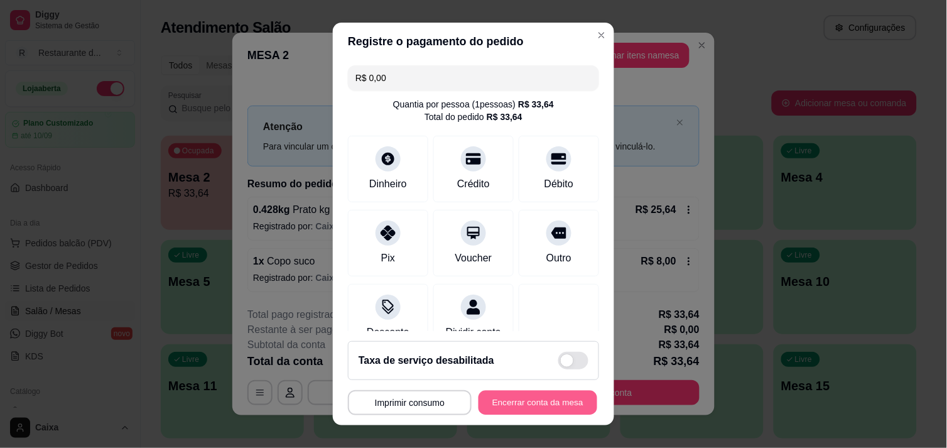
click at [519, 397] on button "Encerrar conta da mesa" at bounding box center [537, 403] width 119 height 24
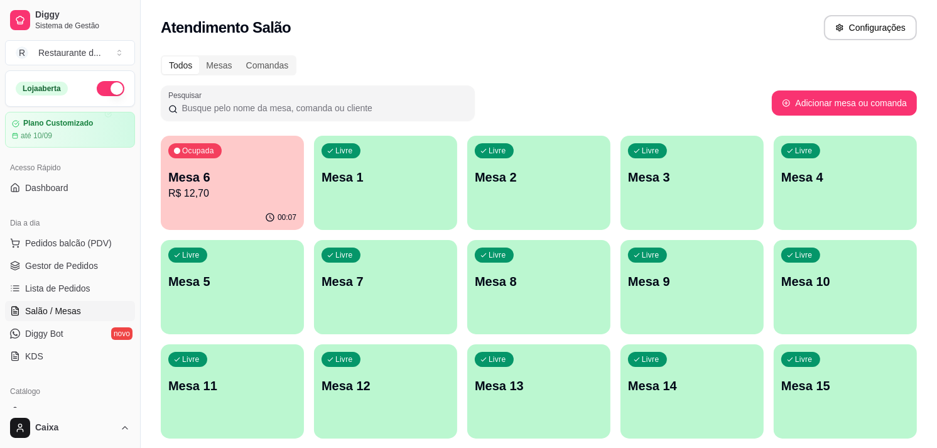
click at [233, 209] on div "00:07" at bounding box center [232, 217] width 143 height 24
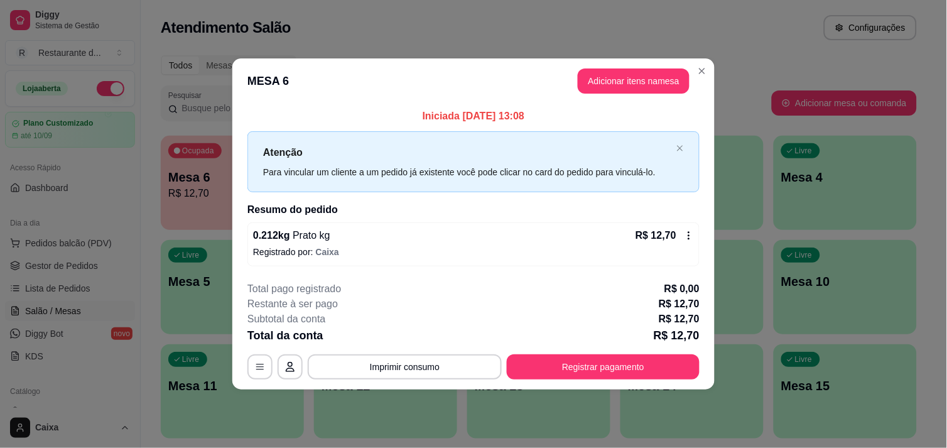
click at [555, 383] on footer "**********" at bounding box center [473, 330] width 482 height 118
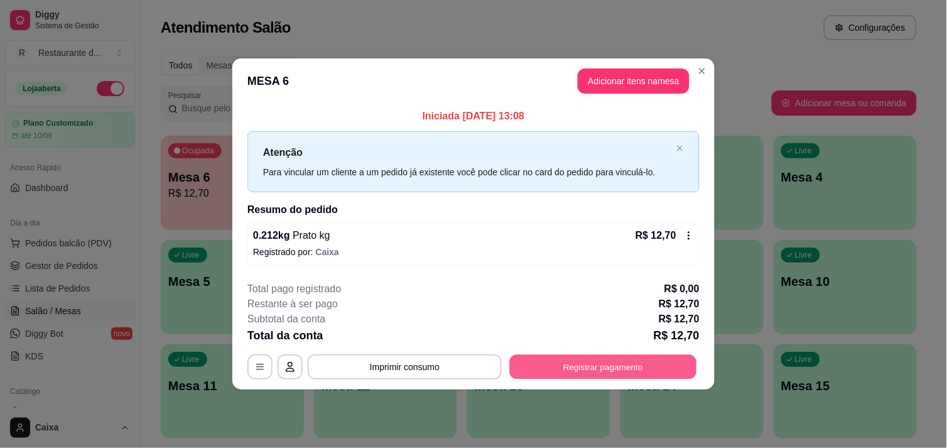
click at [562, 373] on button "Registrar pagamento" at bounding box center [603, 367] width 187 height 24
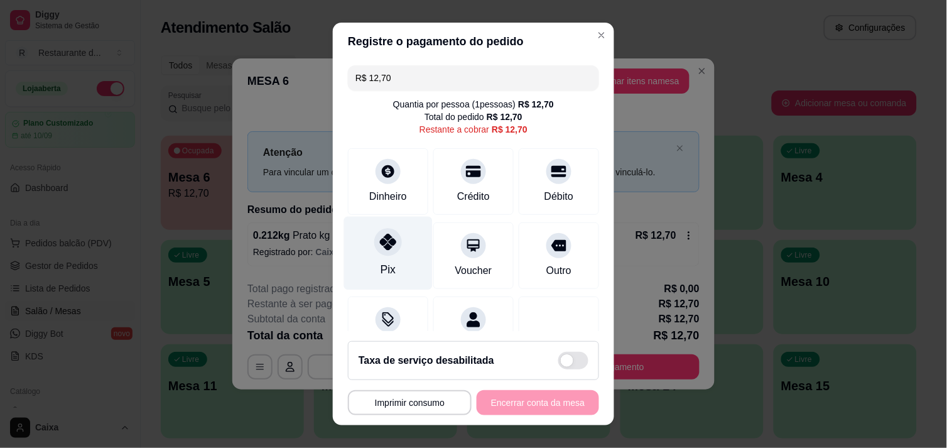
click at [380, 266] on div "Pix" at bounding box center [387, 269] width 15 height 16
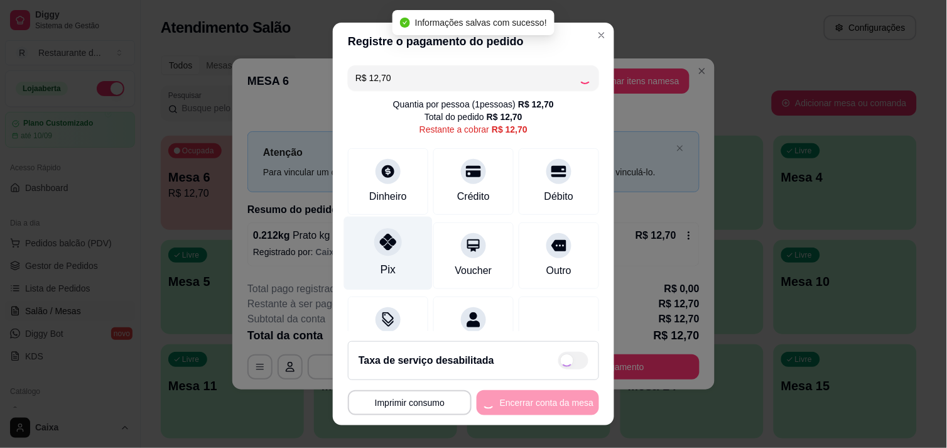
type input "R$ 0,00"
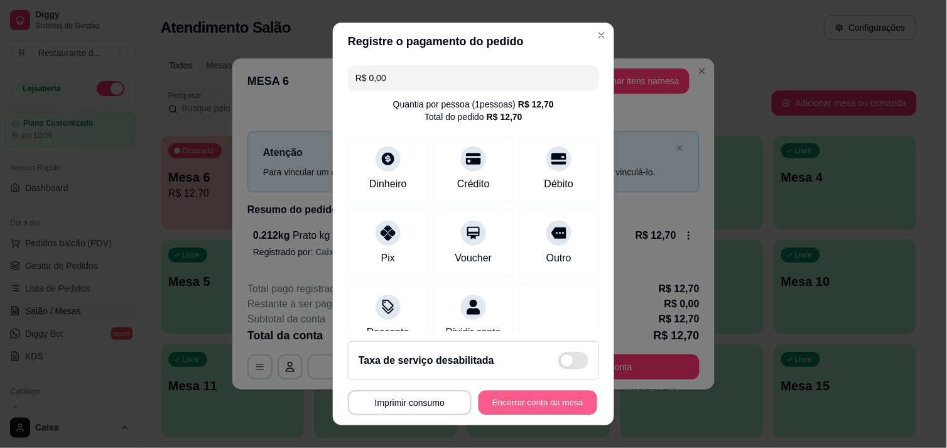
click at [528, 393] on button "Encerrar conta da mesa" at bounding box center [537, 403] width 119 height 24
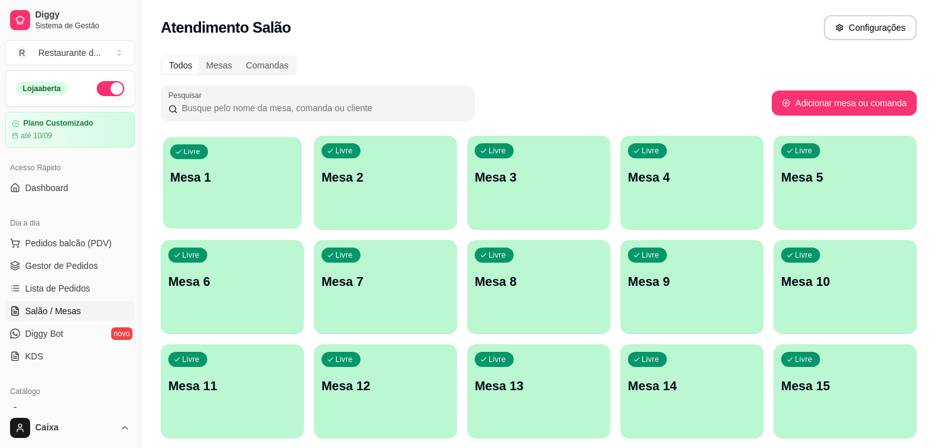
click at [192, 170] on p "Mesa 1" at bounding box center [232, 177] width 124 height 17
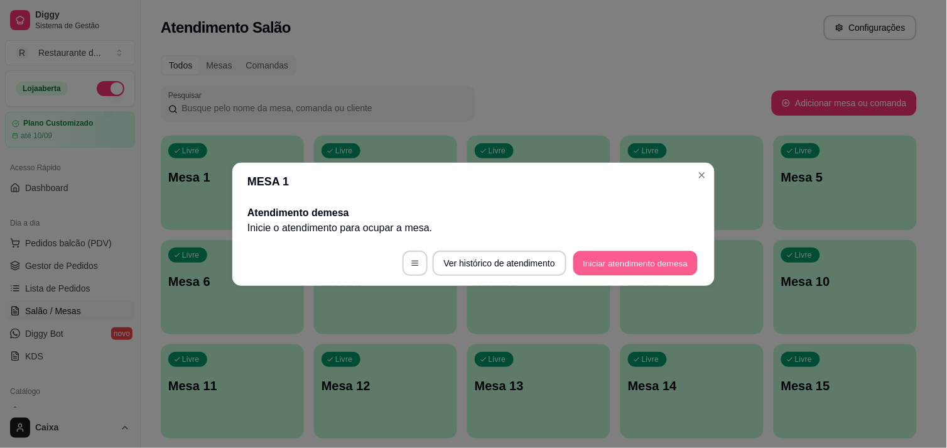
click at [657, 259] on button "Iniciar atendimento de mesa" at bounding box center [635, 263] width 124 height 24
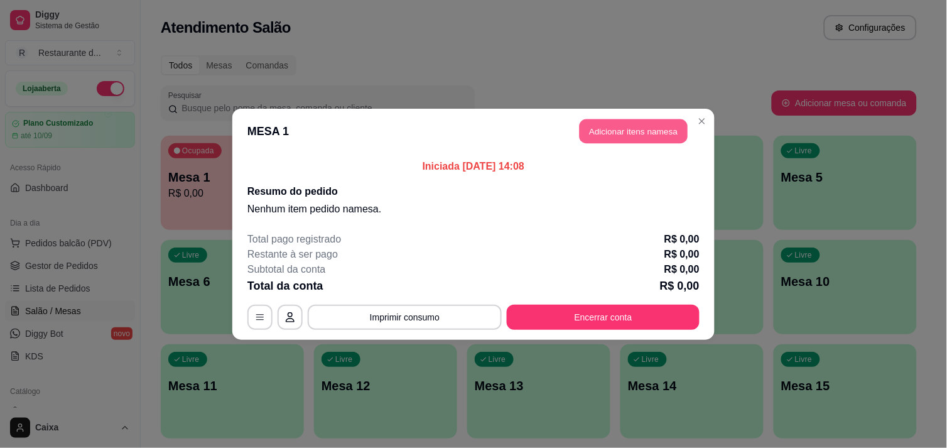
click at [618, 135] on button "Adicionar itens na mesa" at bounding box center [634, 131] width 108 height 24
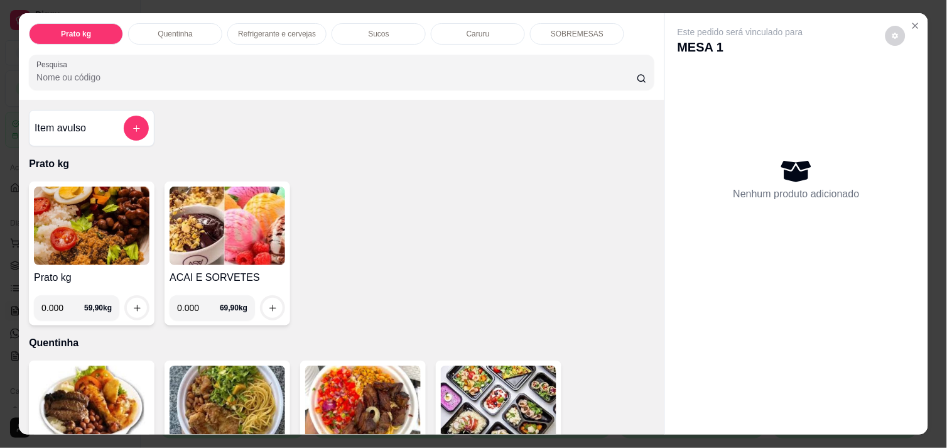
click at [196, 306] on input "0.000" at bounding box center [198, 307] width 43 height 25
type input "0.126"
click at [268, 304] on icon "increase-product-quantity" at bounding box center [272, 307] width 9 height 9
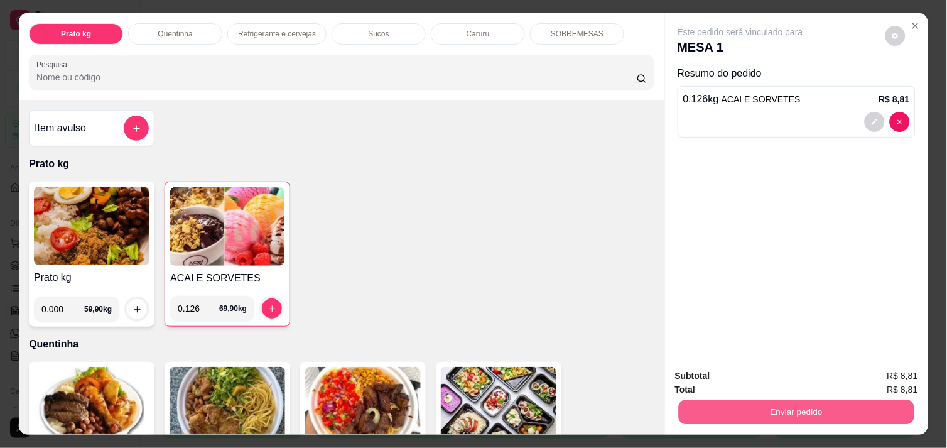
click at [829, 406] on button "Enviar pedido" at bounding box center [796, 411] width 235 height 24
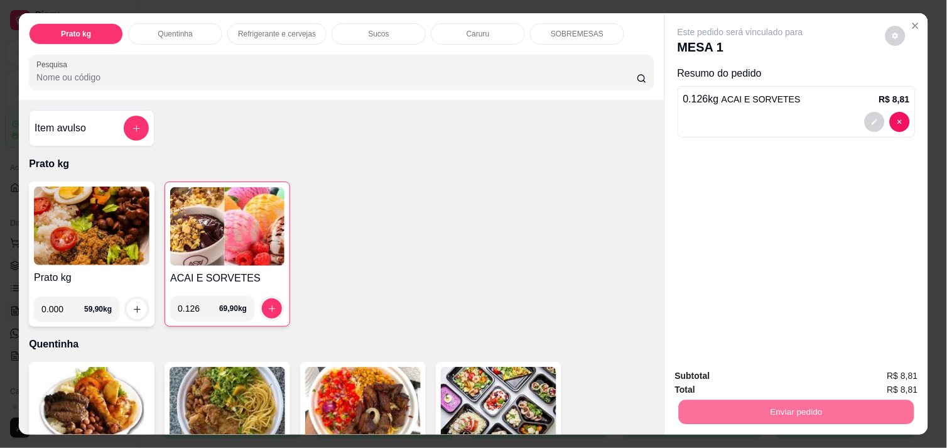
click at [774, 382] on button "Não registrar e enviar pedido" at bounding box center [754, 375] width 127 height 23
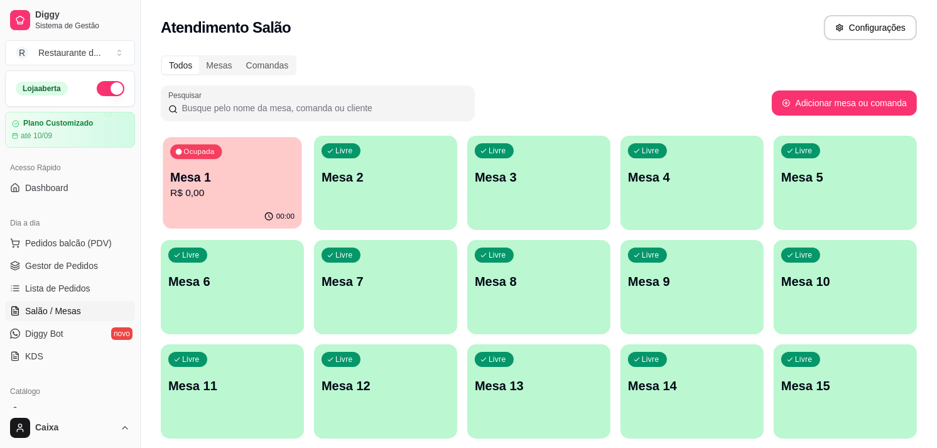
click at [257, 191] on p "R$ 0,00" at bounding box center [232, 193] width 124 height 14
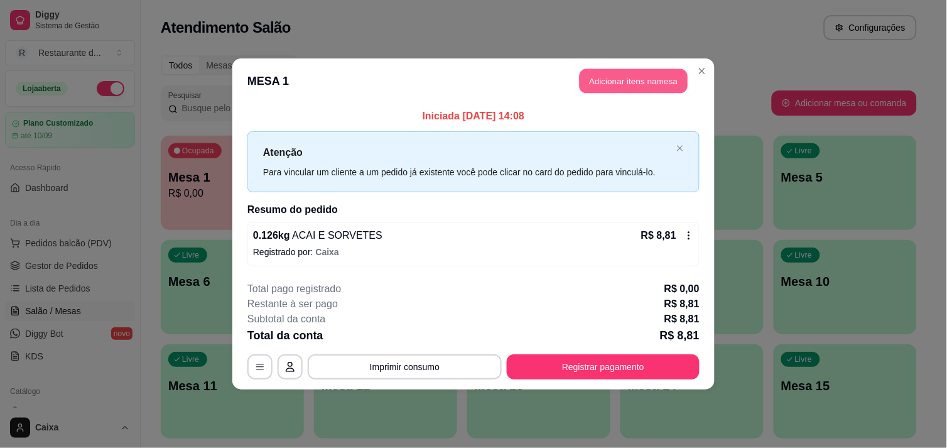
click at [594, 84] on button "Adicionar itens na mesa" at bounding box center [634, 81] width 108 height 24
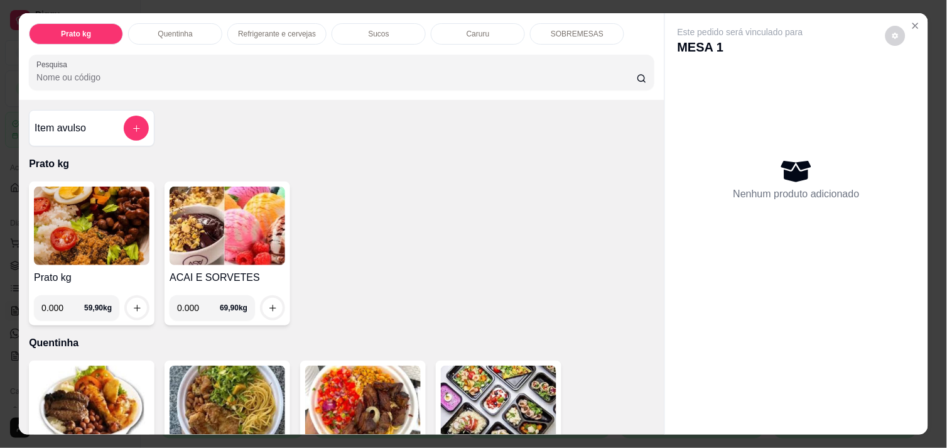
click at [195, 305] on input "0.000" at bounding box center [198, 307] width 43 height 25
type input "0.174"
click at [269, 303] on icon "increase-product-quantity" at bounding box center [272, 307] width 9 height 9
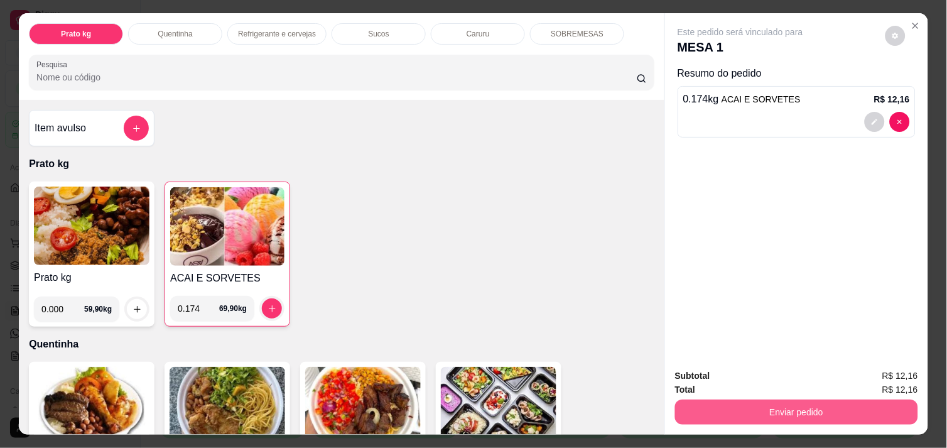
click at [748, 402] on button "Enviar pedido" at bounding box center [796, 411] width 243 height 25
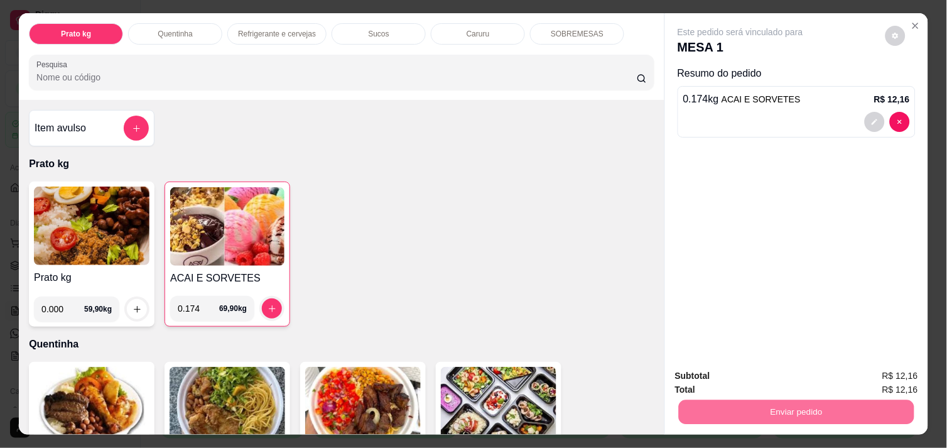
click at [741, 375] on button "Não registrar e enviar pedido" at bounding box center [754, 375] width 127 height 23
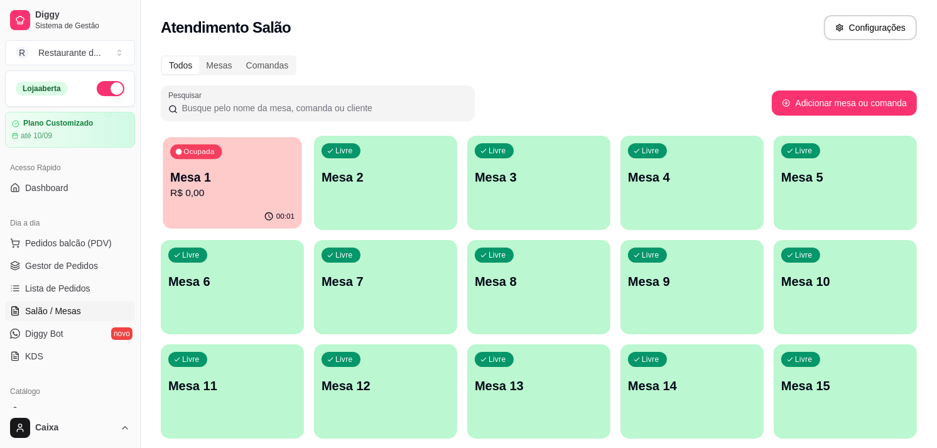
click at [227, 139] on div "Ocupada Mesa 1 R$ 0,00" at bounding box center [232, 171] width 139 height 68
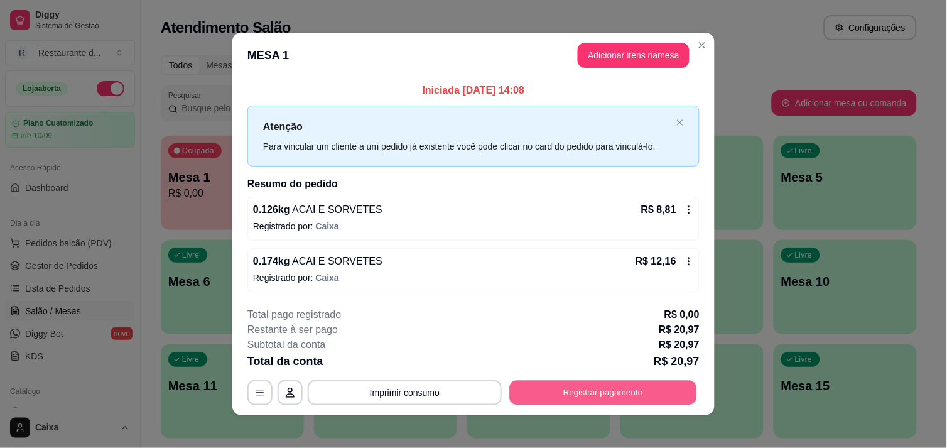
click at [583, 396] on button "Registrar pagamento" at bounding box center [603, 392] width 187 height 24
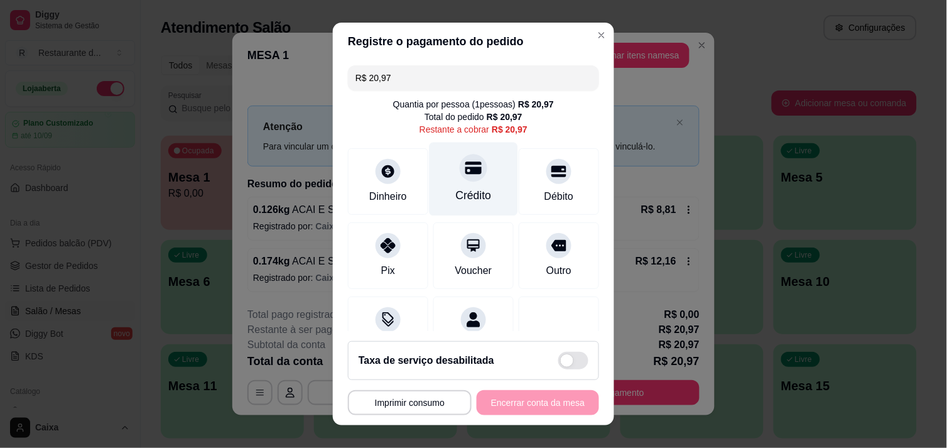
click at [466, 202] on div "Crédito" at bounding box center [474, 195] width 36 height 16
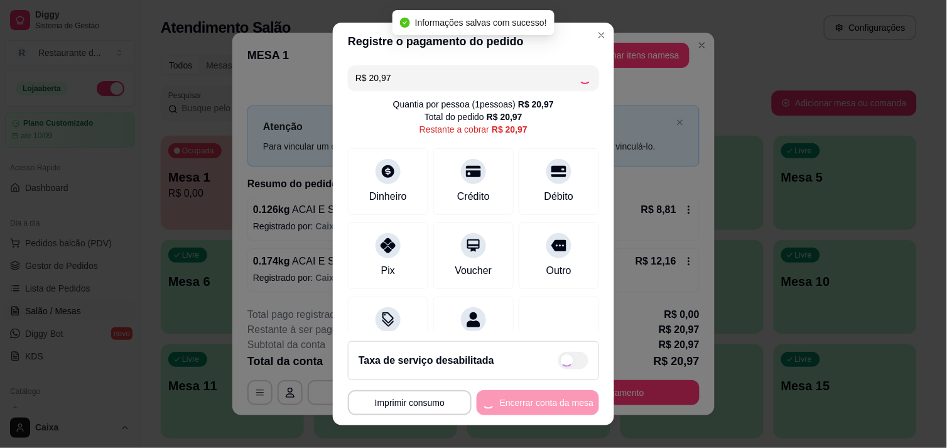
type input "R$ 0,00"
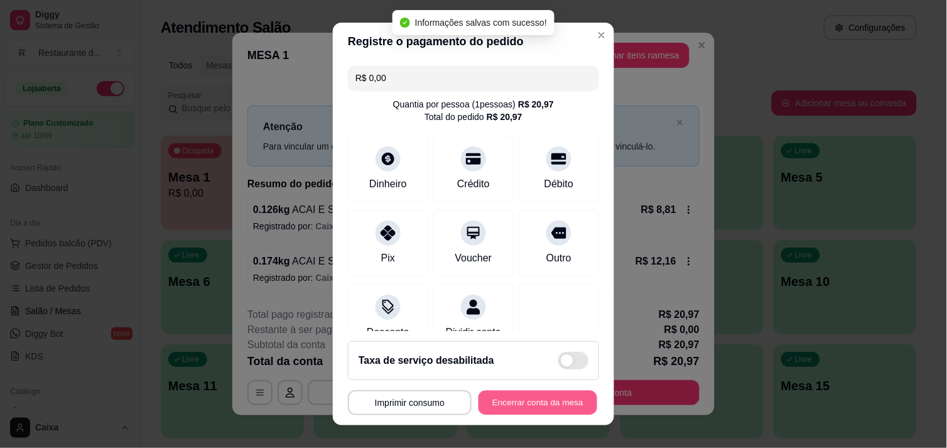
click at [566, 409] on button "Encerrar conta da mesa" at bounding box center [537, 403] width 119 height 24
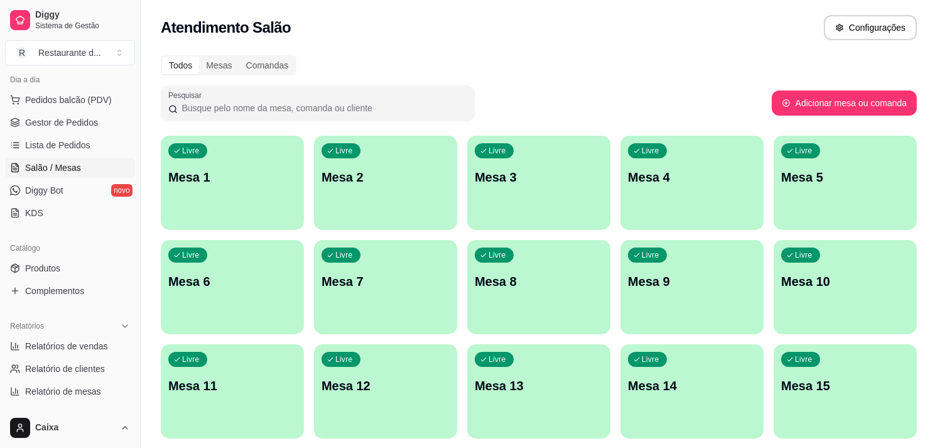
scroll to position [167, 0]
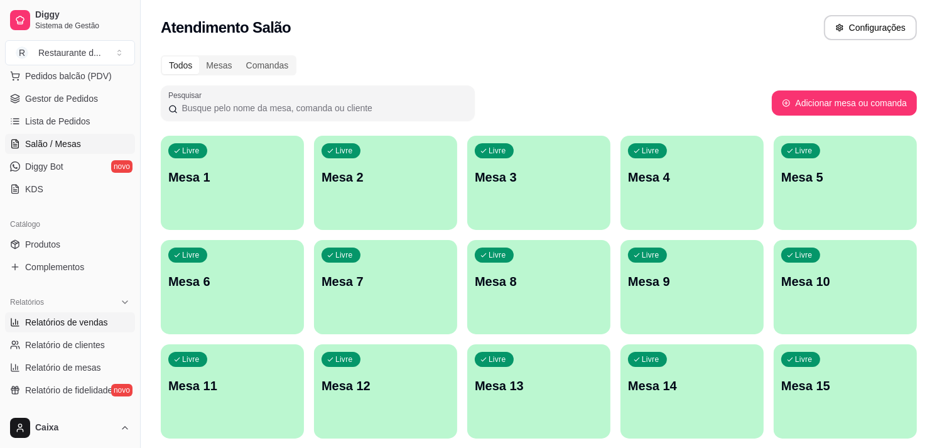
click at [92, 325] on span "Relatórios de vendas" at bounding box center [66, 322] width 83 height 13
select select "ALL"
select select "0"
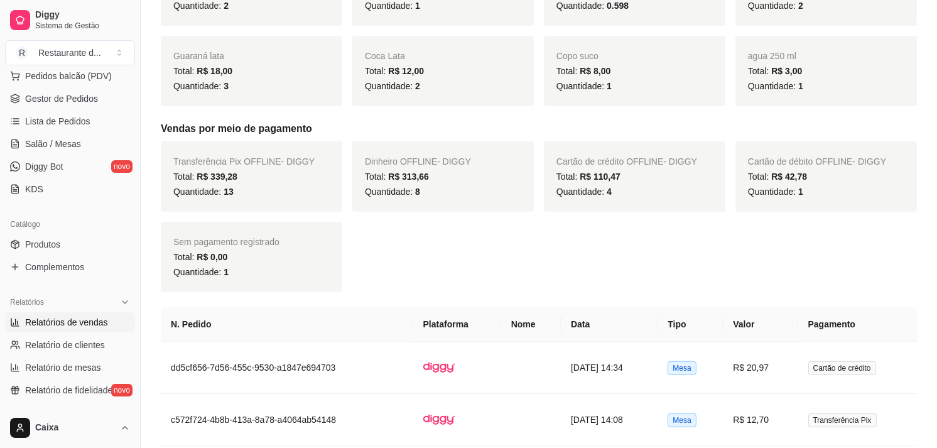
scroll to position [139, 0]
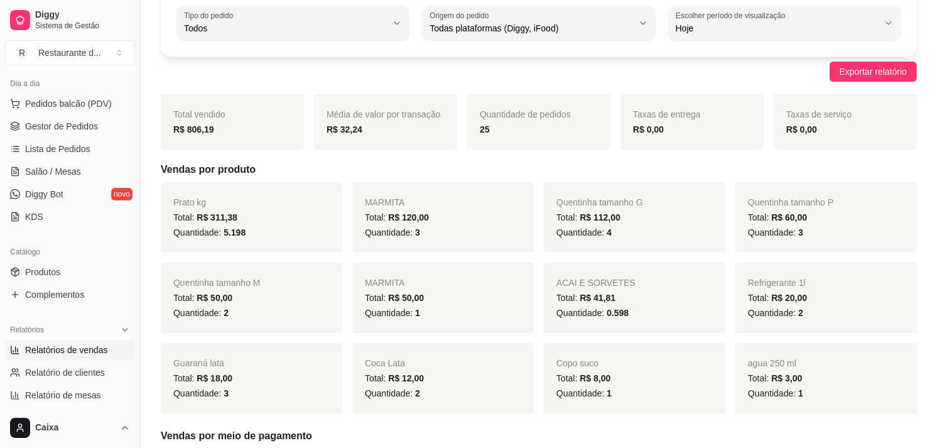
scroll to position [57, 0]
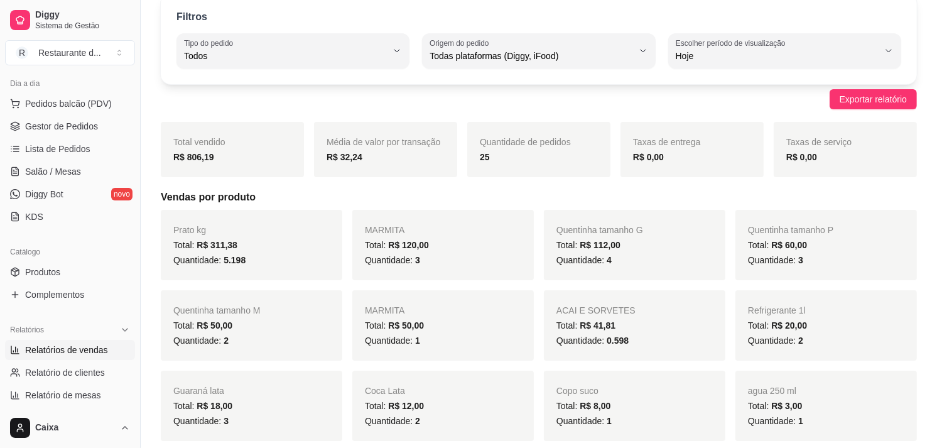
click at [127, 77] on div "Dia a dia Pedidos balcão (PDV) Gestor de Pedidos Lista de Pedidos Salão / Mesas…" at bounding box center [70, 149] width 140 height 163
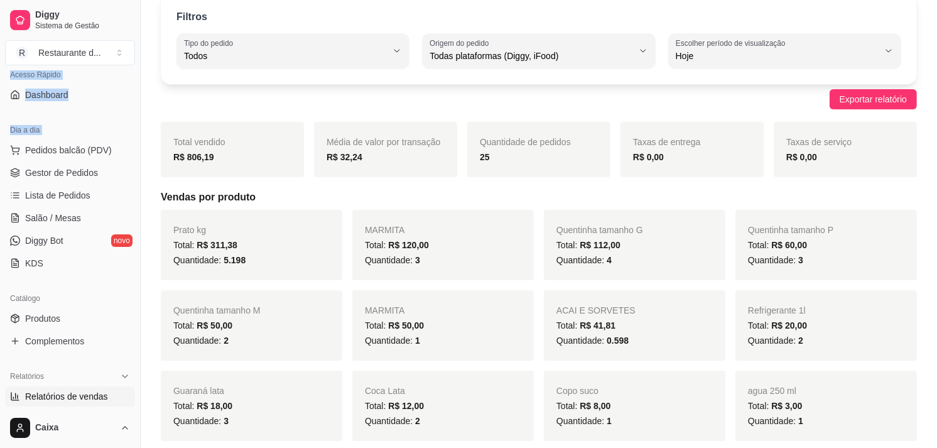
scroll to position [9, 0]
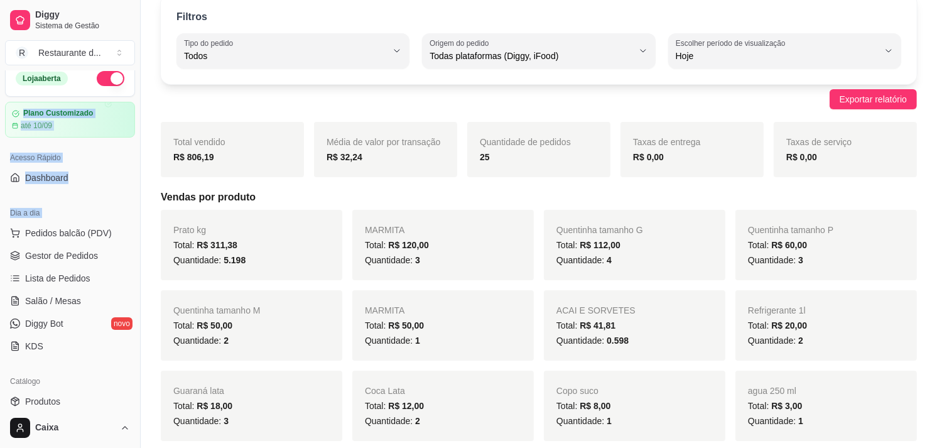
click at [127, 77] on div "Loja aberta Plano Customizado até 10/09 Acesso Rápido Dashboard Dia a dia Pedid…" at bounding box center [70, 238] width 140 height 337
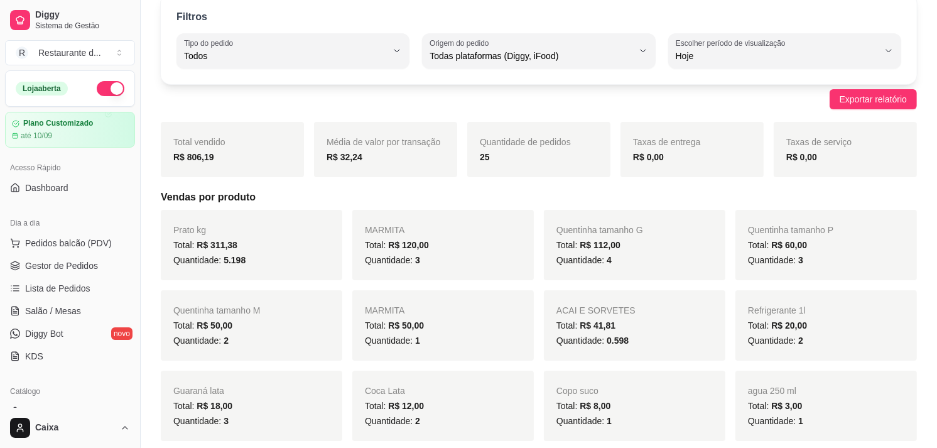
click at [127, 77] on div "Loja aberta Plano Customizado até 10/09" at bounding box center [70, 108] width 140 height 77
click at [112, 82] on div "Loja aberta" at bounding box center [70, 88] width 109 height 15
click at [103, 89] on button "button" at bounding box center [111, 88] width 28 height 15
